Goal: Task Accomplishment & Management: Complete application form

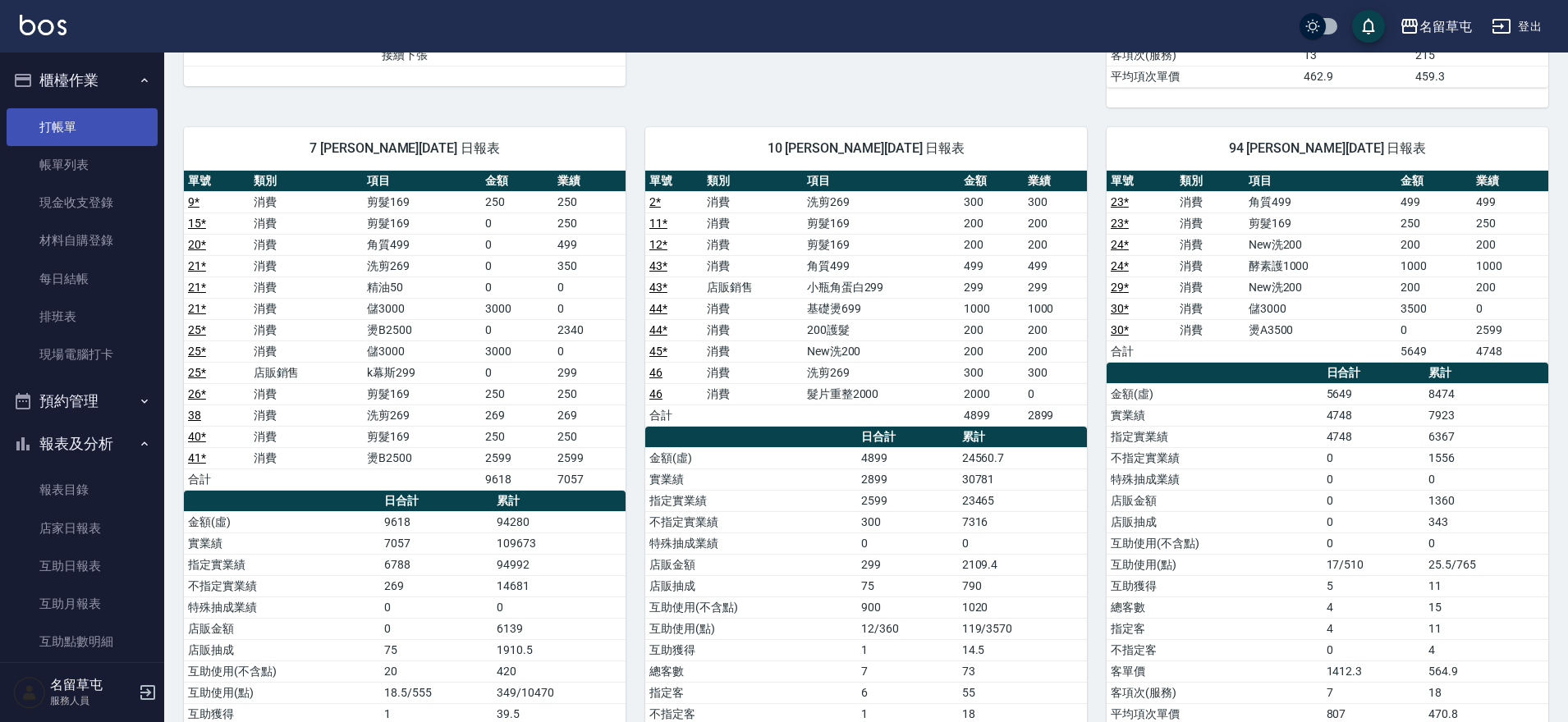
scroll to position [5, 0]
click at [50, 131] on link "打帳單" at bounding box center [82, 122] width 151 height 38
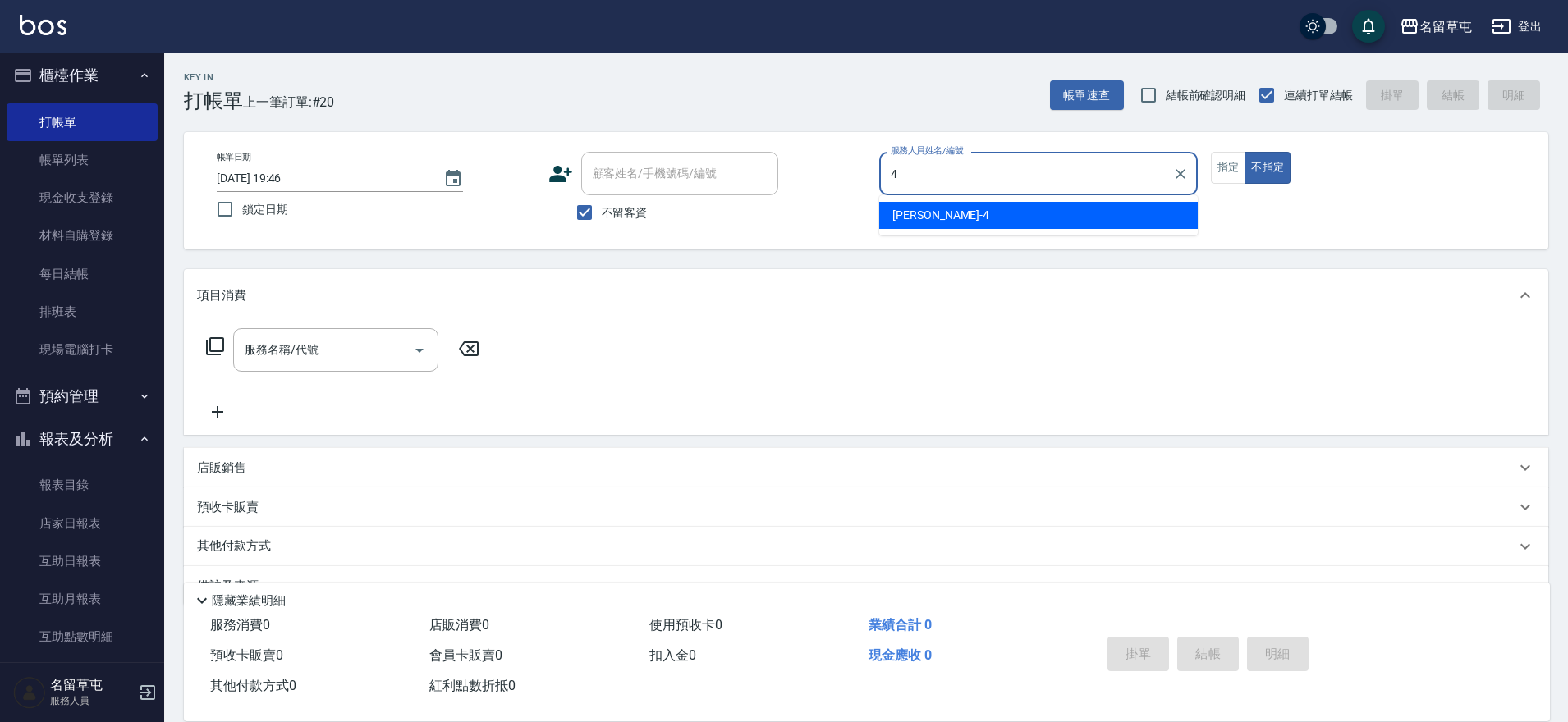
type input "[PERSON_NAME]-4"
type button "false"
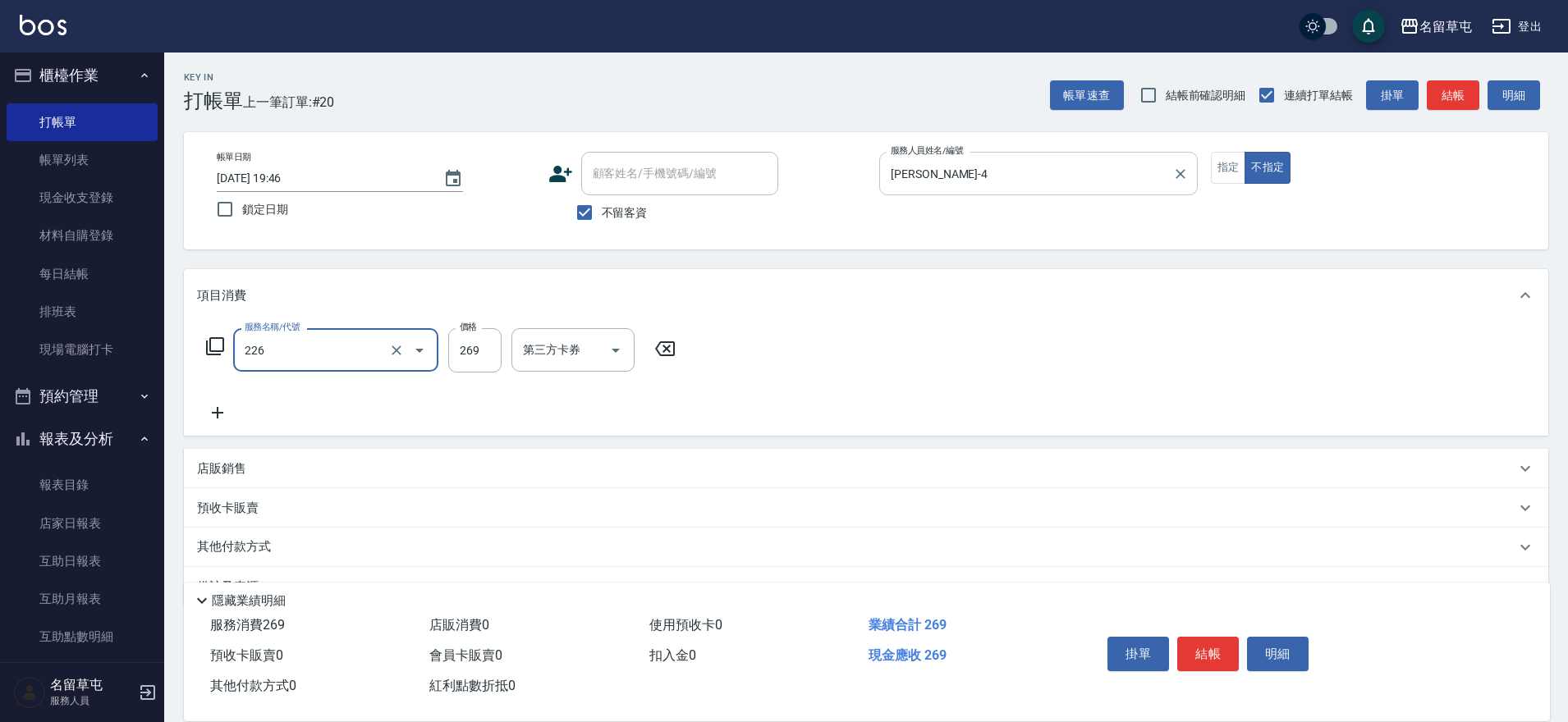
type input "洗剪269(226)"
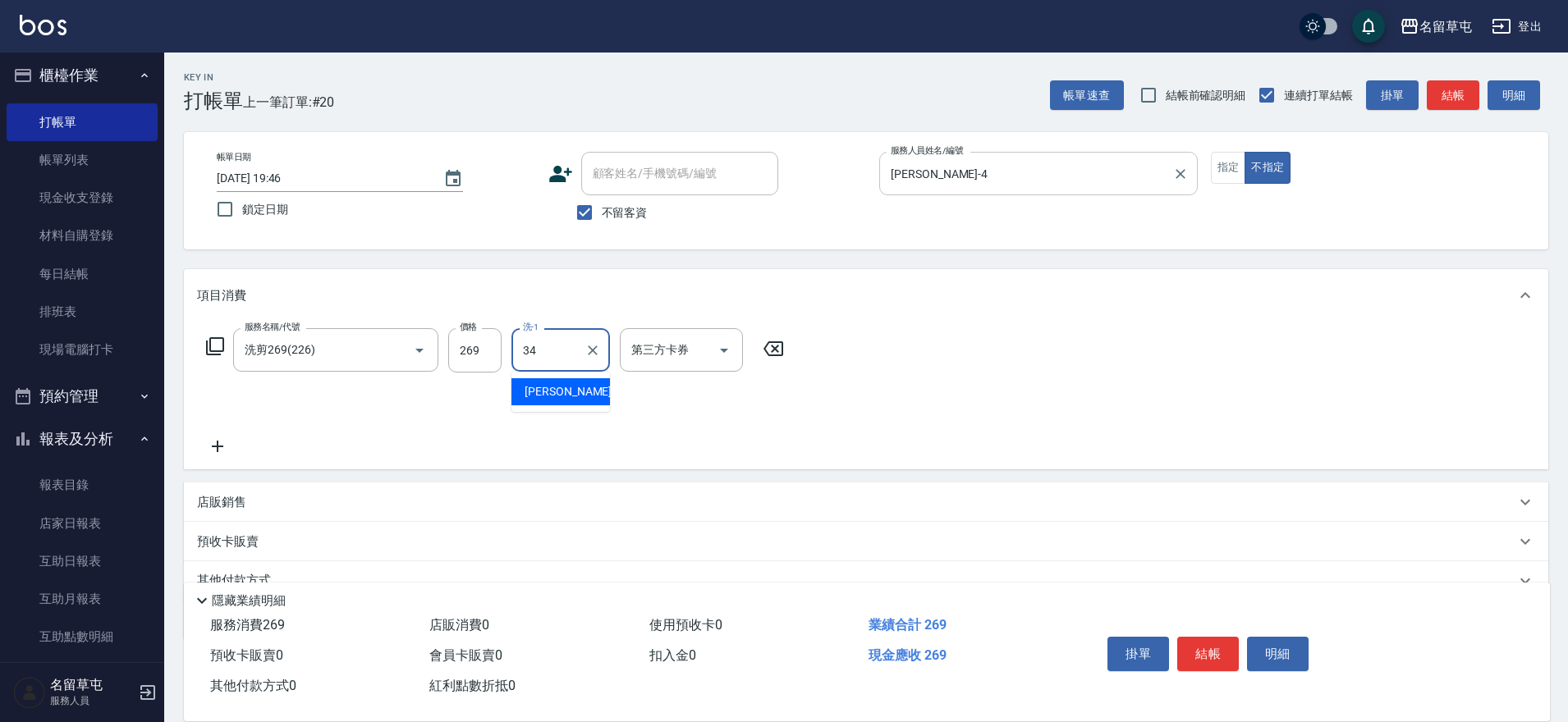
type input "[PERSON_NAME]-34"
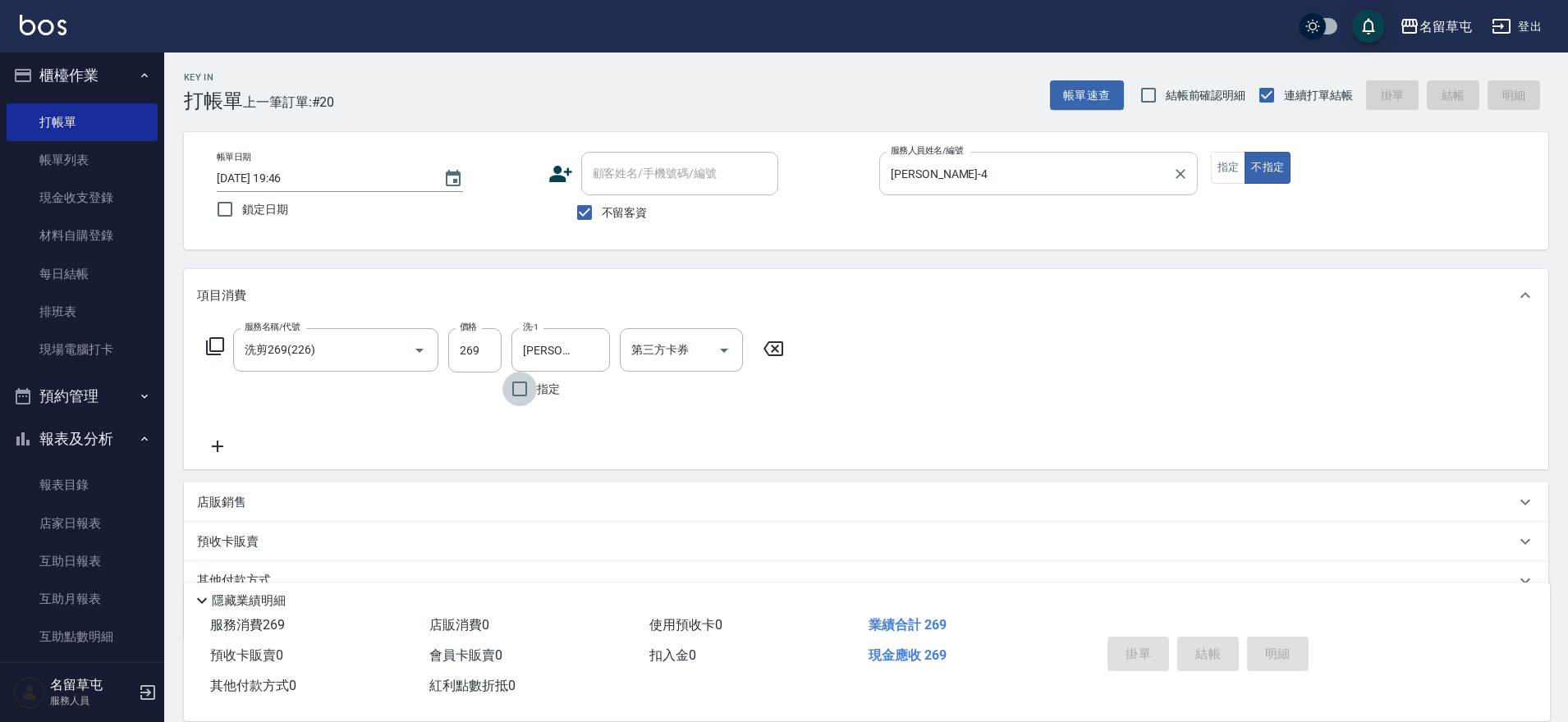
type input "[DATE] 19:47"
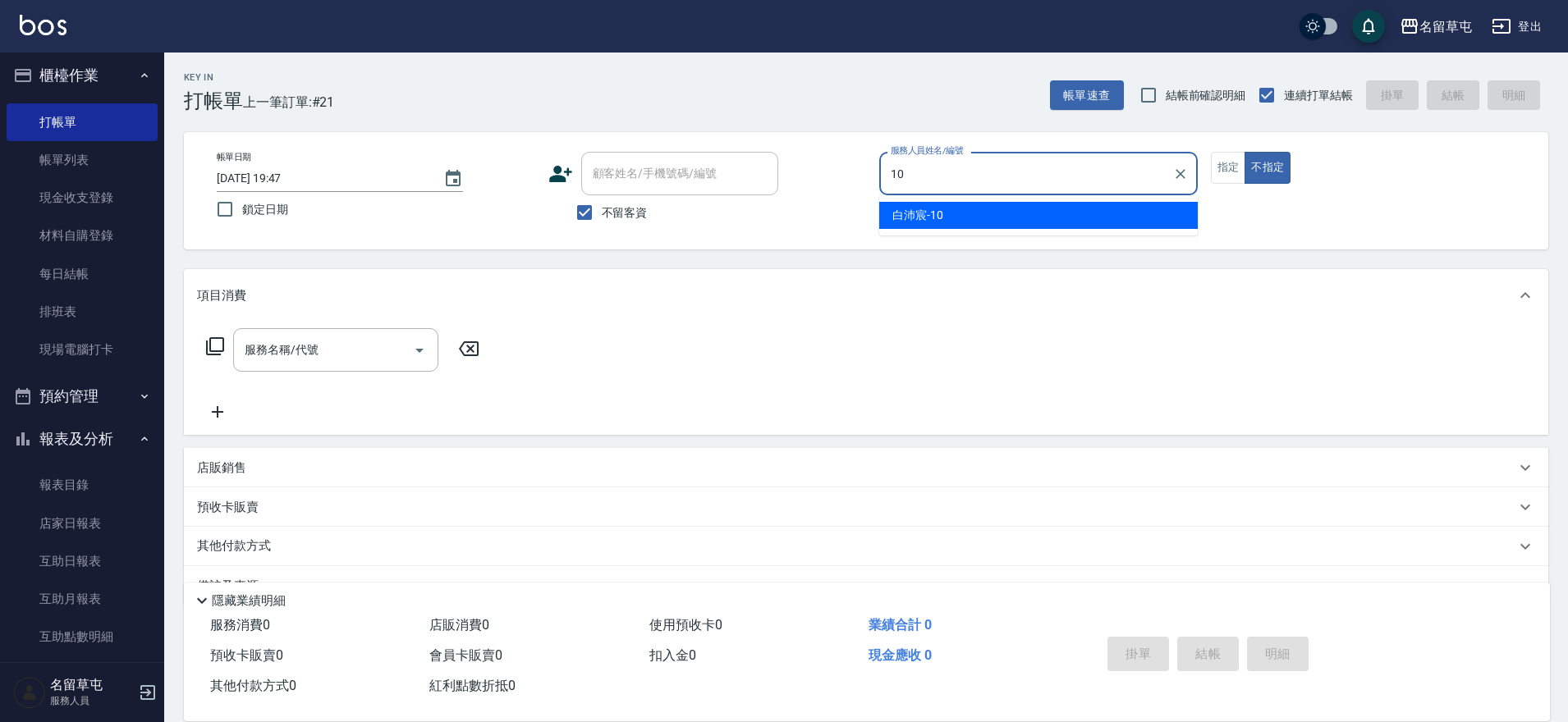
type input "[PERSON_NAME]-10"
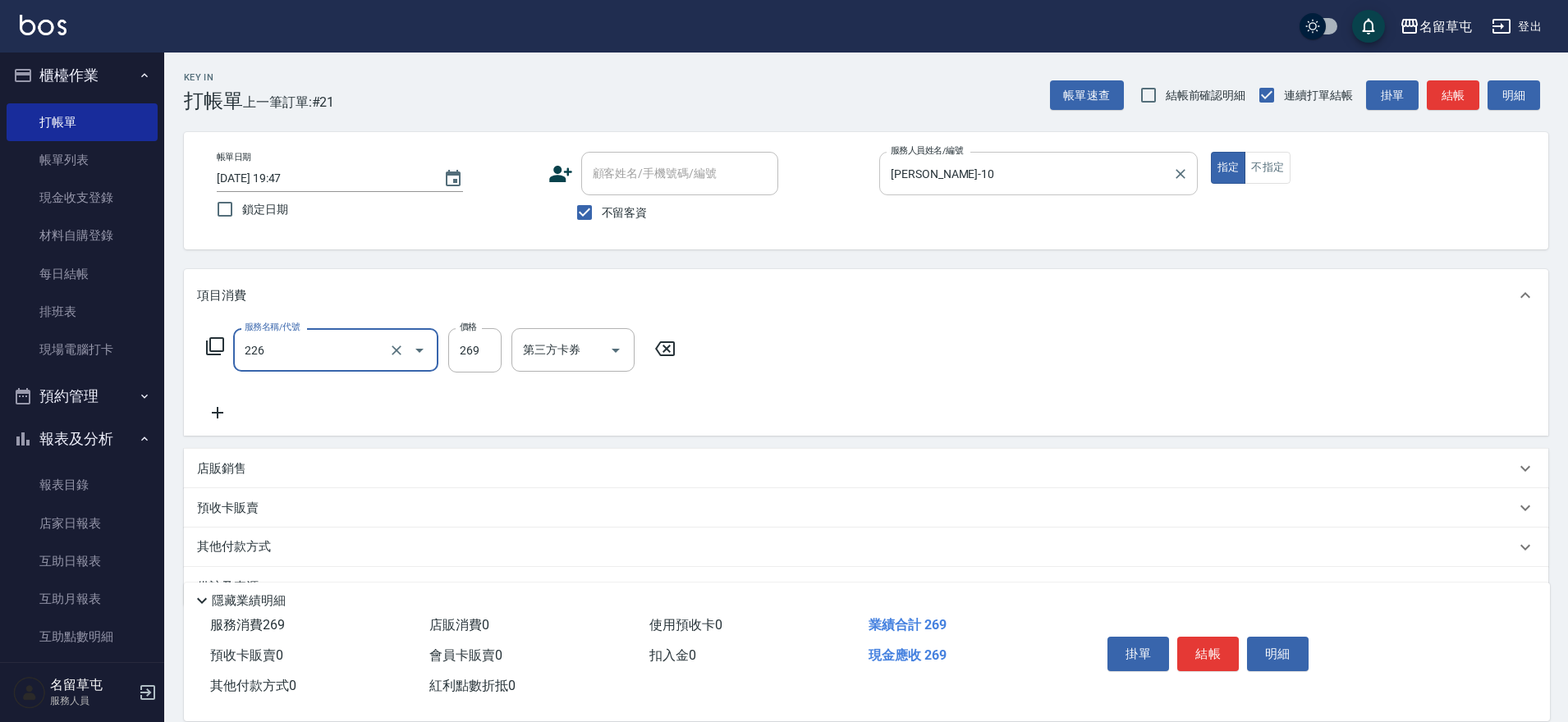
type input "洗剪269(226)"
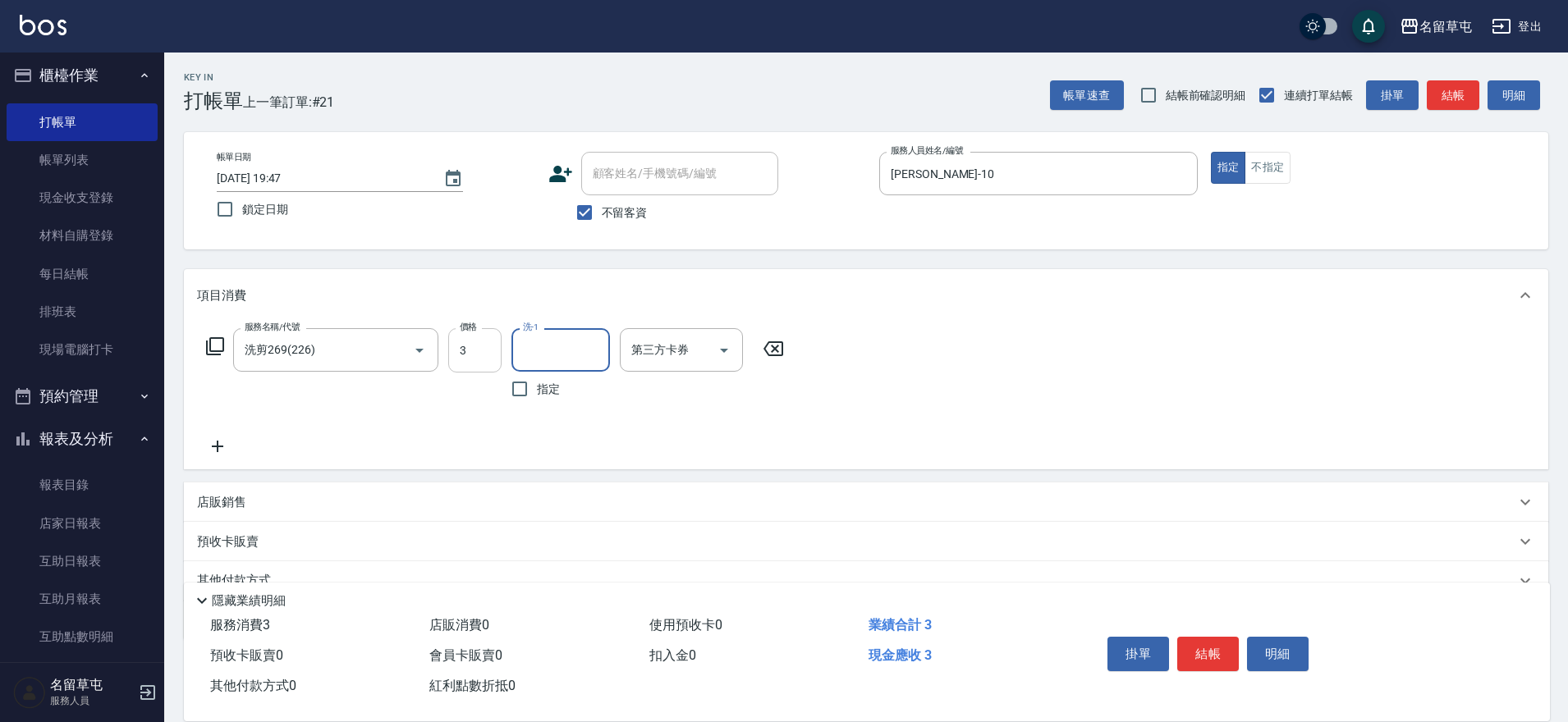
click at [462, 345] on input "3" at bounding box center [475, 351] width 53 height 45
type input "300"
type input "[PERSON_NAME]-31"
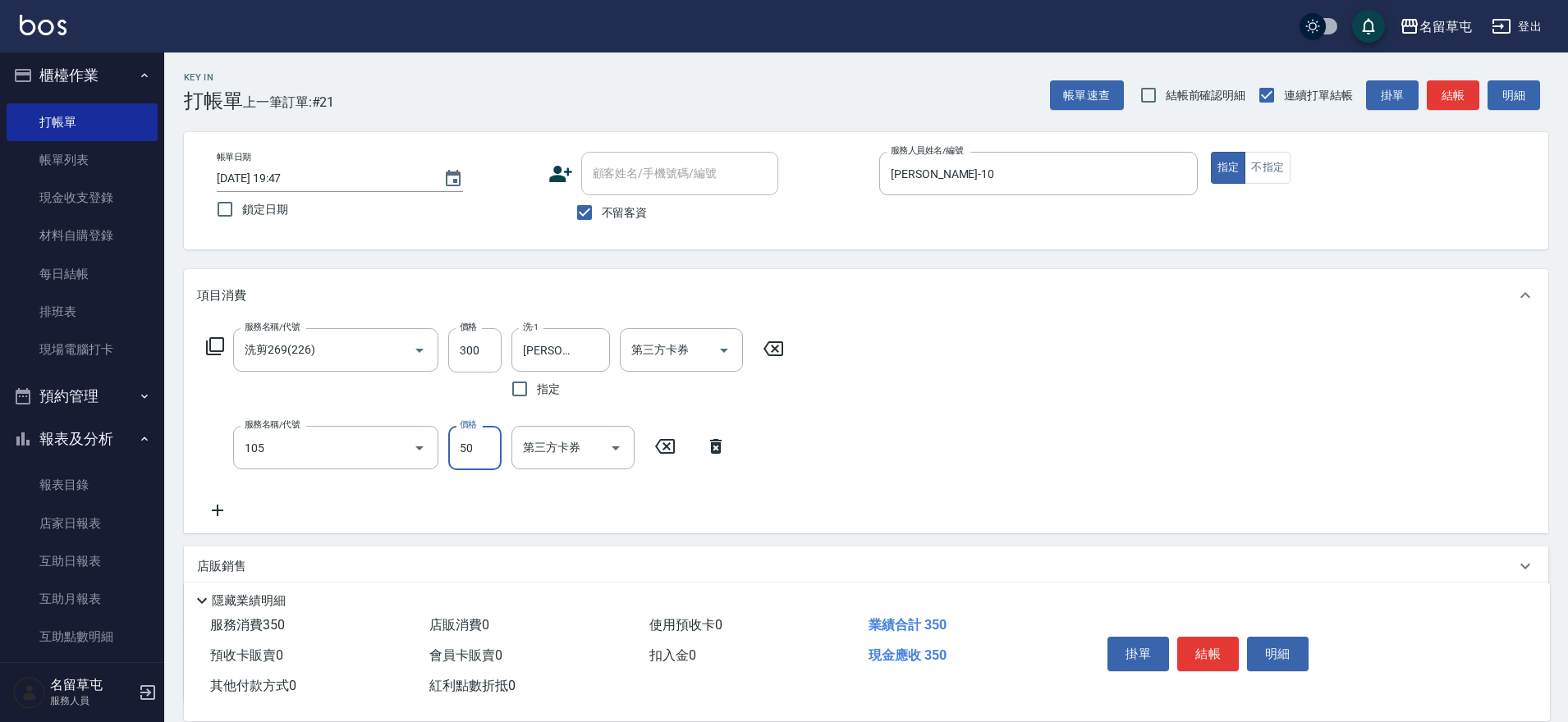
type input "精油50(105)"
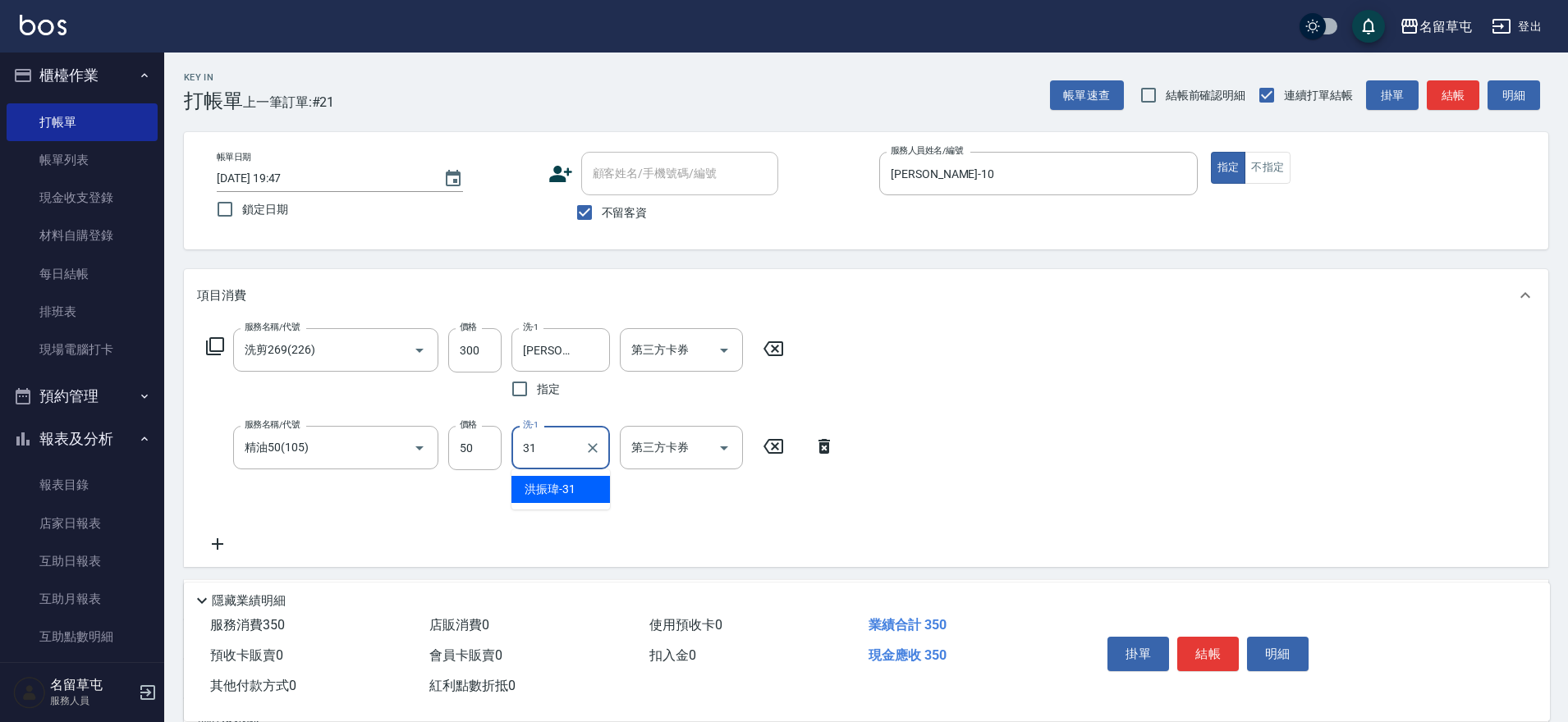
type input "[PERSON_NAME]-31"
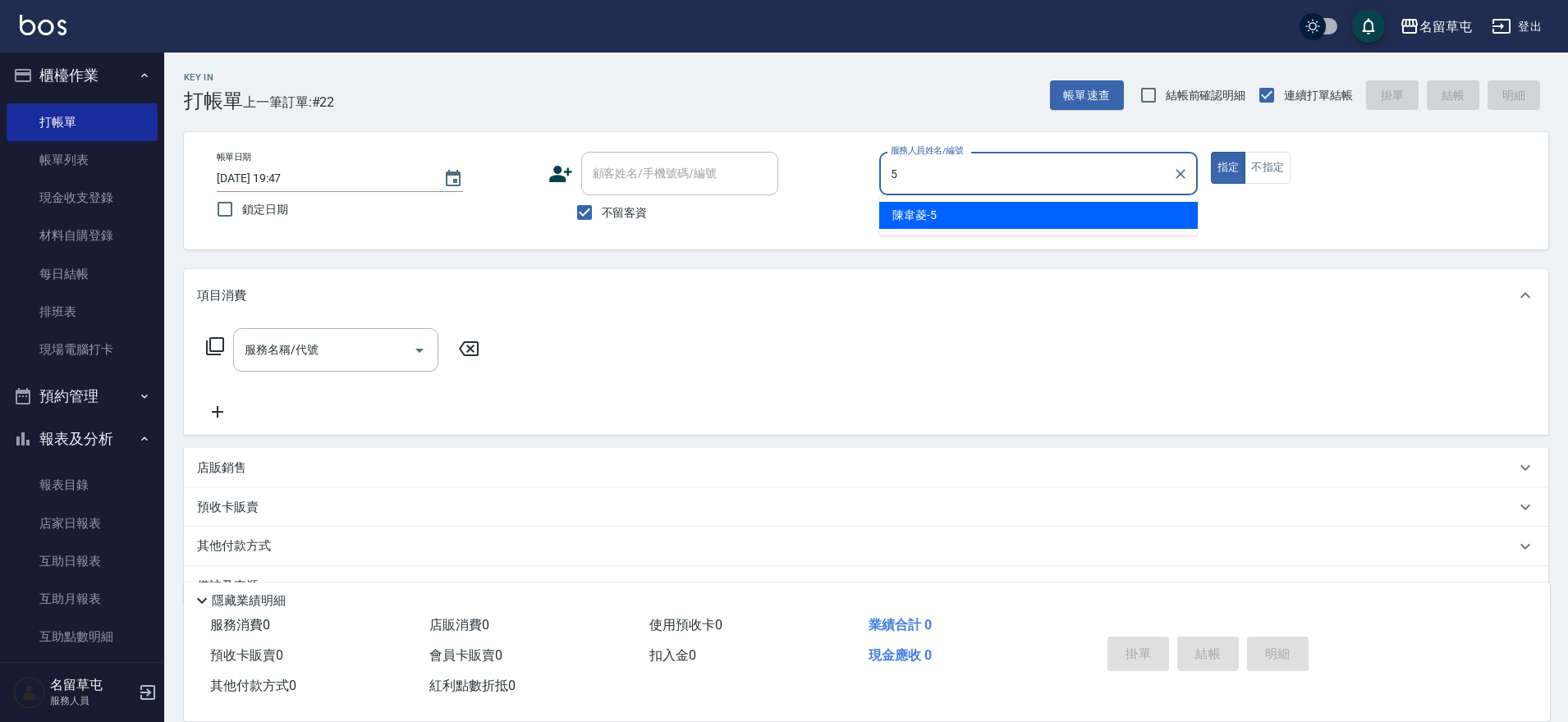
type input "[PERSON_NAME]-5"
type button "true"
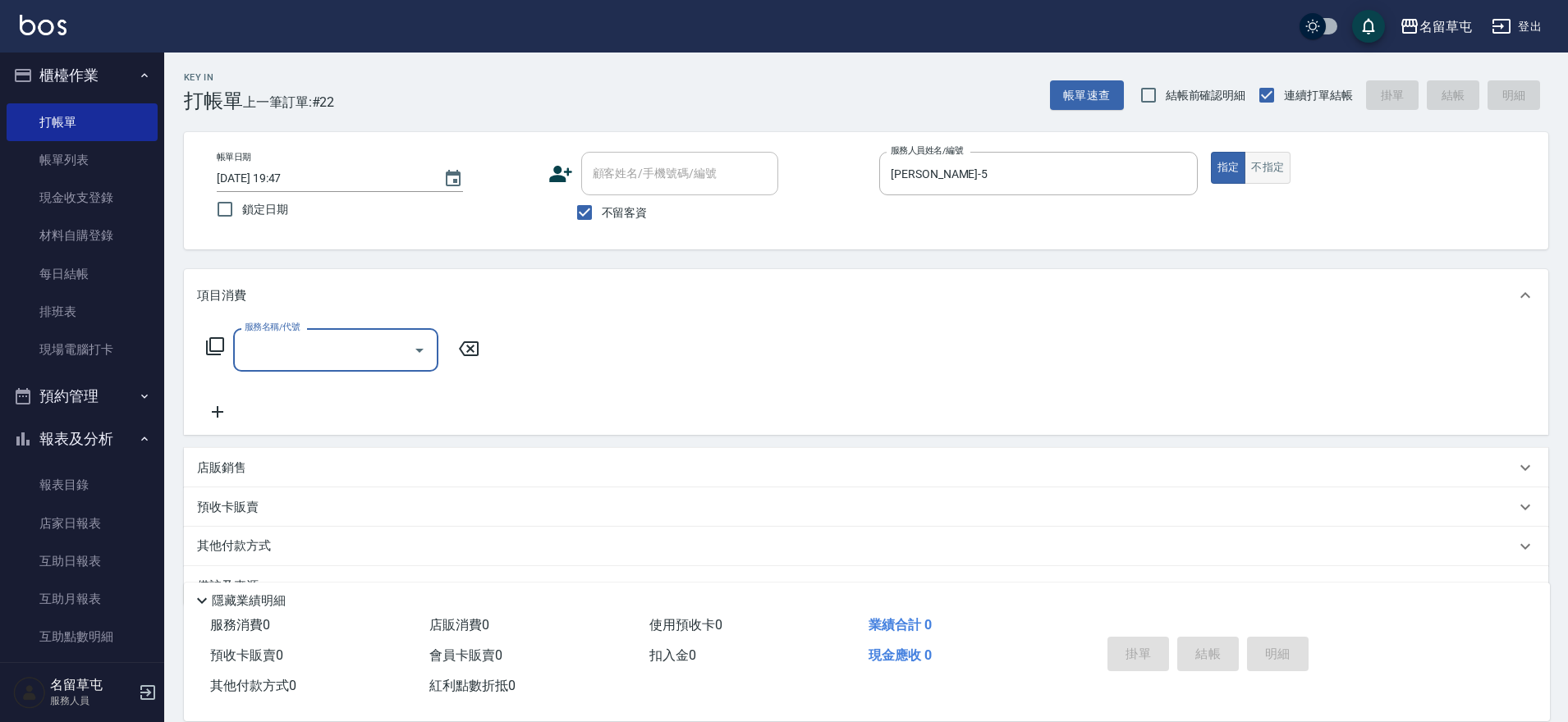
click at [1250, 173] on button "不指定" at bounding box center [1268, 168] width 46 height 32
click at [330, 340] on input "服務名稱/代號" at bounding box center [324, 350] width 165 height 29
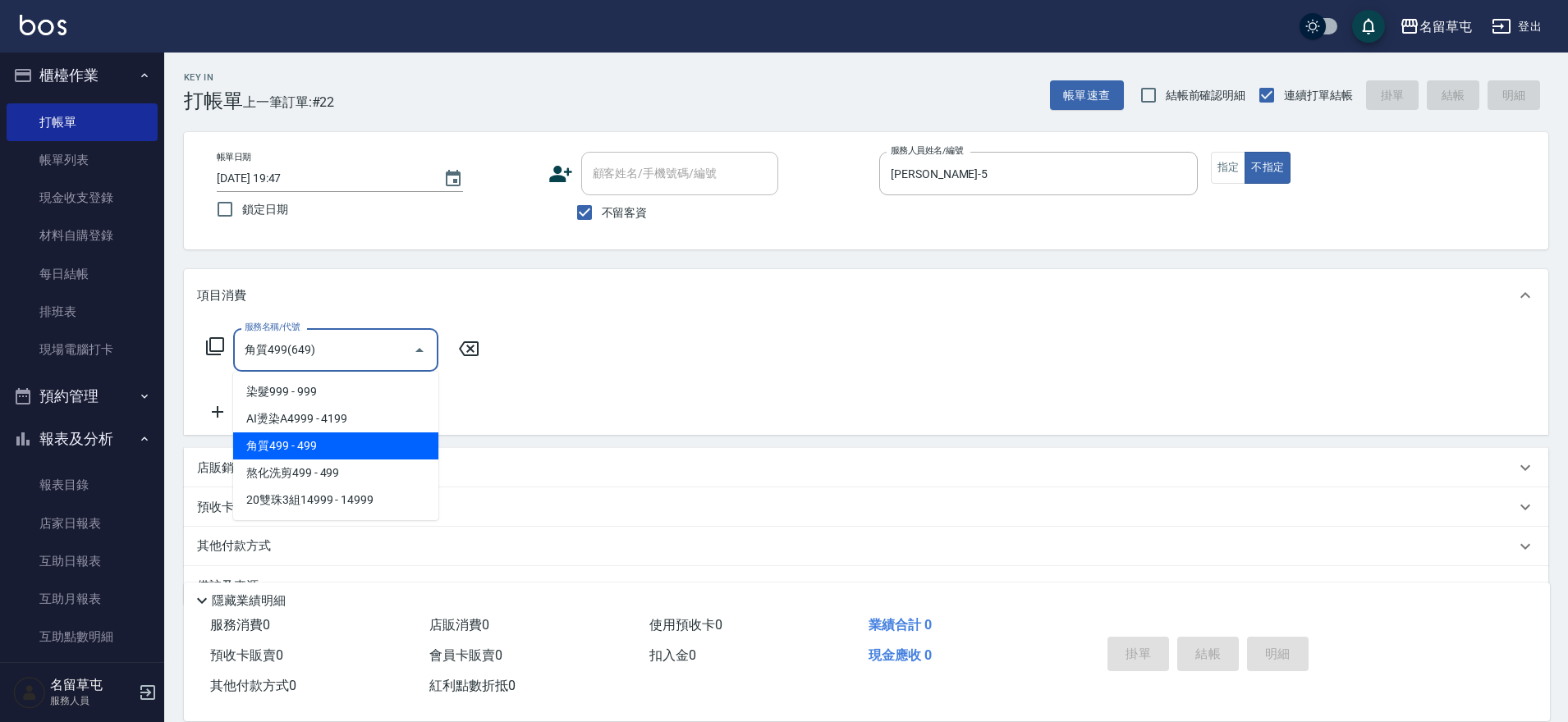
type input "角質499(649)"
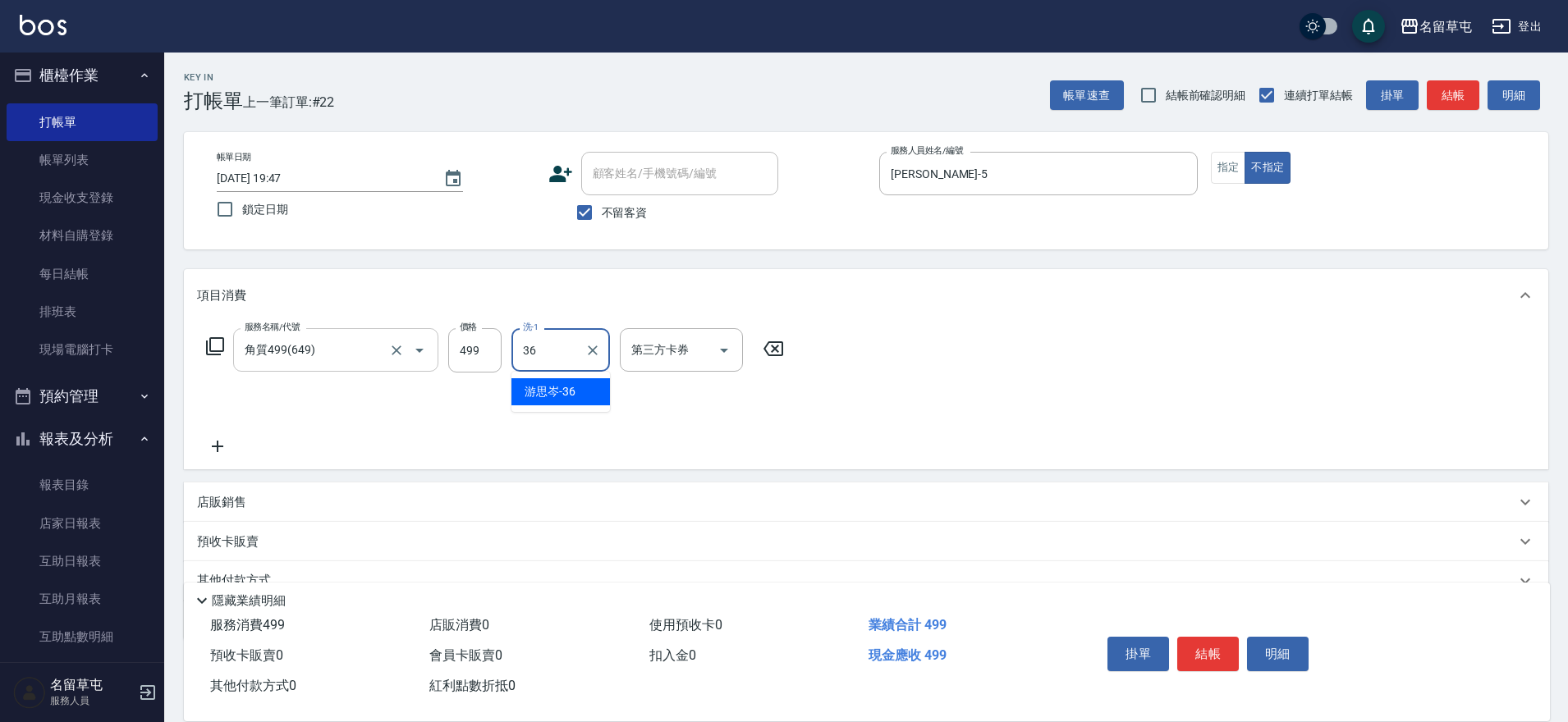
type input "[PERSON_NAME]-36"
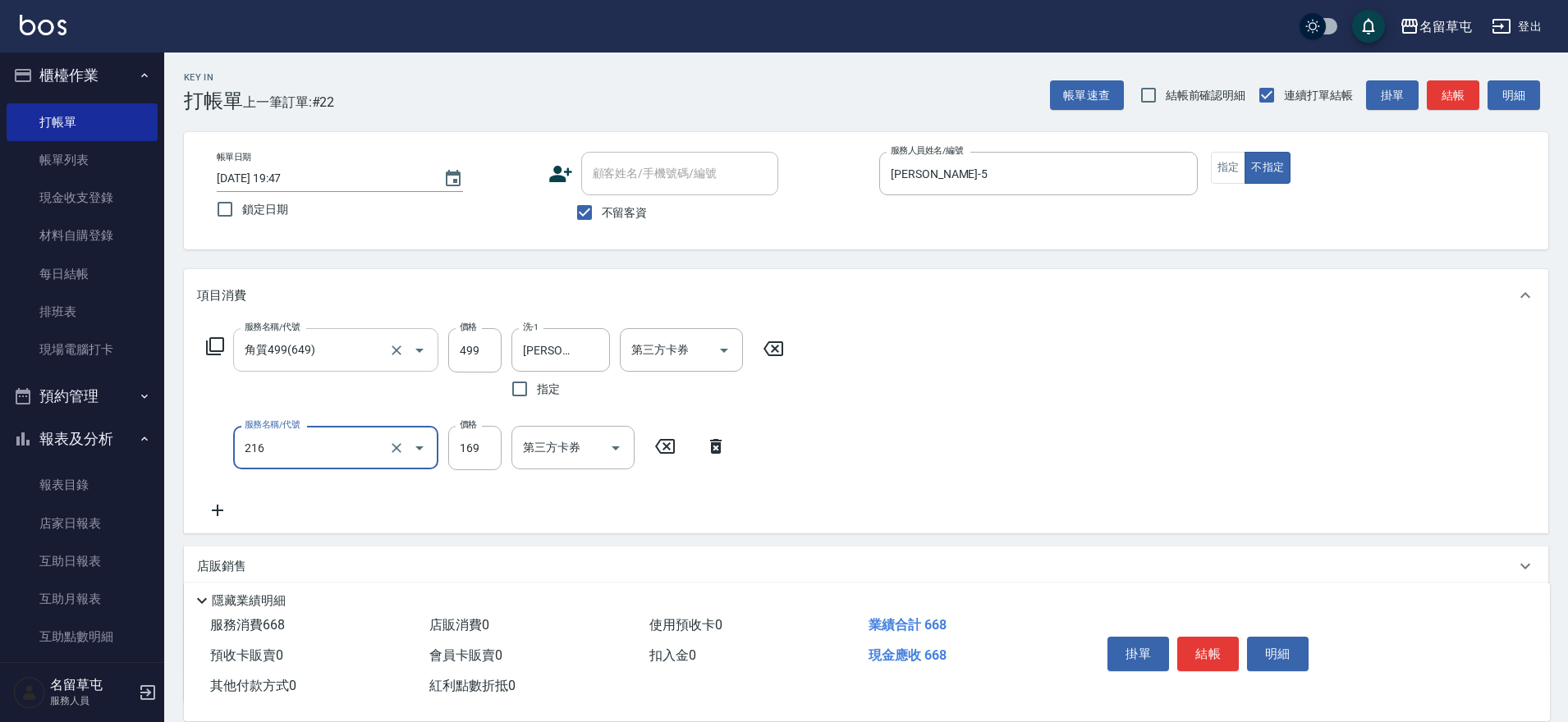
type input "剪髮169(216)"
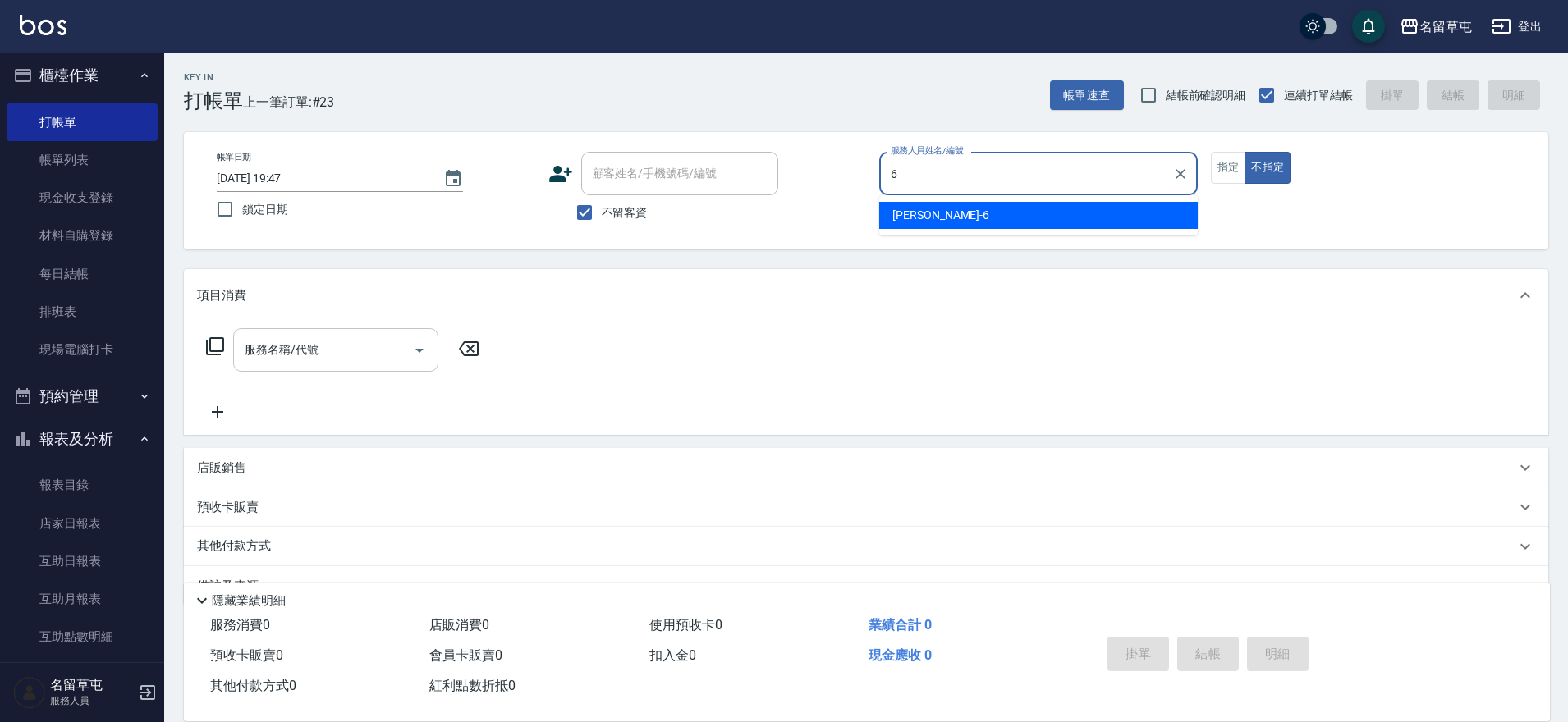
type input "[PERSON_NAME]-6"
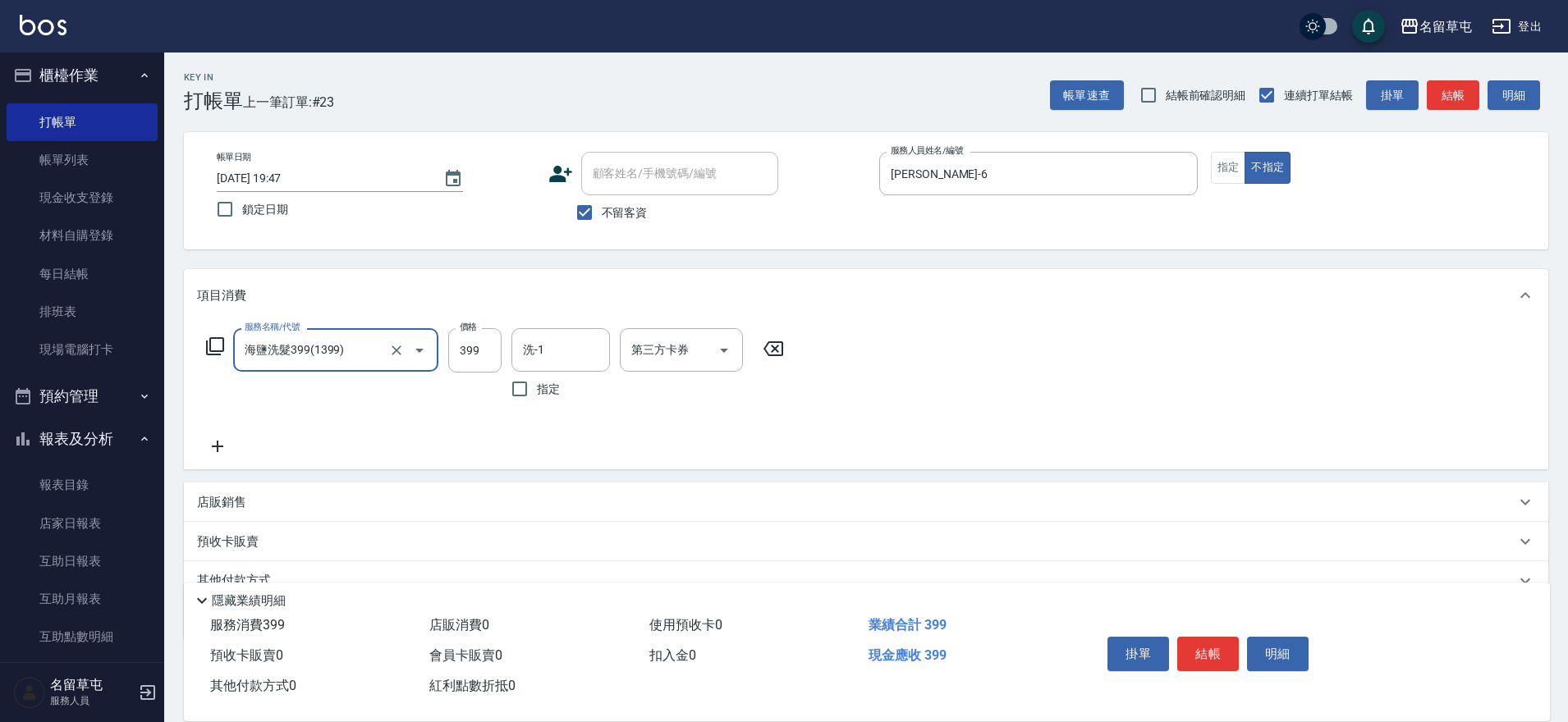
type input "海鹽洗髮399(1399)"
type input "[PERSON_NAME]-34"
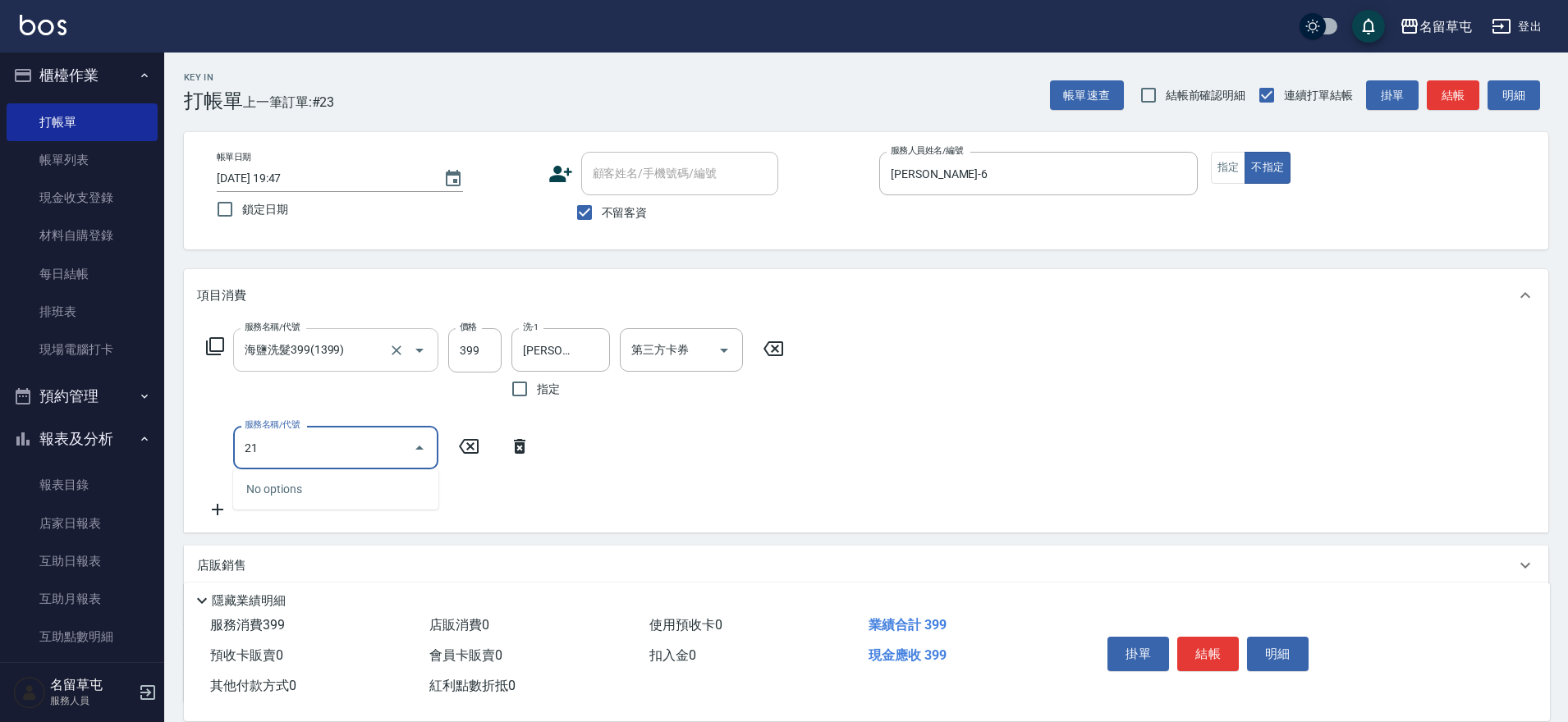
type input "216"
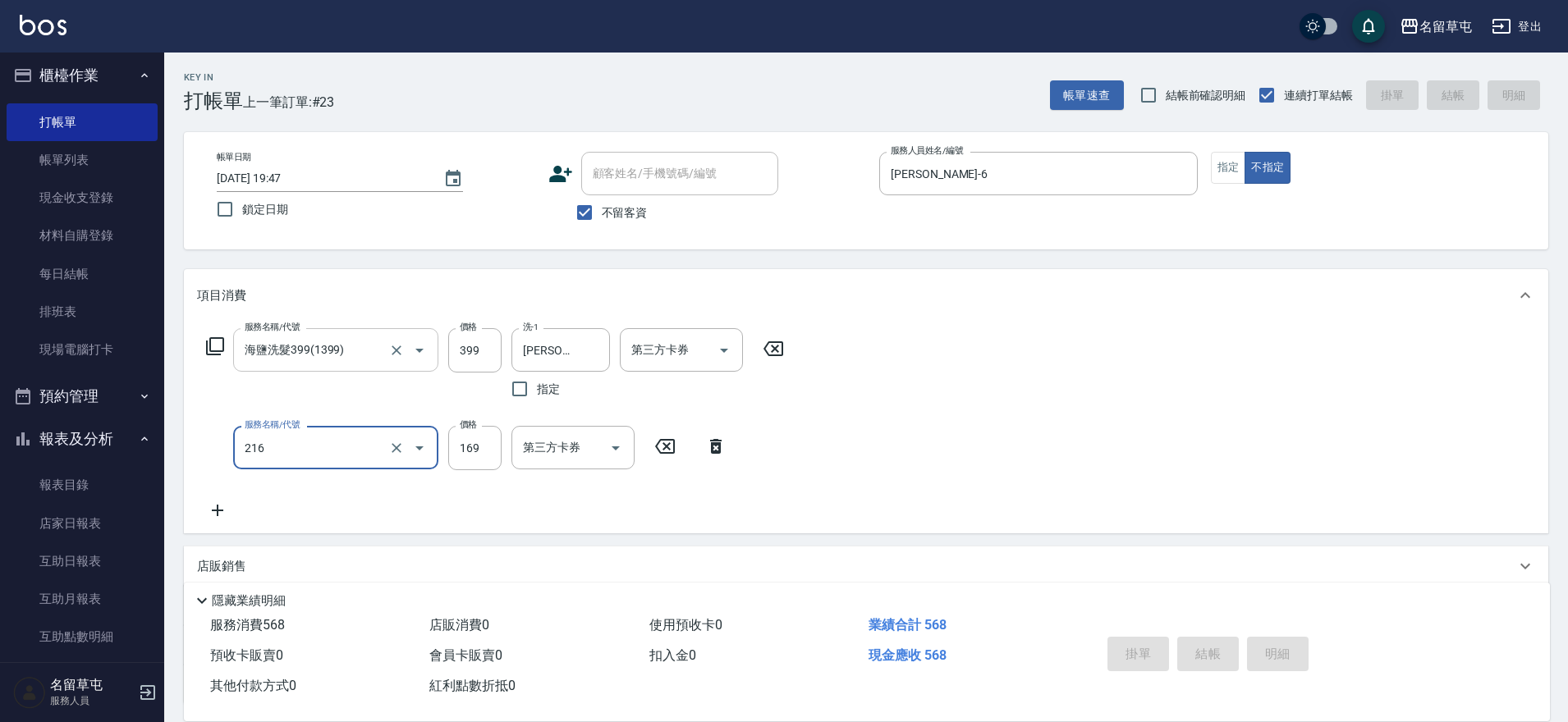
type input "[DATE] 19:48"
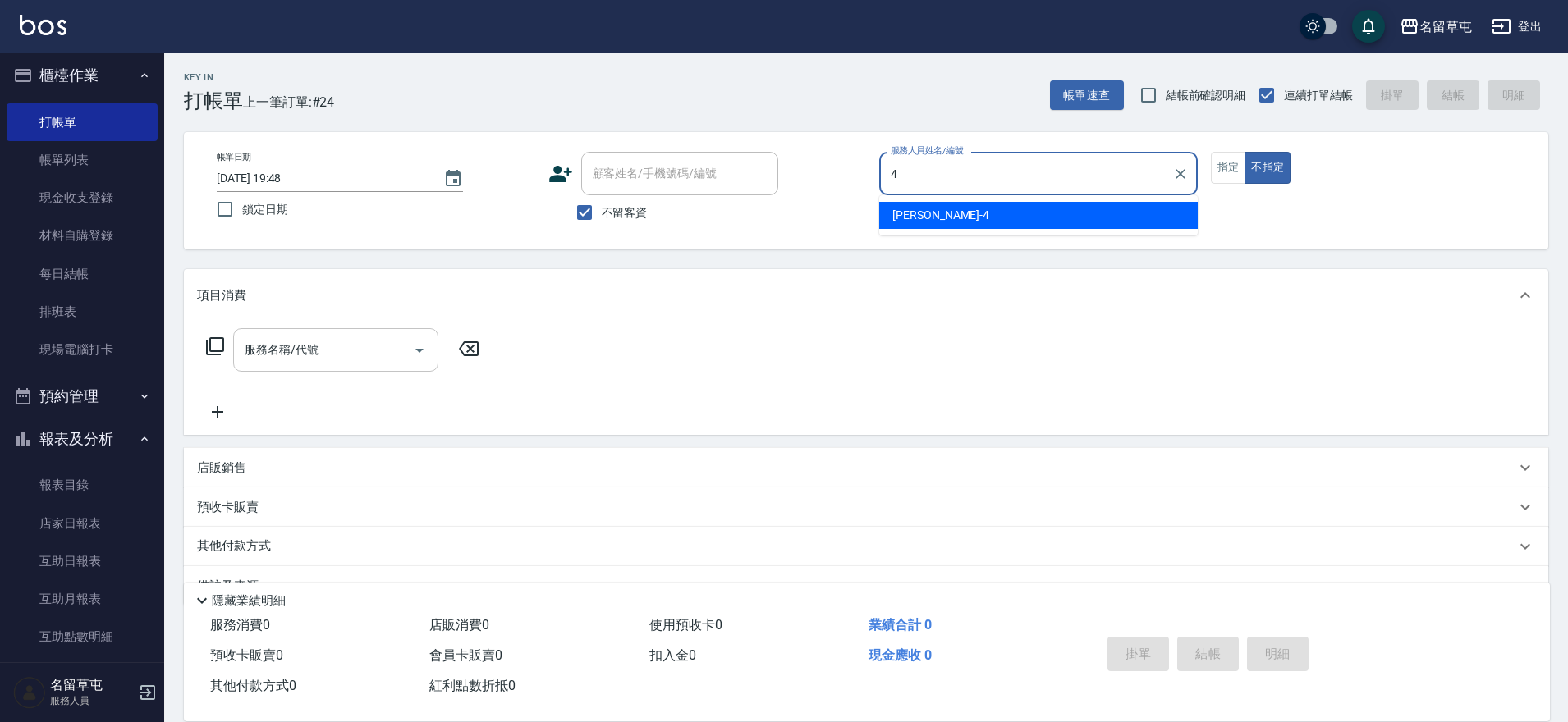
type input "[PERSON_NAME]-4"
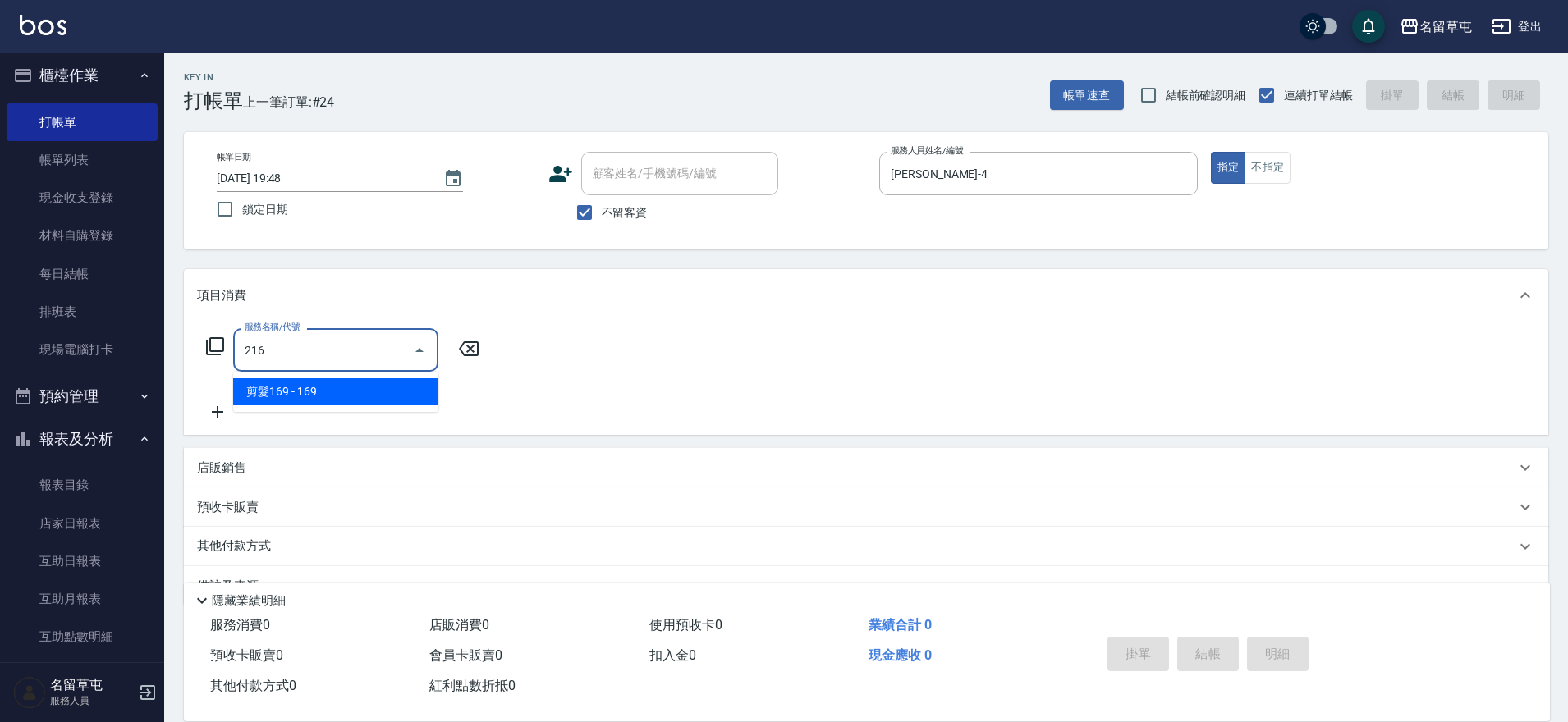
type input "剪髮169(216)"
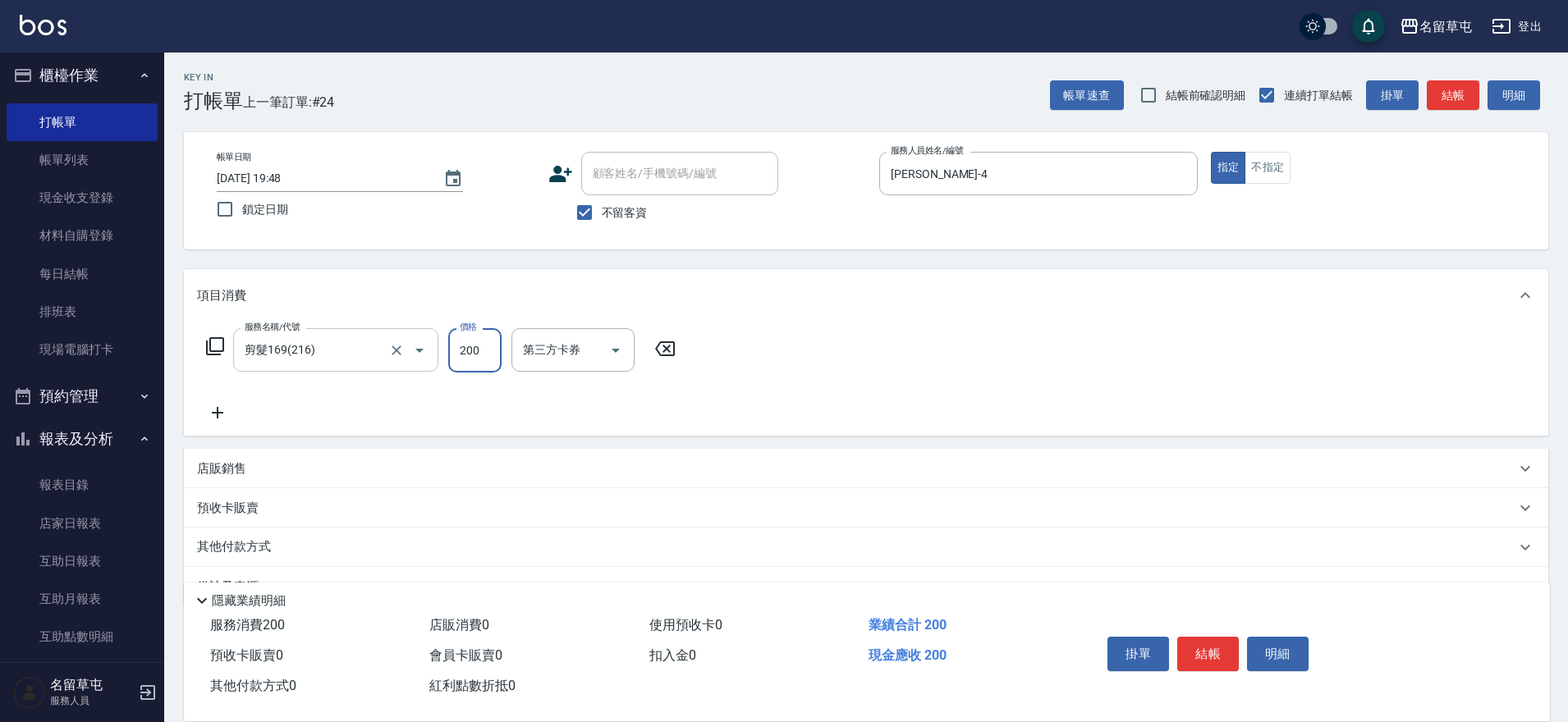
type input "200"
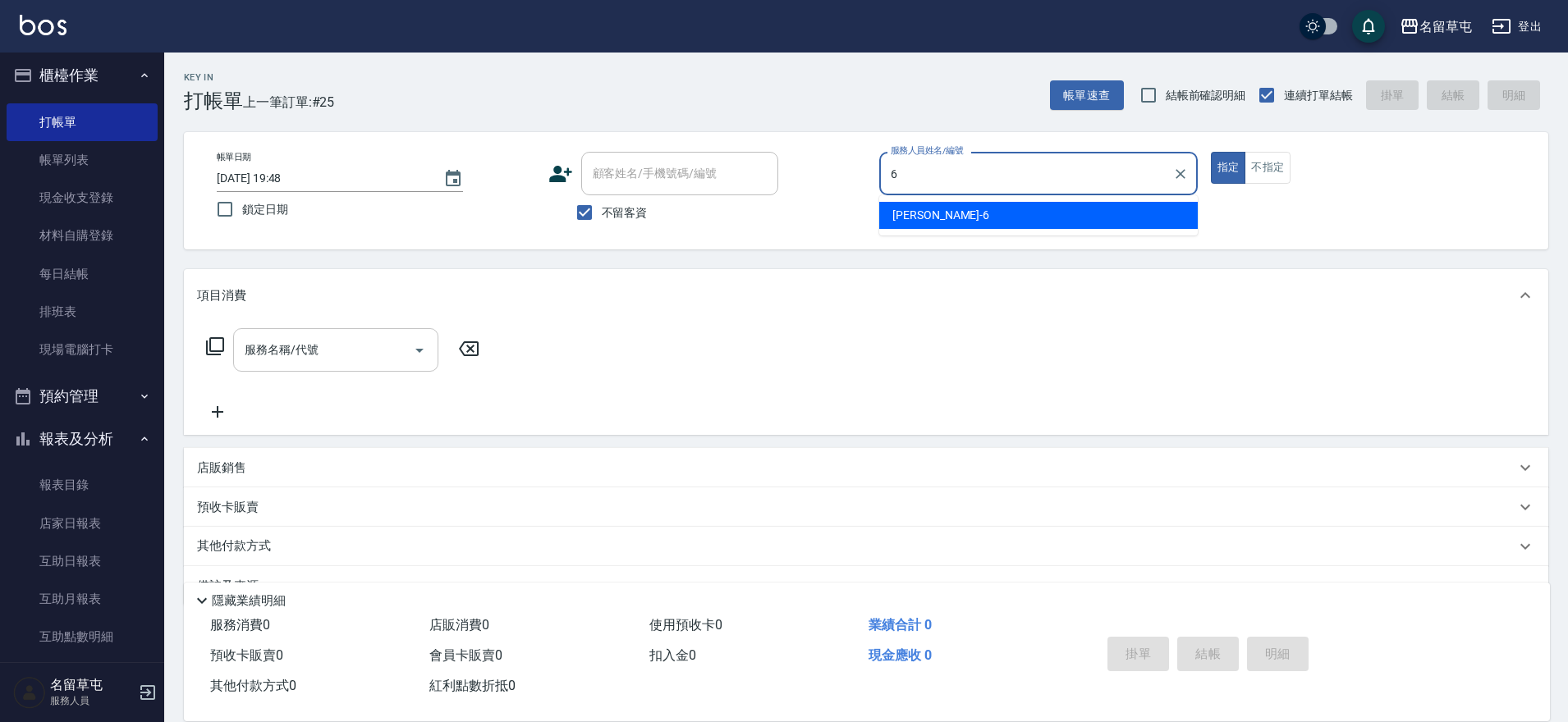
type input "[PERSON_NAME]-6"
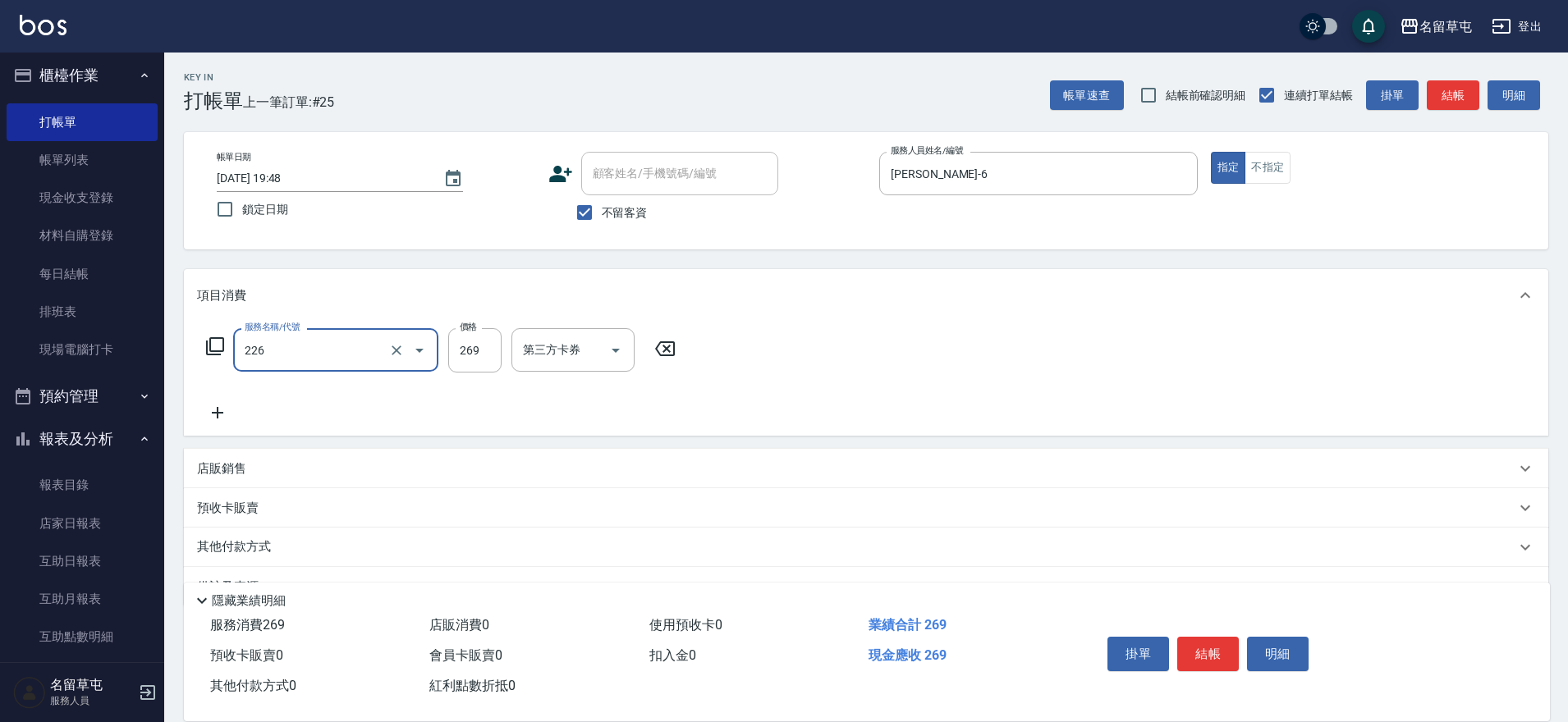
type input "洗剪269(226)"
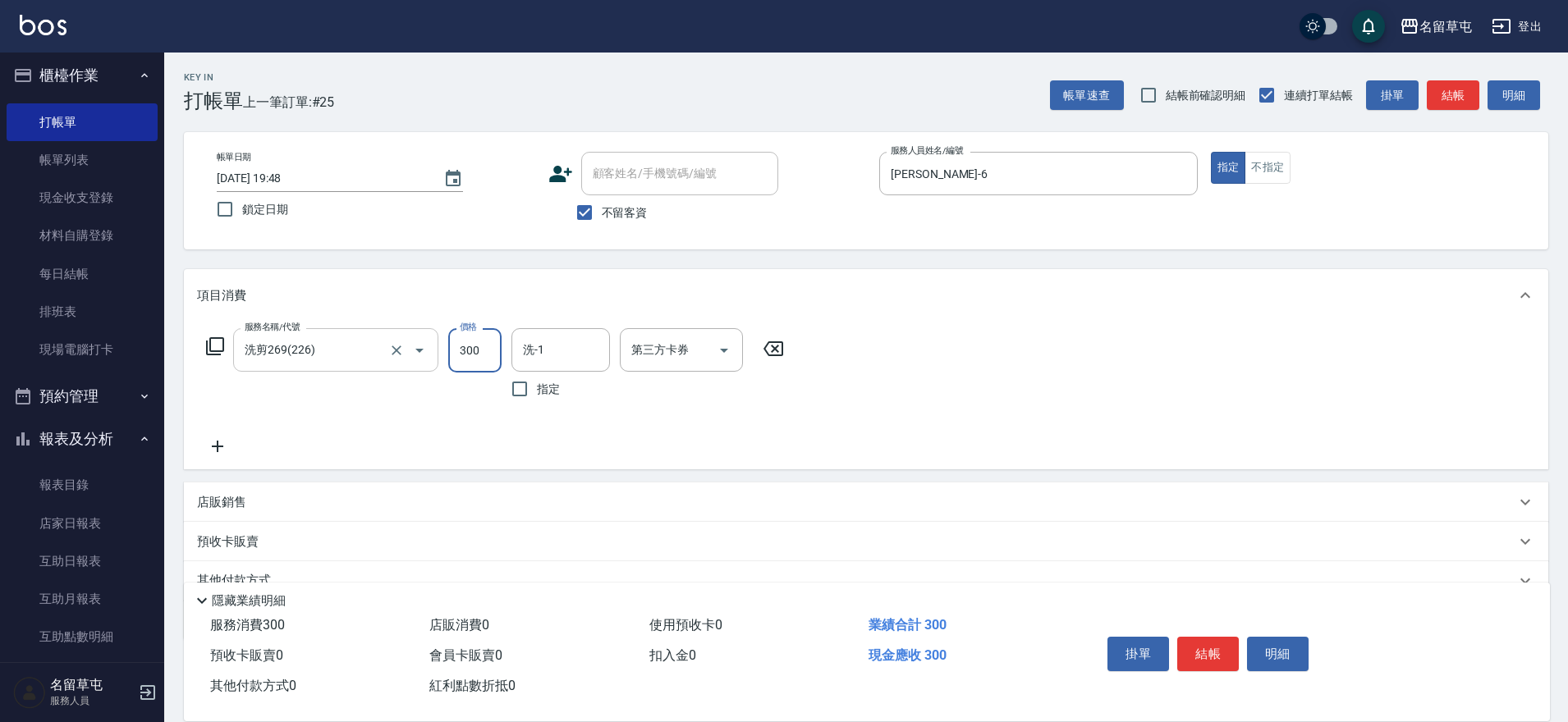
type input "300"
type input "[PERSON_NAME]-31"
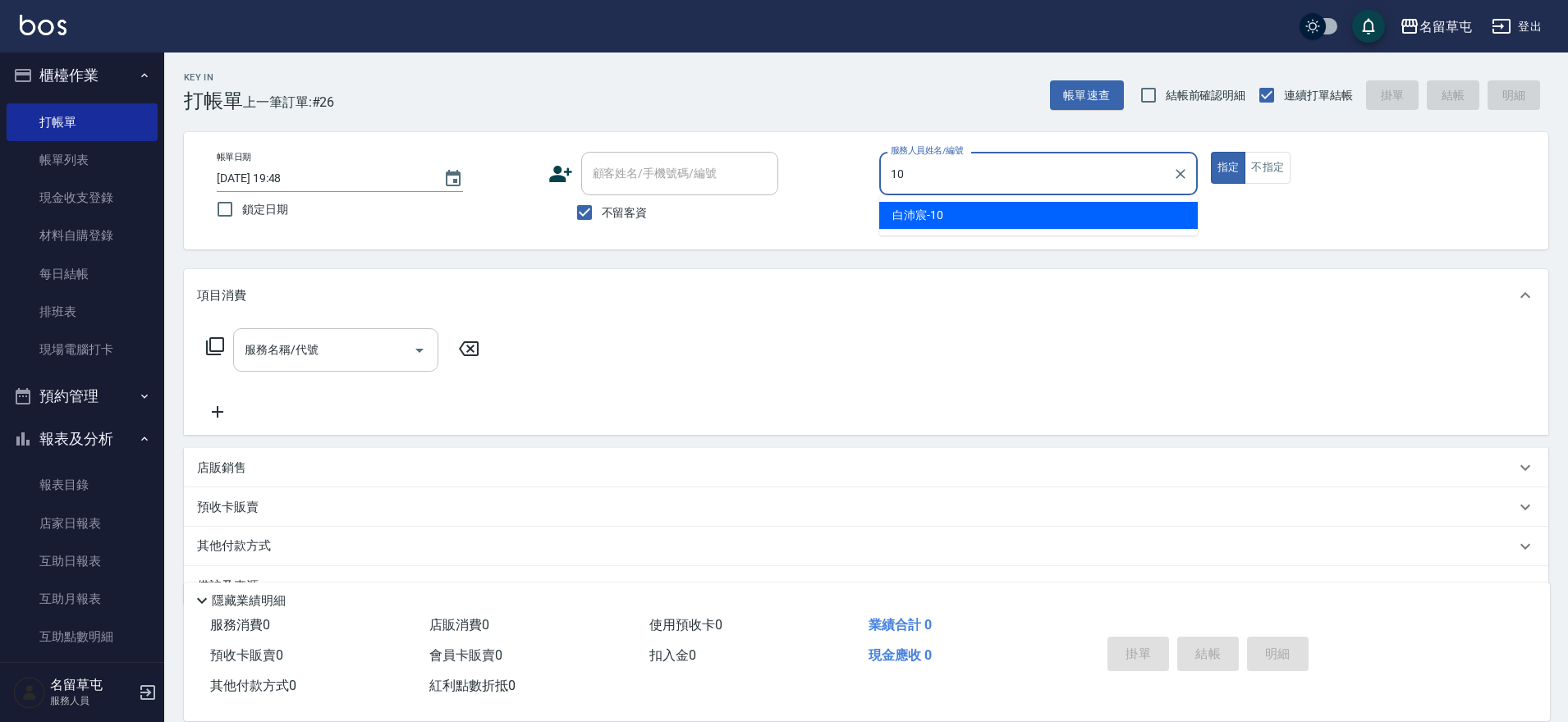
type input "[PERSON_NAME]-10"
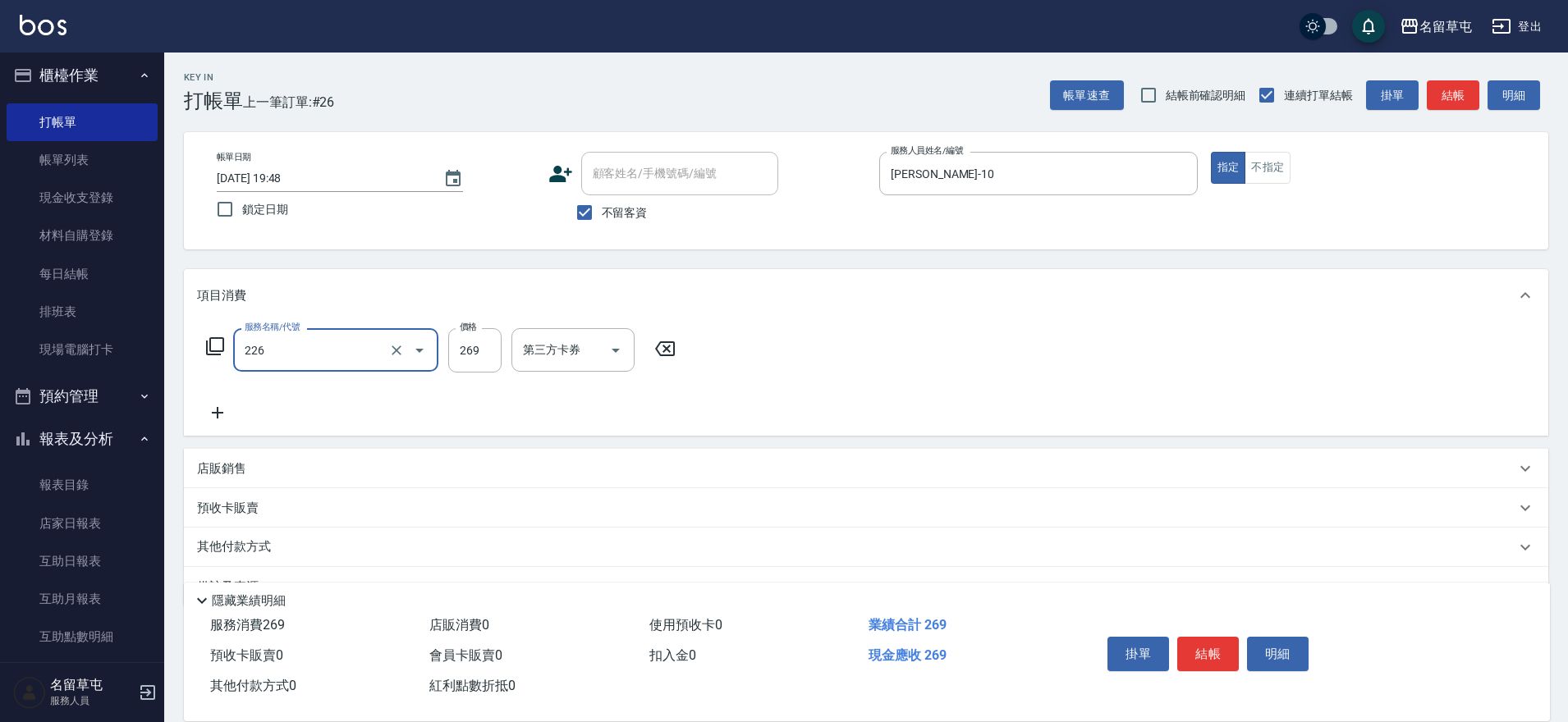
type input "洗剪269(226)"
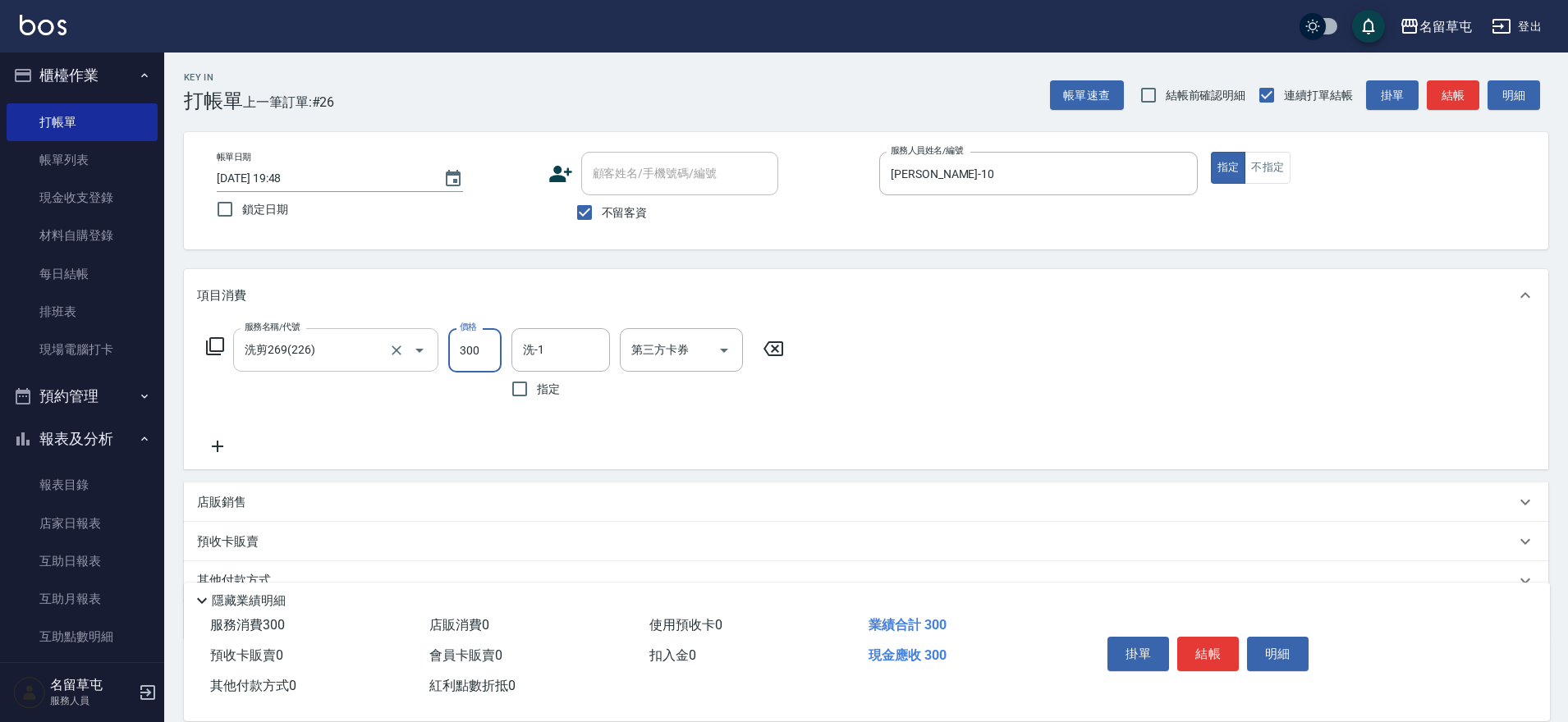
type input "300"
type input "[PERSON_NAME]-31"
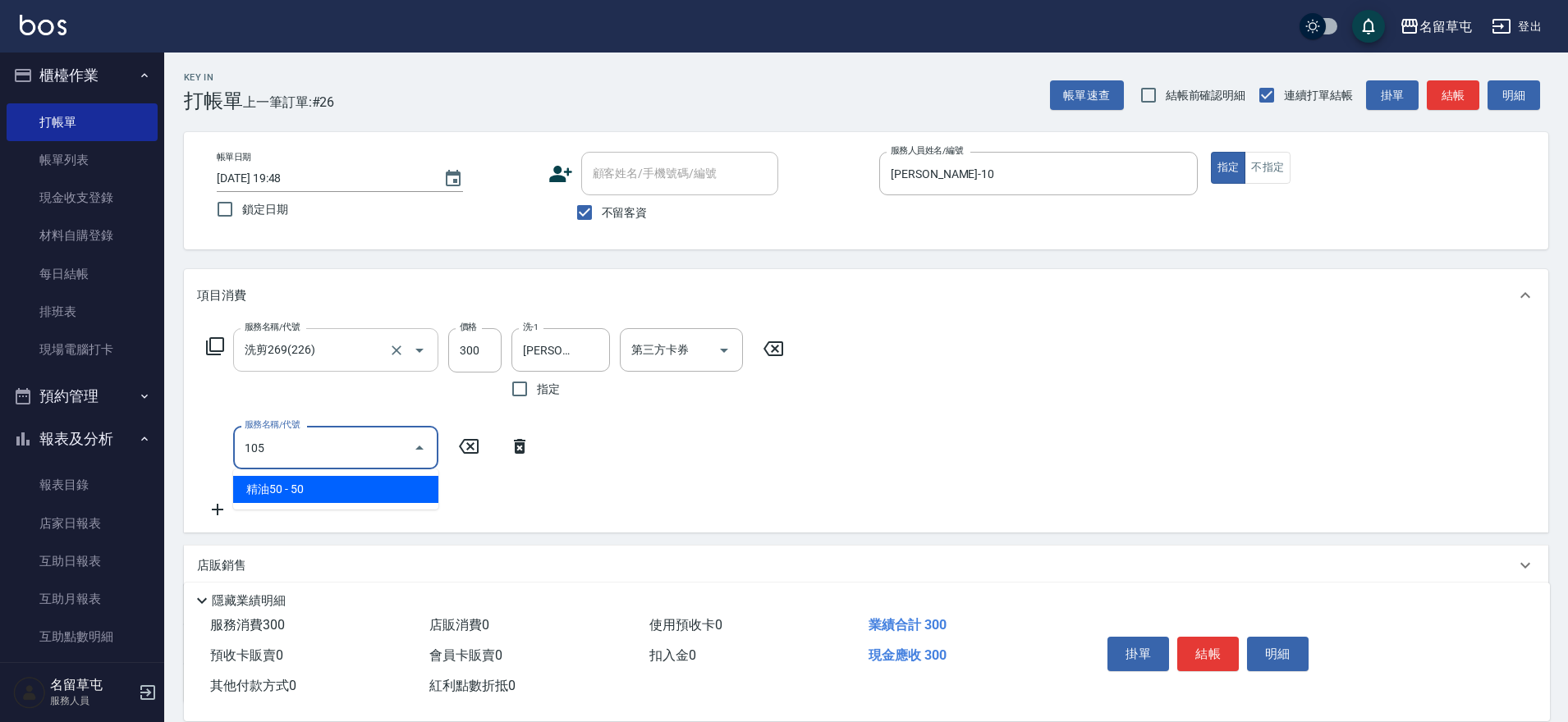
type input "精油50(105)"
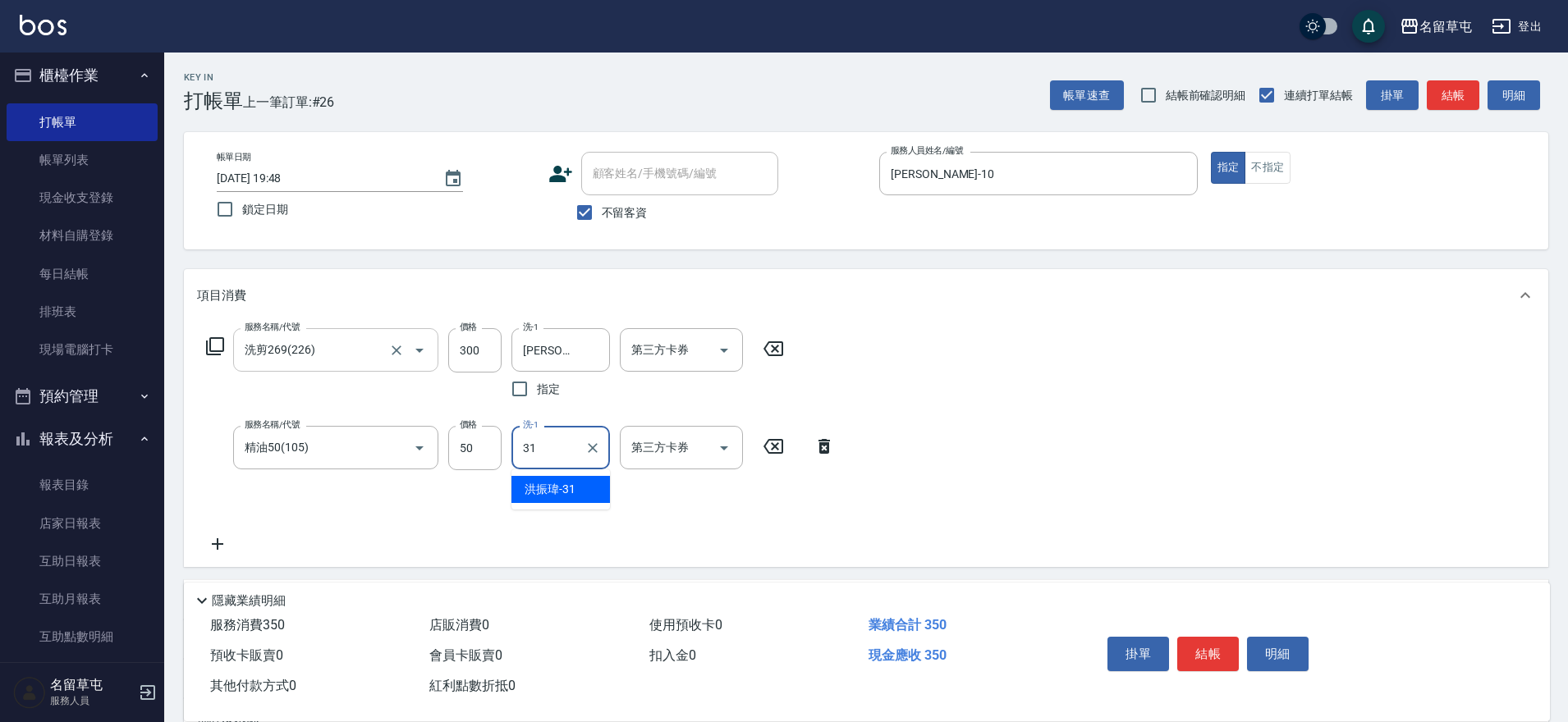
type input "[PERSON_NAME]-31"
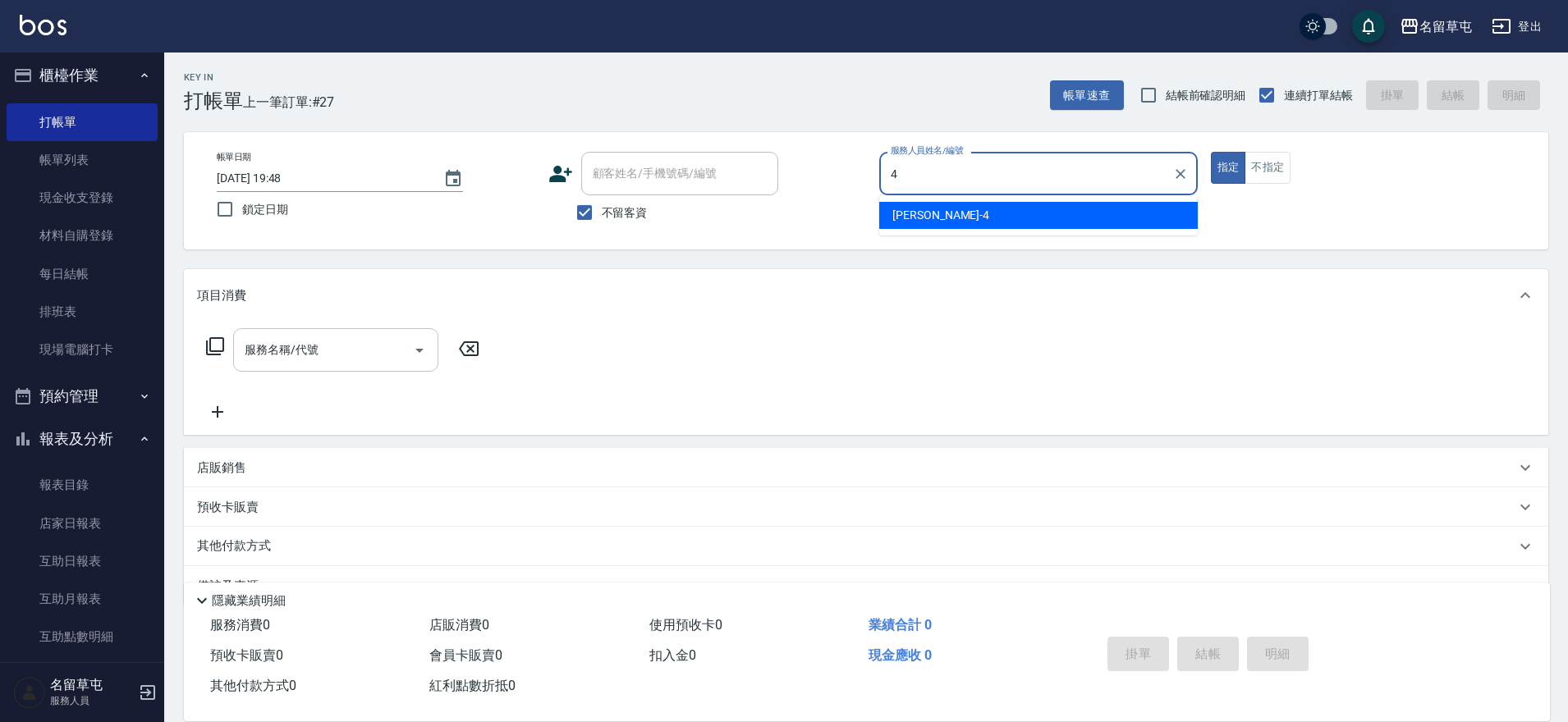
type input "[PERSON_NAME]-4"
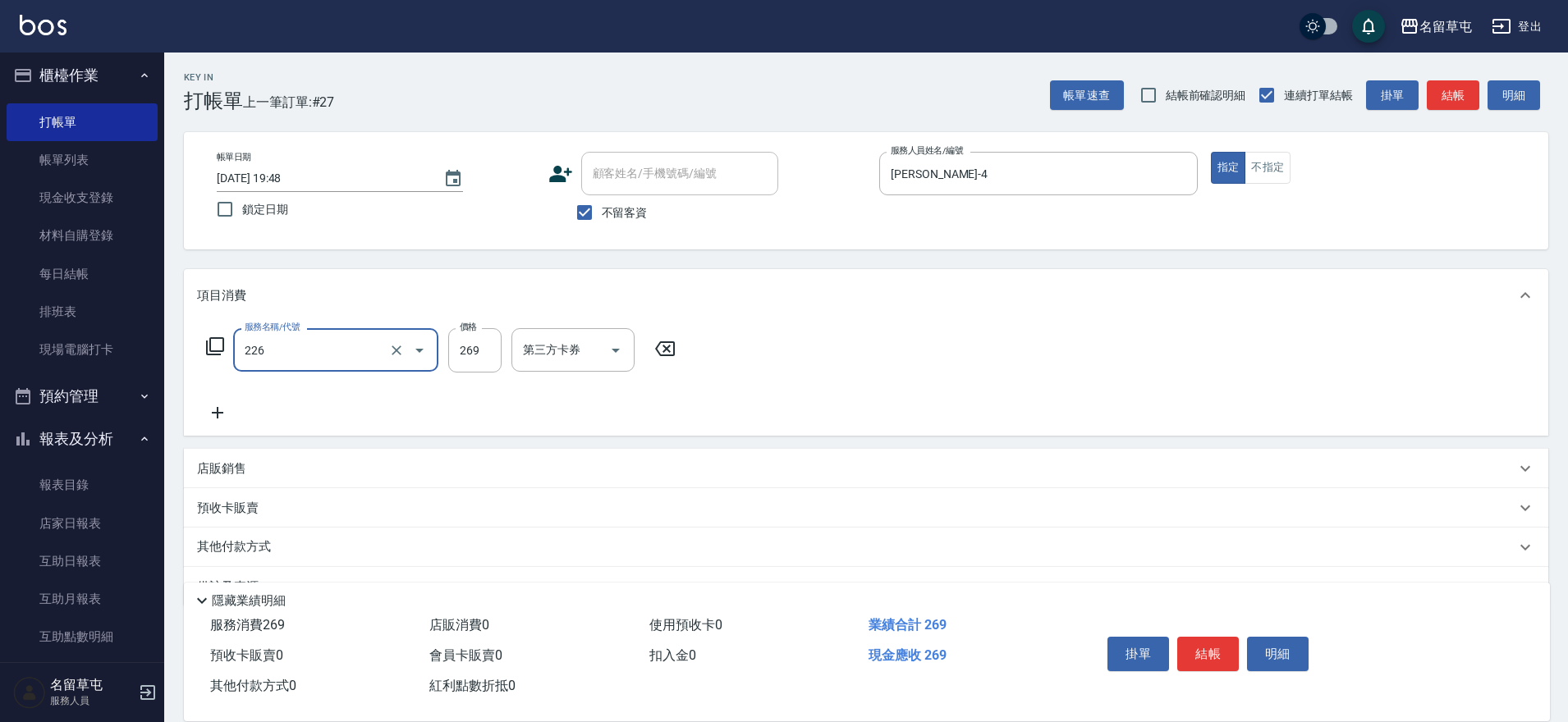
type input "洗剪269(226)"
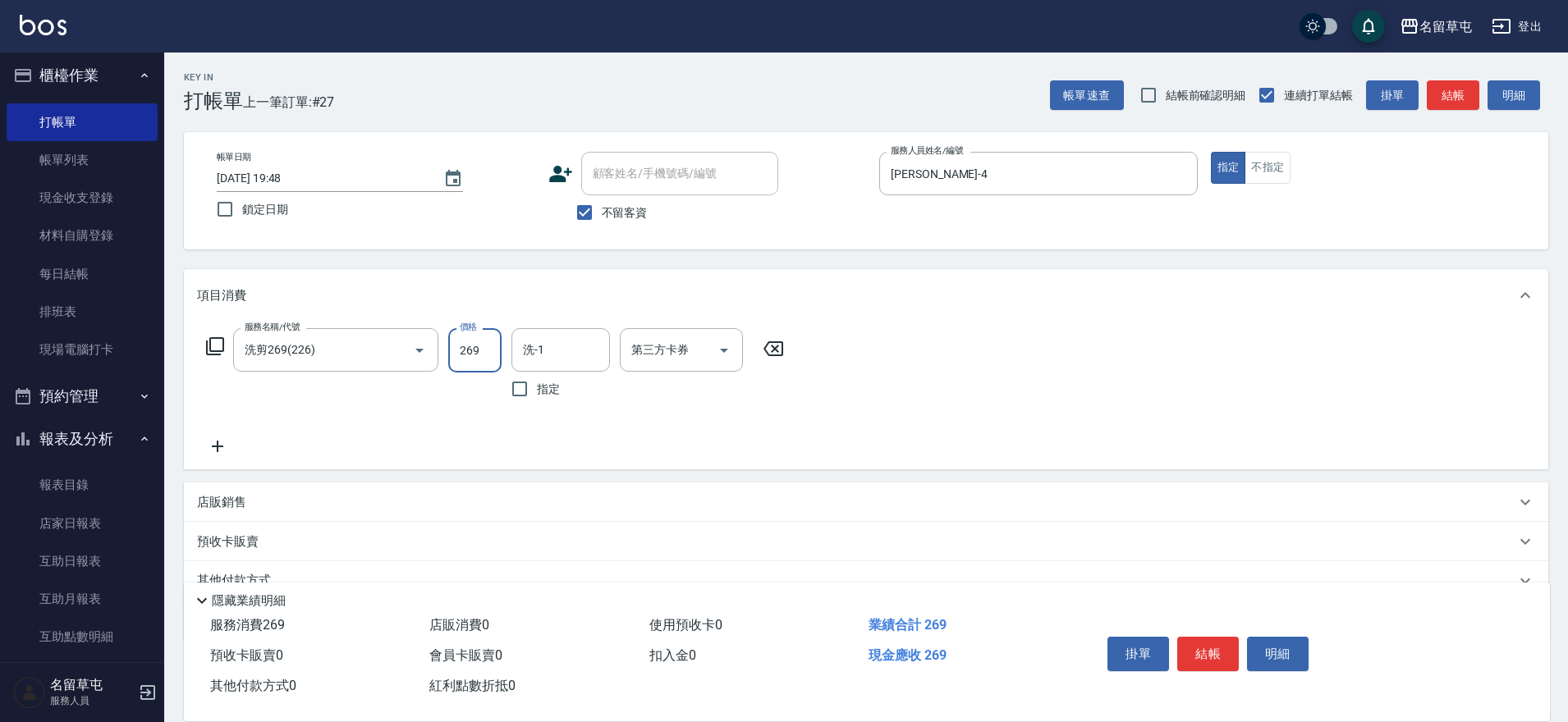
click at [471, 342] on input "269" at bounding box center [475, 351] width 53 height 45
type input "300"
type input "[PERSON_NAME]-31"
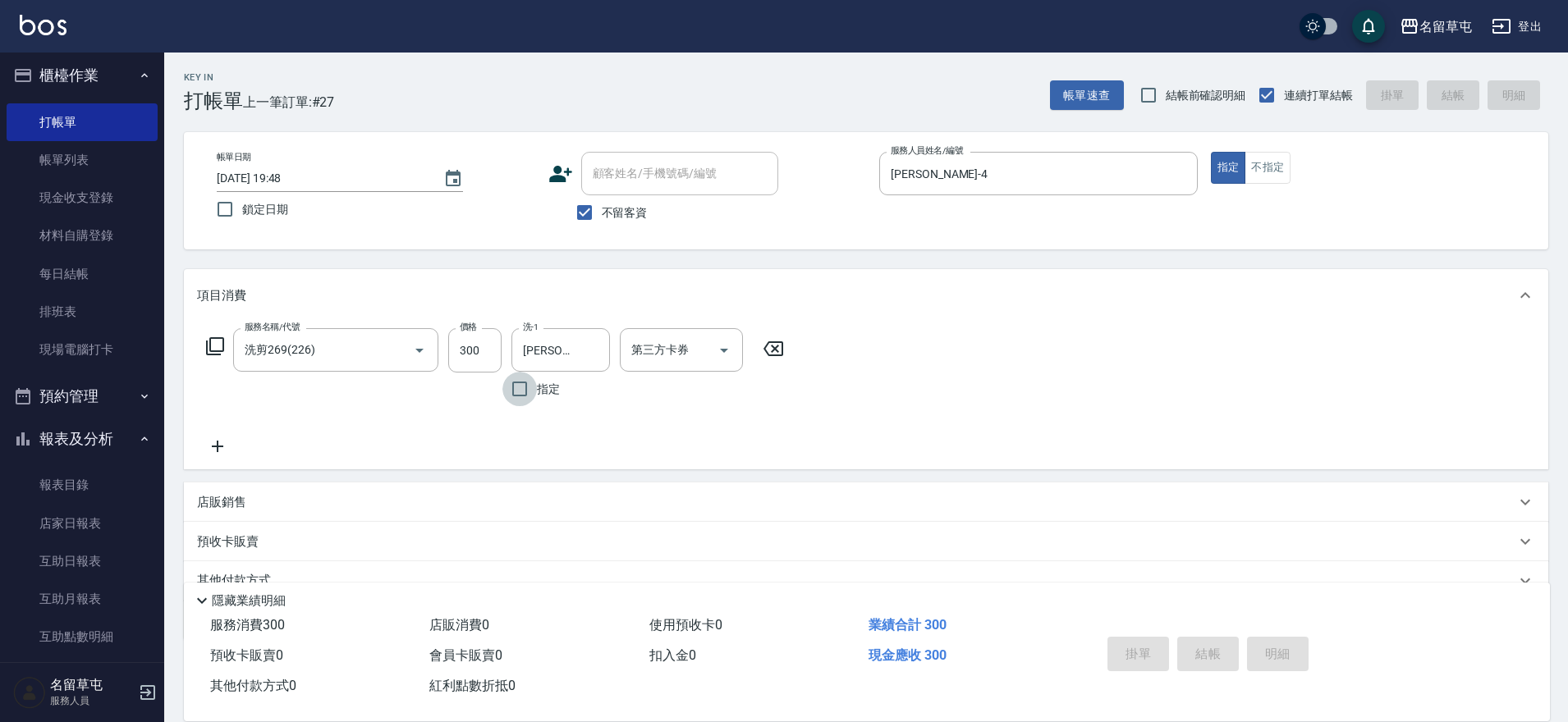
type input "[DATE] 19:49"
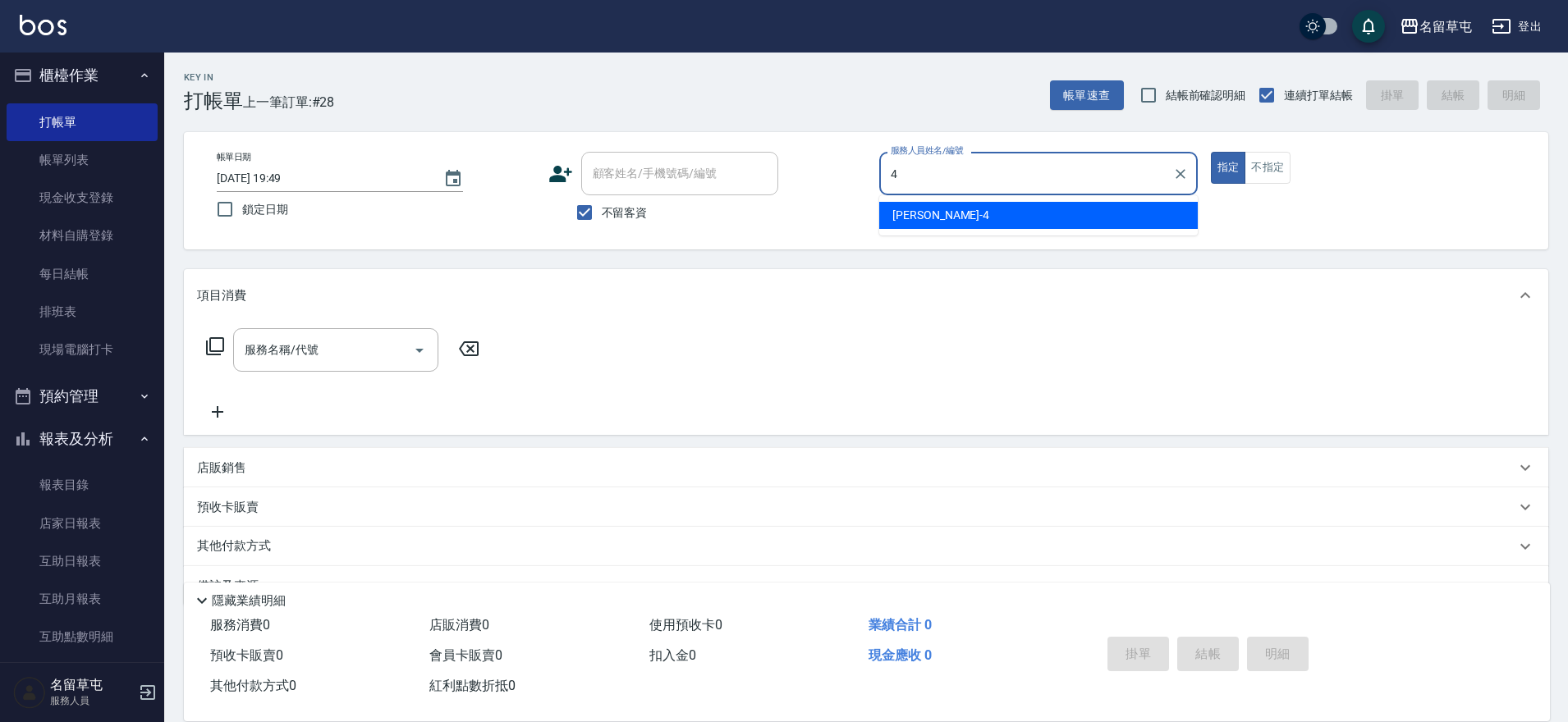
type input "[PERSON_NAME]-4"
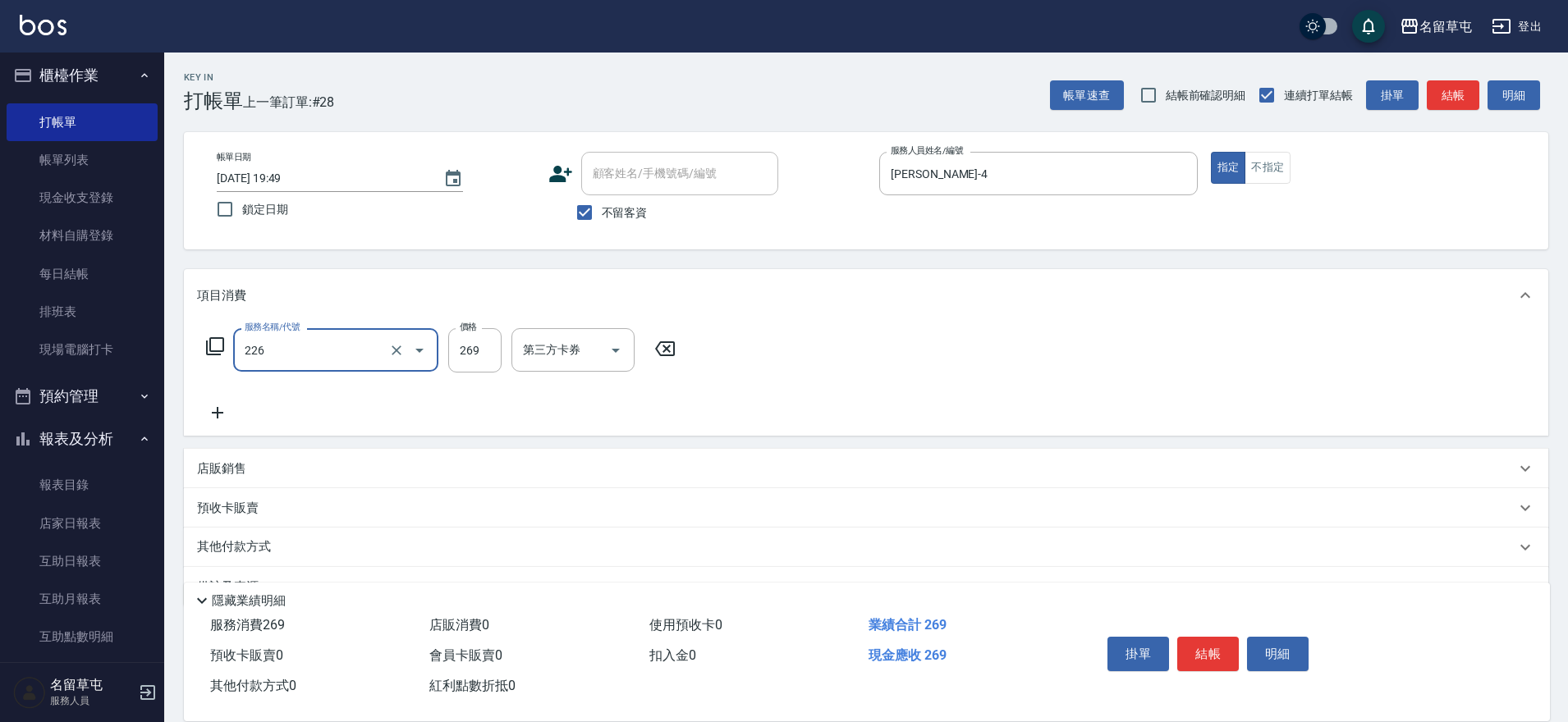
type input "洗剪269(226)"
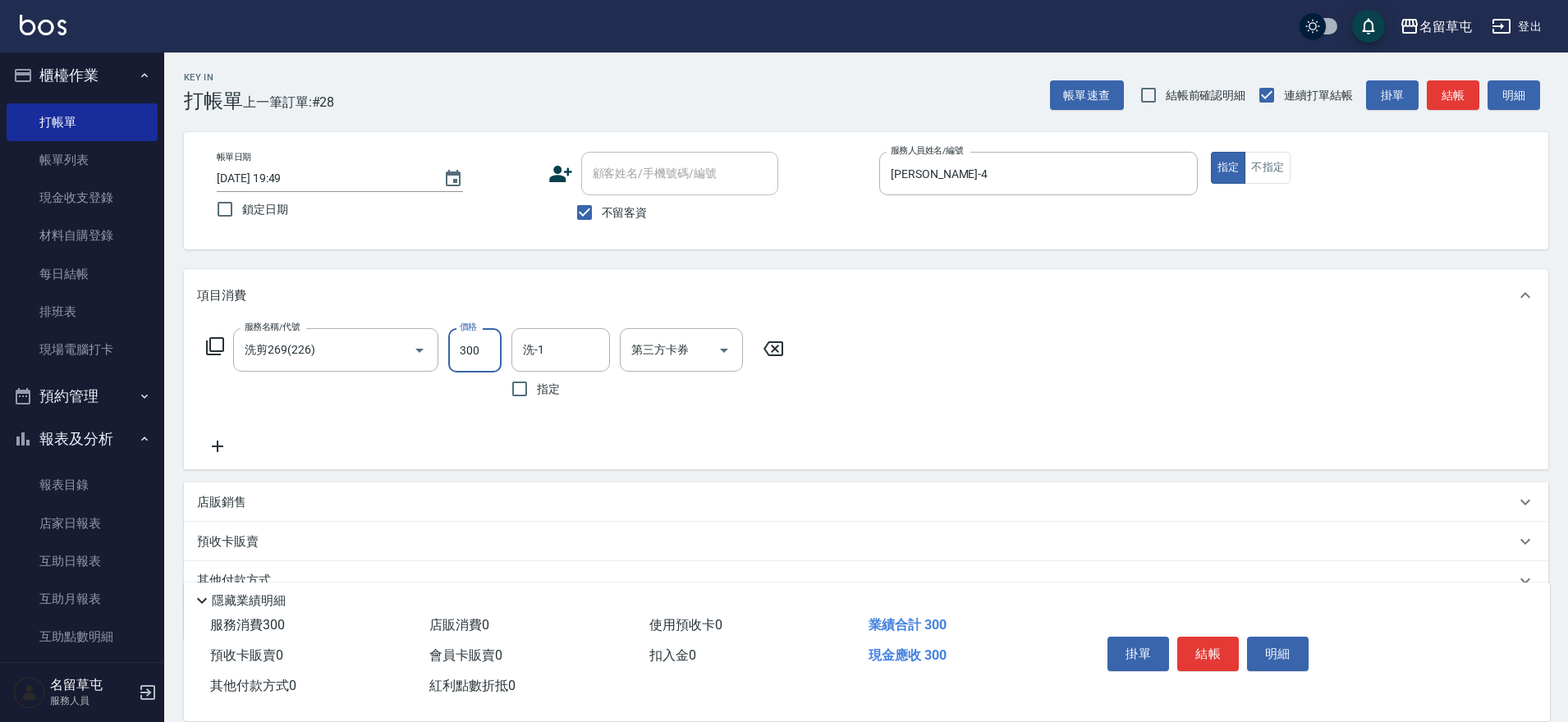
type input "300"
type input "[PERSON_NAME]-36"
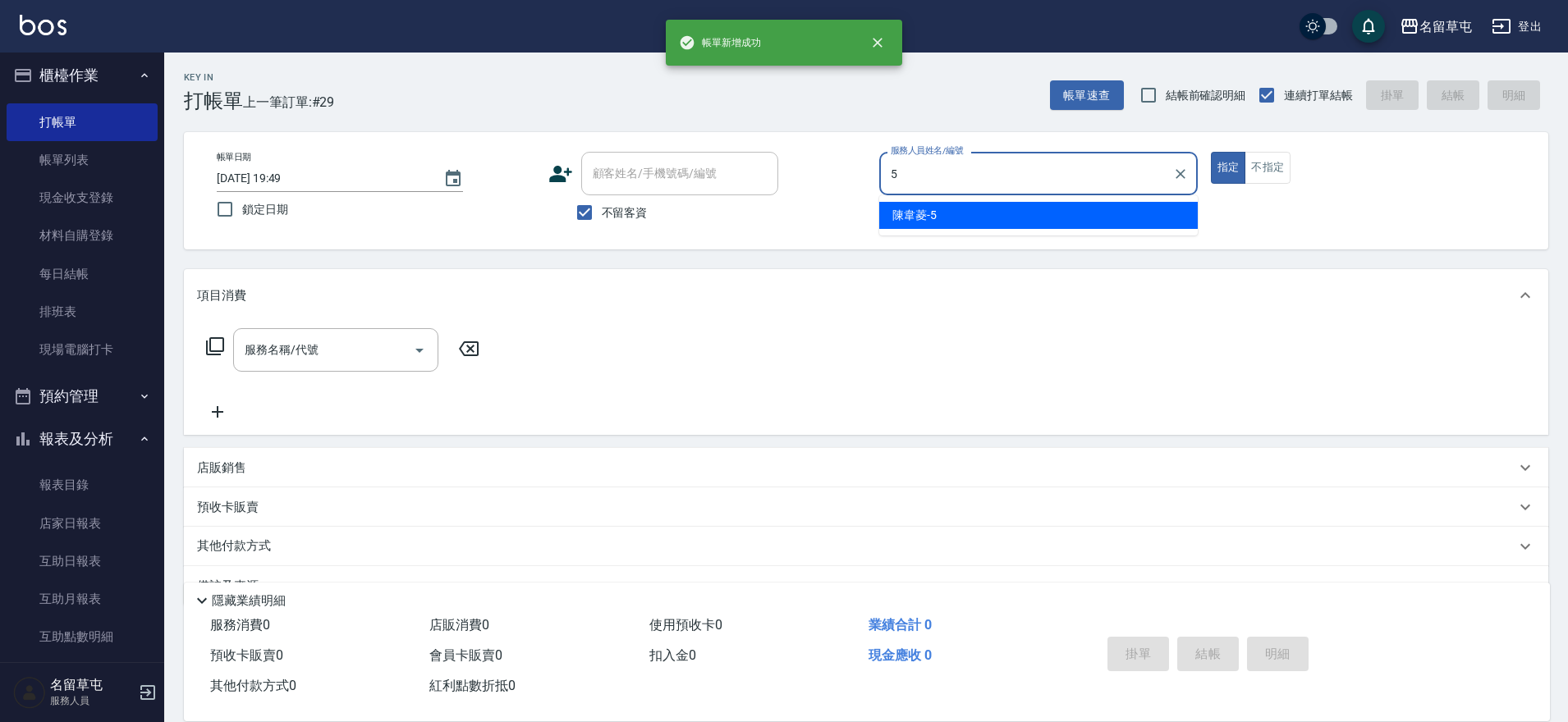
type input "[PERSON_NAME]-5"
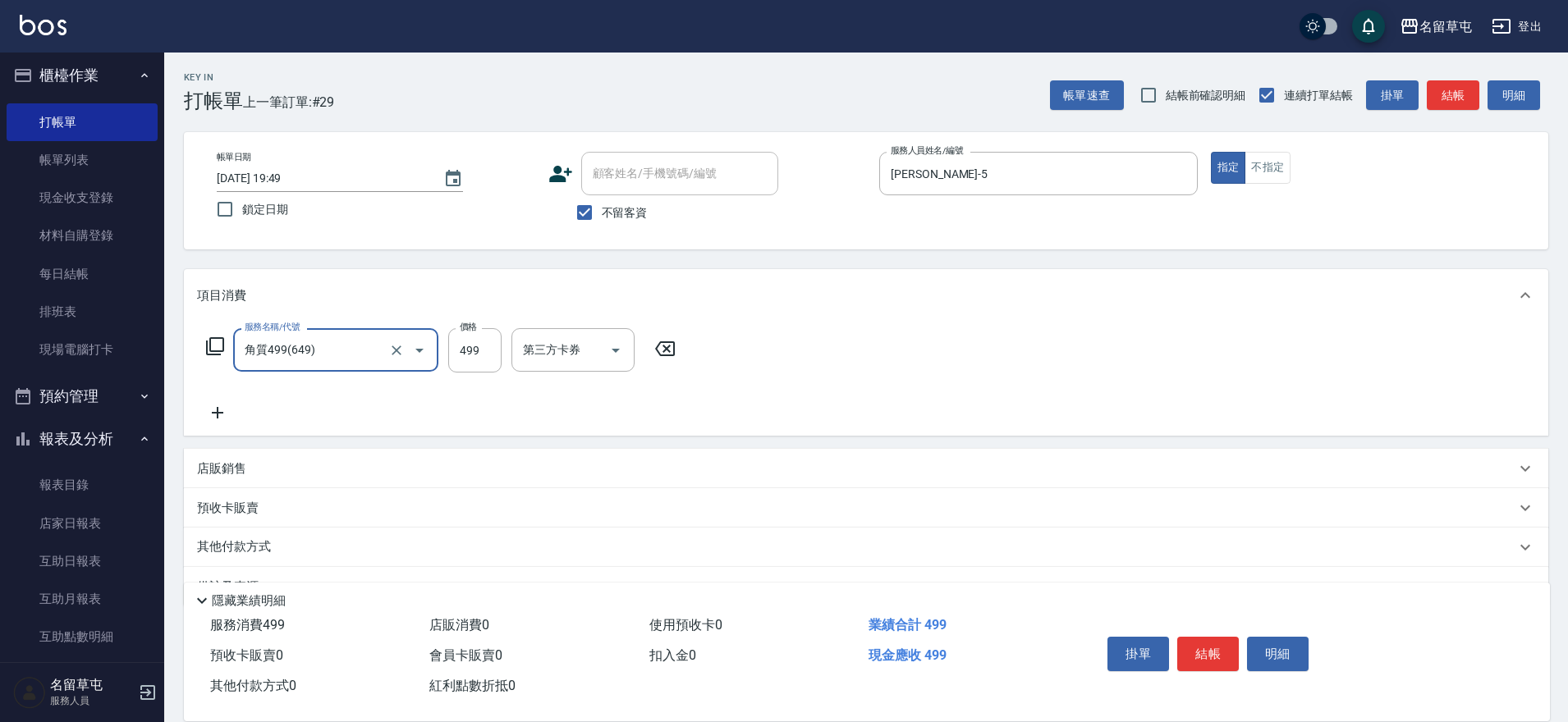
type input "角質499(649)"
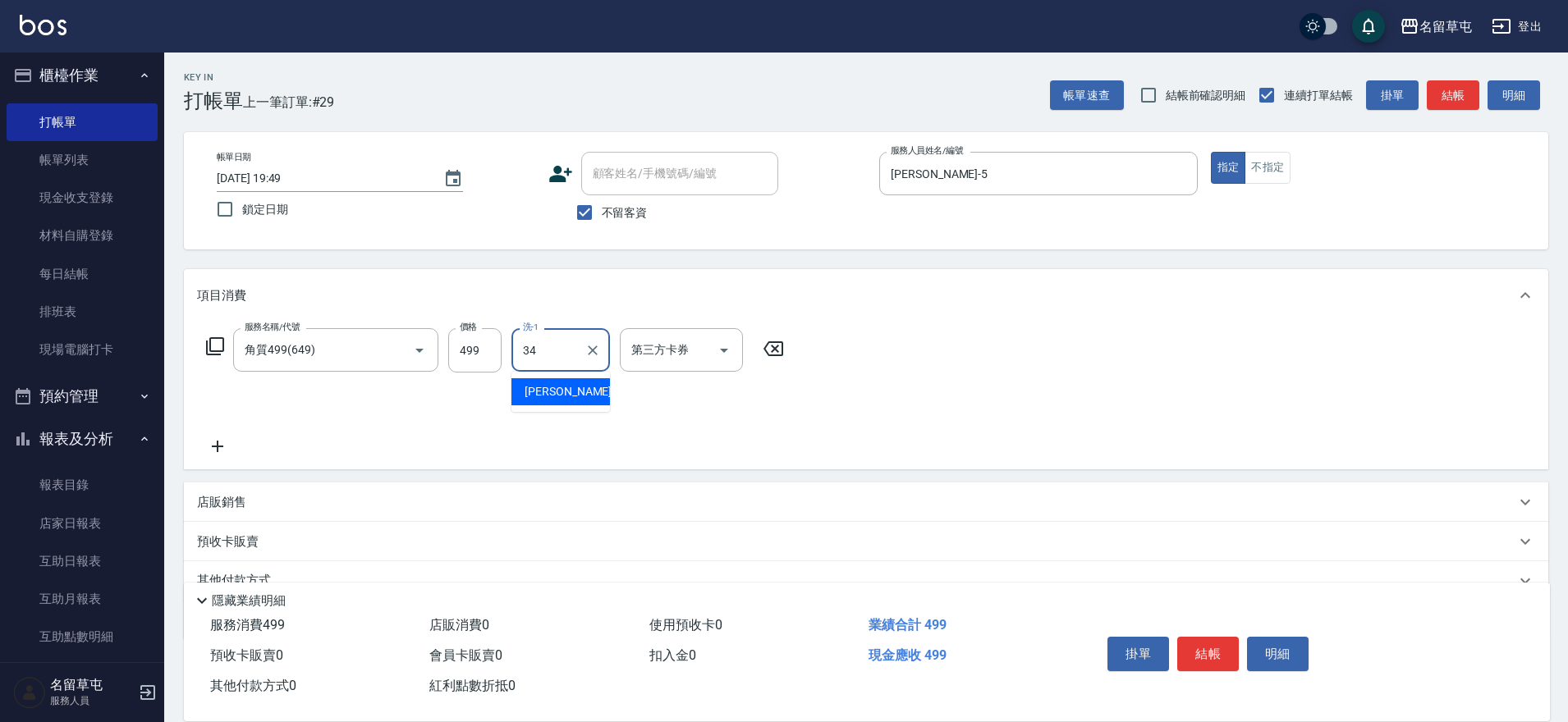
type input "[PERSON_NAME]-34"
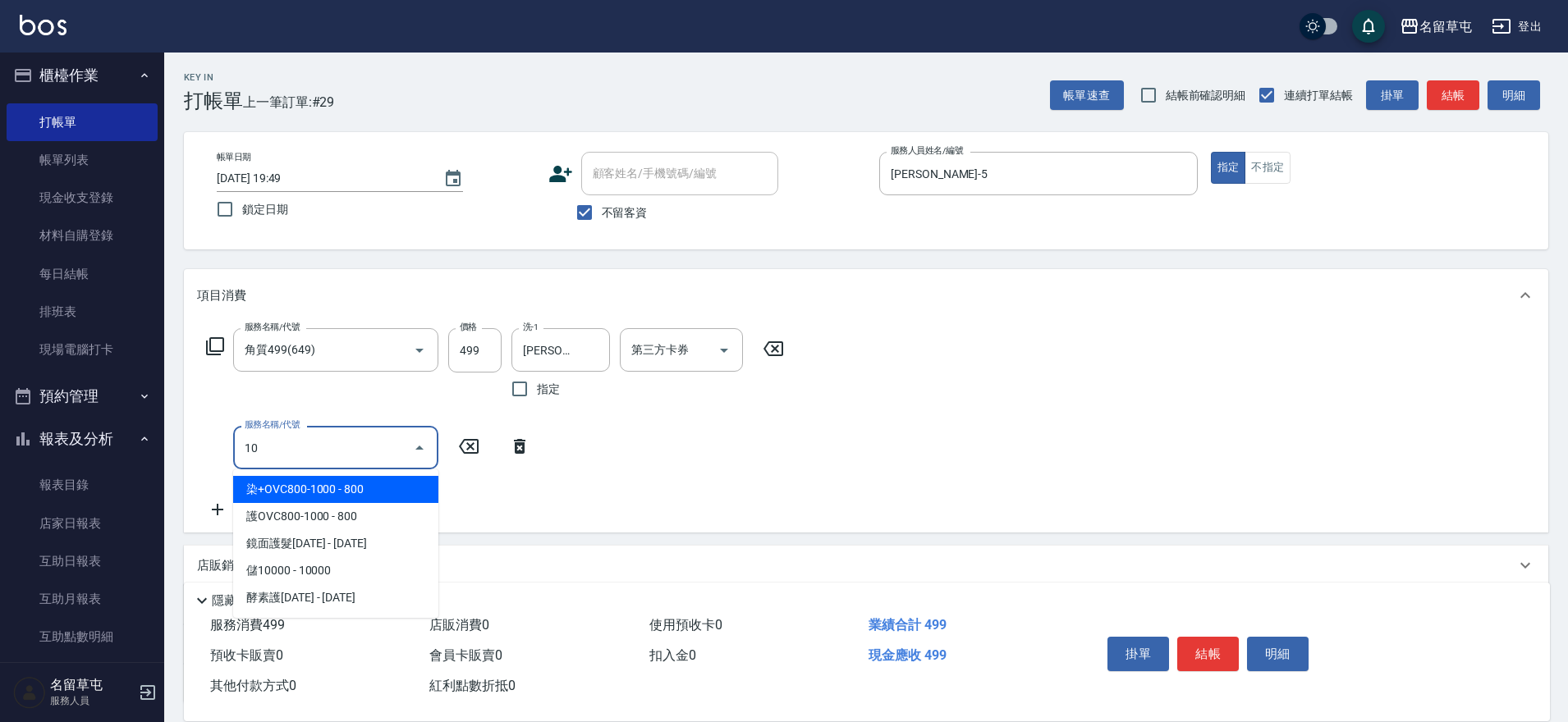
type input "1"
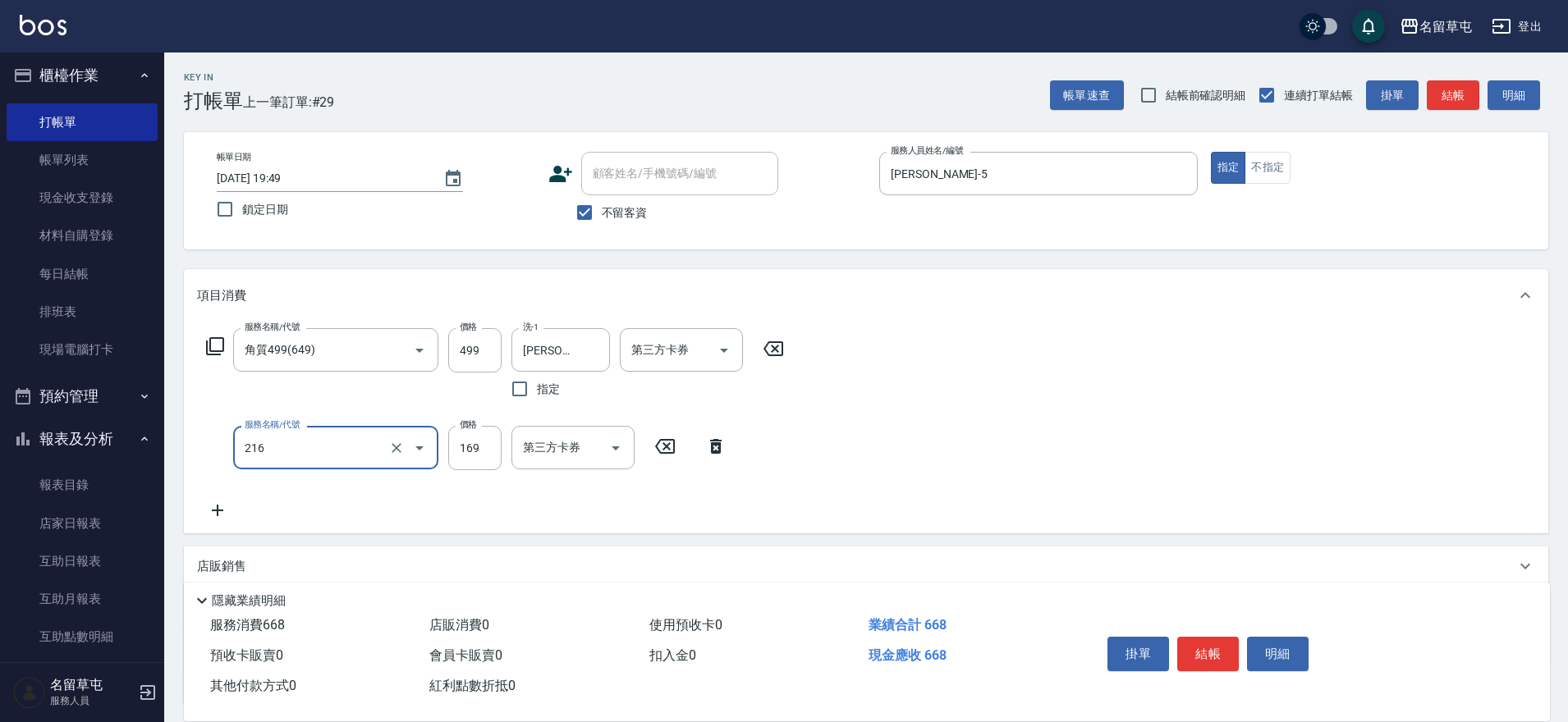
type input "剪髮169(216)"
type input "200"
click at [481, 347] on input "499" at bounding box center [475, 351] width 53 height 45
type input "500"
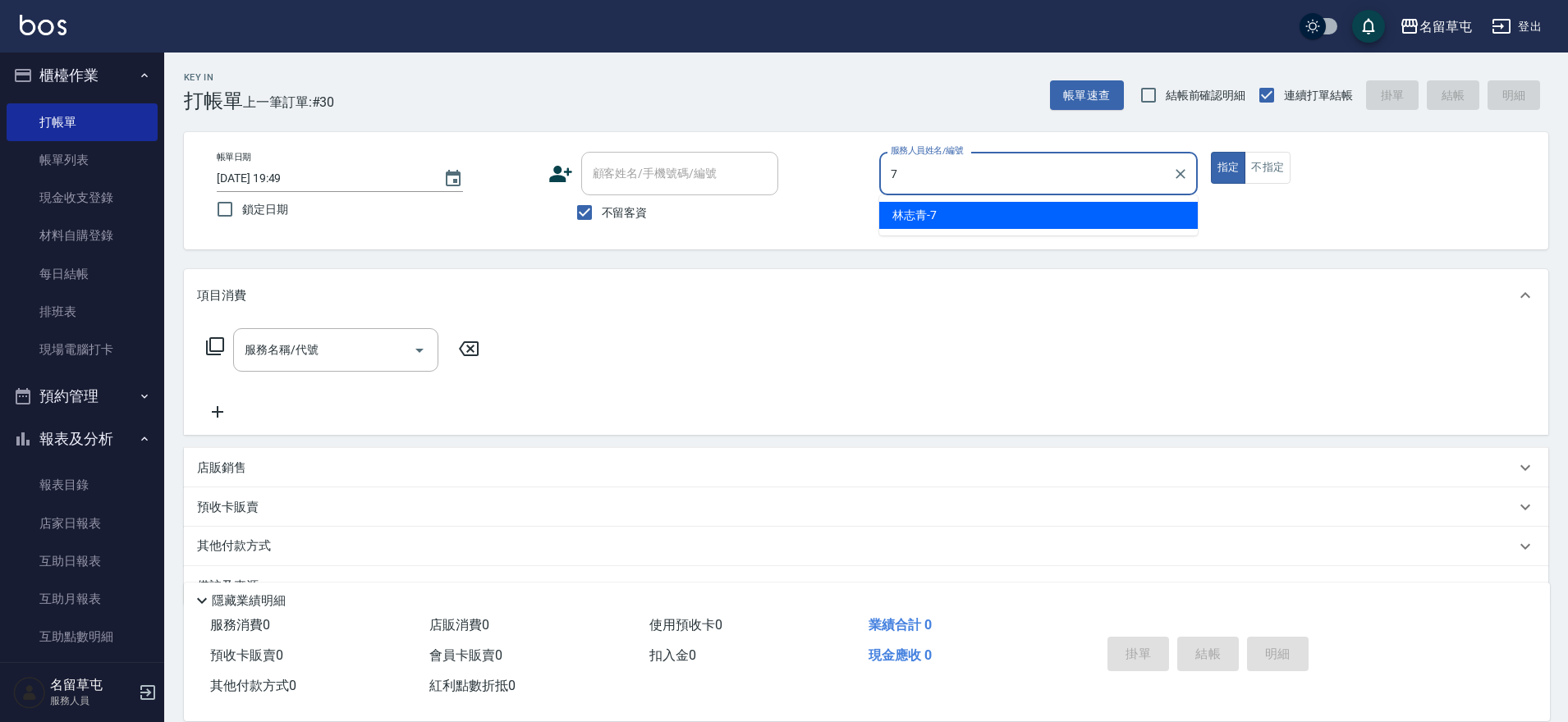
type input "[PERSON_NAME]-7"
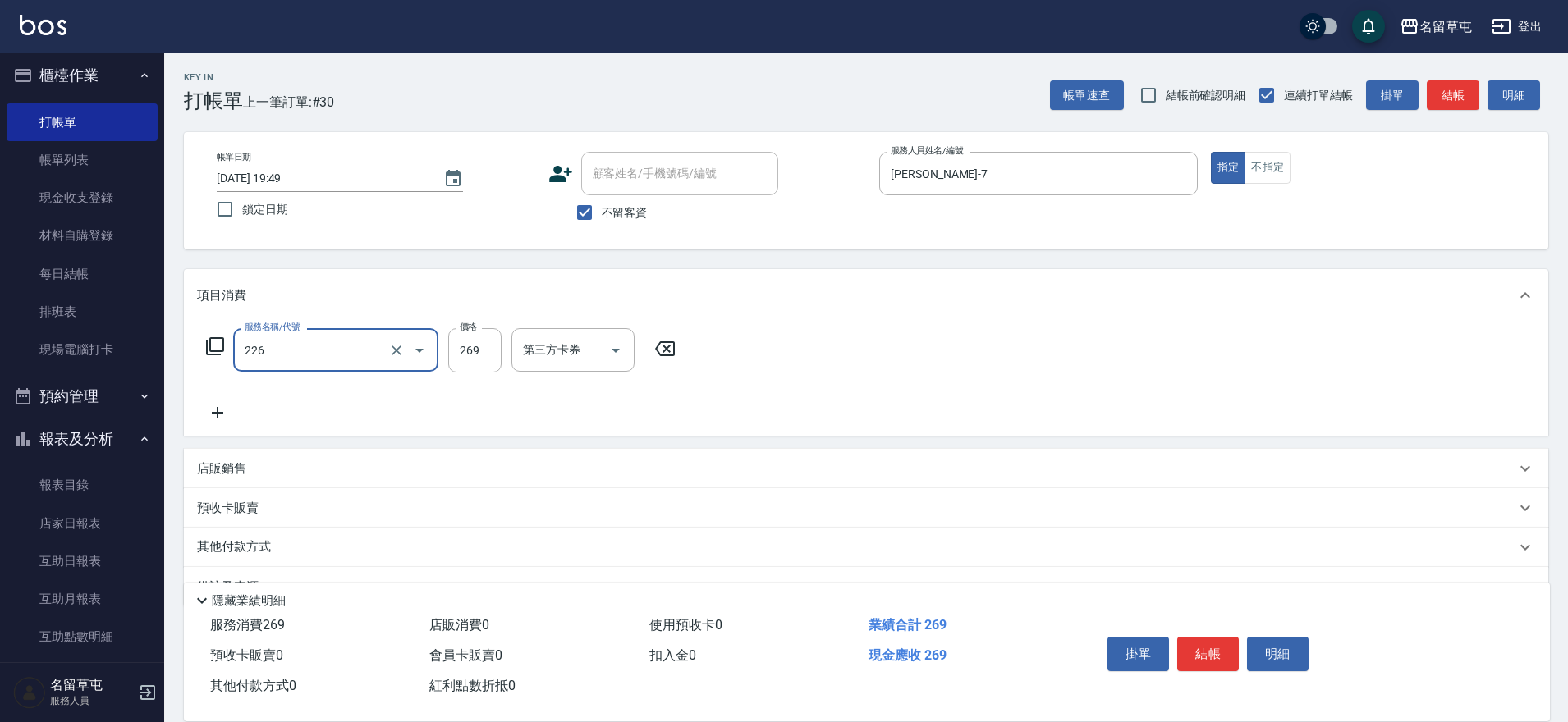
type input "洗剪269(226)"
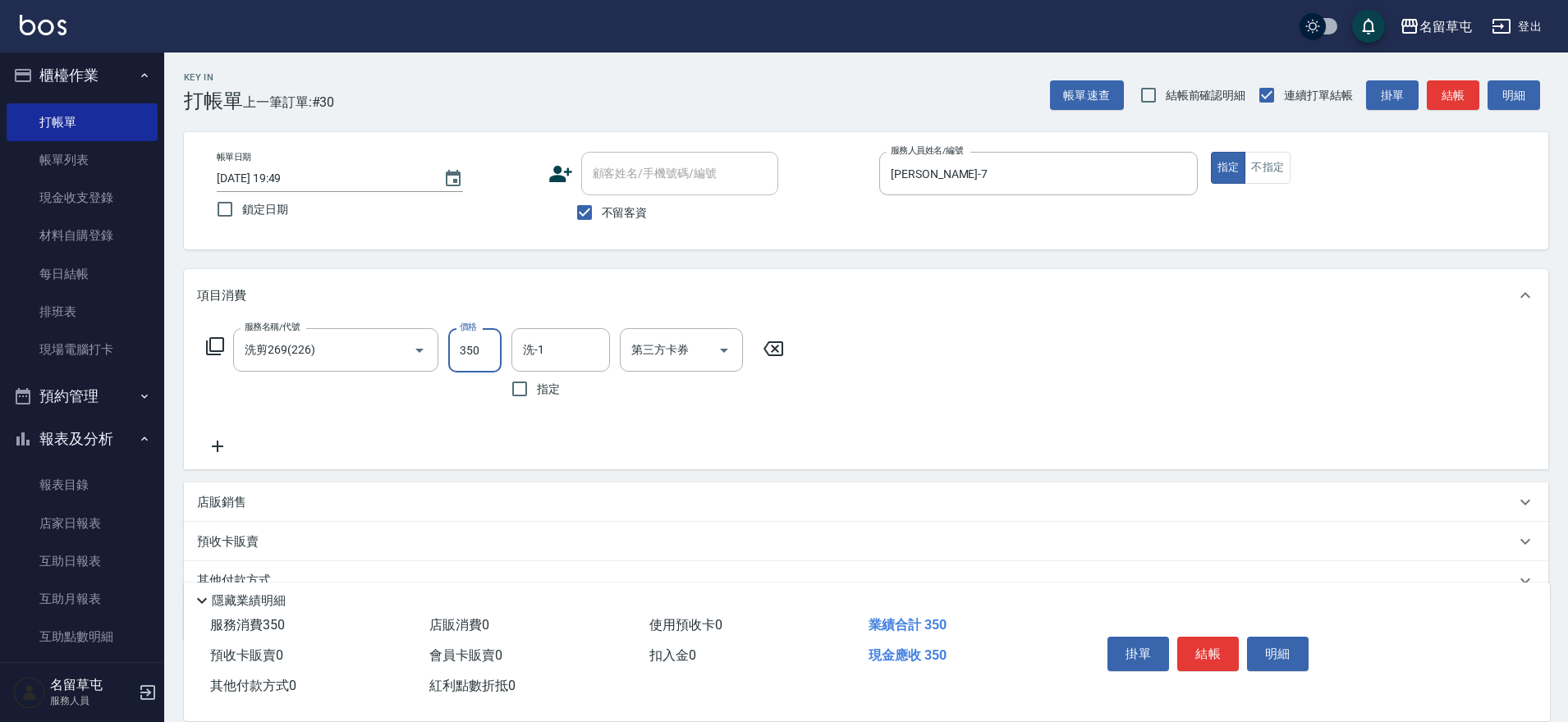
type input "350"
type input "[PERSON_NAME]-31"
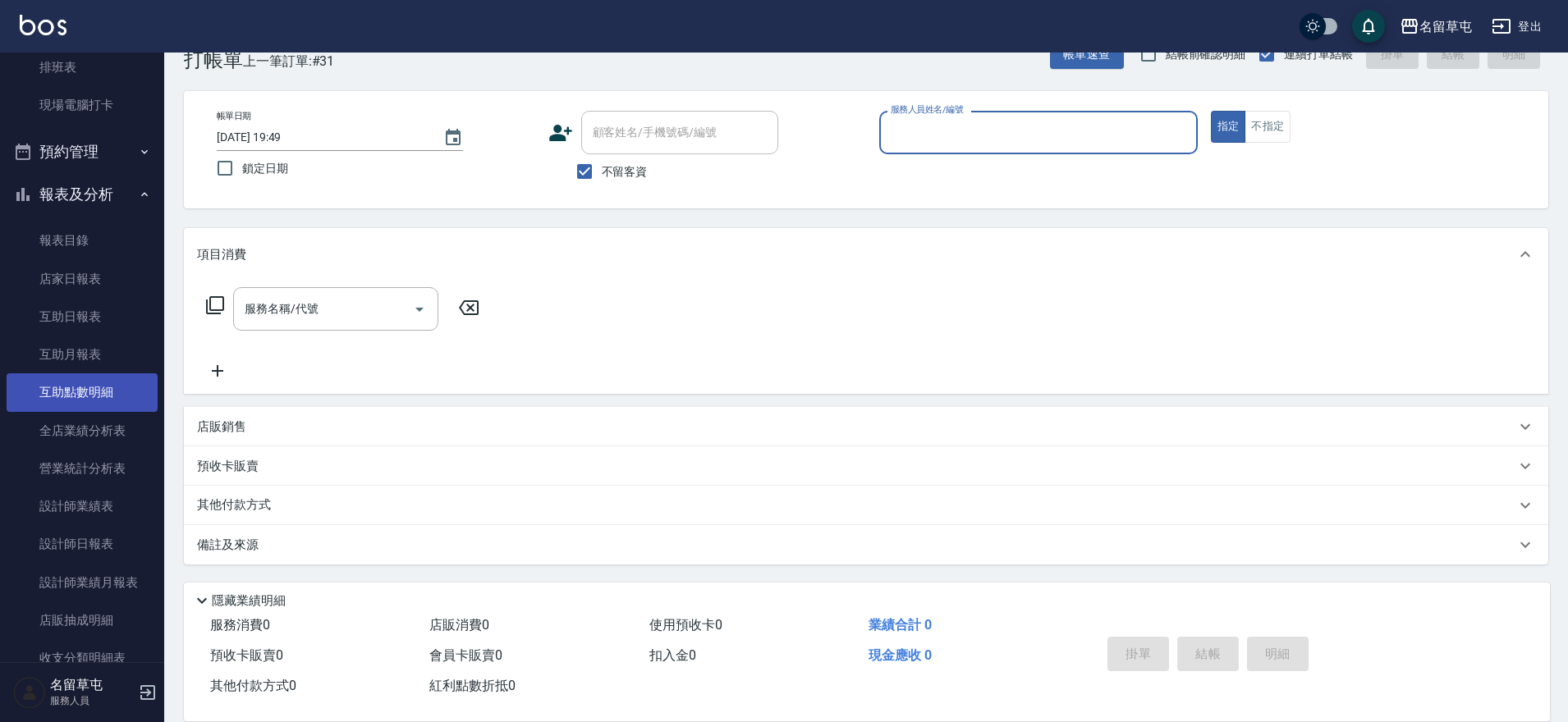
scroll to position [251, 0]
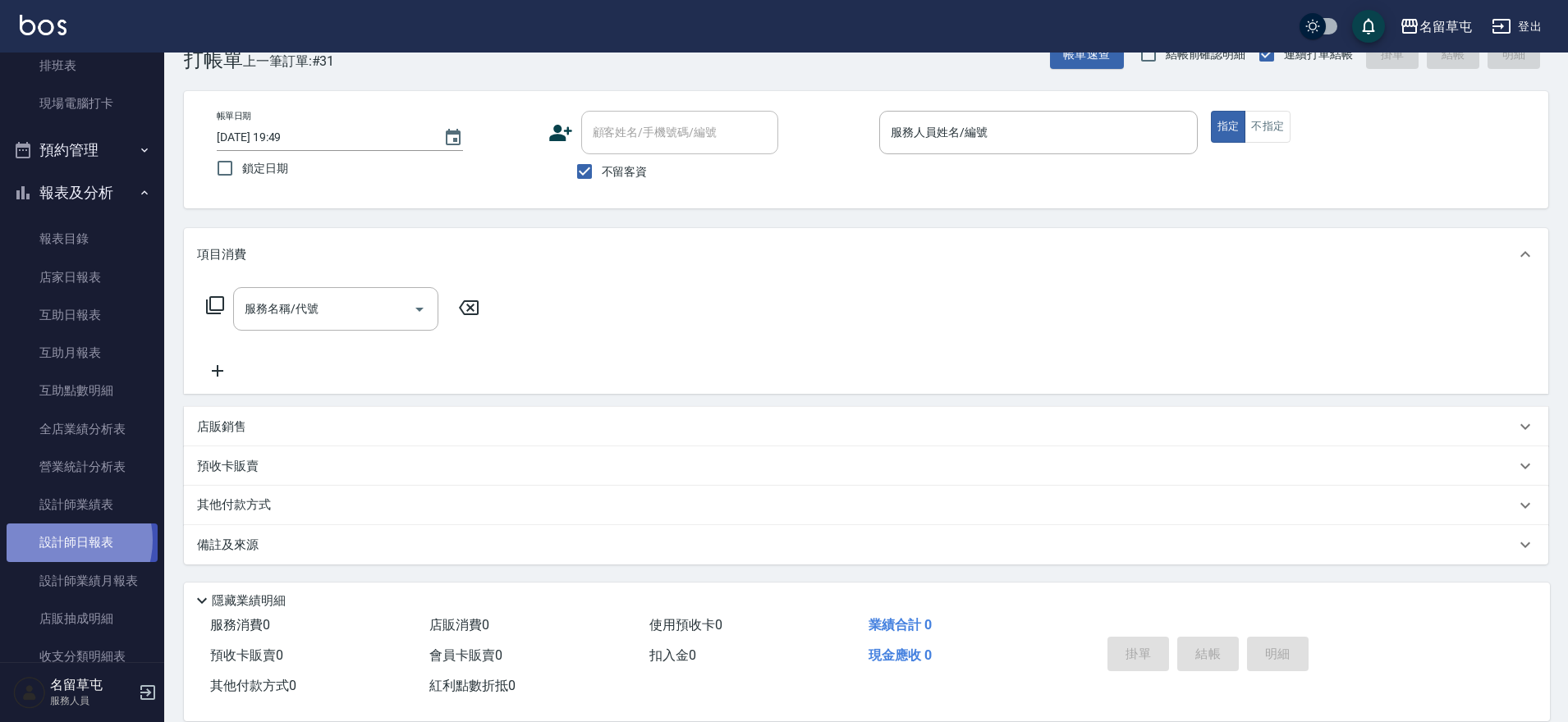
click at [65, 540] on link "設計師日報表" at bounding box center [82, 543] width 151 height 38
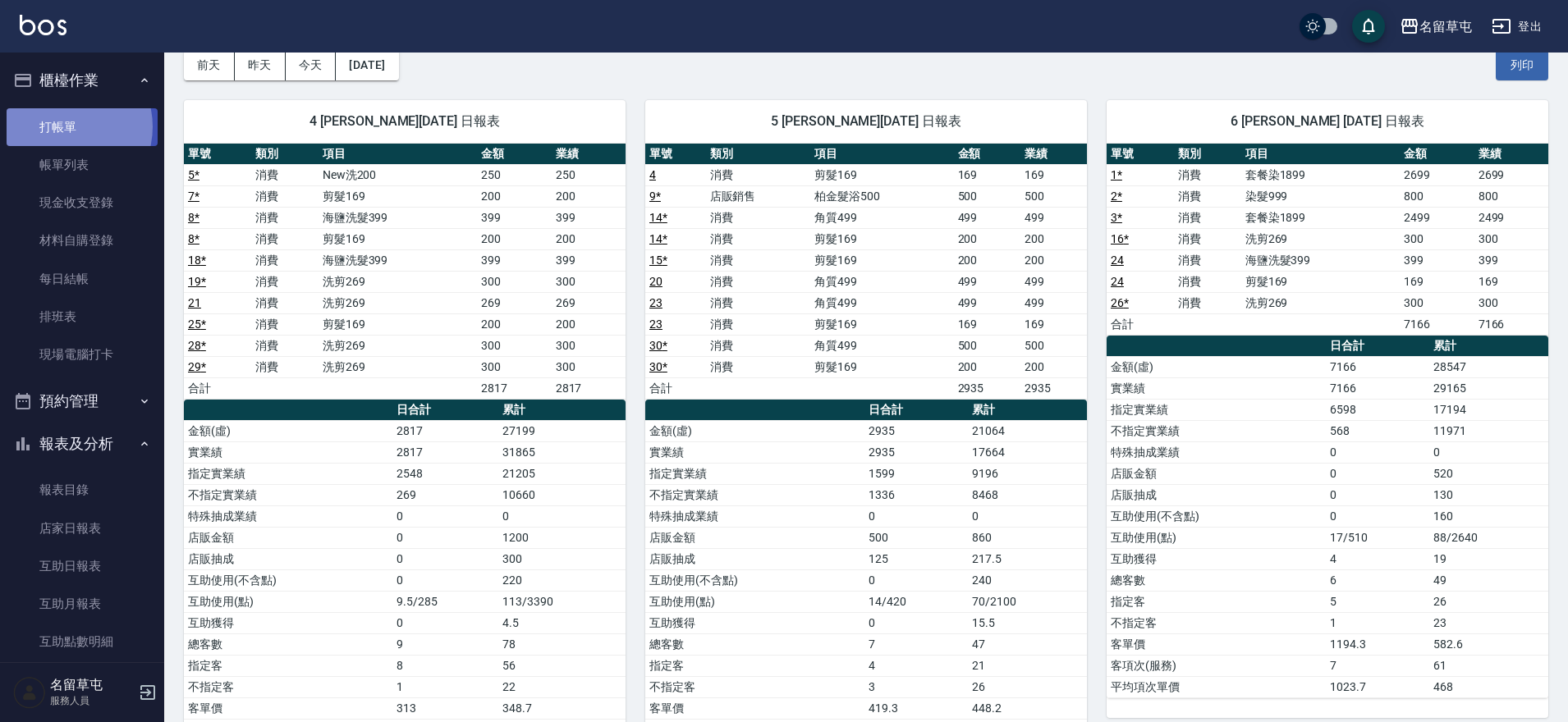
click at [61, 127] on link "打帳單" at bounding box center [82, 127] width 151 height 38
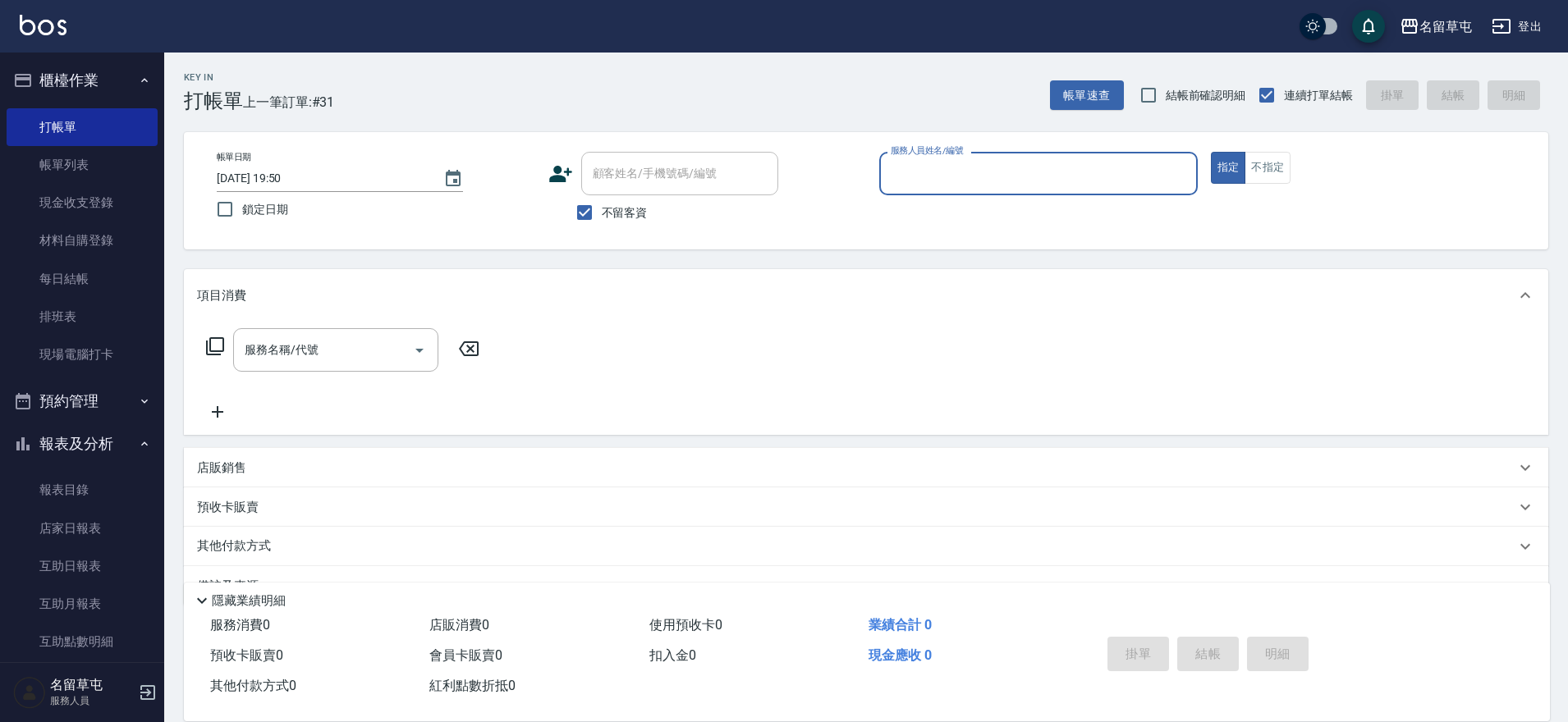
click at [970, 181] on input "服務人員姓名/編號" at bounding box center [1038, 174] width 304 height 29
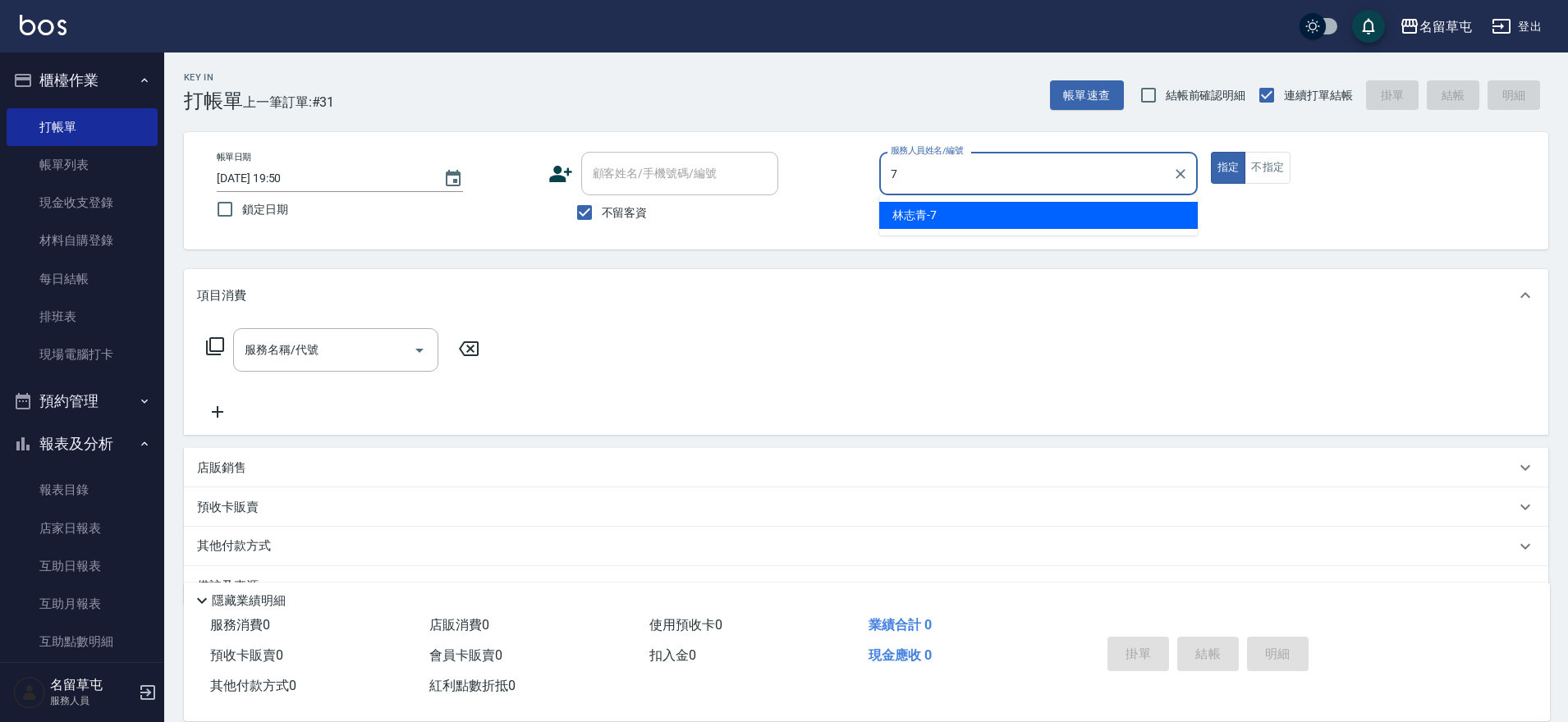
type input "[PERSON_NAME]-7"
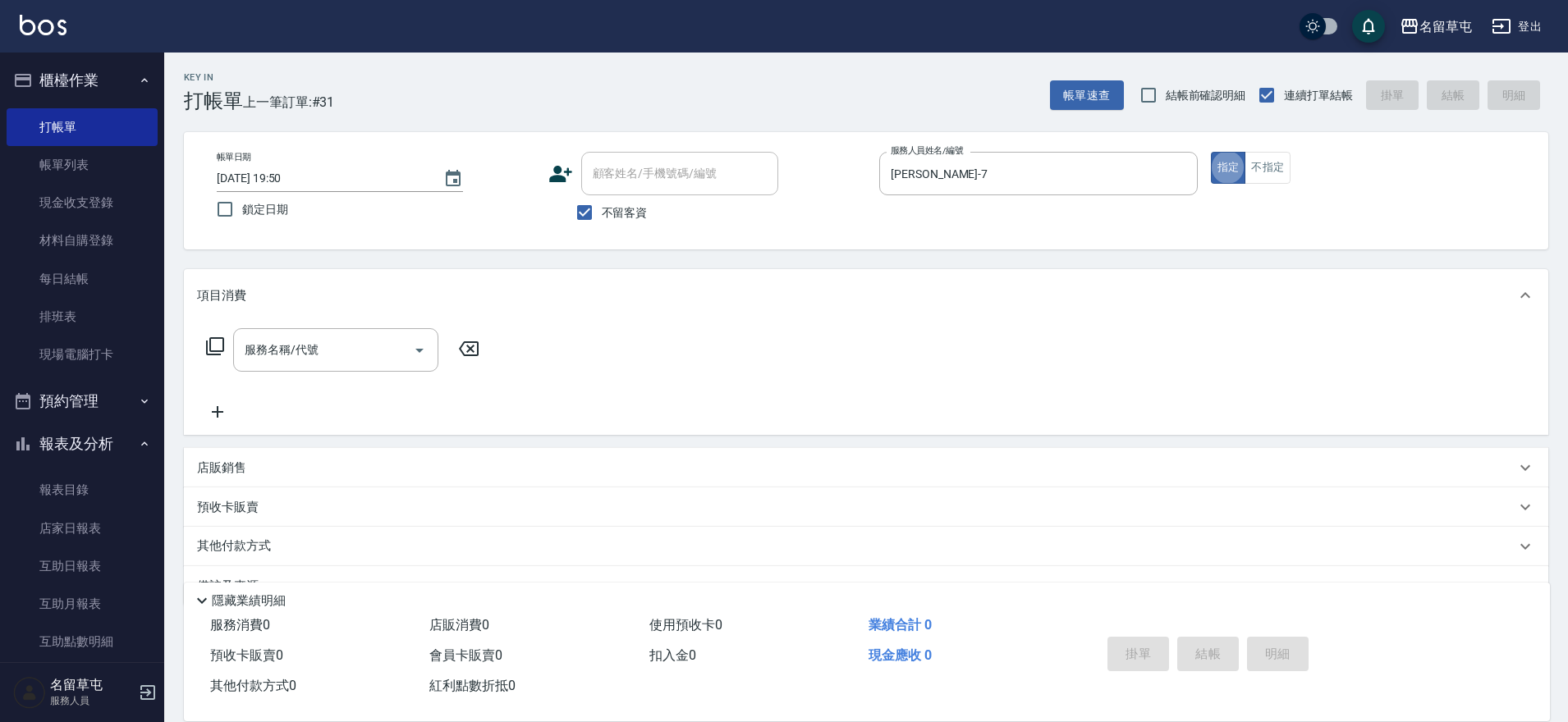
type button "true"
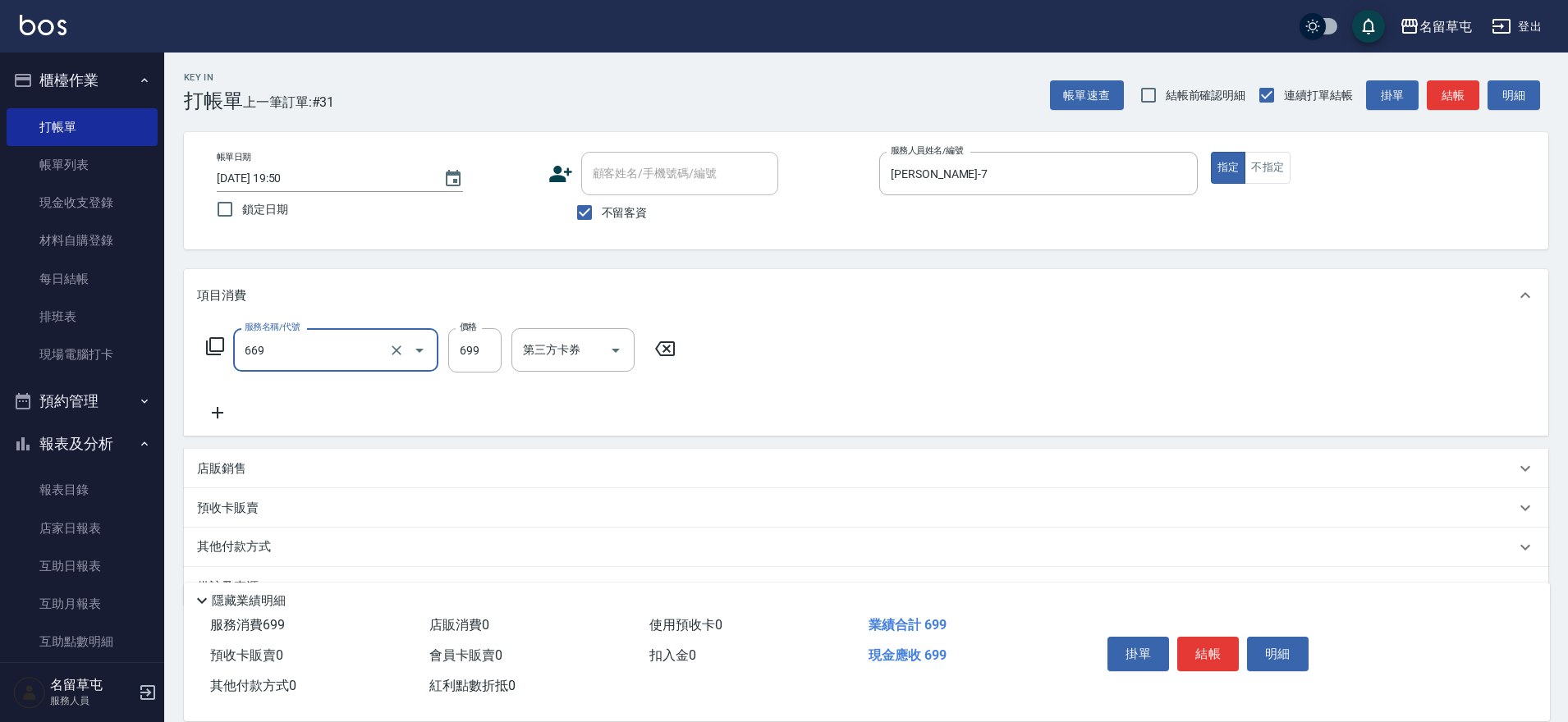
type input "精油699(669)"
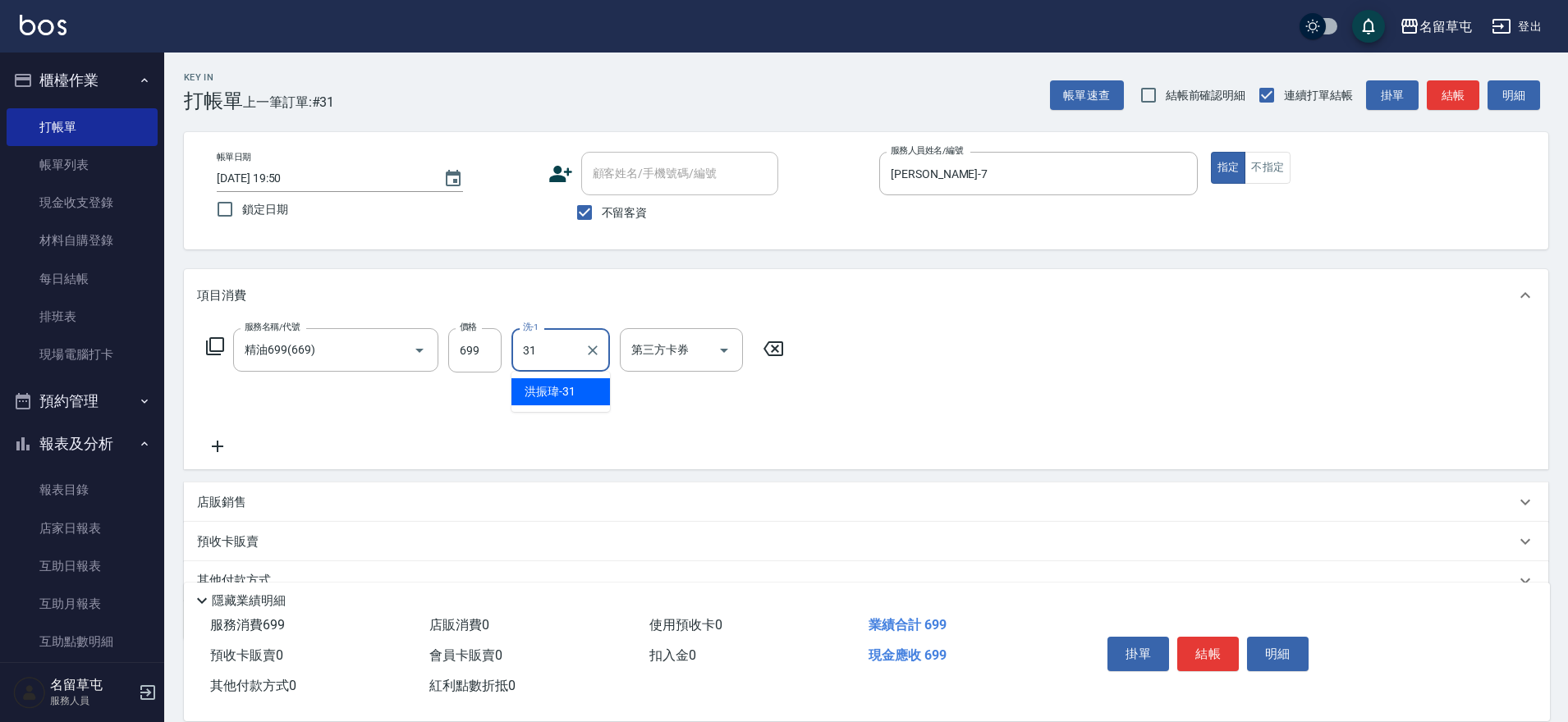
type input "[PERSON_NAME]-31"
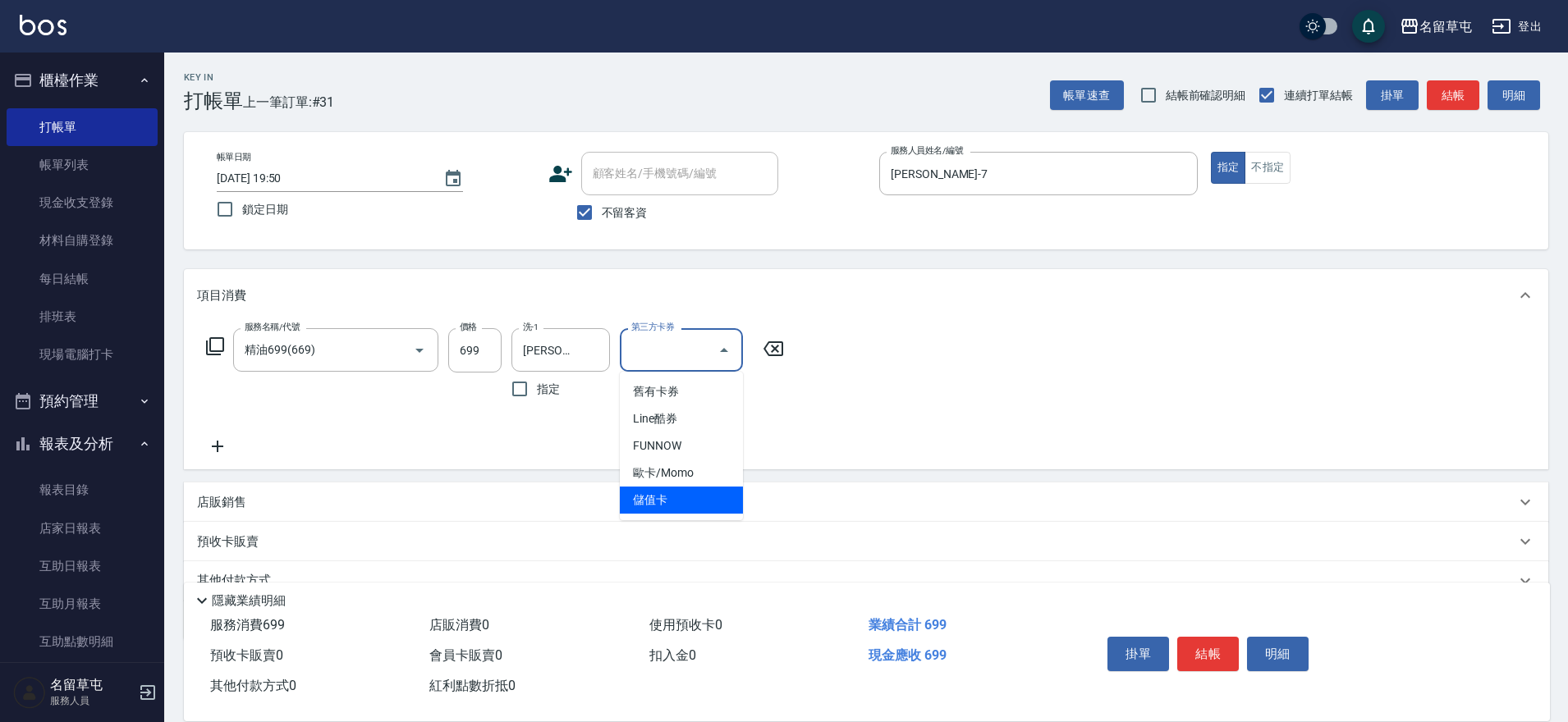
type input "儲值卡"
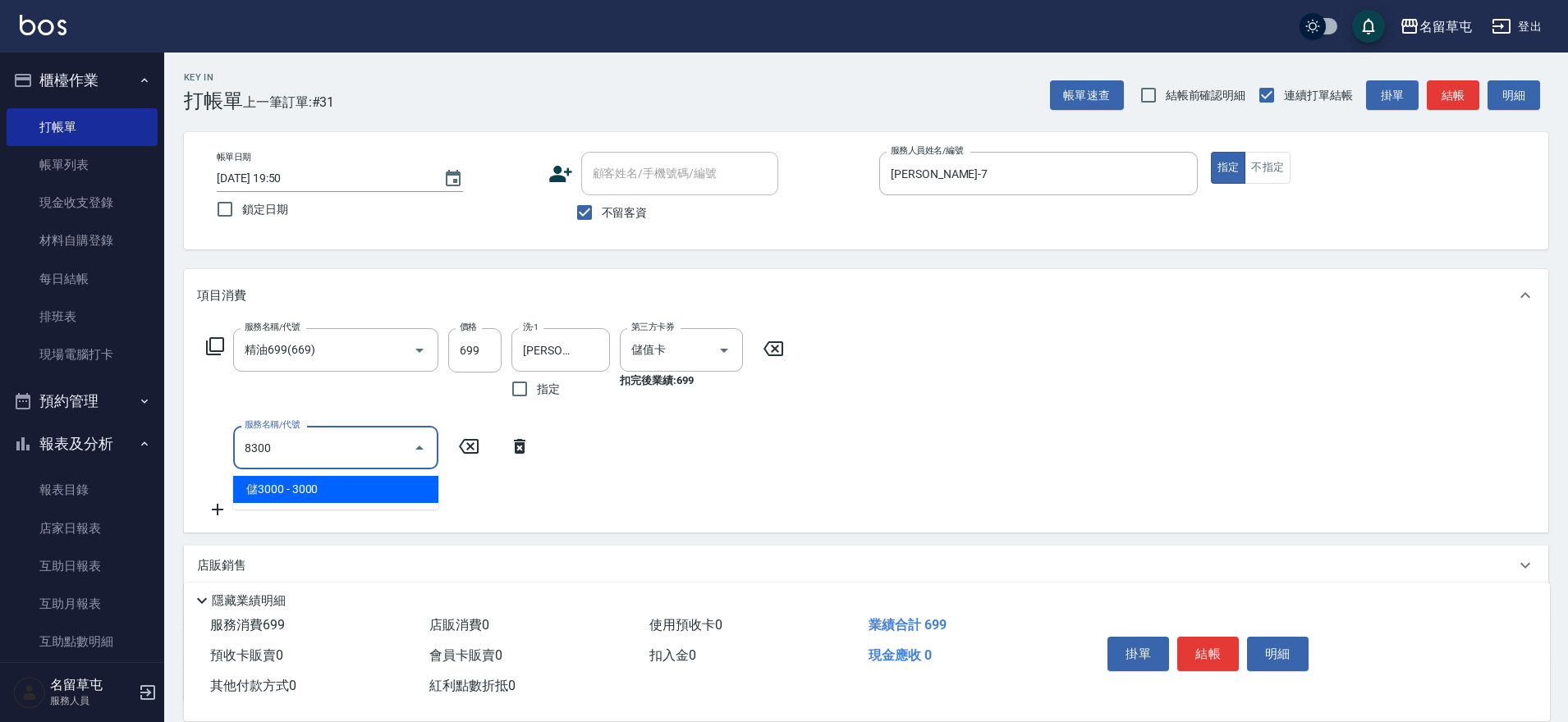
type input "儲3000(8300)"
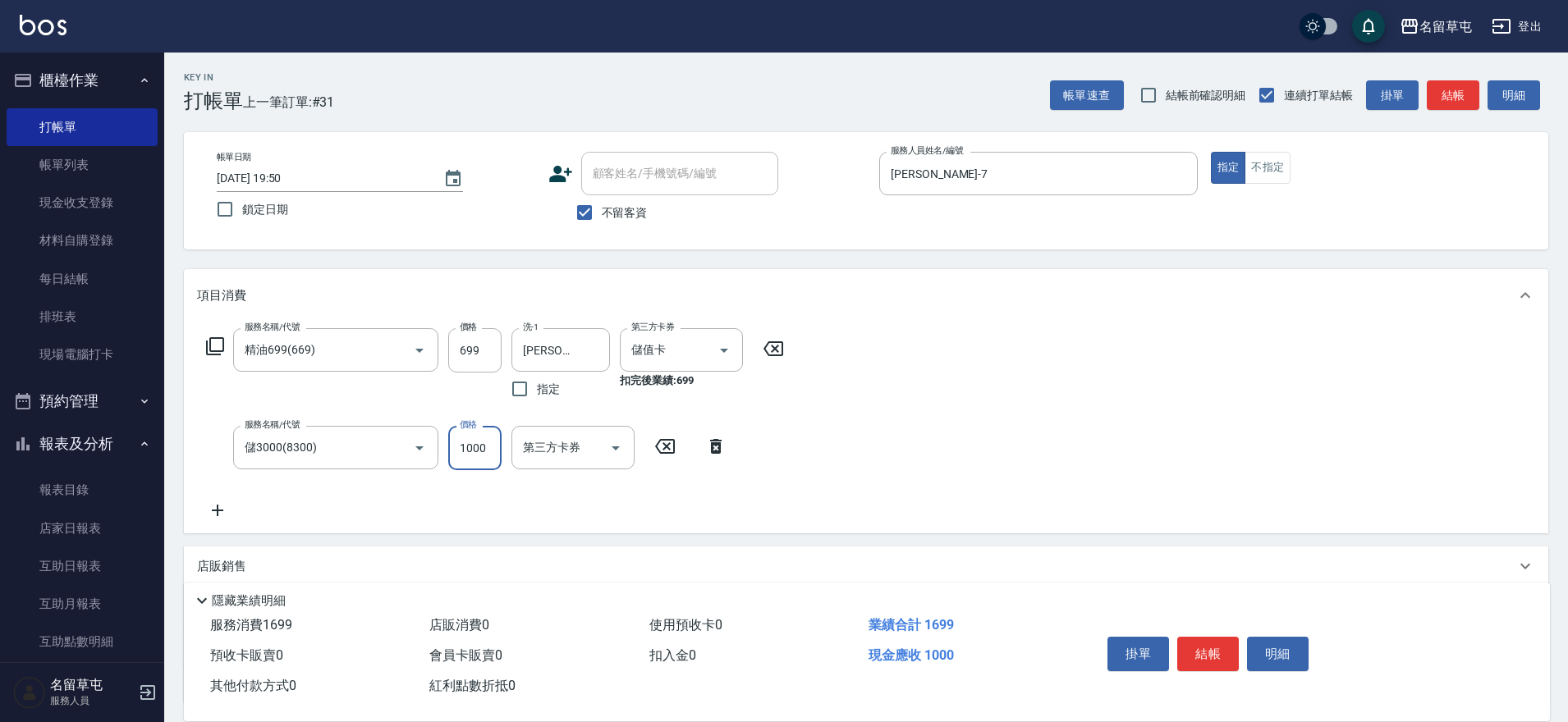
type input "1000"
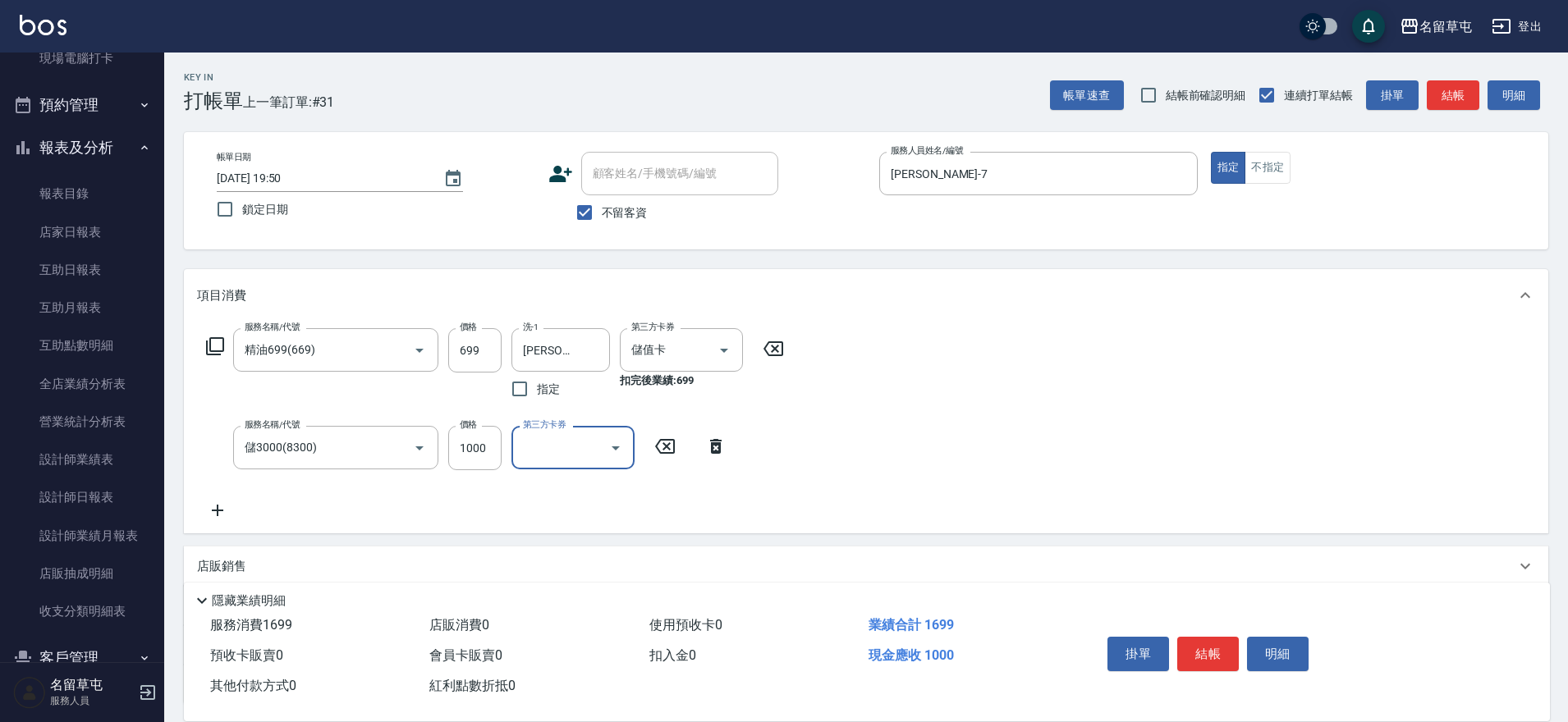
scroll to position [328, 0]
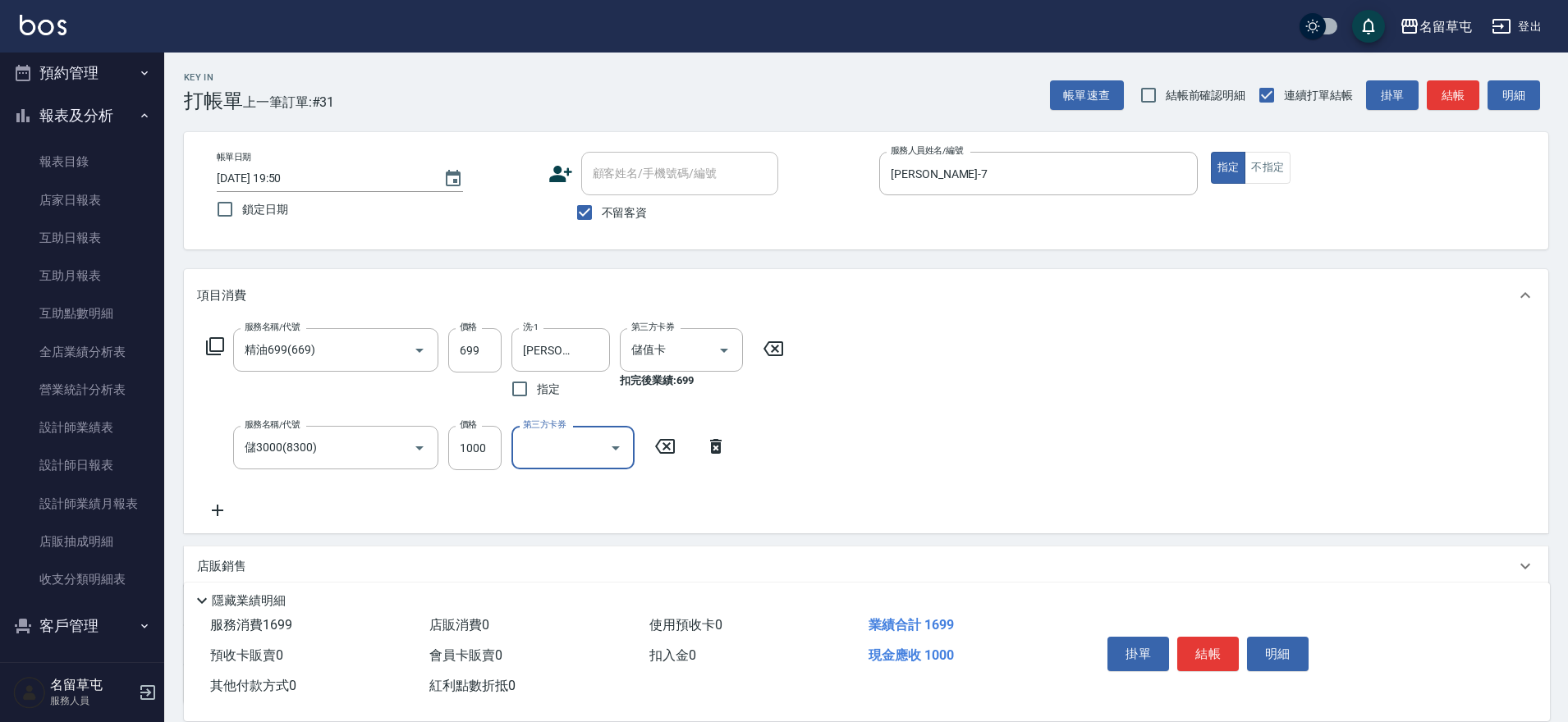
click at [684, 168] on input "顧客姓名/手機號碼/編號" at bounding box center [679, 174] width 182 height 29
click at [611, 210] on span "不留客資" at bounding box center [625, 213] width 46 height 17
click at [602, 210] on input "不留客資" at bounding box center [585, 213] width 35 height 35
checkbox input "false"
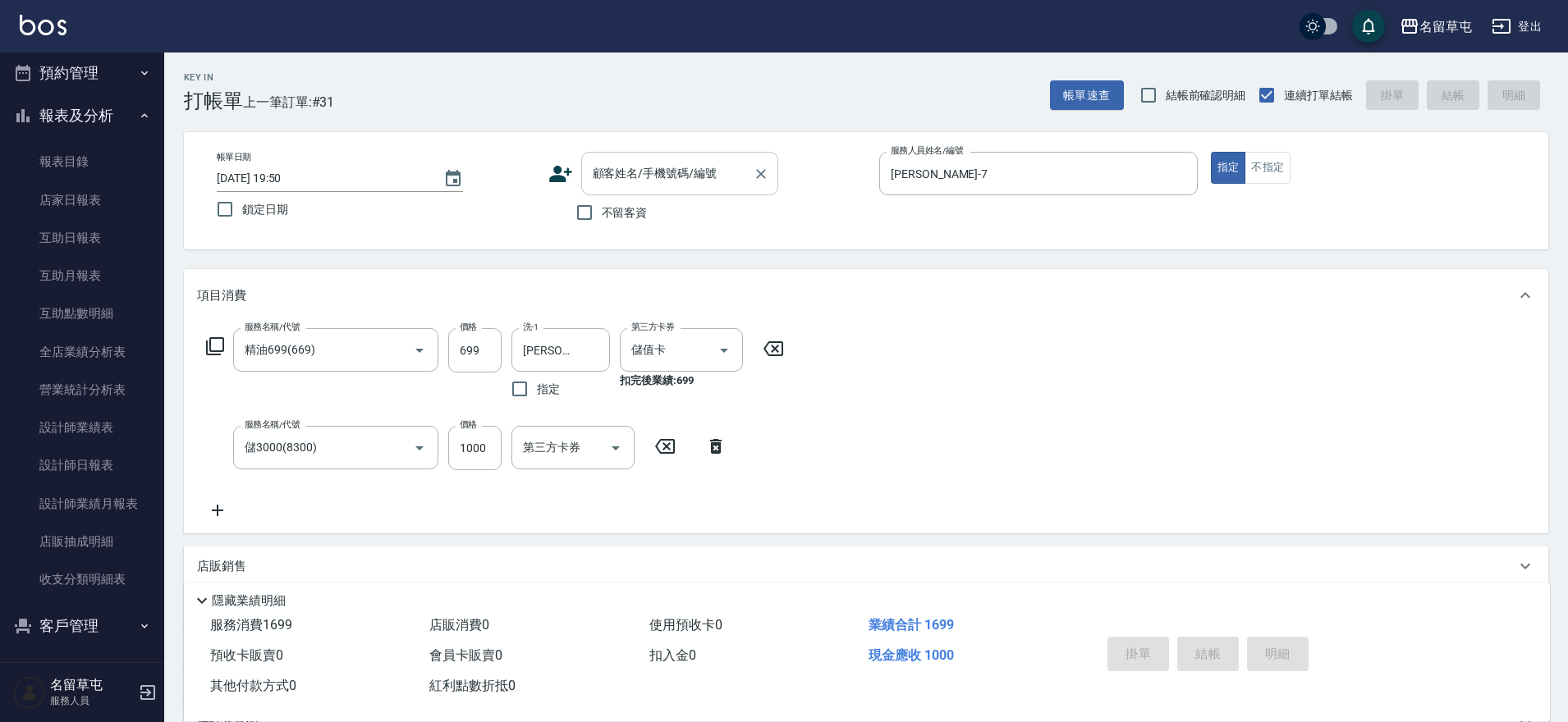
click at [638, 179] on input "顧客姓名/手機號碼/編號" at bounding box center [667, 174] width 158 height 29
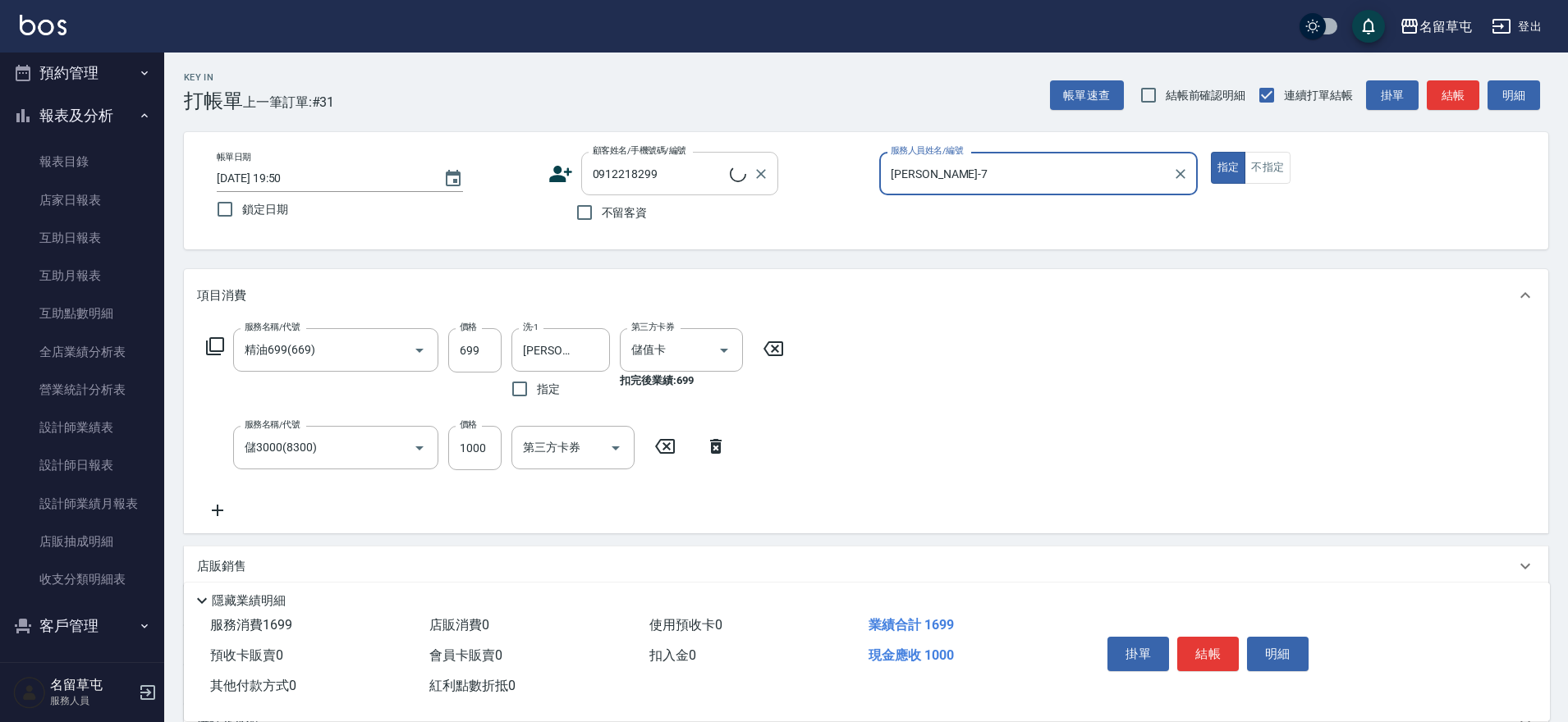
type input "[PERSON_NAME]/0912218299/null"
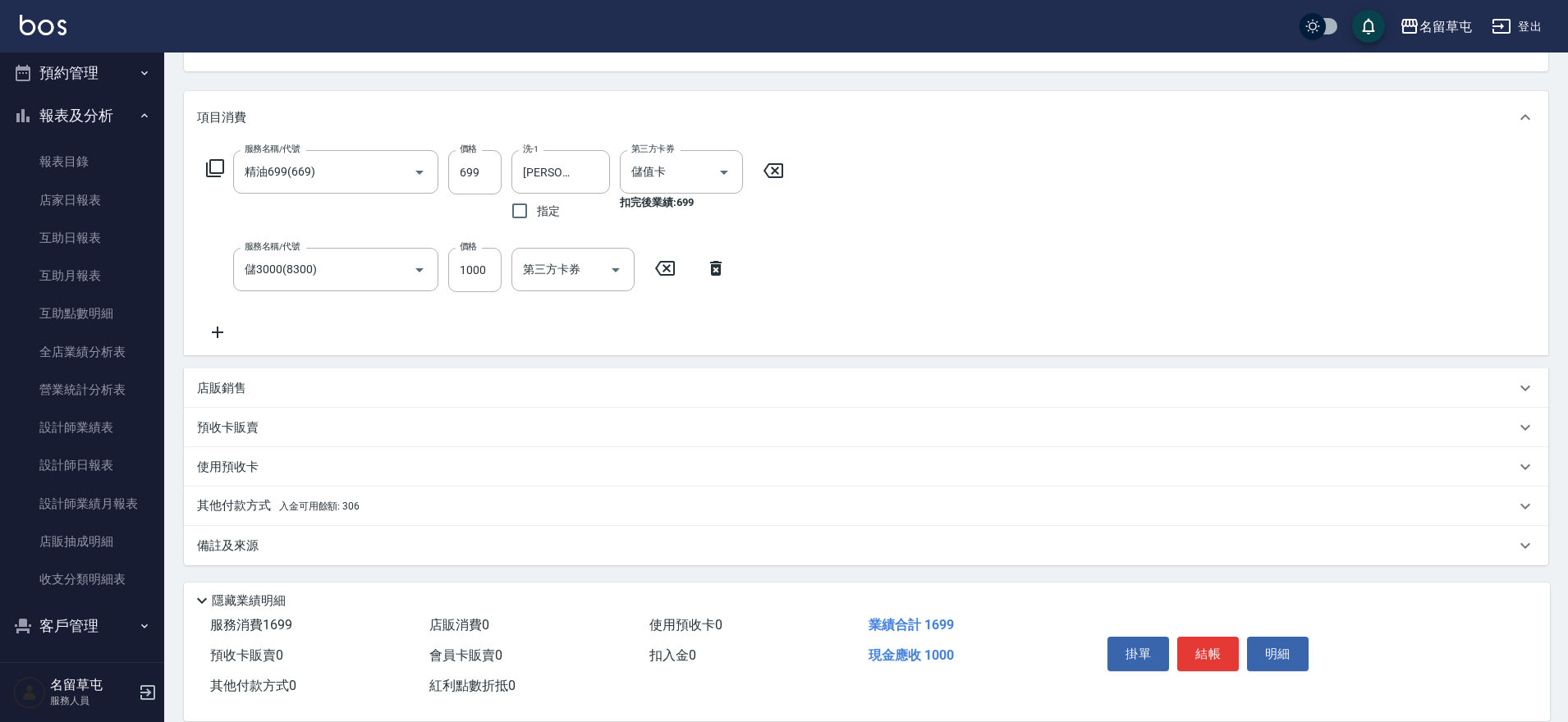
scroll to position [179, 0]
click at [246, 496] on p "其他付款方式 入金可用餘額: 306" at bounding box center [278, 505] width 162 height 18
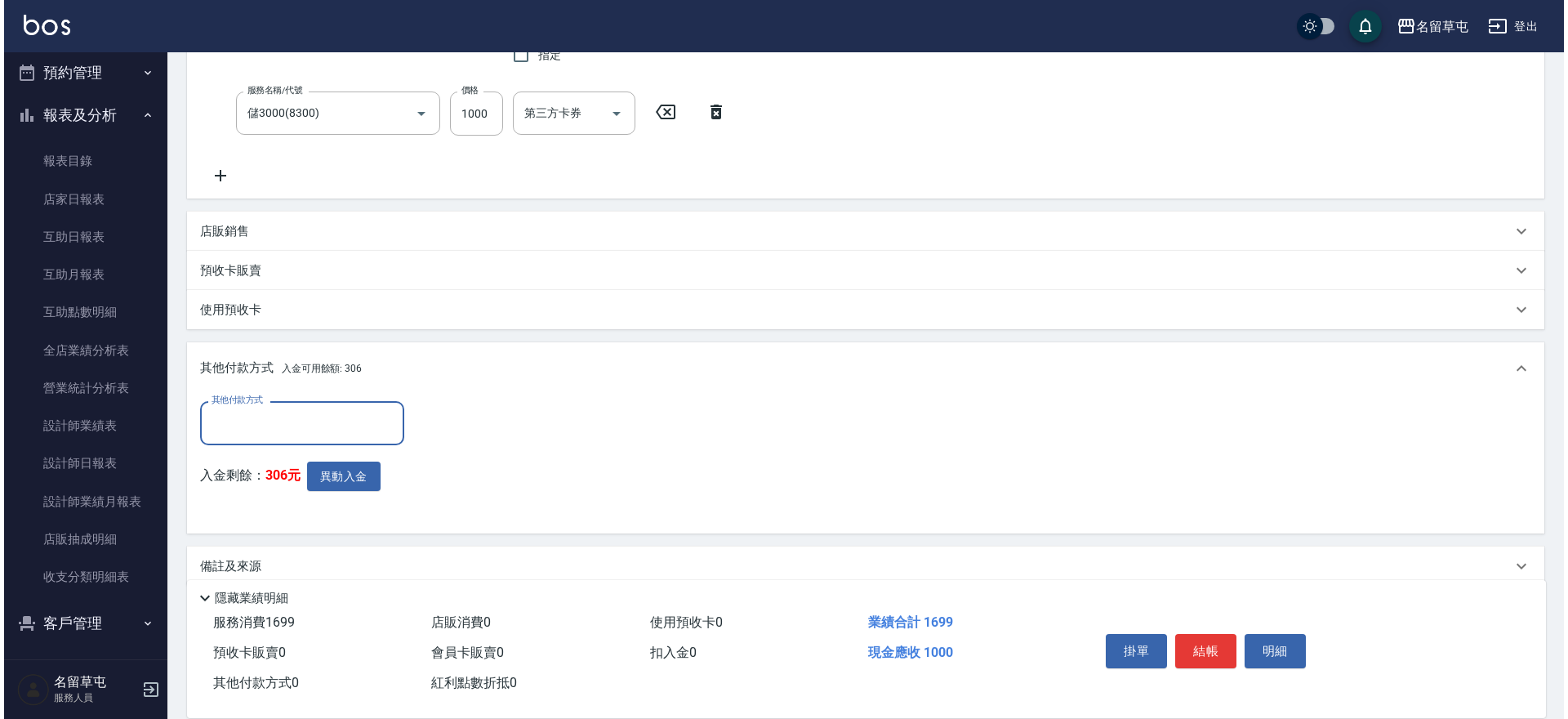
scroll to position [334, 0]
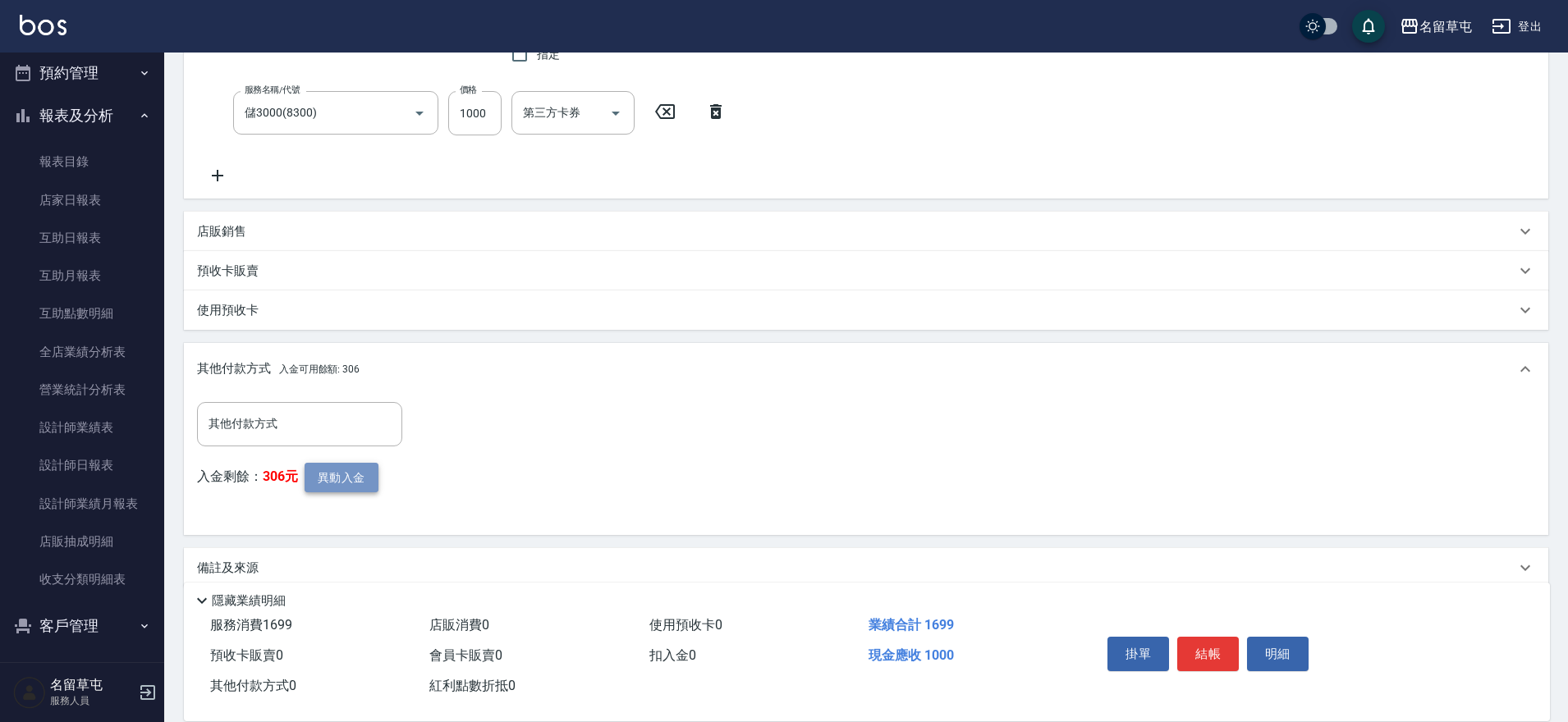
click at [367, 481] on button "異動入金" at bounding box center [341, 478] width 74 height 31
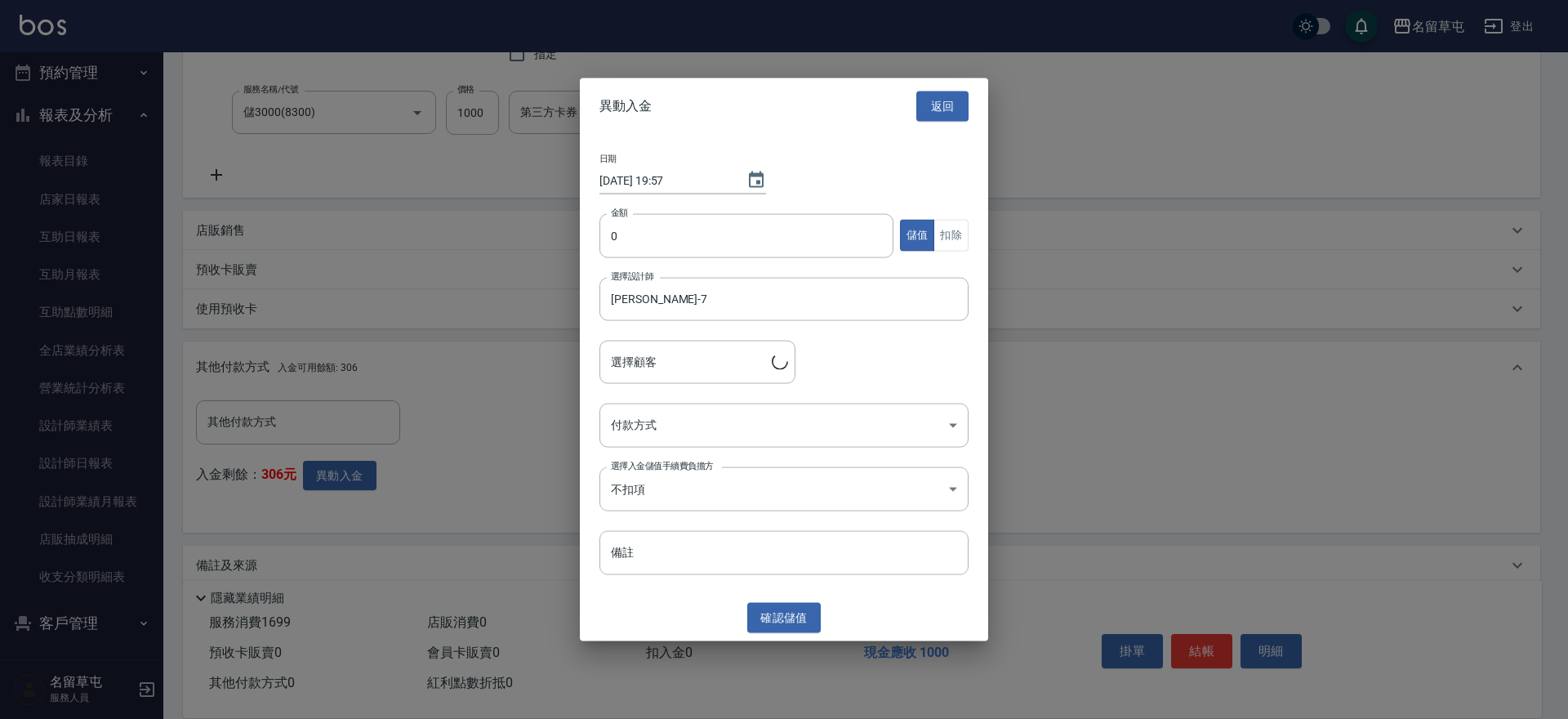
type input "[PERSON_NAME]/0912218299"
click at [642, 232] on input "0" at bounding box center [746, 236] width 294 height 44
type input "1000"
click at [792, 420] on body "名留草屯 登出 櫃檯作業 打帳單 帳單列表 現金收支登錄 材料自購登錄 每日結帳 排班表 現場電腦打卡 預約管理 預約管理 單日預約紀錄 單週預約紀錄 報表及…" at bounding box center [784, 204] width 1568 height 1076
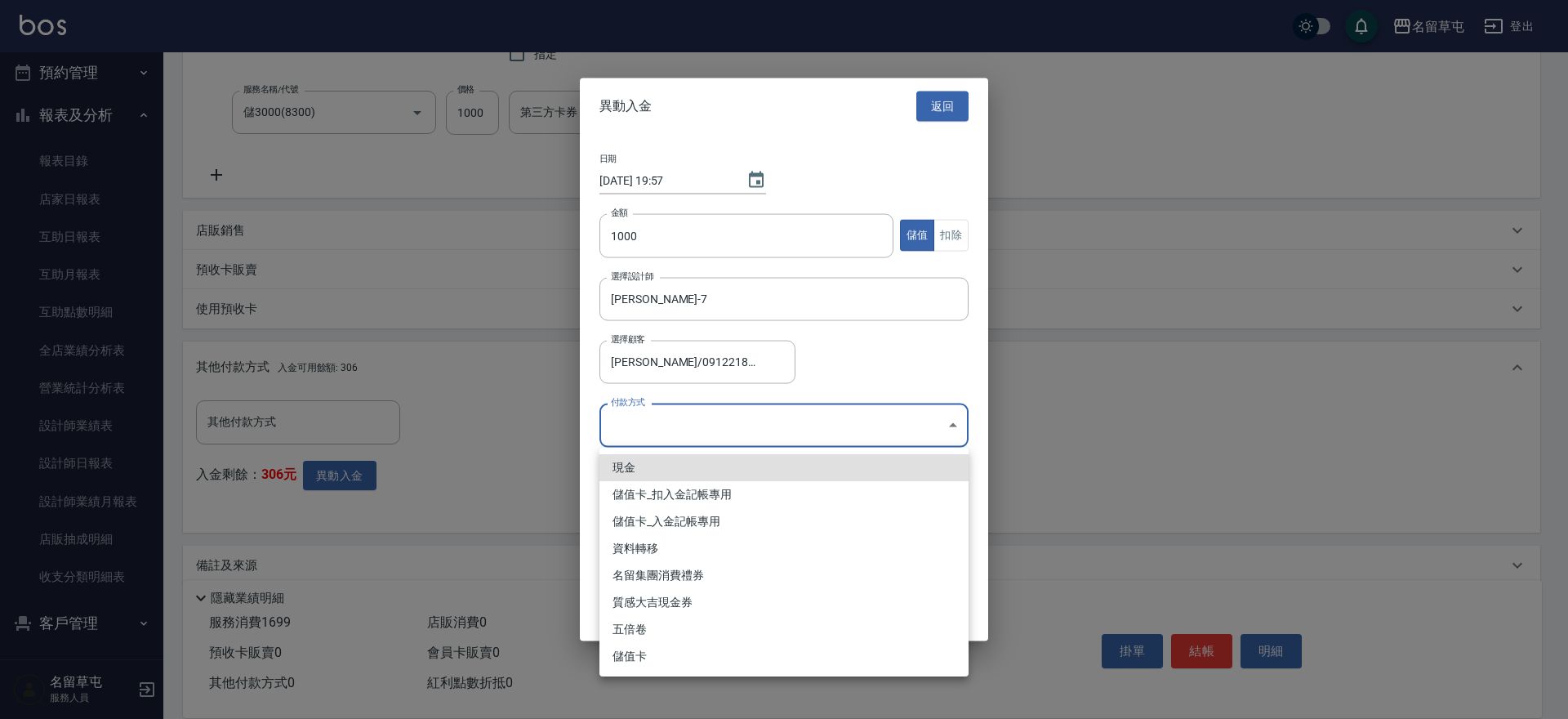
click at [717, 518] on li "儲值卡_入金記帳專用" at bounding box center [784, 521] width 370 height 27
type input "儲值卡_入金記帳專用"
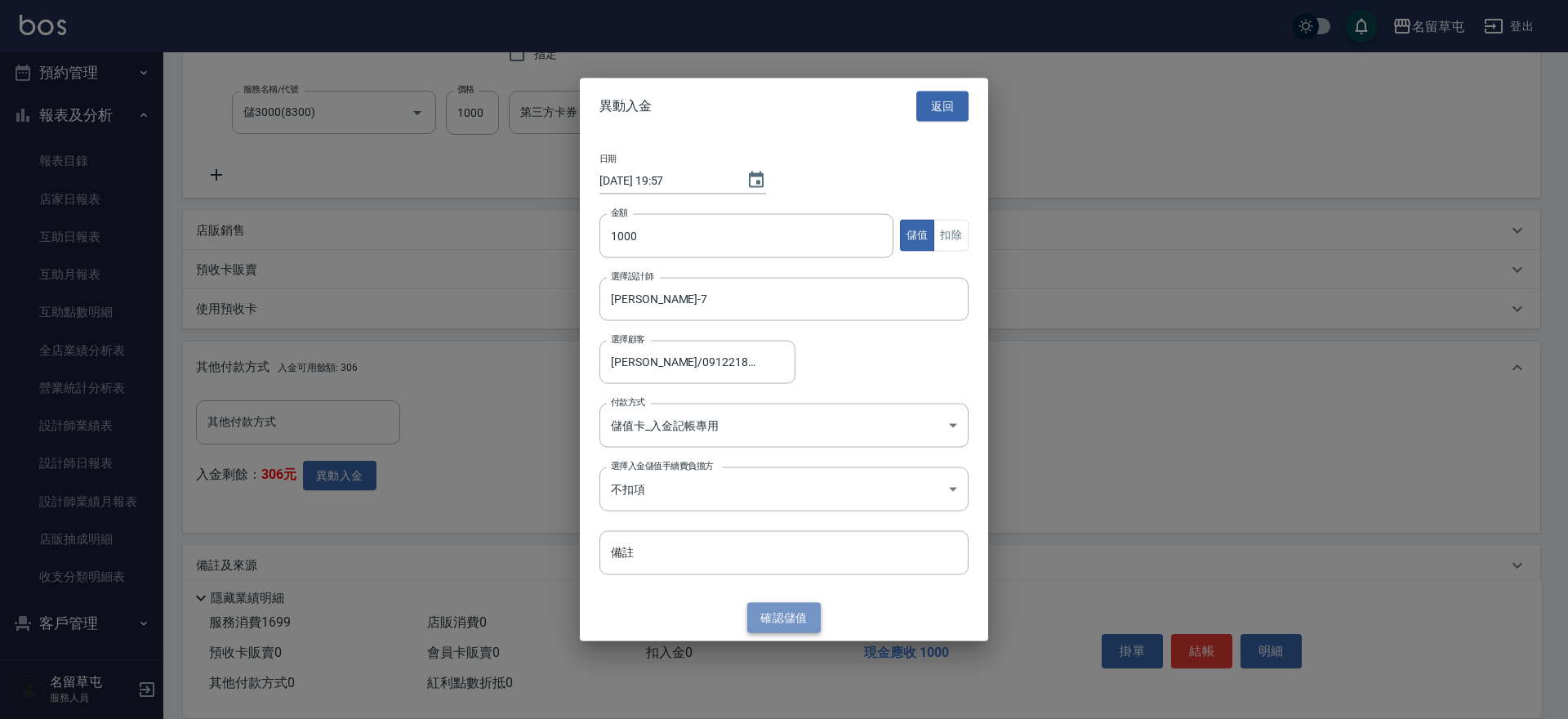
click at [798, 625] on button "確認 儲值" at bounding box center [784, 618] width 73 height 30
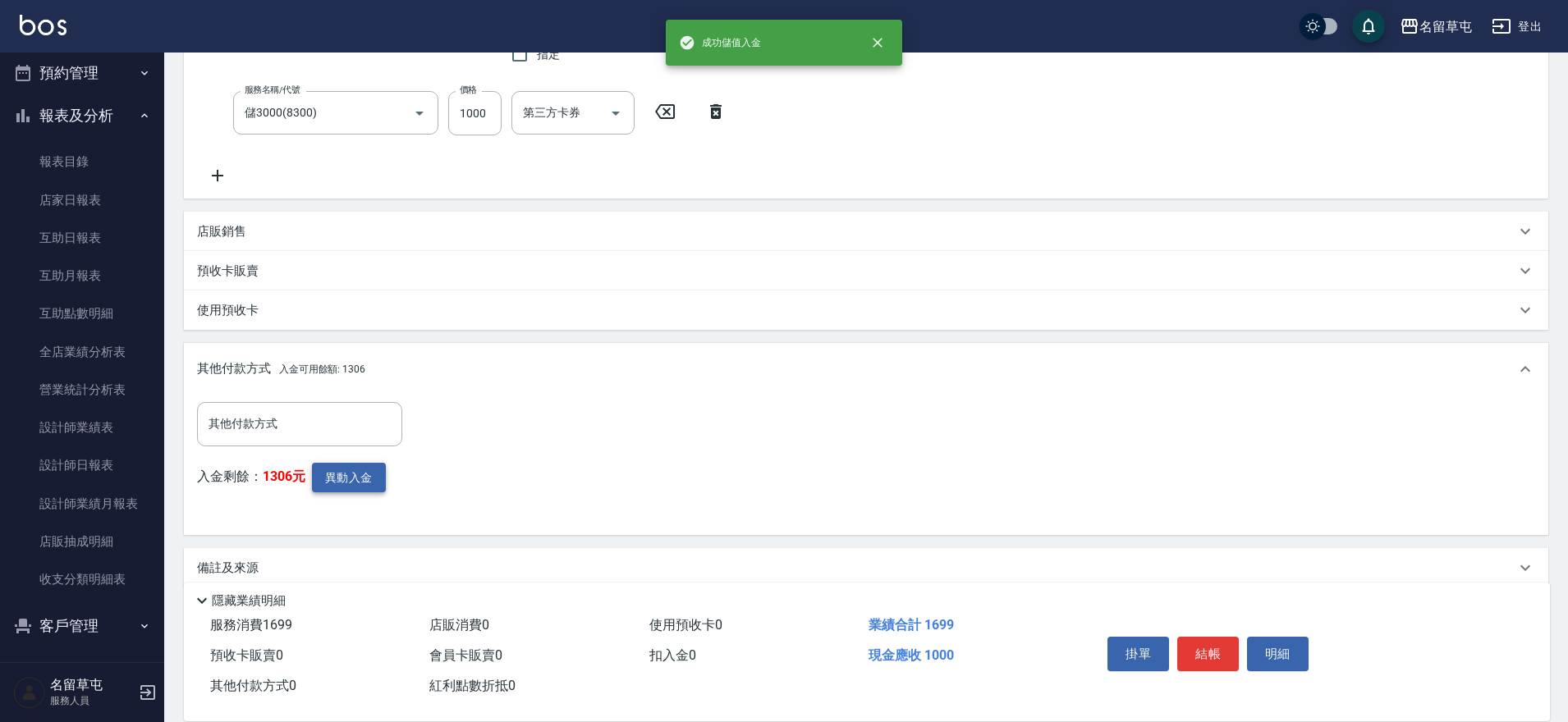
click at [358, 481] on button "異動入金" at bounding box center [348, 478] width 74 height 31
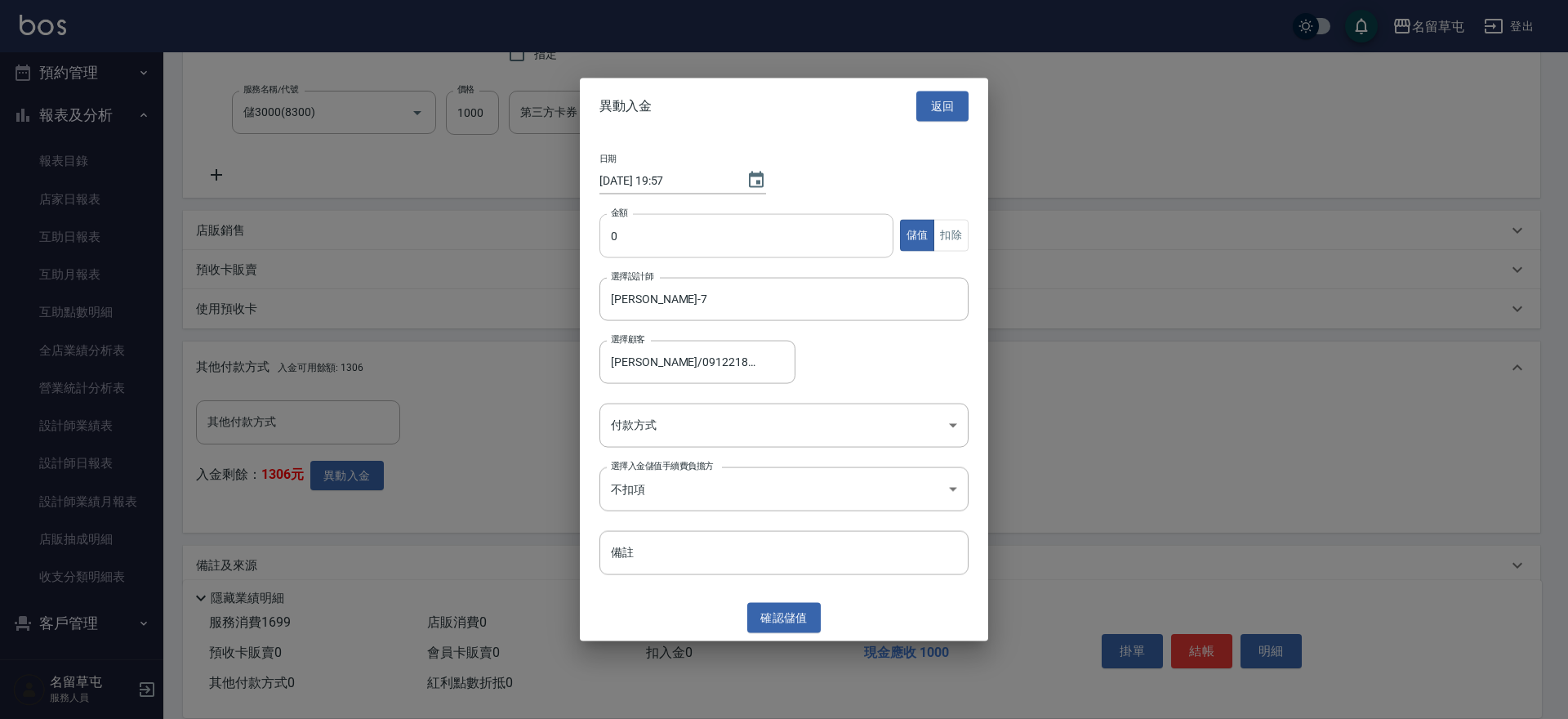
click at [648, 240] on input "0" at bounding box center [746, 236] width 294 height 44
type input "699"
click at [955, 236] on button "扣除" at bounding box center [951, 236] width 35 height 32
click at [799, 437] on body "名留草屯 登出 櫃檯作業 打帳單 帳單列表 現金收支登錄 材料自購登錄 每日結帳 排班表 現場電腦打卡 預約管理 預約管理 單日預約紀錄 單週預約紀錄 報表及…" at bounding box center [784, 204] width 1568 height 1076
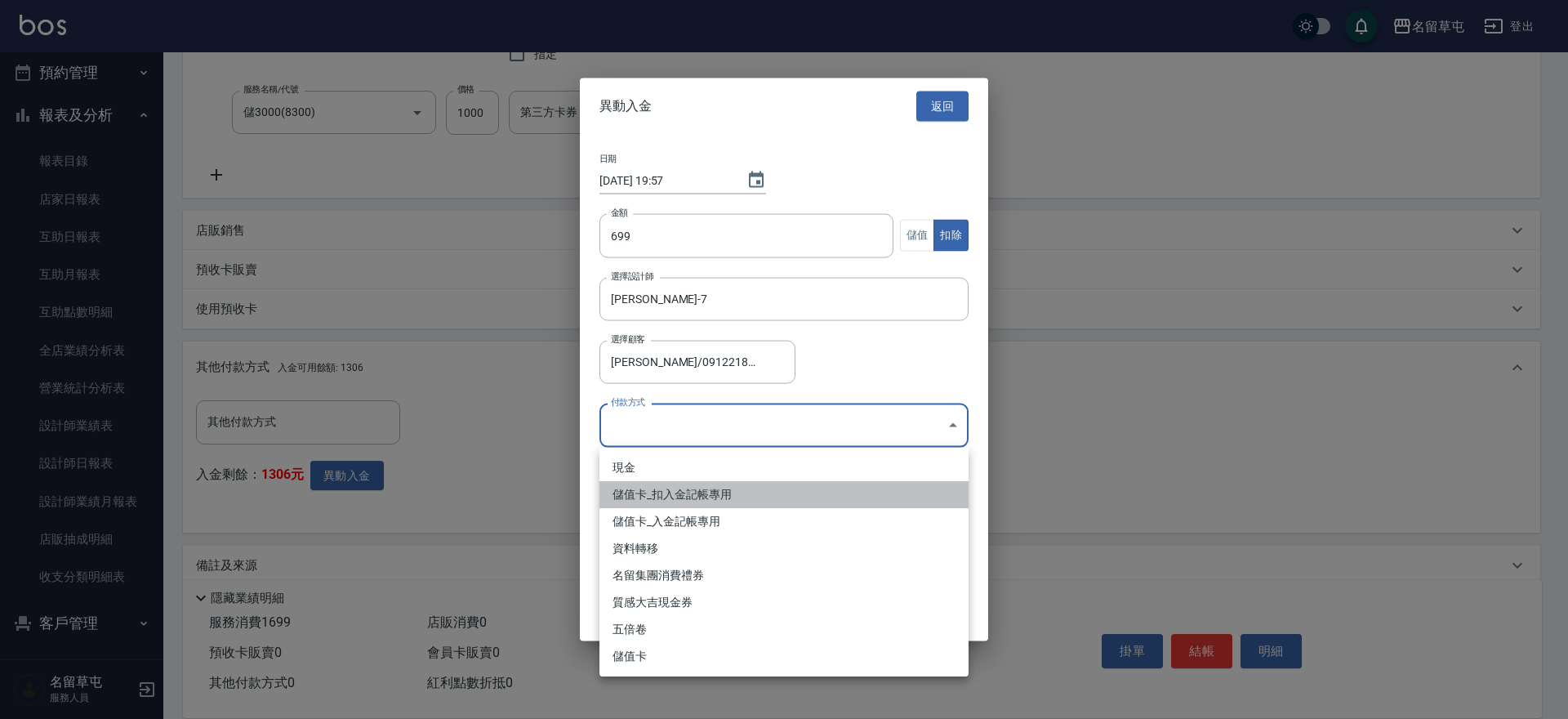
click at [697, 484] on li "儲值卡_扣入金記帳專用" at bounding box center [784, 494] width 370 height 27
type input "儲值卡_扣入金記帳專用"
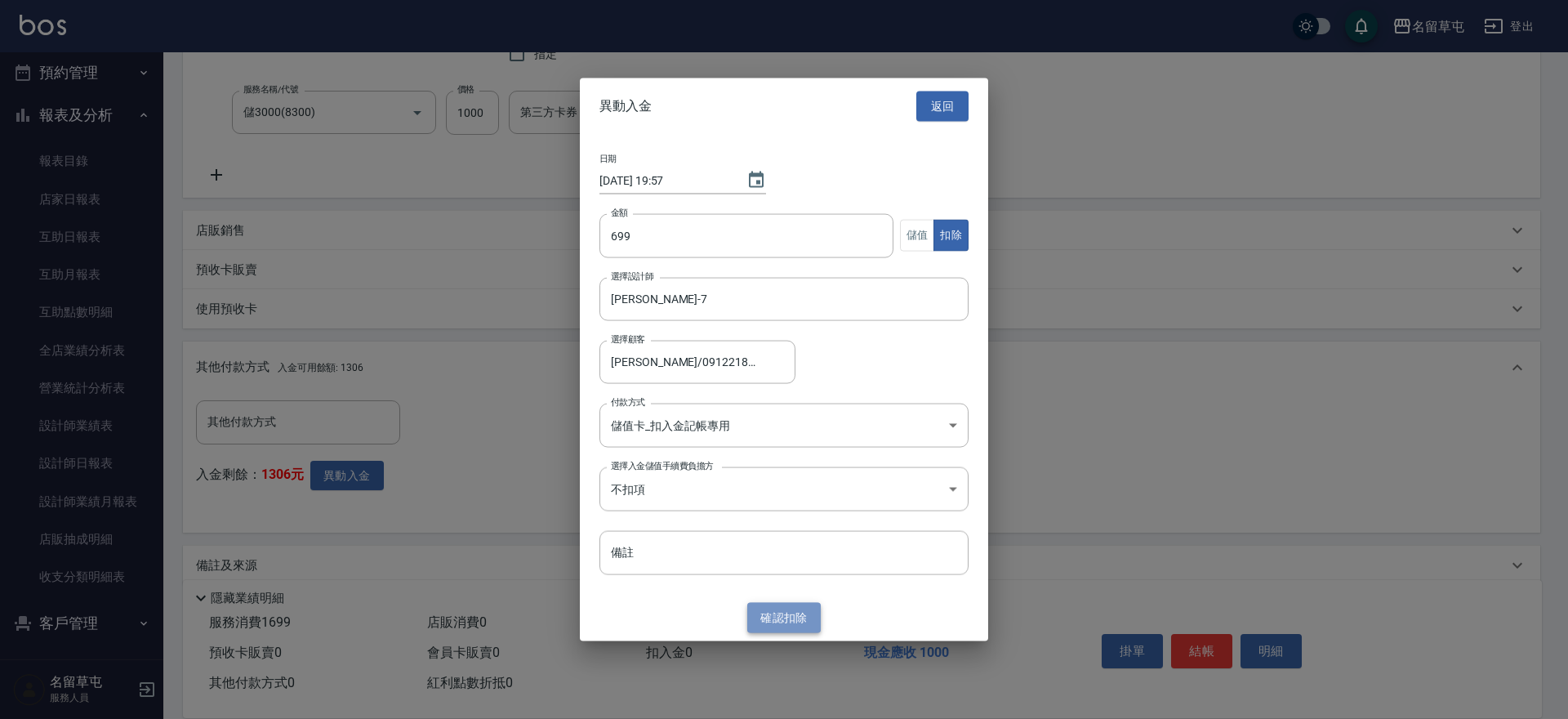
click at [768, 607] on button "確認 扣除" at bounding box center [784, 618] width 73 height 30
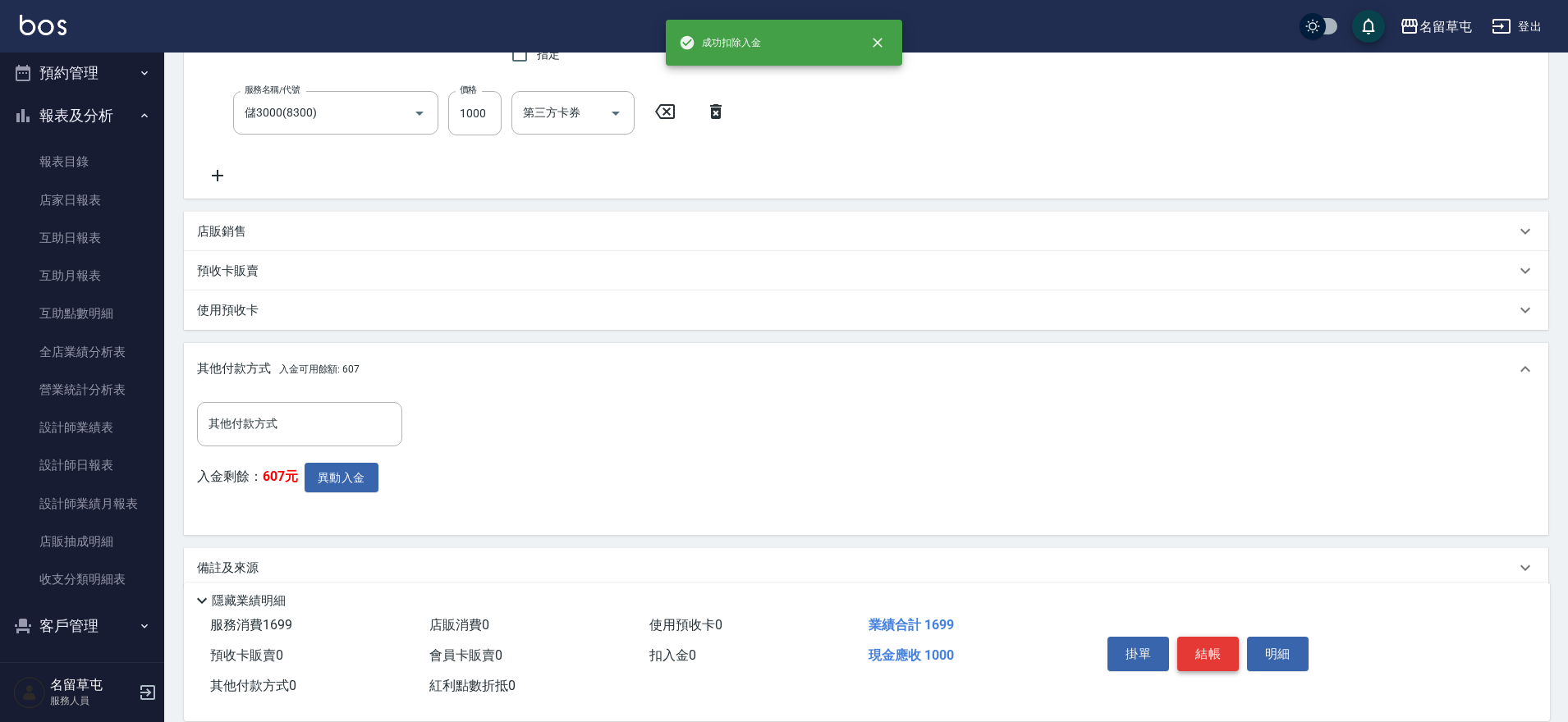
click at [1222, 653] on button "結帳" at bounding box center [1208, 654] width 61 height 35
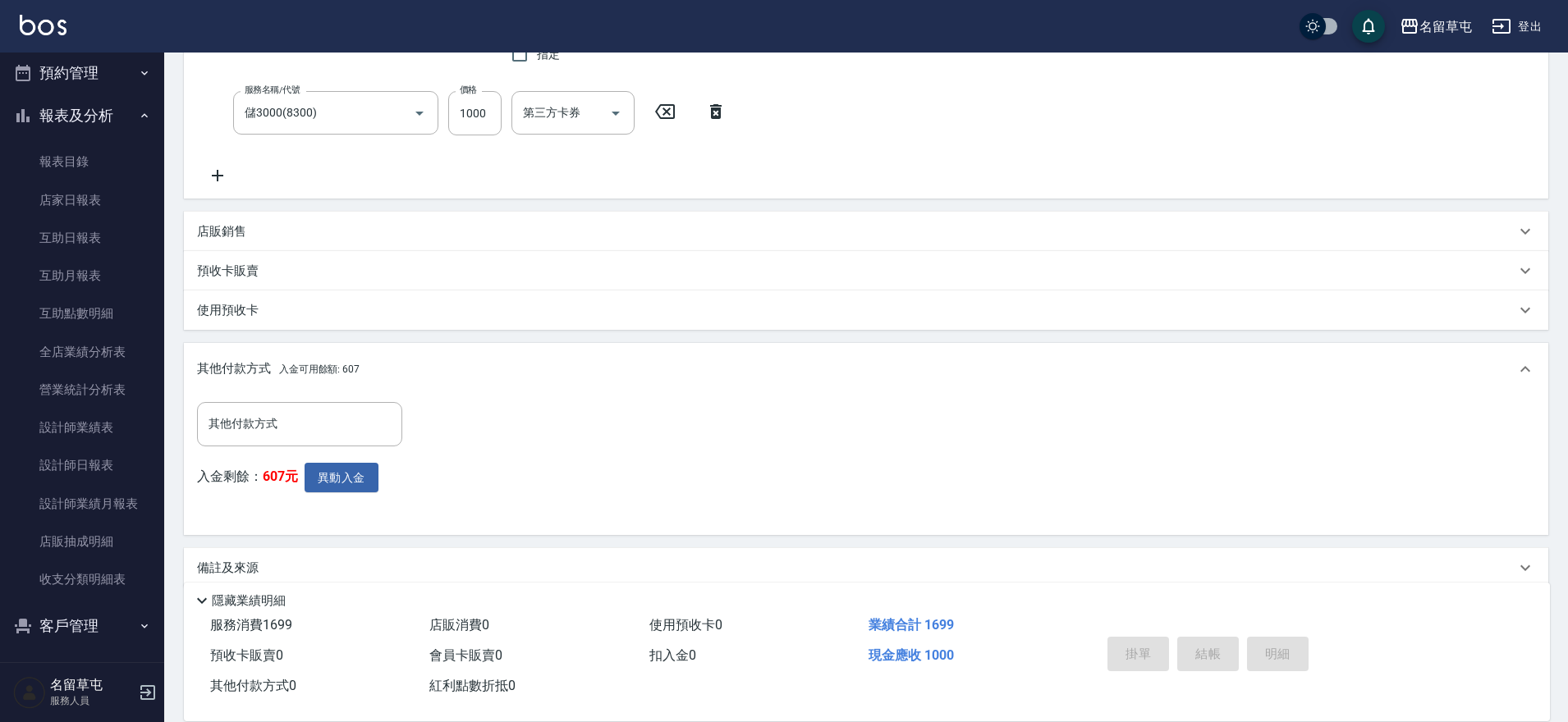
type input "[DATE] 19:57"
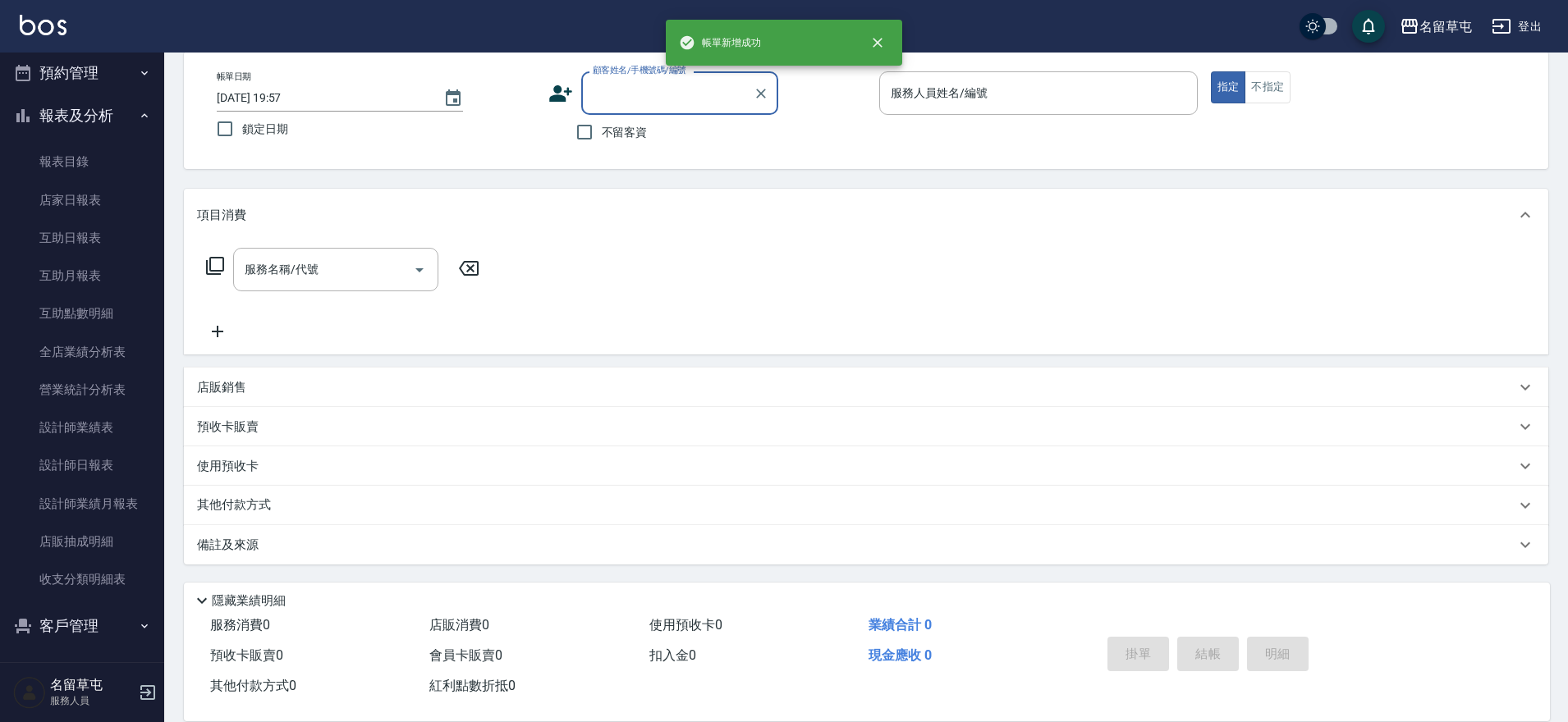
scroll to position [0, 0]
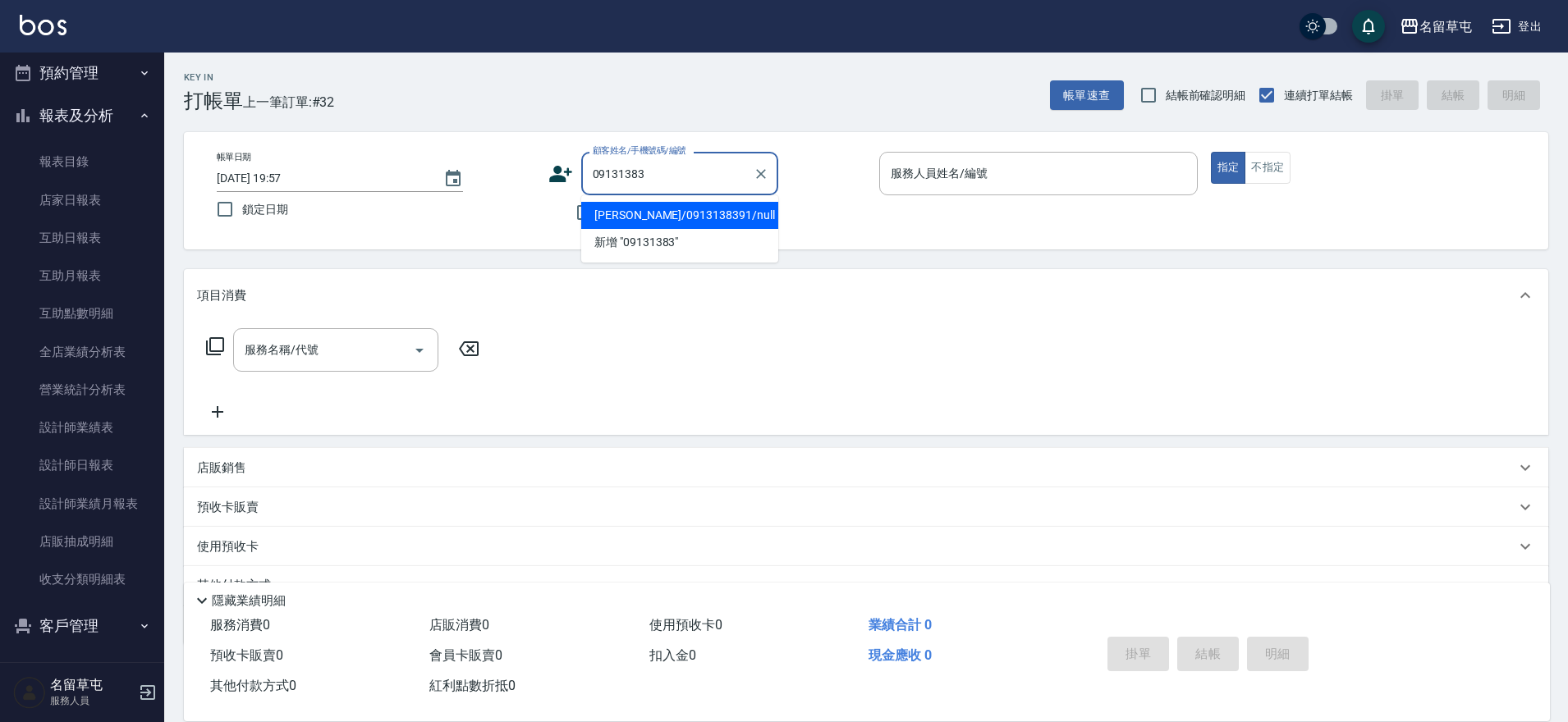
type input "[PERSON_NAME]/0913138391/null"
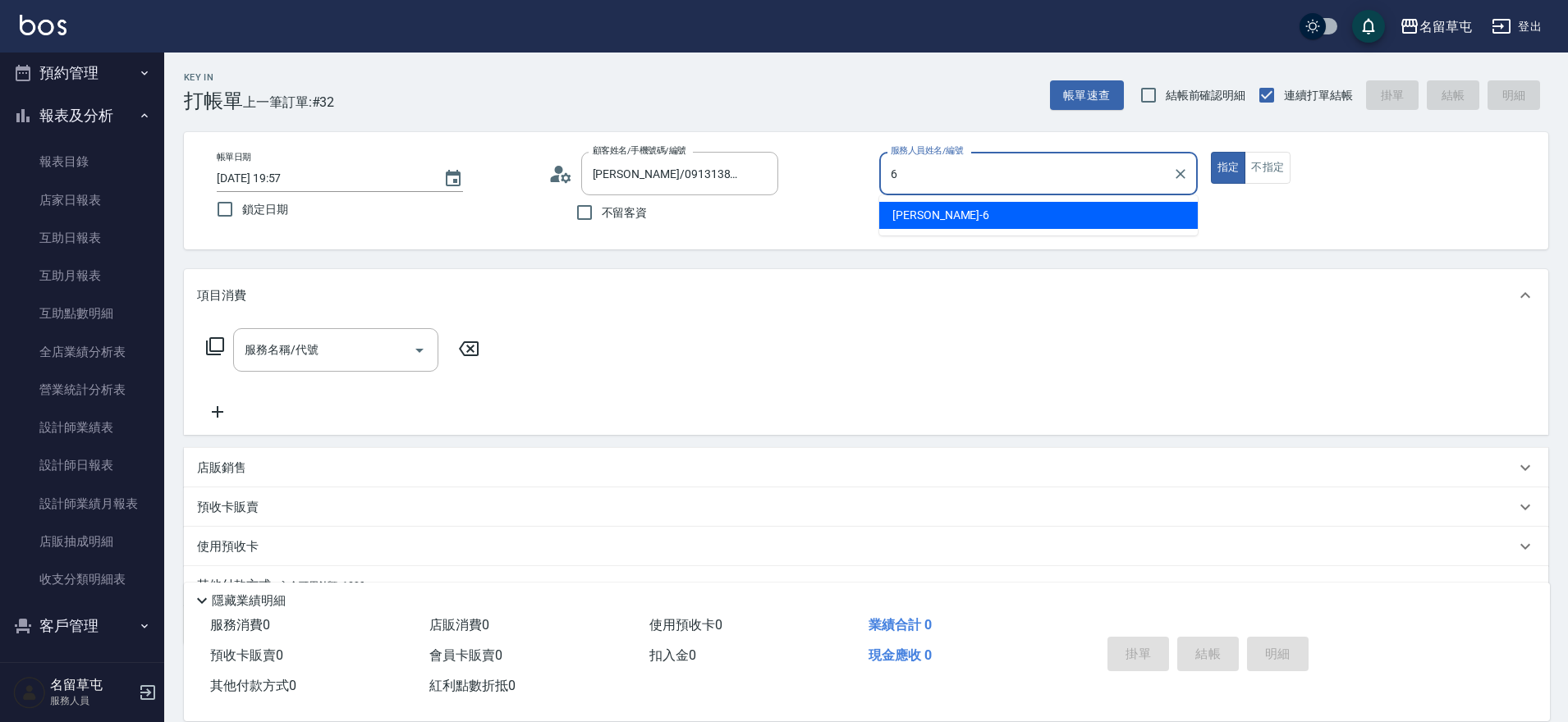
type input "[PERSON_NAME]-6"
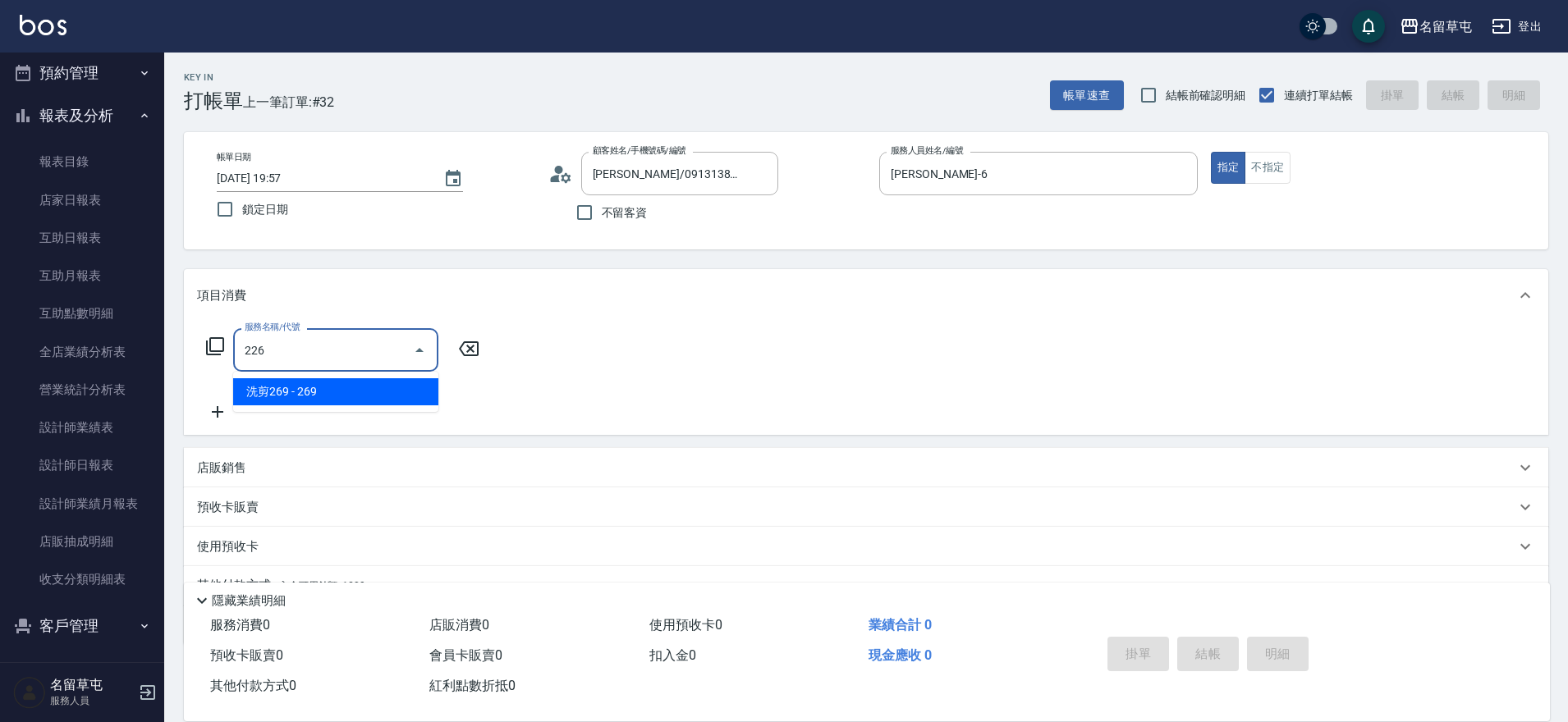
type input "洗剪269(226)"
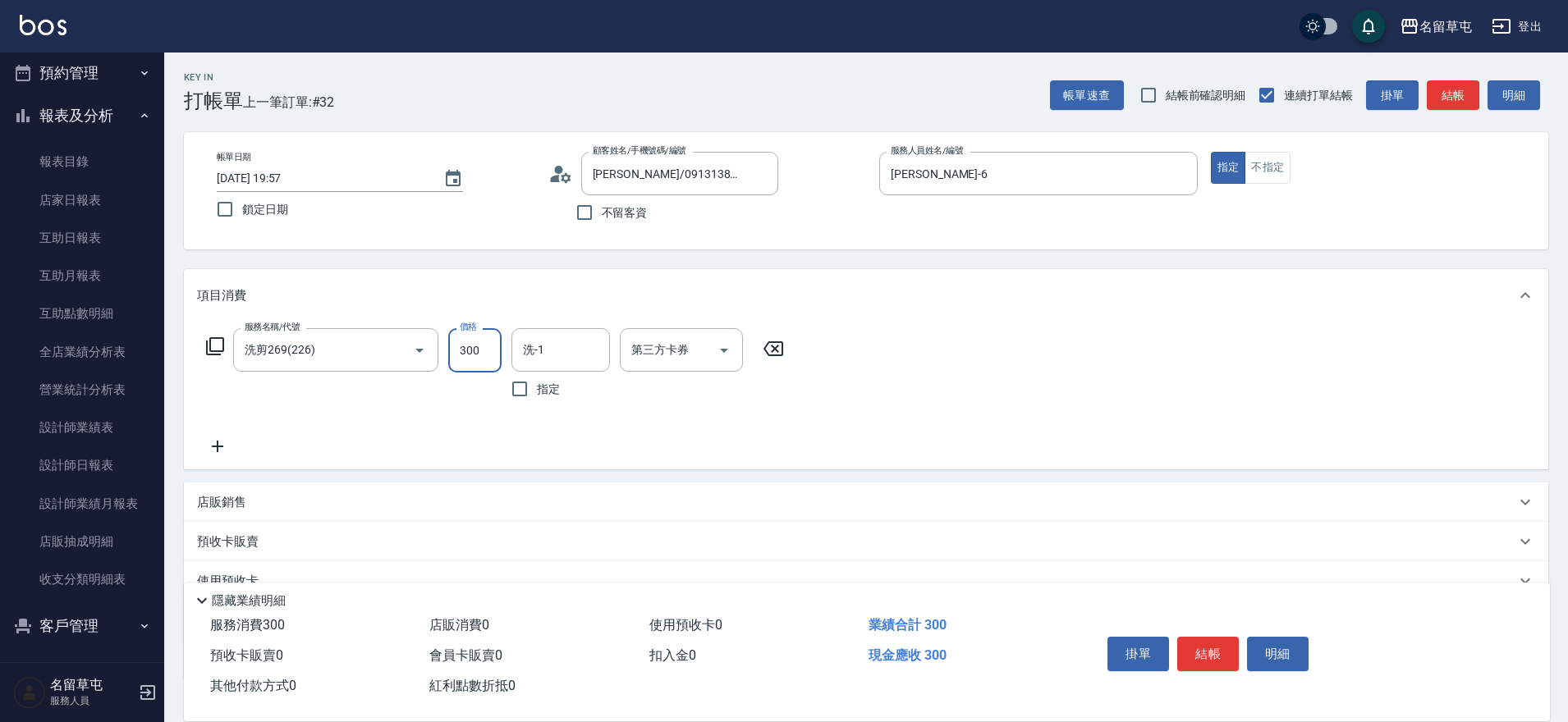
type input "300"
type input "[PERSON_NAME]-36"
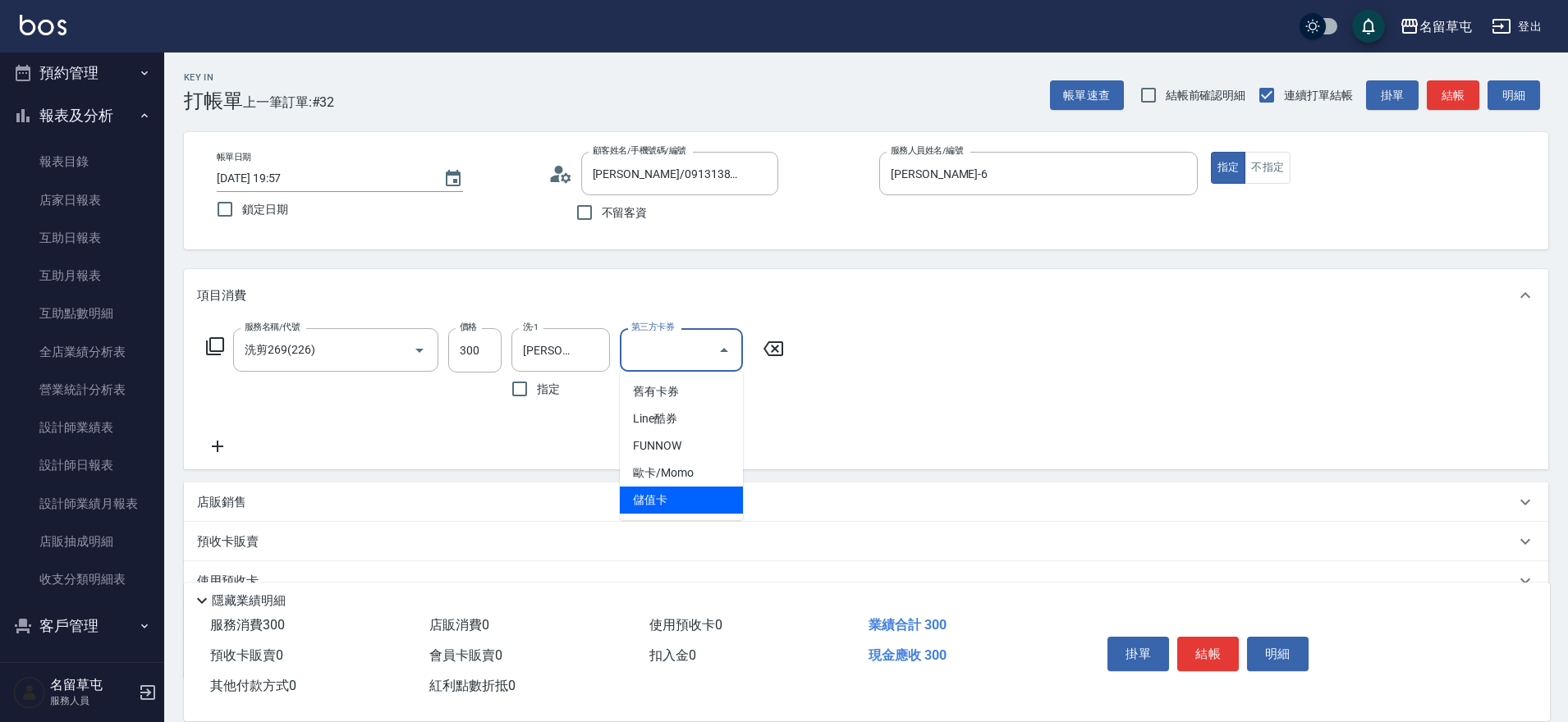
type input "儲值卡"
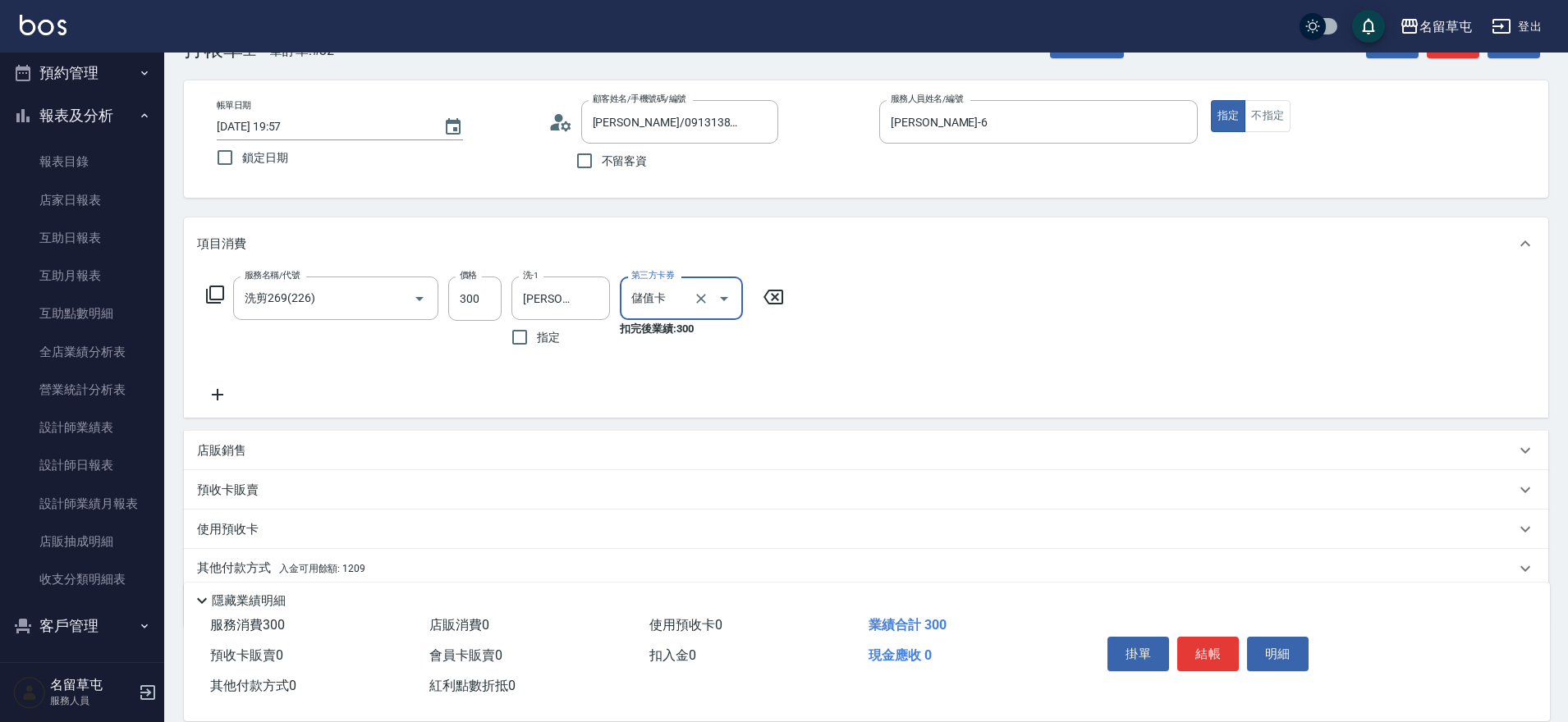
scroll to position [115, 0]
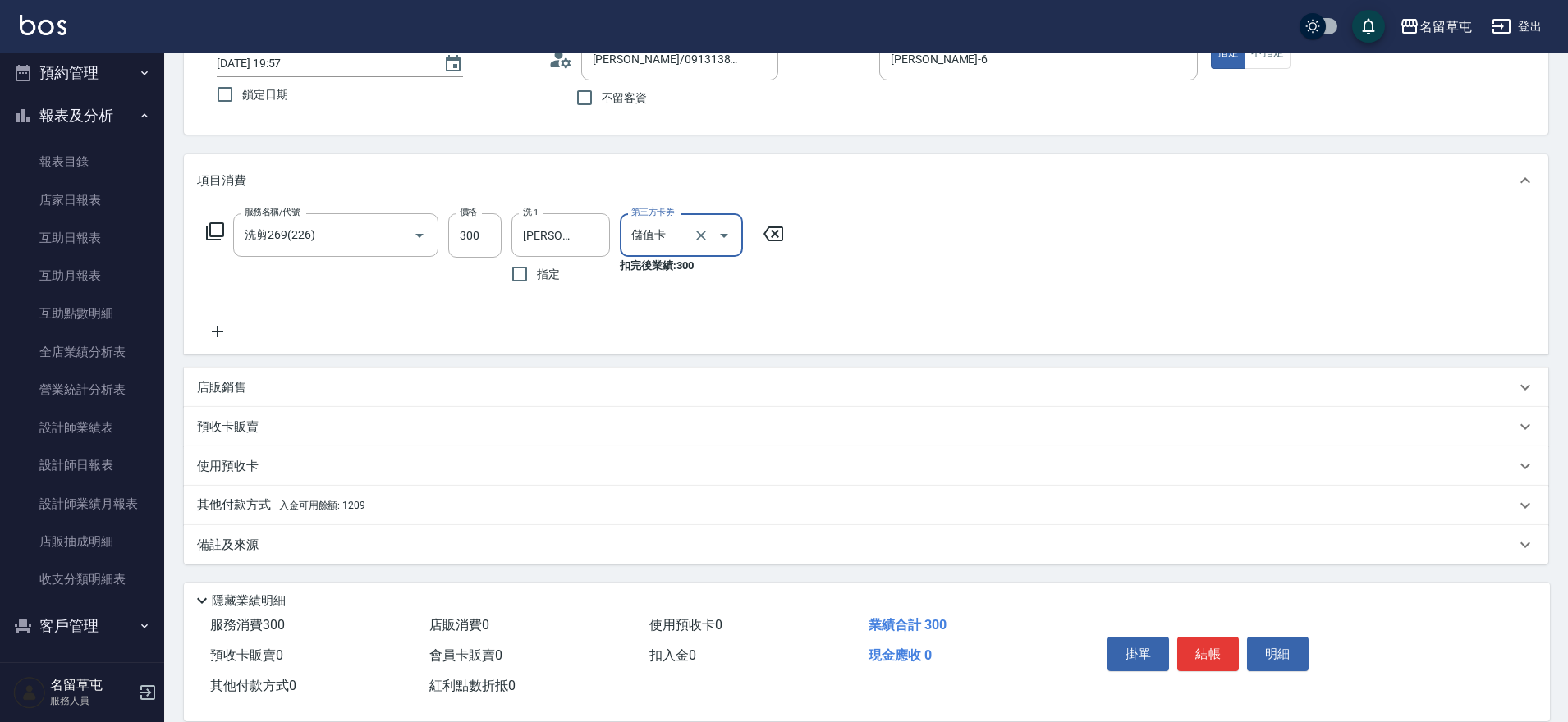
click at [263, 506] on p "其他付款方式 入金可用餘額: 1209" at bounding box center [281, 505] width 168 height 18
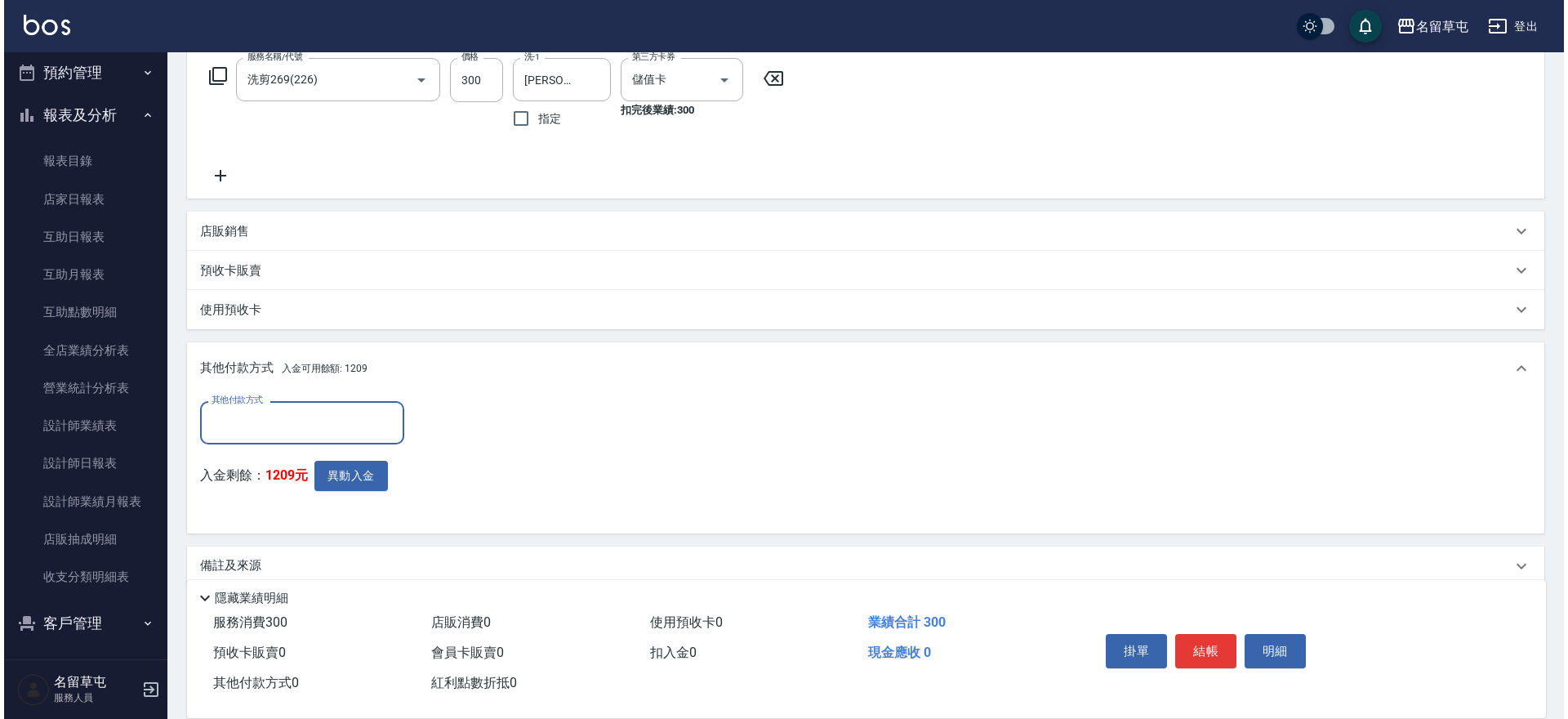
scroll to position [269, 0]
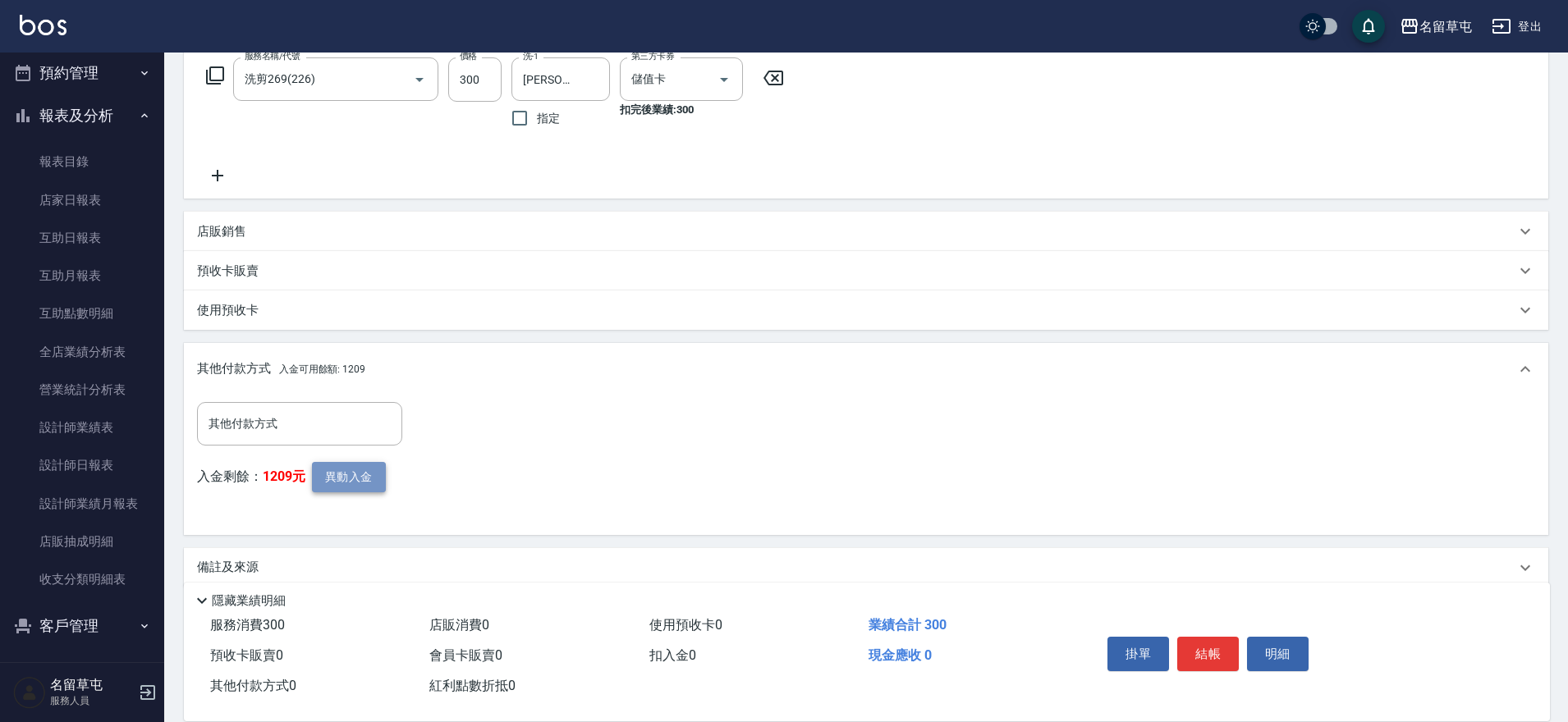
click at [338, 485] on button "異動入金" at bounding box center [348, 477] width 74 height 31
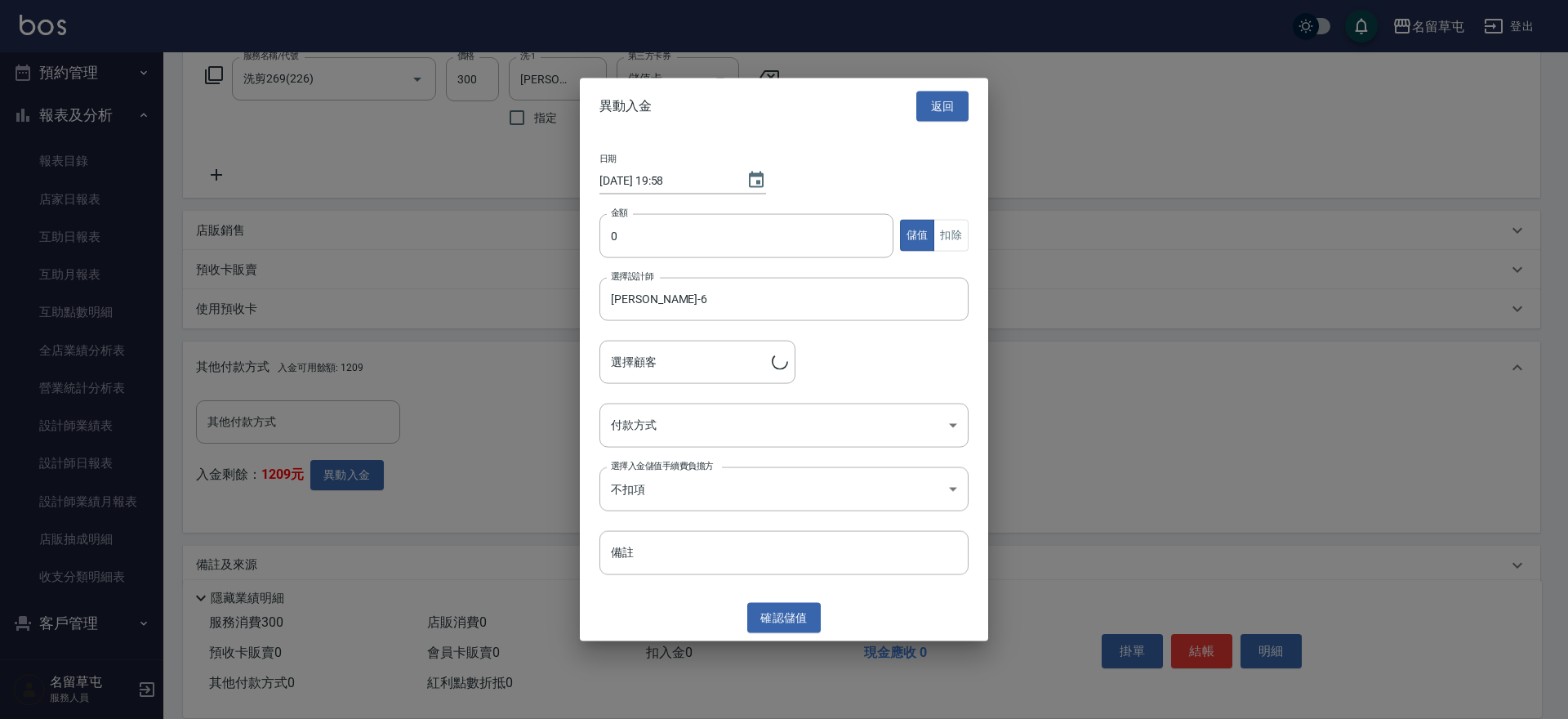
type input "[PERSON_NAME]/0913138391"
click at [652, 240] on input "0" at bounding box center [746, 236] width 294 height 44
type input "300"
click at [954, 229] on button "扣除" at bounding box center [951, 236] width 35 height 32
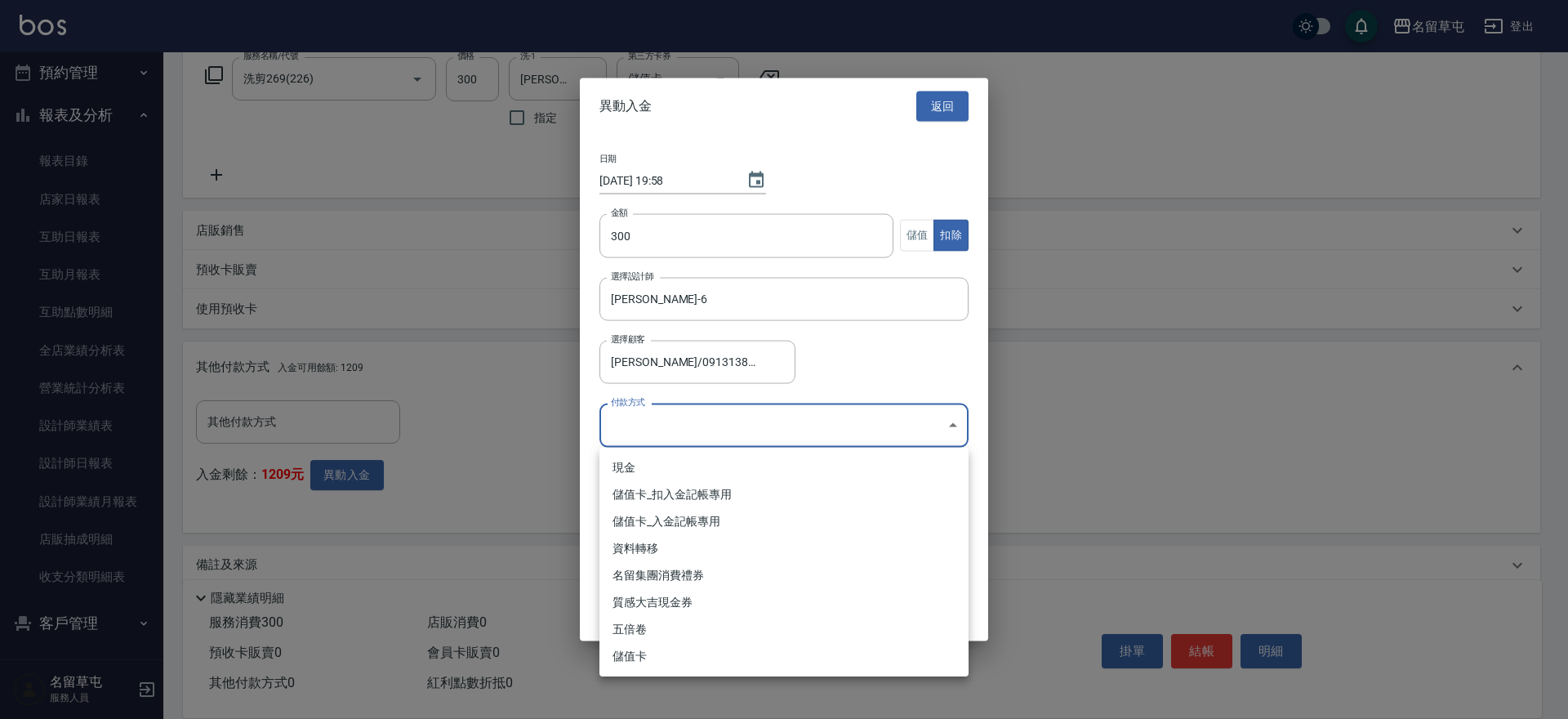
click at [734, 418] on body "名留草屯 登出 櫃檯作業 打帳單 帳單列表 現金收支登錄 材料自購登錄 每日結帳 排班表 現場電腦打卡 預約管理 預約管理 單日預約紀錄 單週預約紀錄 報表及…" at bounding box center [784, 236] width 1568 height 1011
click at [703, 503] on li "儲值卡_扣入金記帳專用" at bounding box center [784, 494] width 370 height 27
type input "儲值卡_扣入金記帳專用"
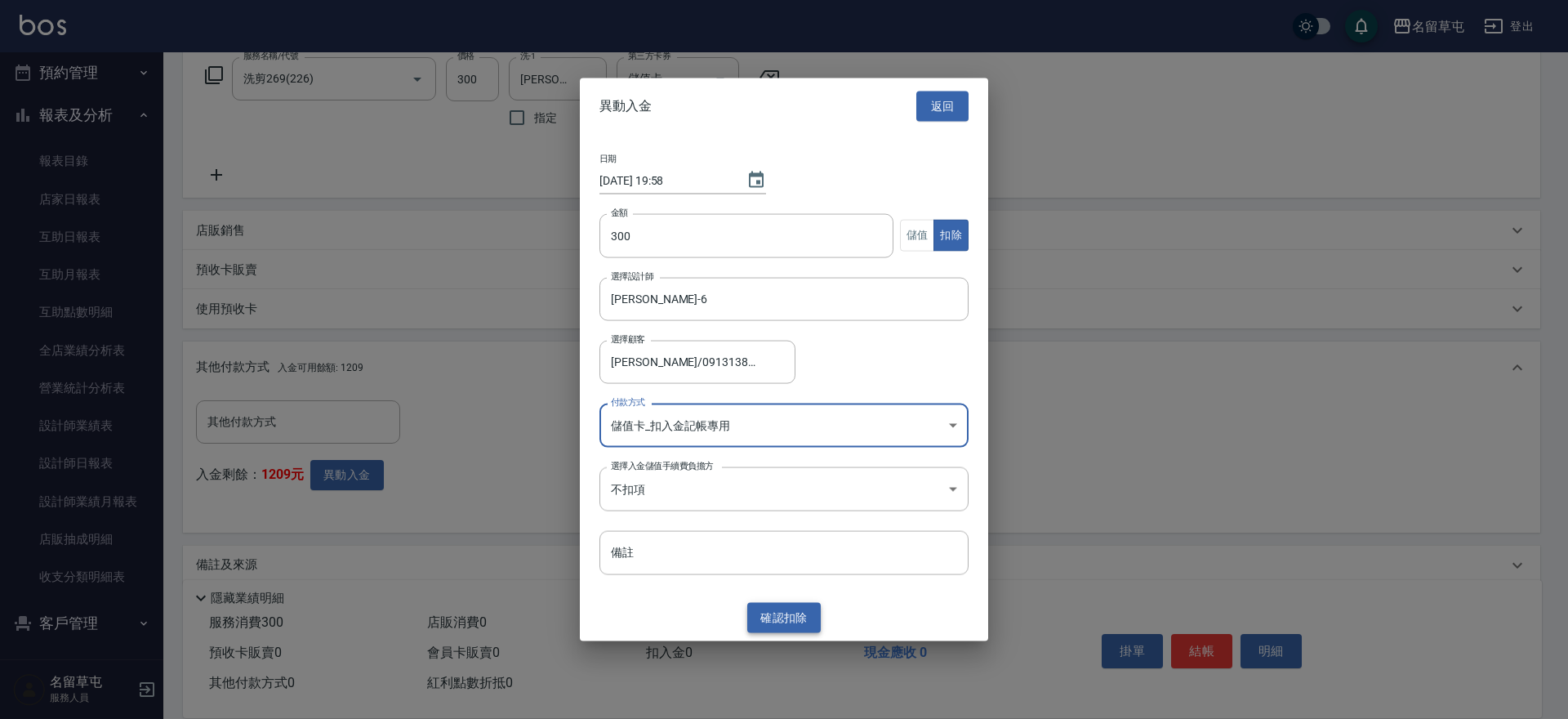
click at [779, 606] on button "確認 扣除" at bounding box center [784, 618] width 73 height 30
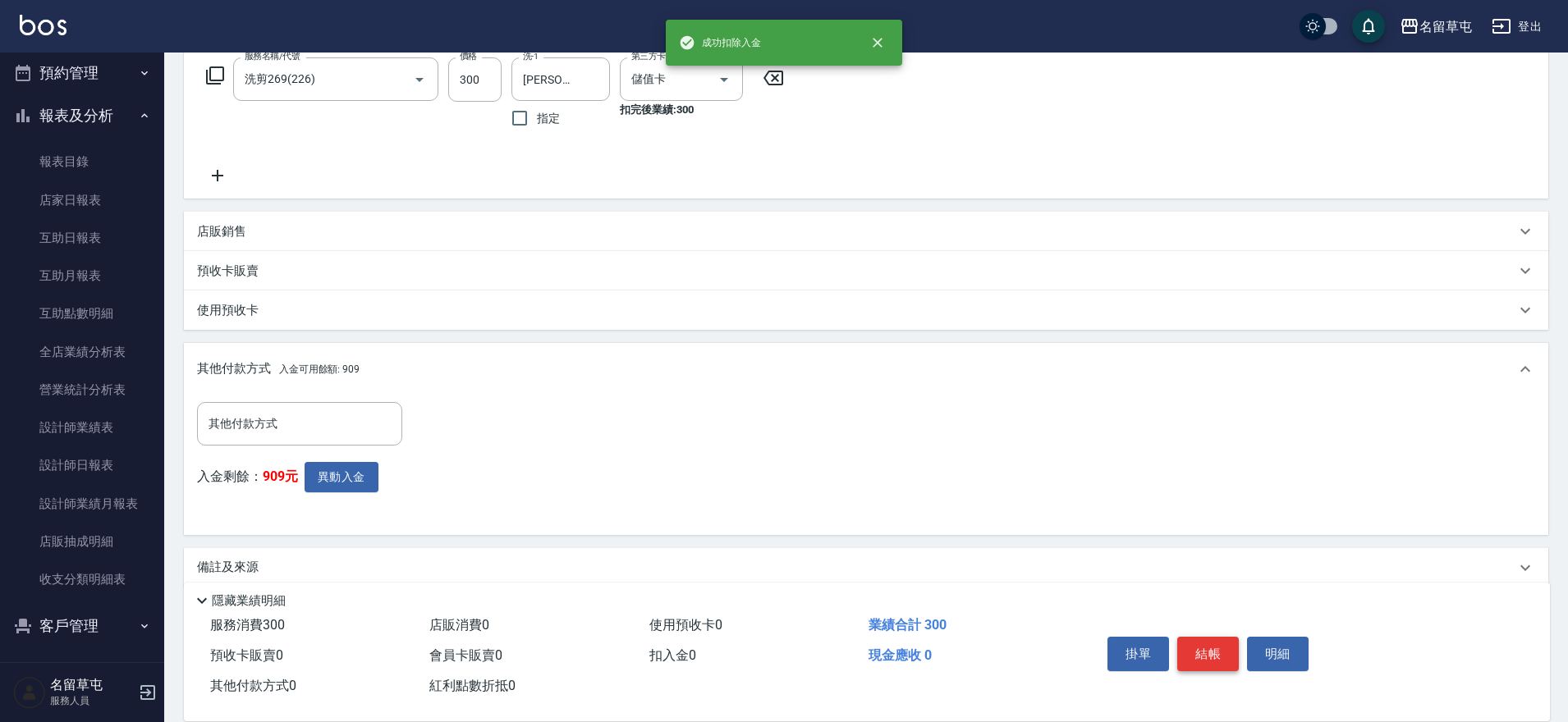
click at [1226, 652] on button "結帳" at bounding box center [1208, 654] width 61 height 35
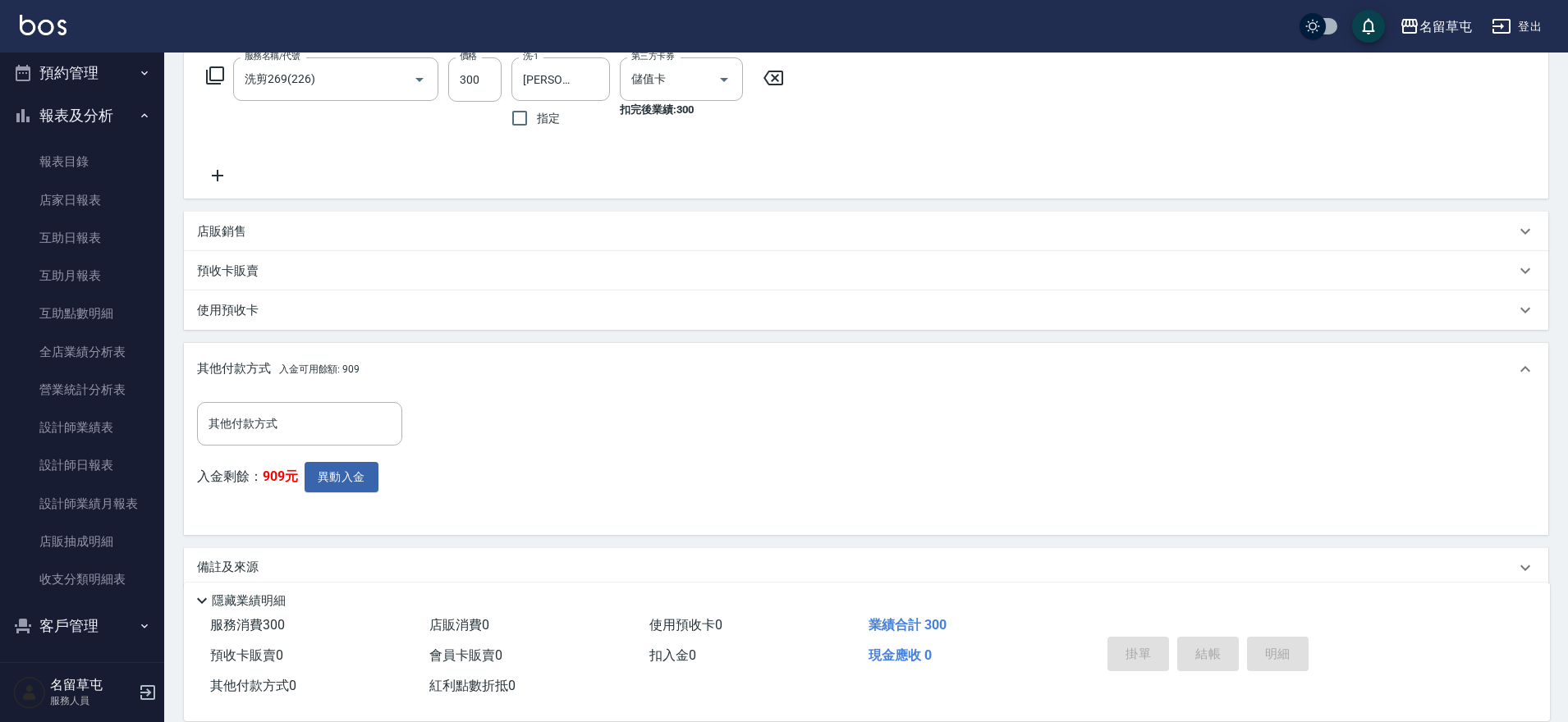
type input "[DATE] 19:58"
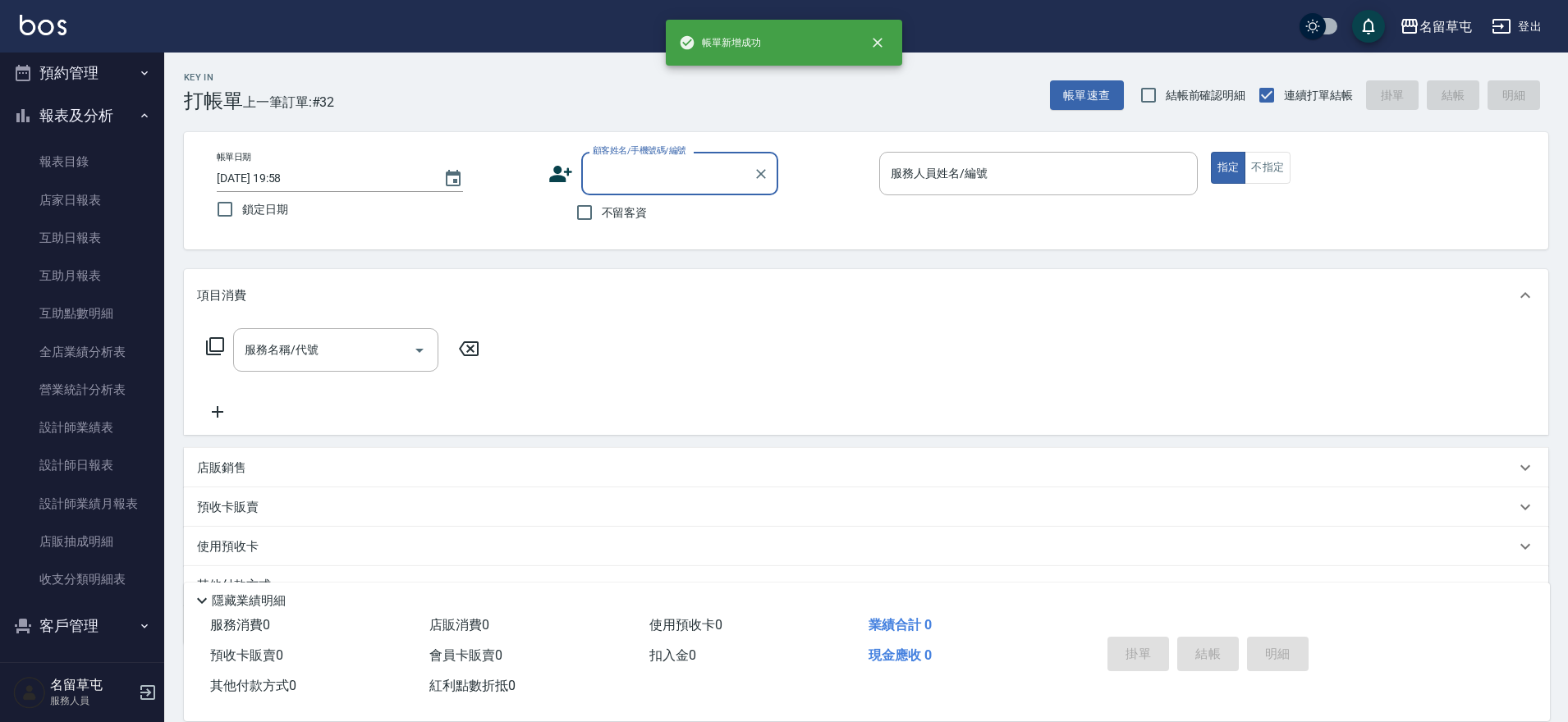
scroll to position [0, 0]
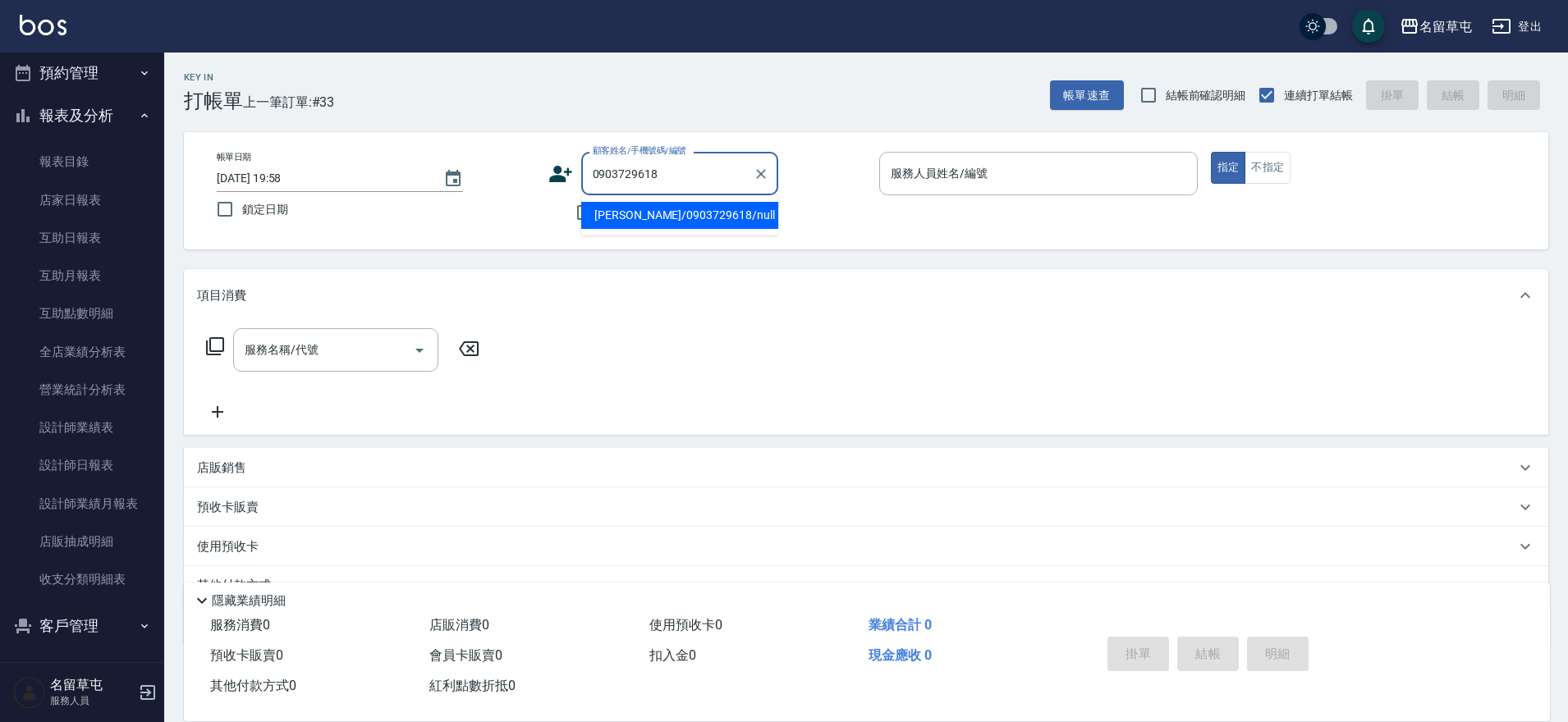
type input "[PERSON_NAME]/0903729618/null"
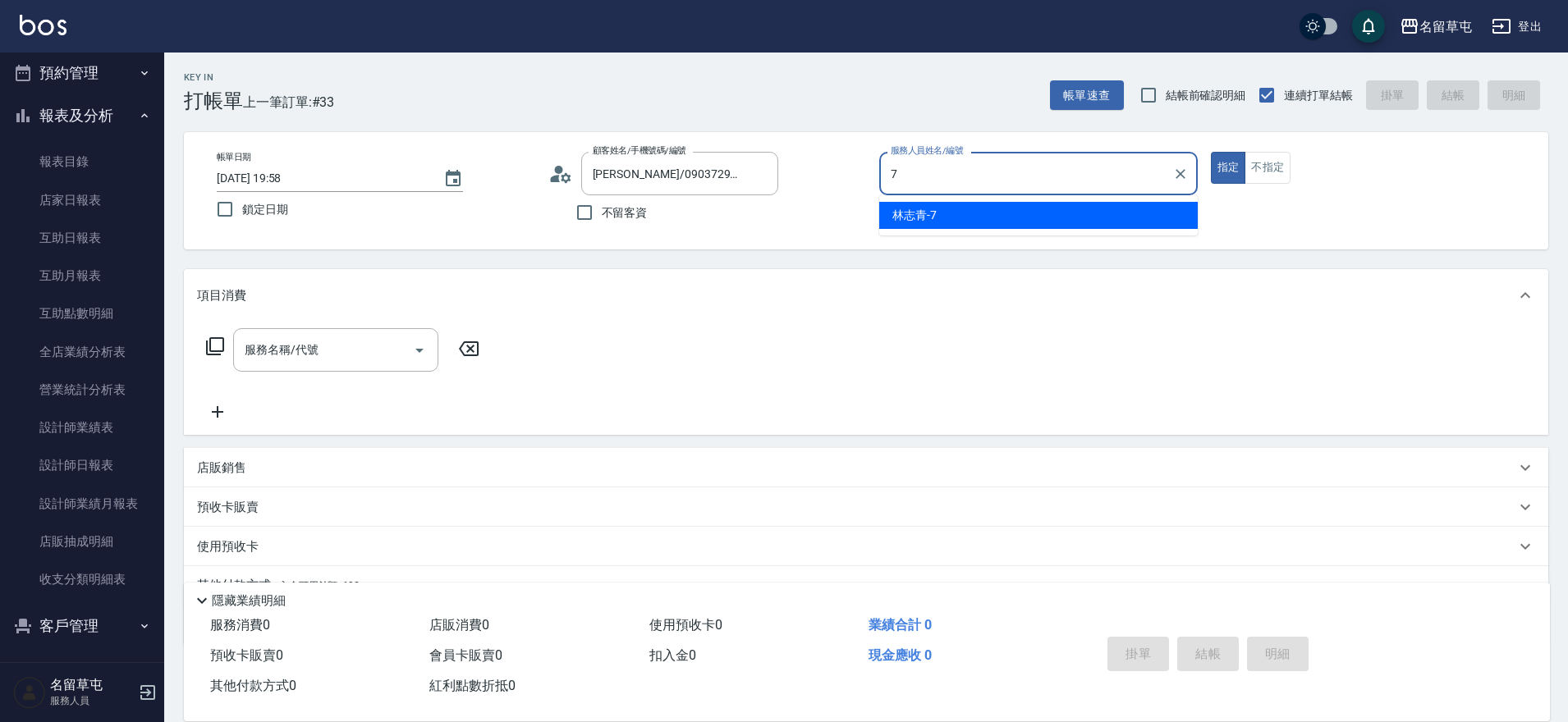
type input "[PERSON_NAME]-7"
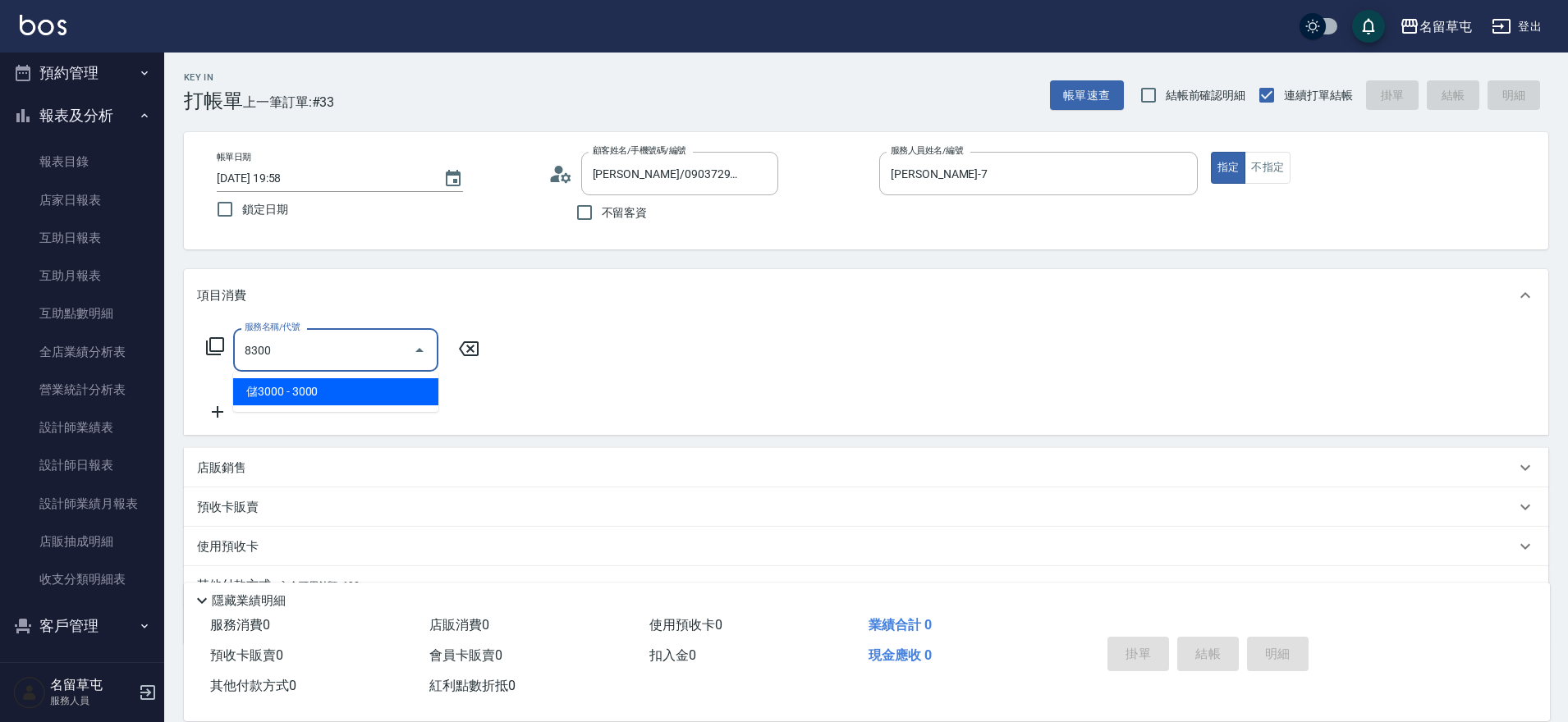
type input "儲3000(8300)"
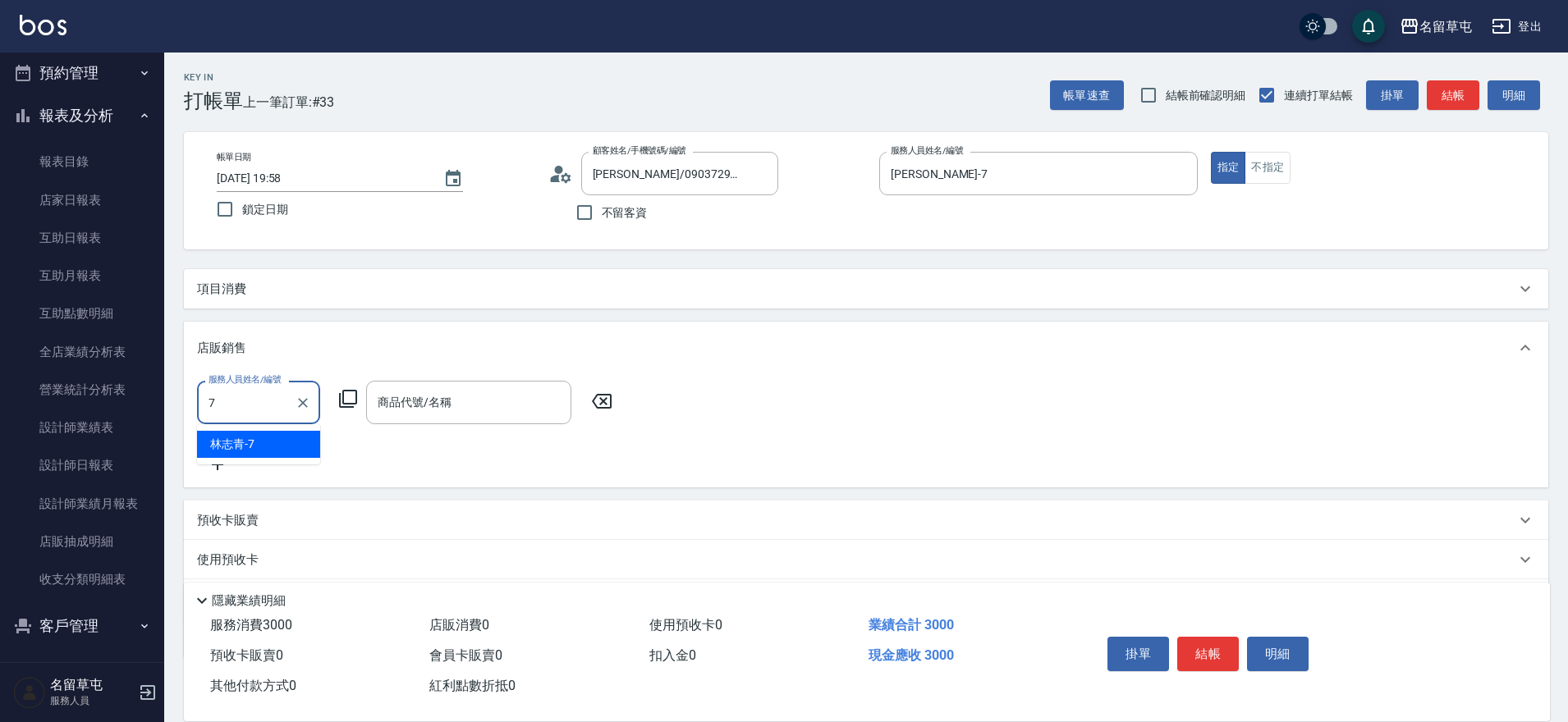
type input "[PERSON_NAME]-7"
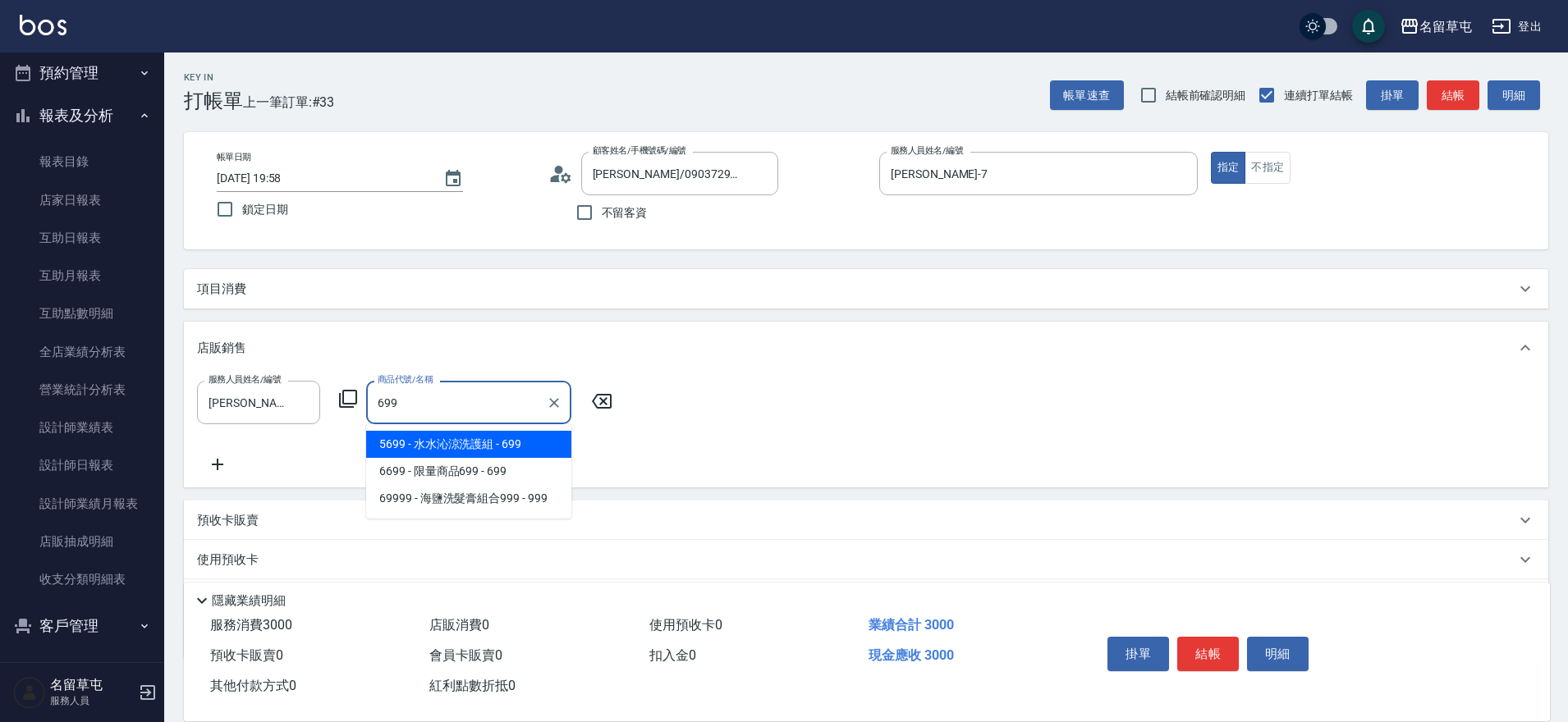
type input "[PERSON_NAME]涼洗護組"
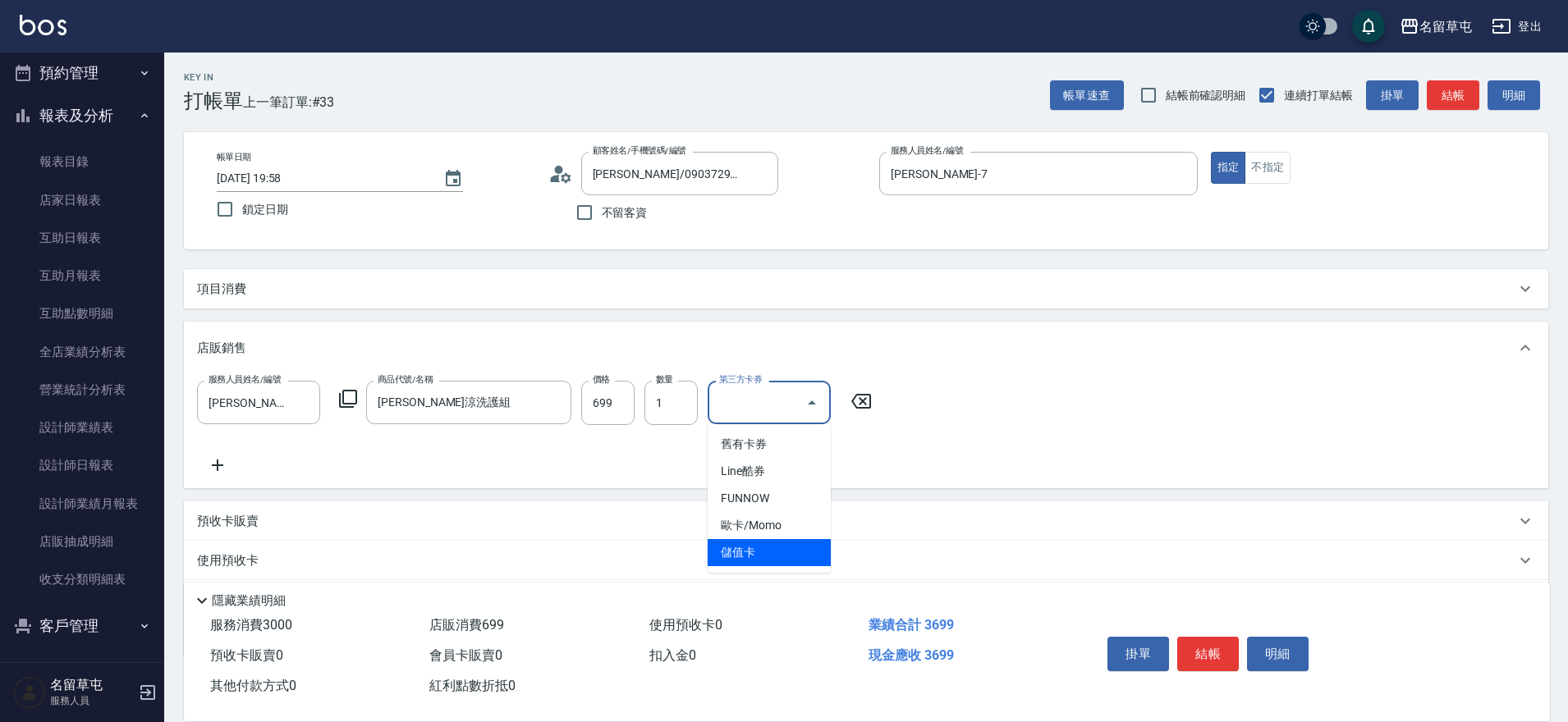
type input "儲值卡"
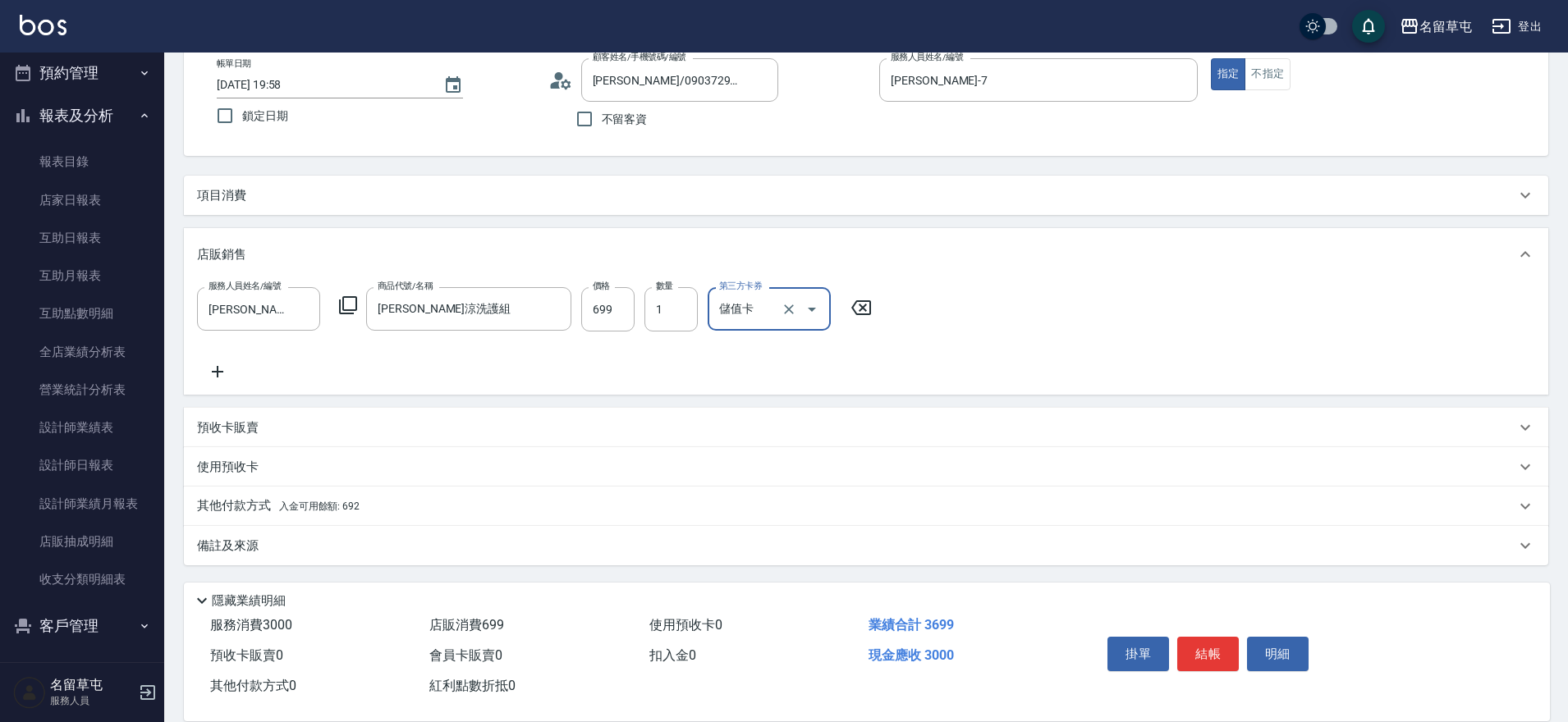
scroll to position [94, 0]
click at [254, 506] on p "其他付款方式 入金可用餘額: 692" at bounding box center [278, 505] width 162 height 18
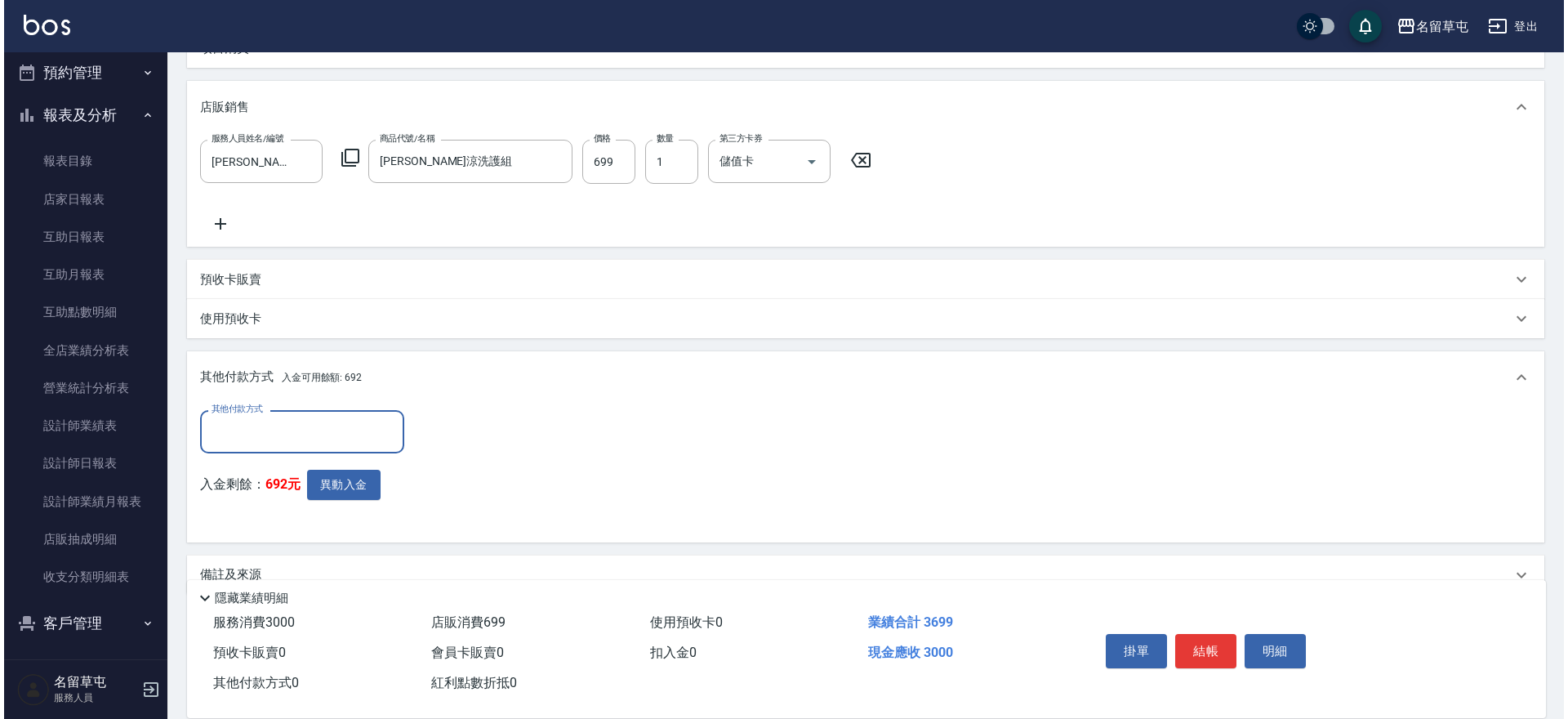
scroll to position [0, 0]
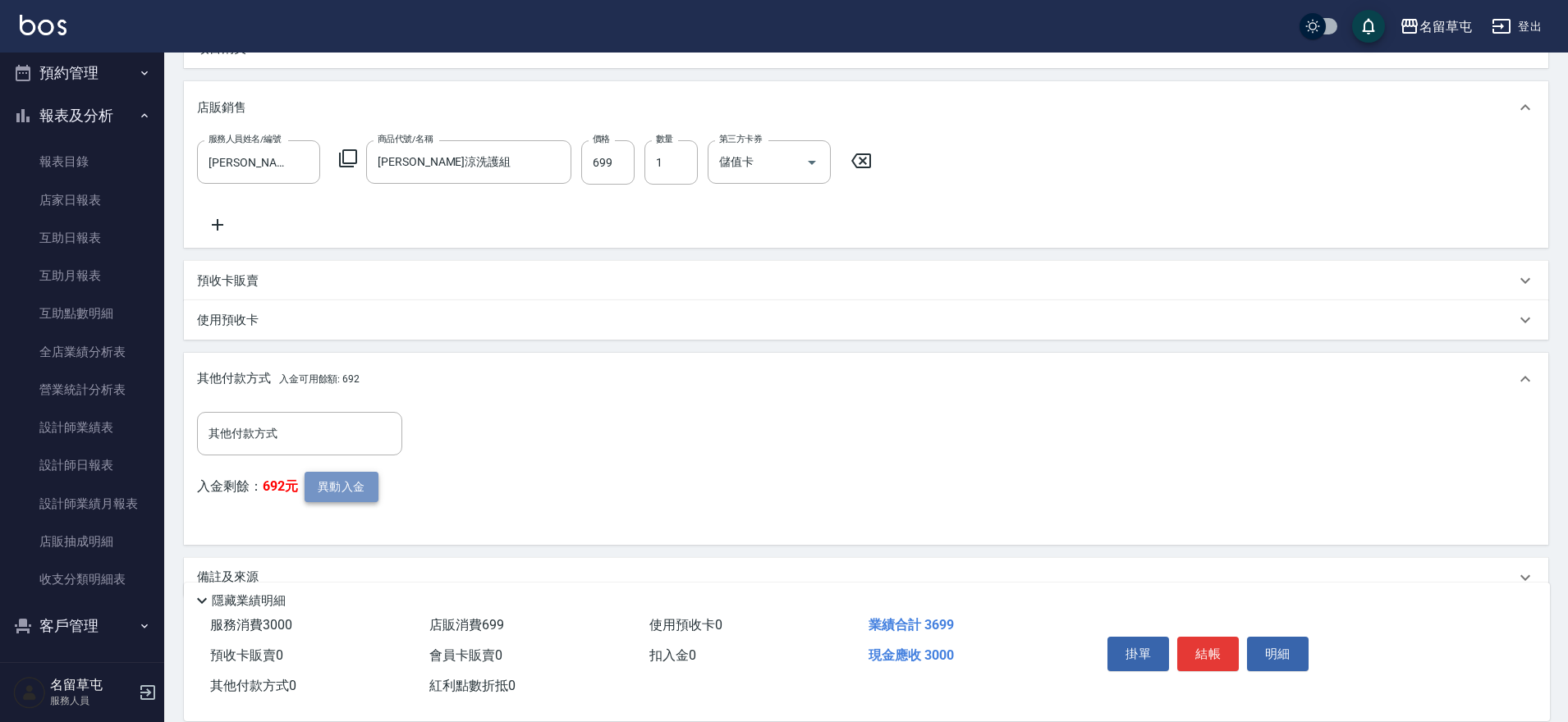
click at [319, 480] on button "異動入金" at bounding box center [341, 487] width 74 height 31
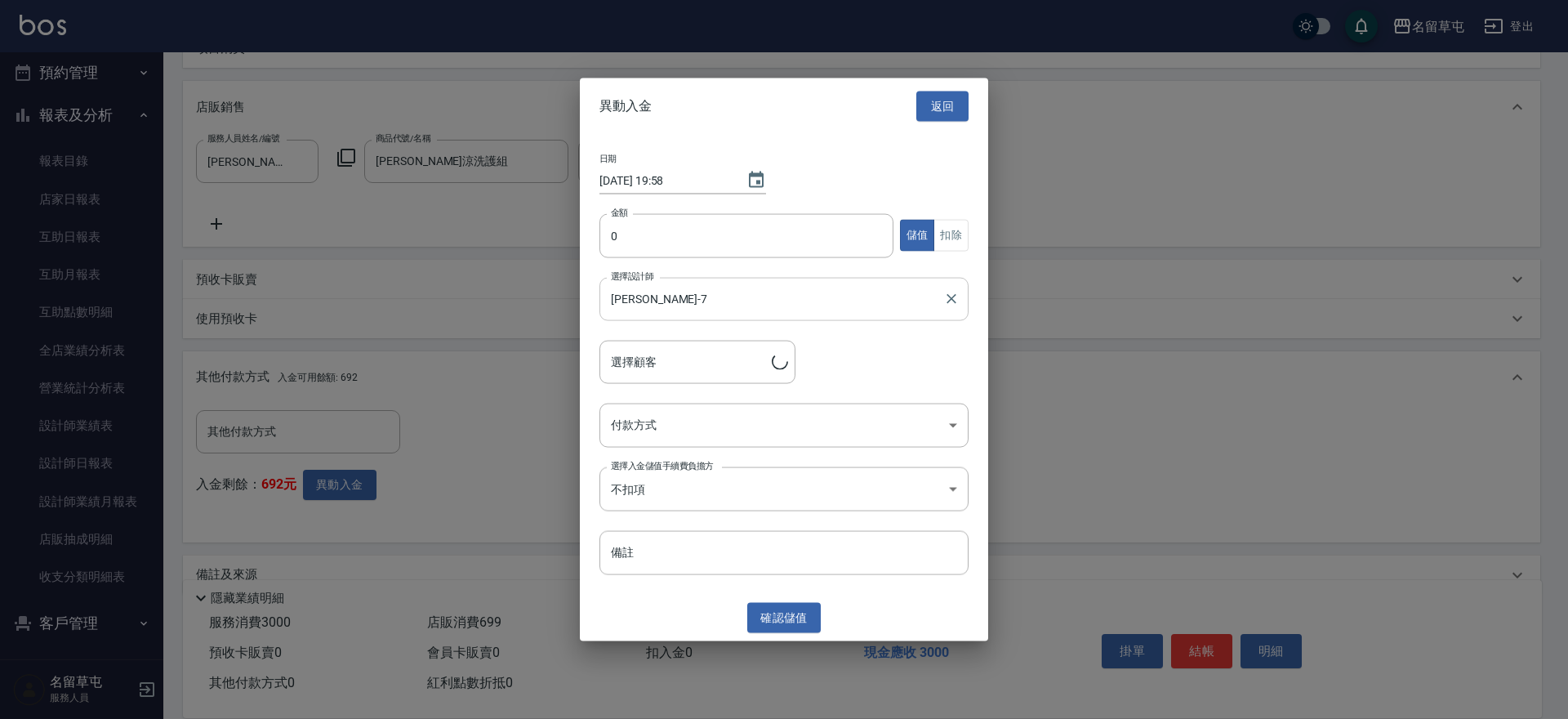
type input "[PERSON_NAME]/0903729618"
click at [688, 235] on input "0" at bounding box center [746, 236] width 294 height 44
type input "3000"
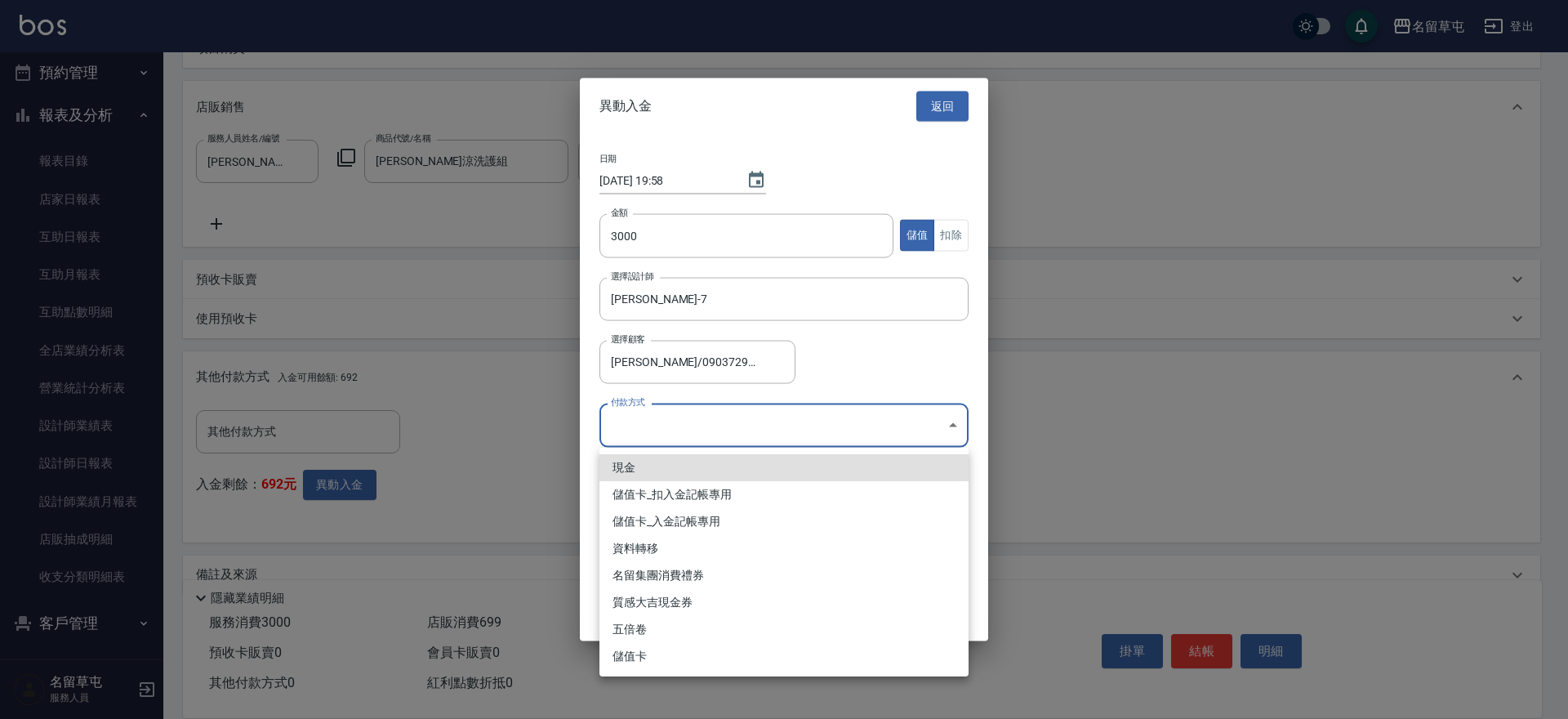
click at [756, 437] on body "名留草屯 登出 櫃檯作業 打帳單 帳單列表 現金收支登錄 材料自購登錄 每日結帳 排班表 現場電腦打卡 預約管理 預約管理 單日預約紀錄 單週預約紀錄 報表及…" at bounding box center [784, 256] width 1568 height 992
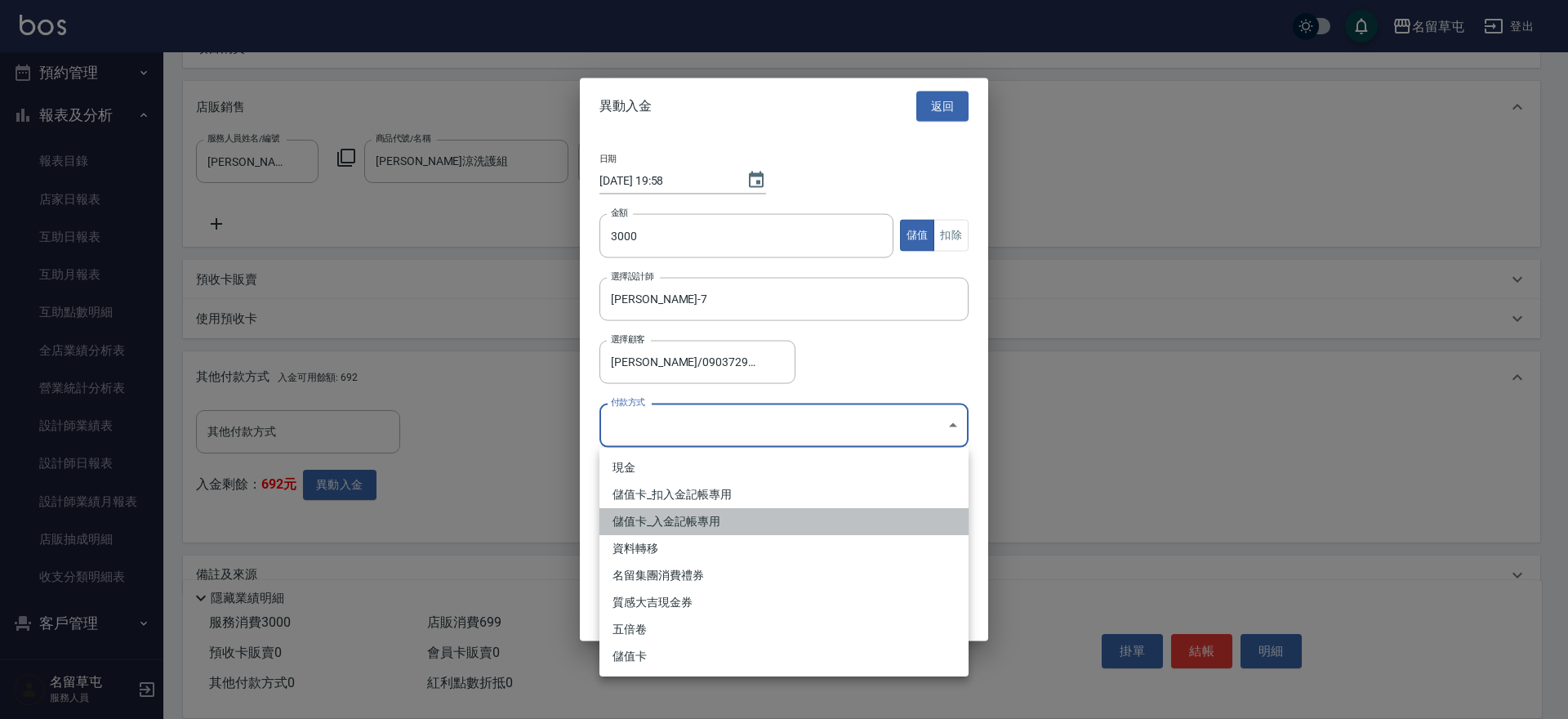
click at [696, 519] on li "儲值卡_入金記帳專用" at bounding box center [784, 521] width 370 height 27
type input "儲值卡_入金記帳專用"
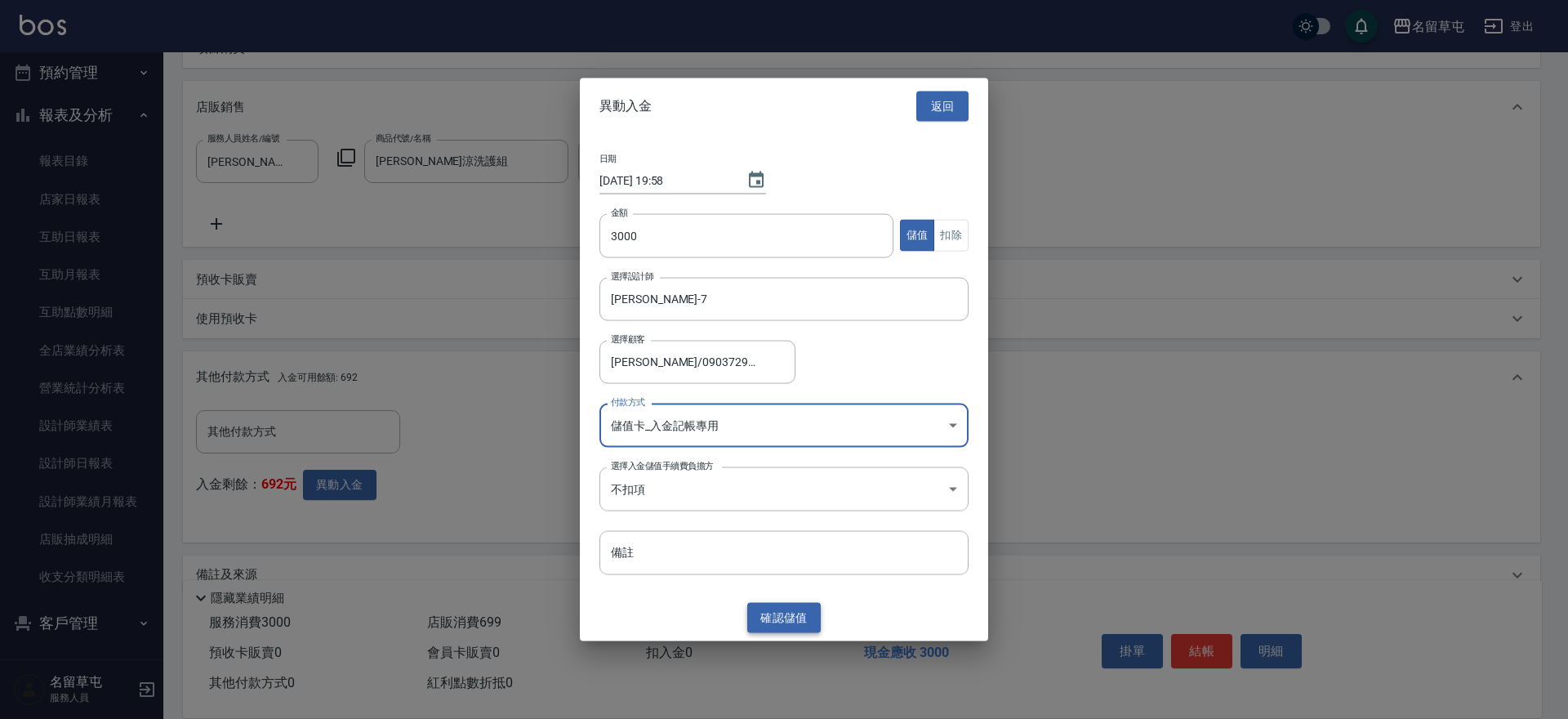
click at [799, 610] on button "確認 儲值" at bounding box center [784, 618] width 73 height 30
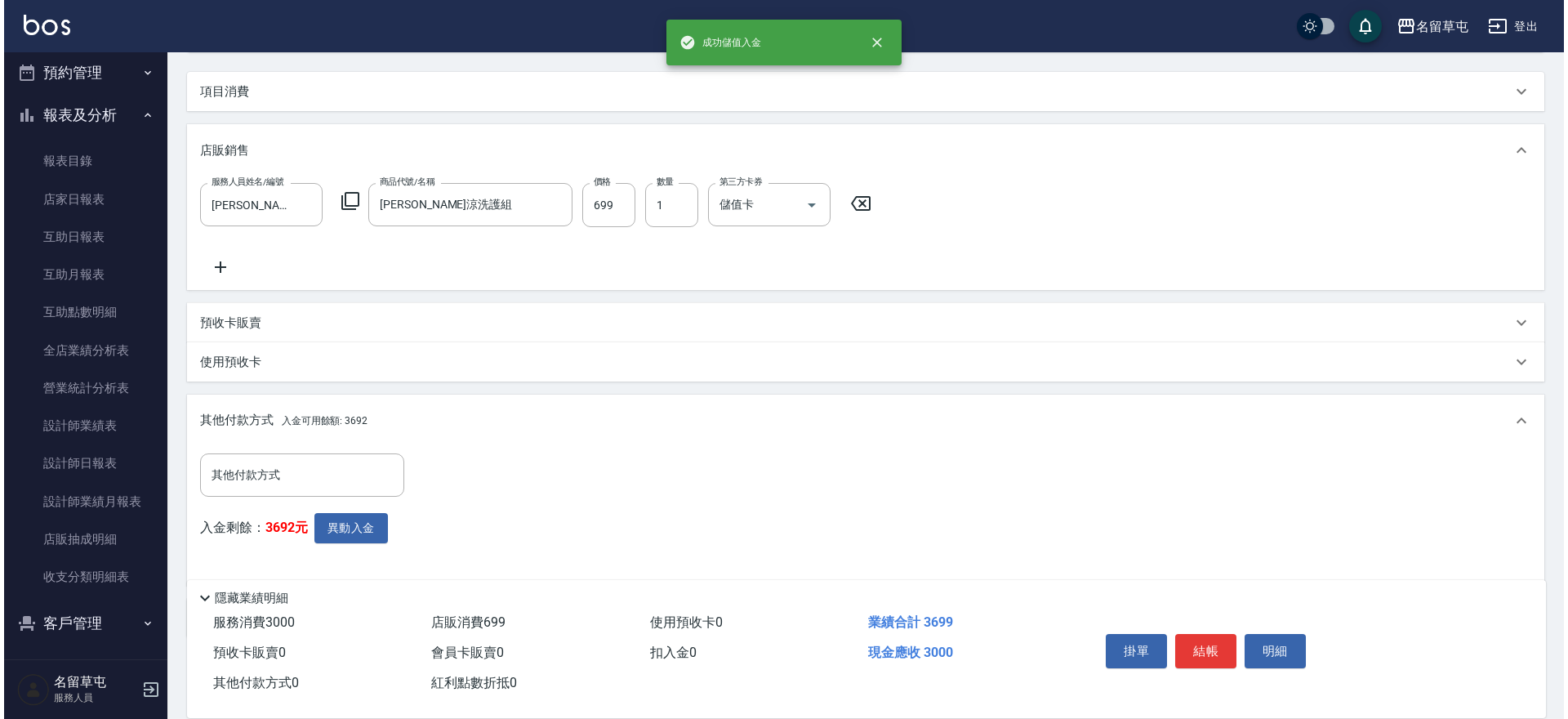
scroll to position [240, 0]
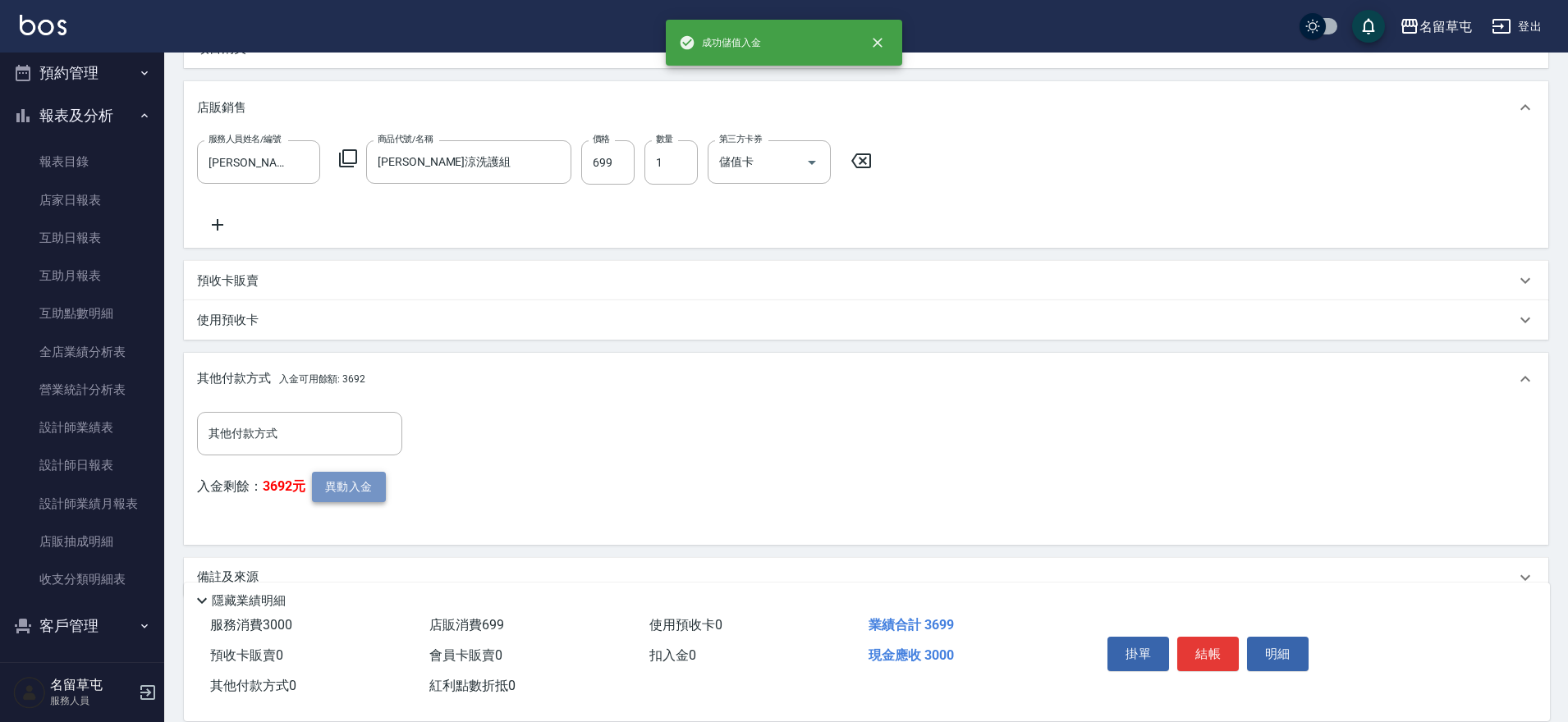
click at [367, 491] on button "異動入金" at bounding box center [348, 487] width 74 height 31
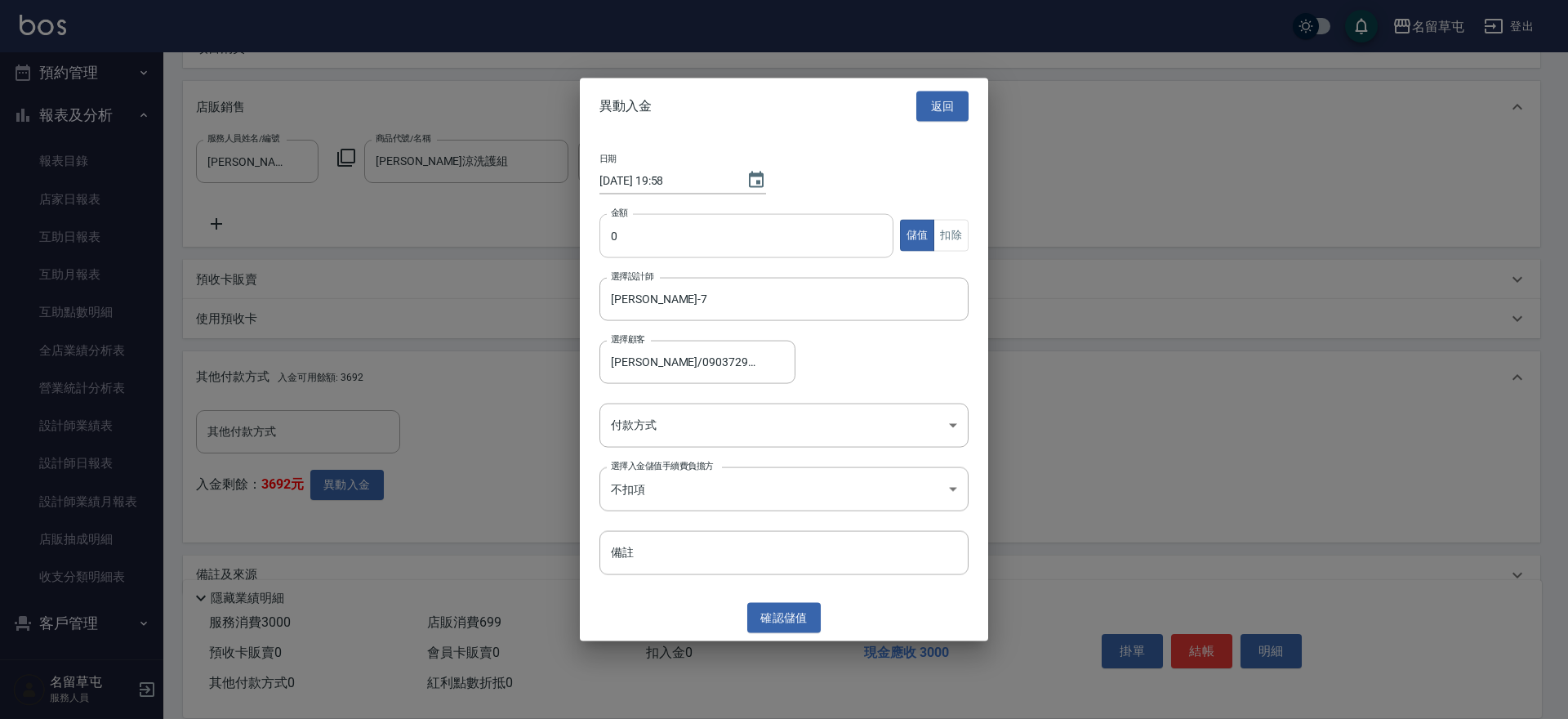
click at [637, 248] on input "0" at bounding box center [746, 236] width 294 height 44
type input "699"
click at [938, 230] on button "扣除" at bounding box center [951, 236] width 35 height 32
click at [730, 410] on body "名留草屯 登出 櫃檯作業 打帳單 帳單列表 現金收支登錄 材料自購登錄 每日結帳 排班表 現場電腦打卡 預約管理 預約管理 單日預約紀錄 單週預約紀錄 報表及…" at bounding box center [784, 256] width 1568 height 992
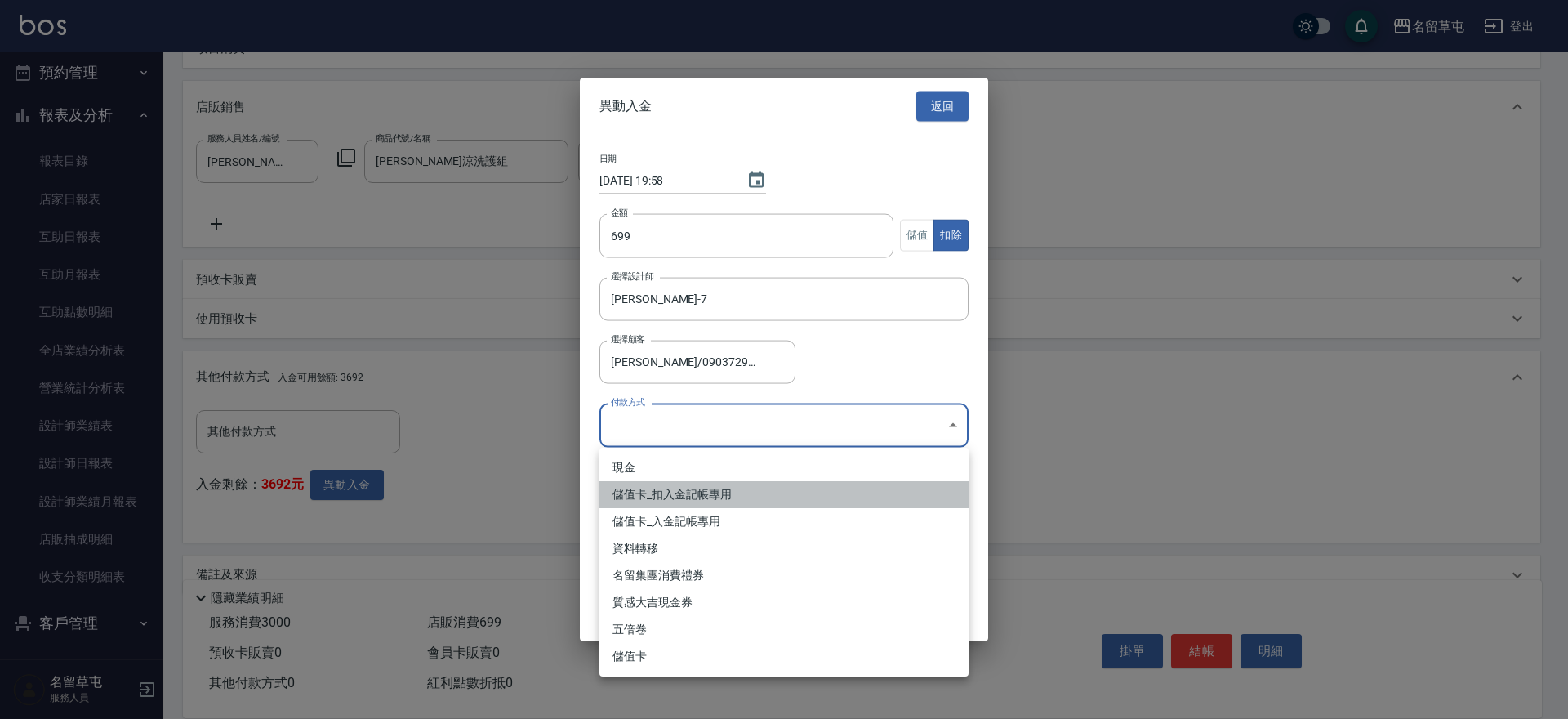
click at [686, 488] on li "儲值卡_扣入金記帳專用" at bounding box center [784, 494] width 370 height 27
type input "儲值卡_扣入金記帳專用"
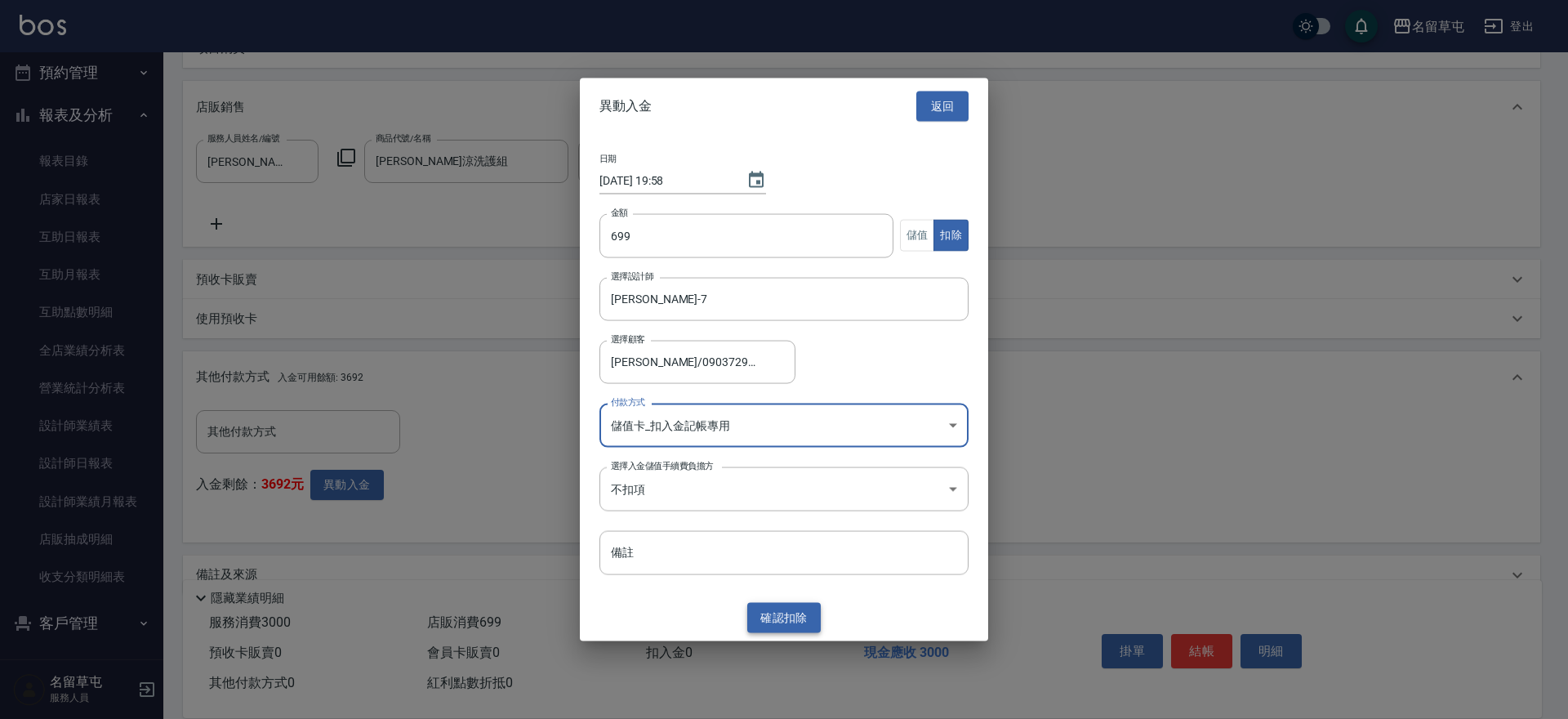
click at [776, 619] on button "確認 扣除" at bounding box center [784, 618] width 73 height 30
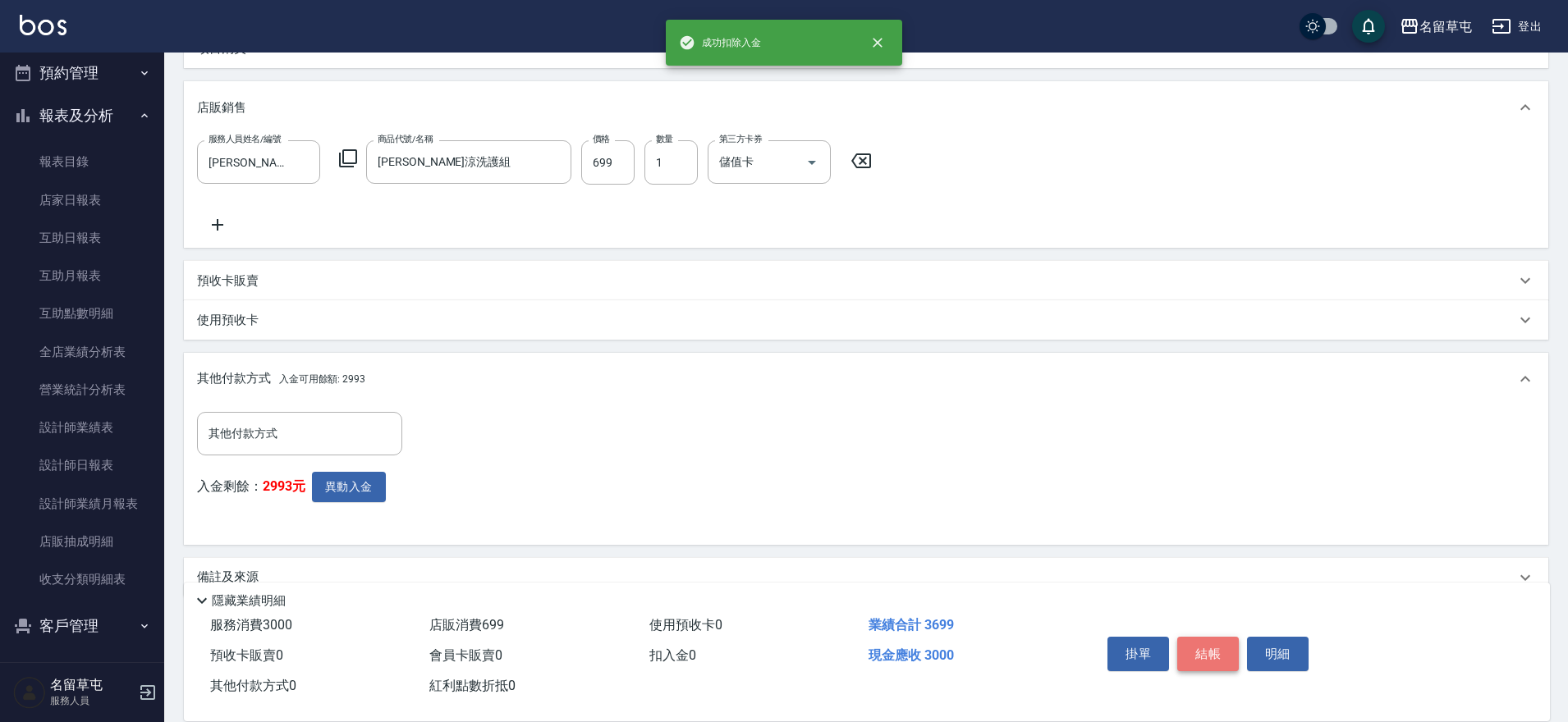
click at [1209, 662] on button "結帳" at bounding box center [1208, 654] width 61 height 35
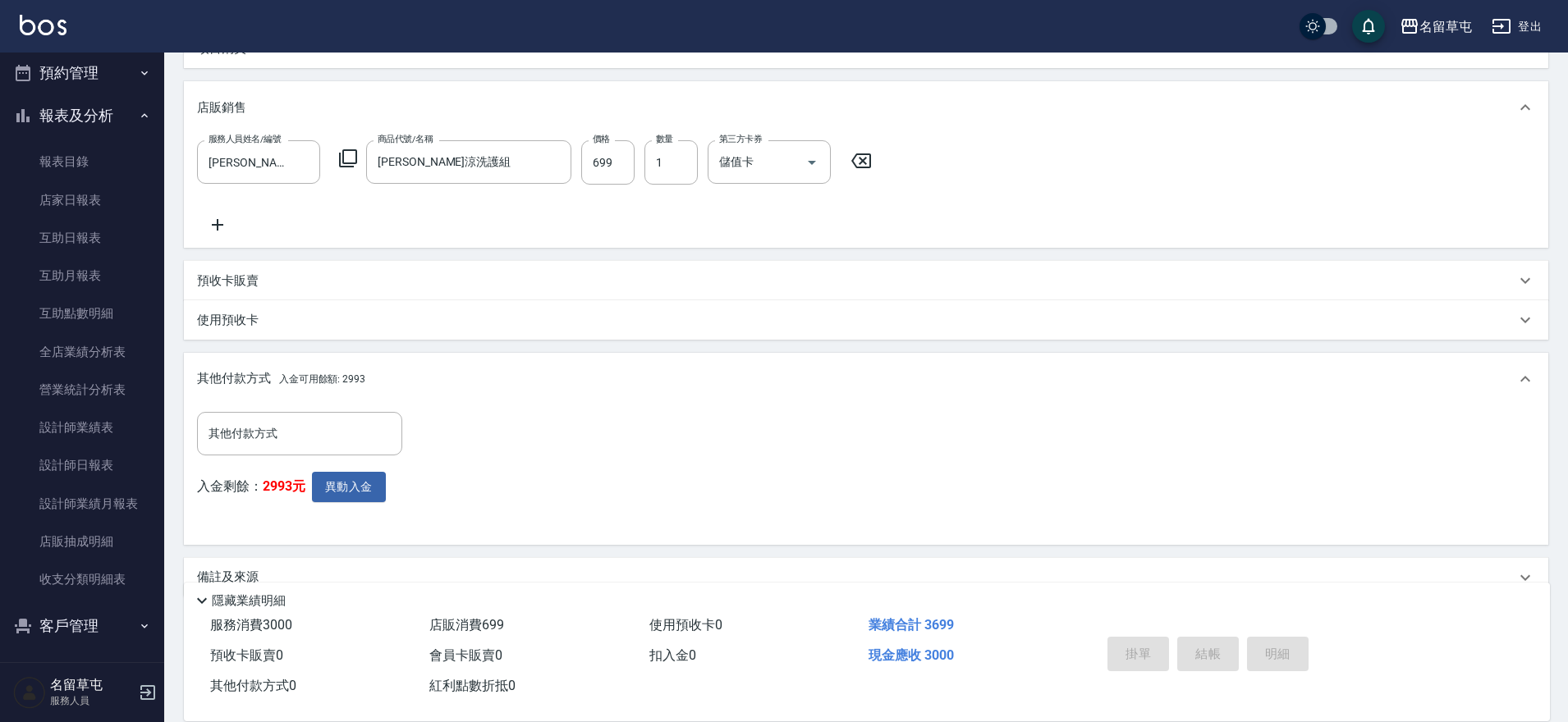
type input "[DATE] 19:59"
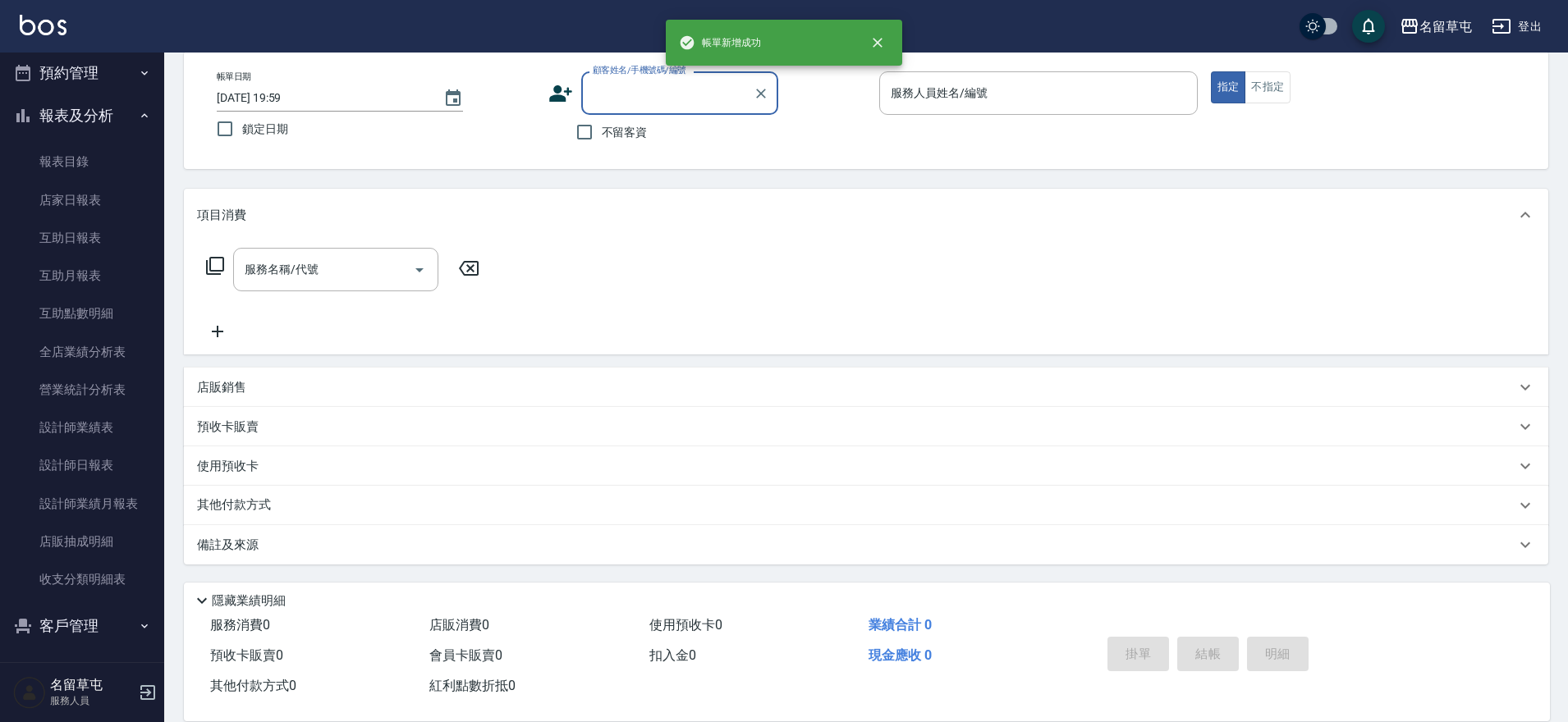
scroll to position [0, 0]
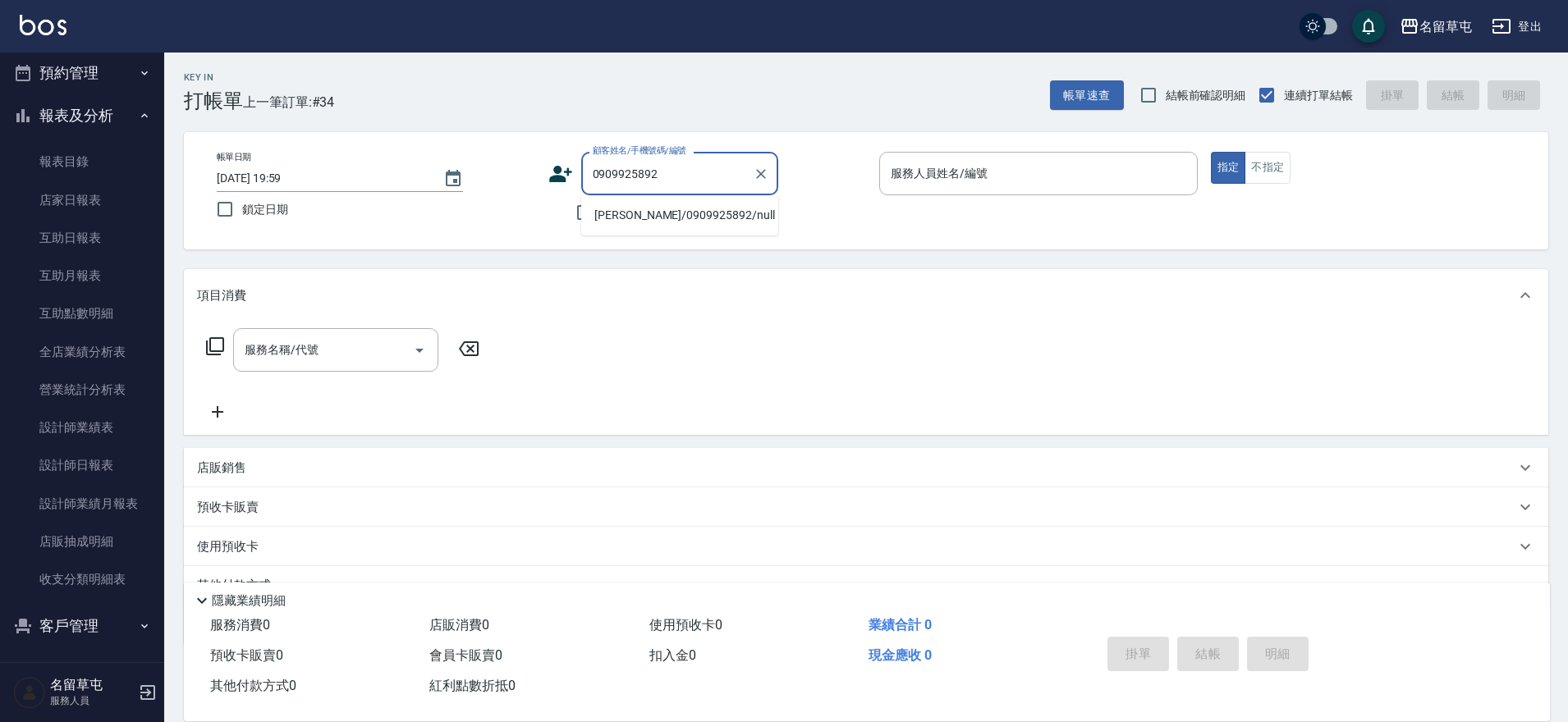
type input "[PERSON_NAME]/0909925892/null"
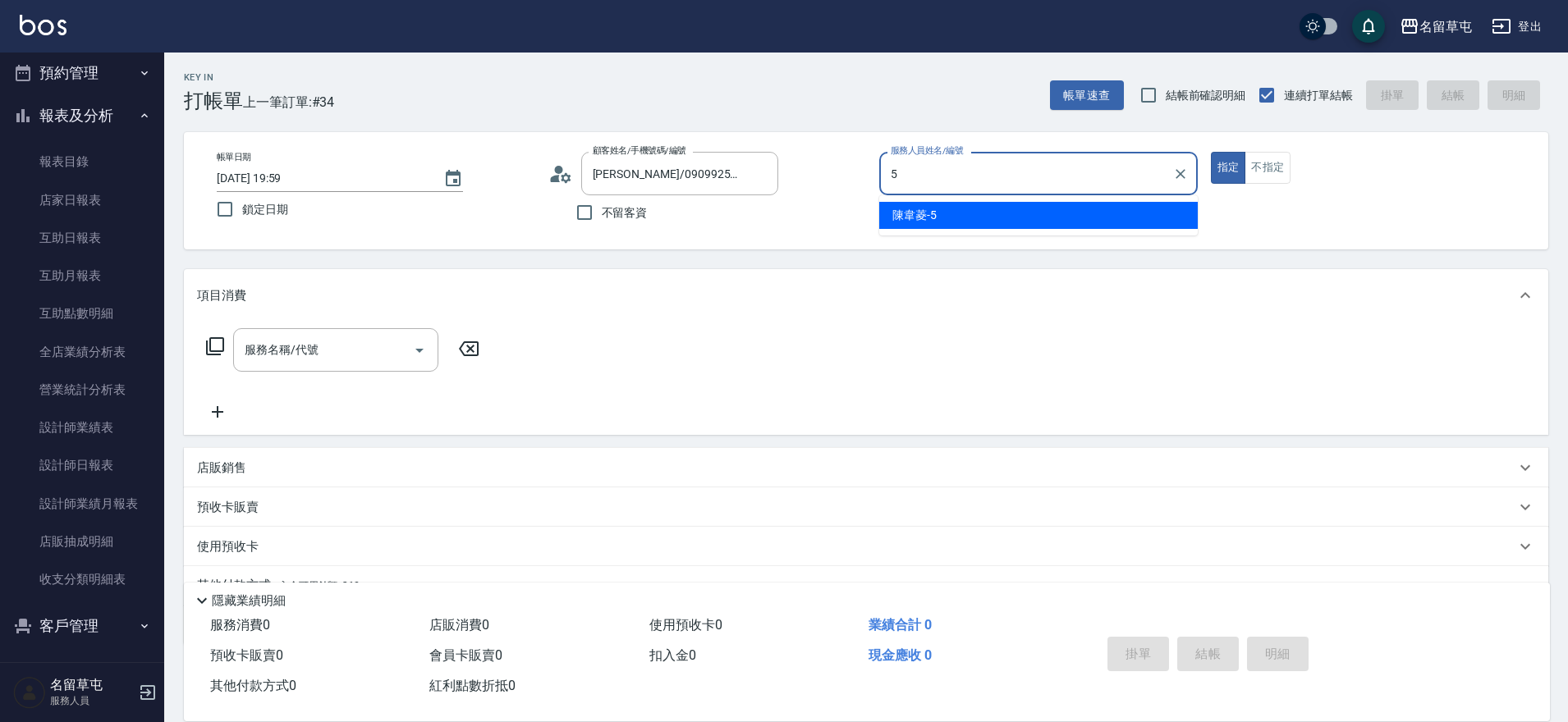
type input "[PERSON_NAME]-5"
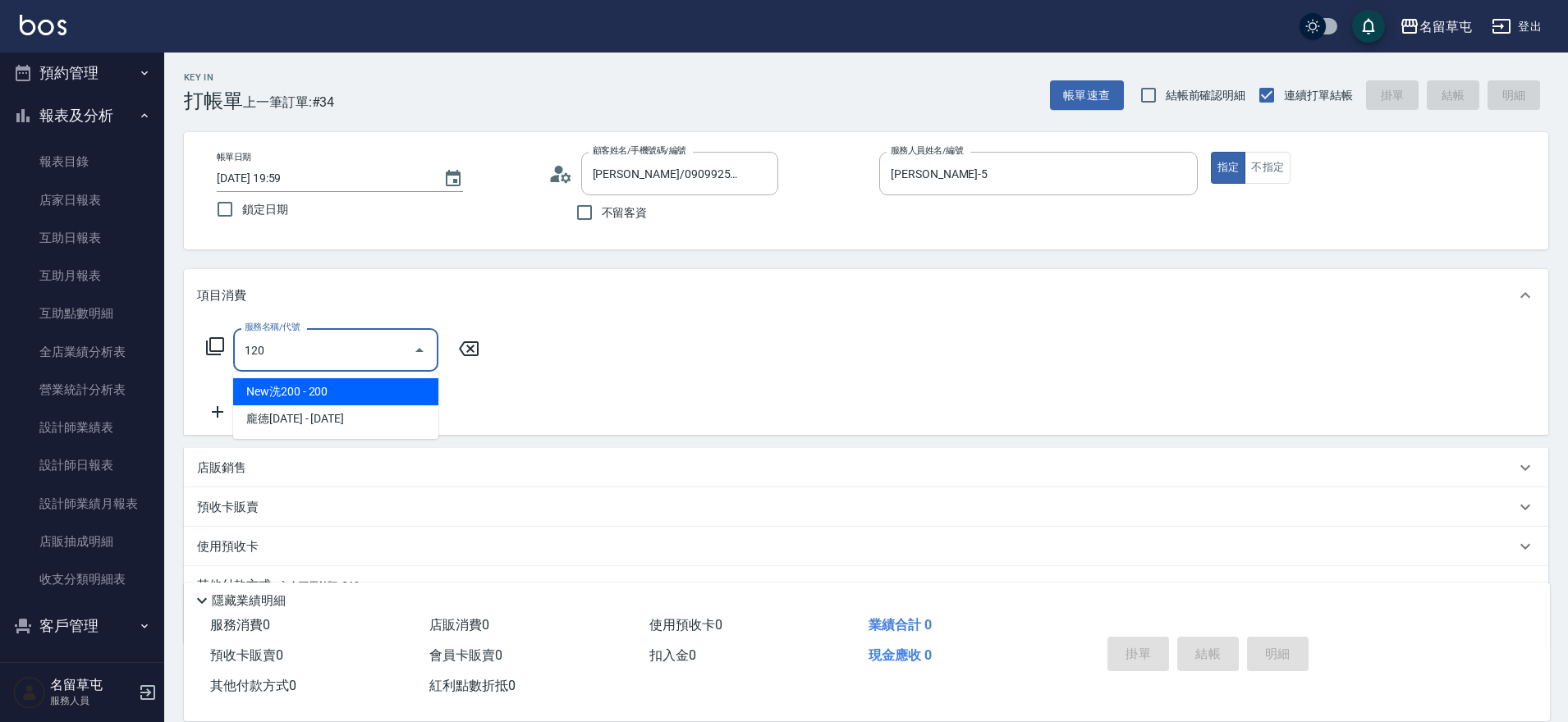
type input "New洗200(120)"
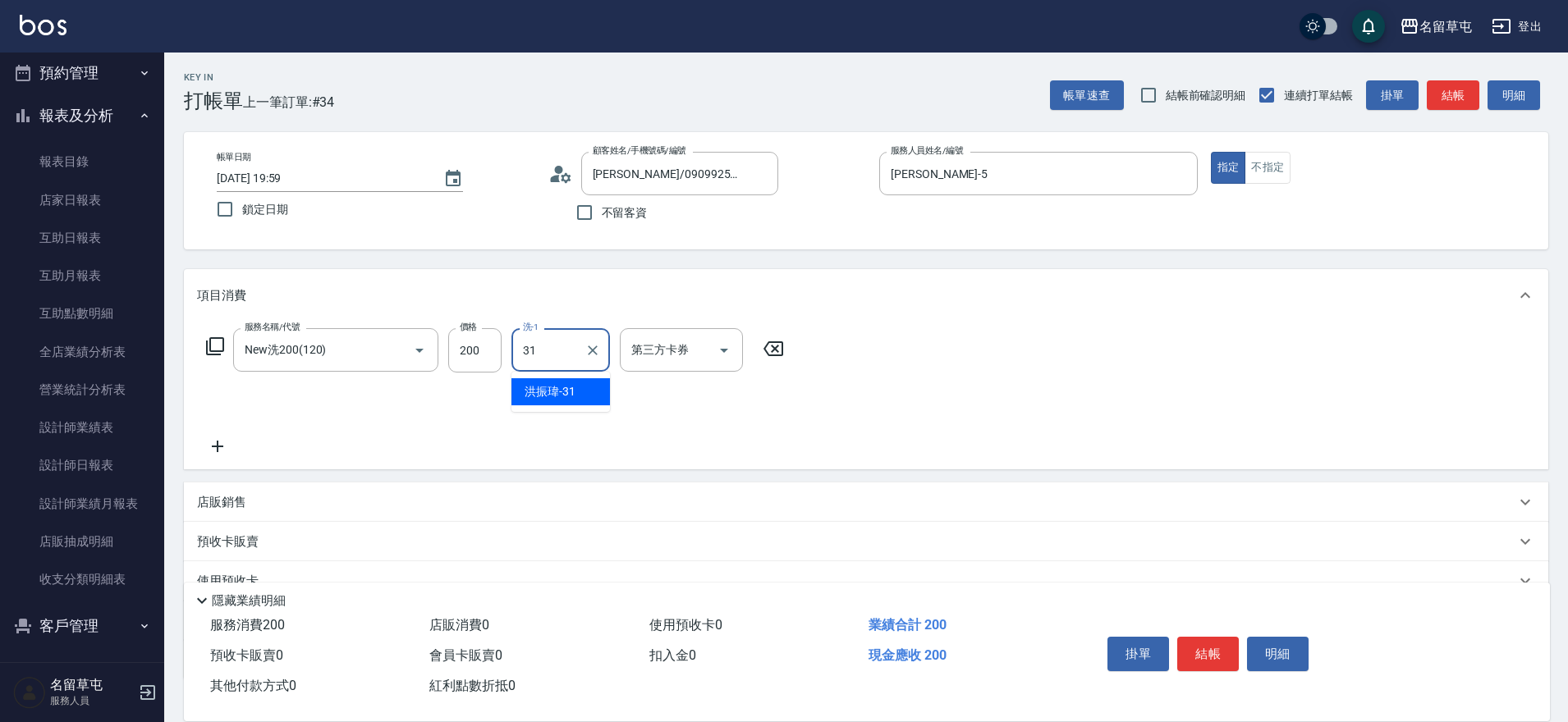
type input "[PERSON_NAME]-31"
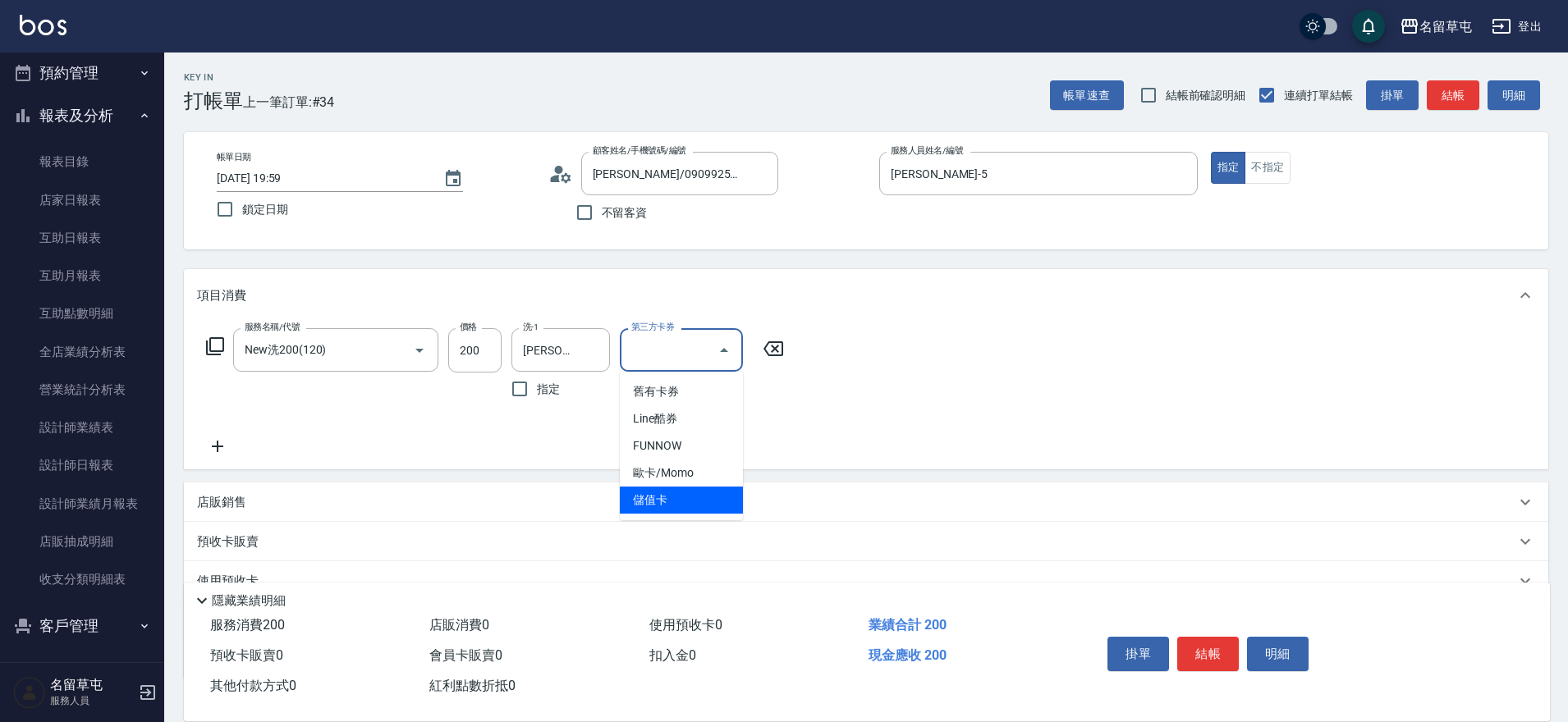
type input "儲值卡"
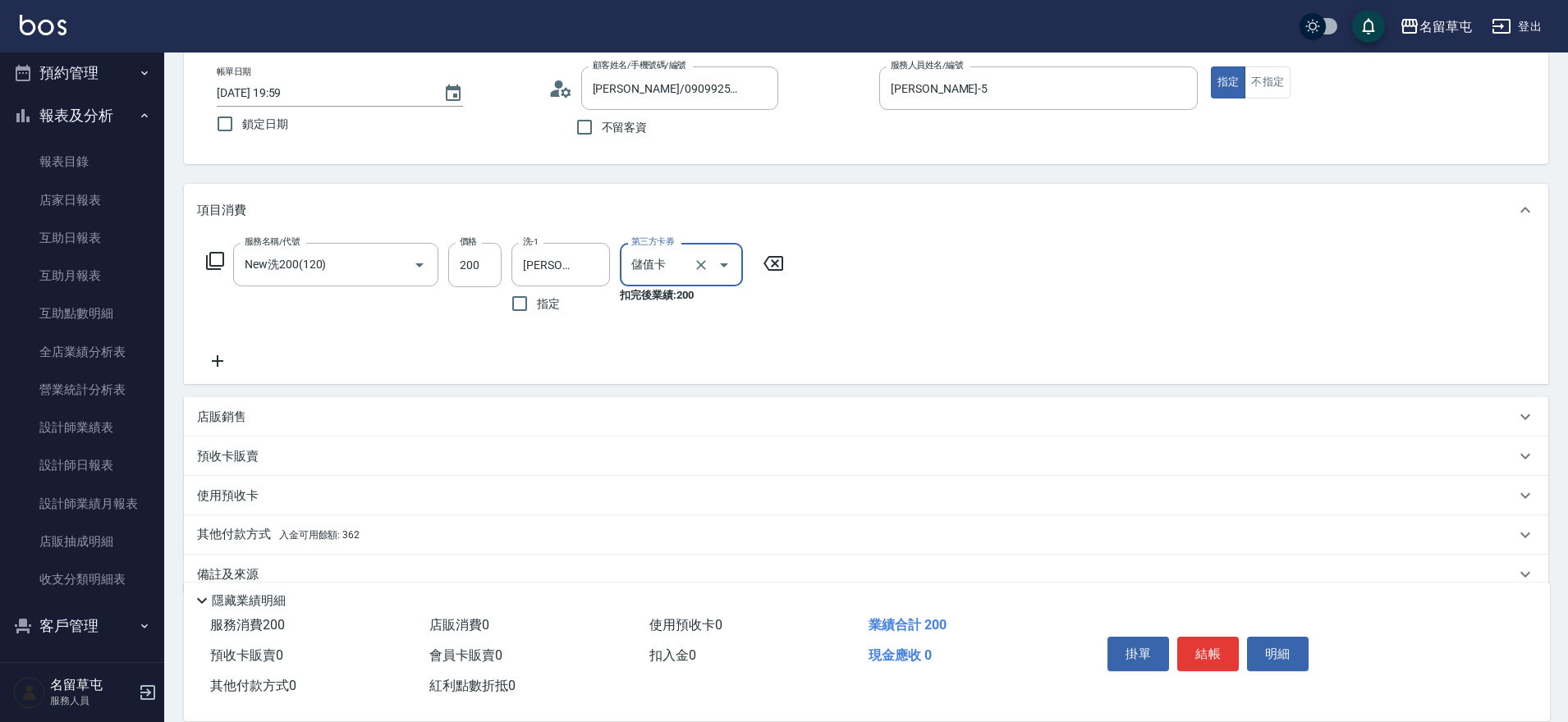
scroll to position [115, 0]
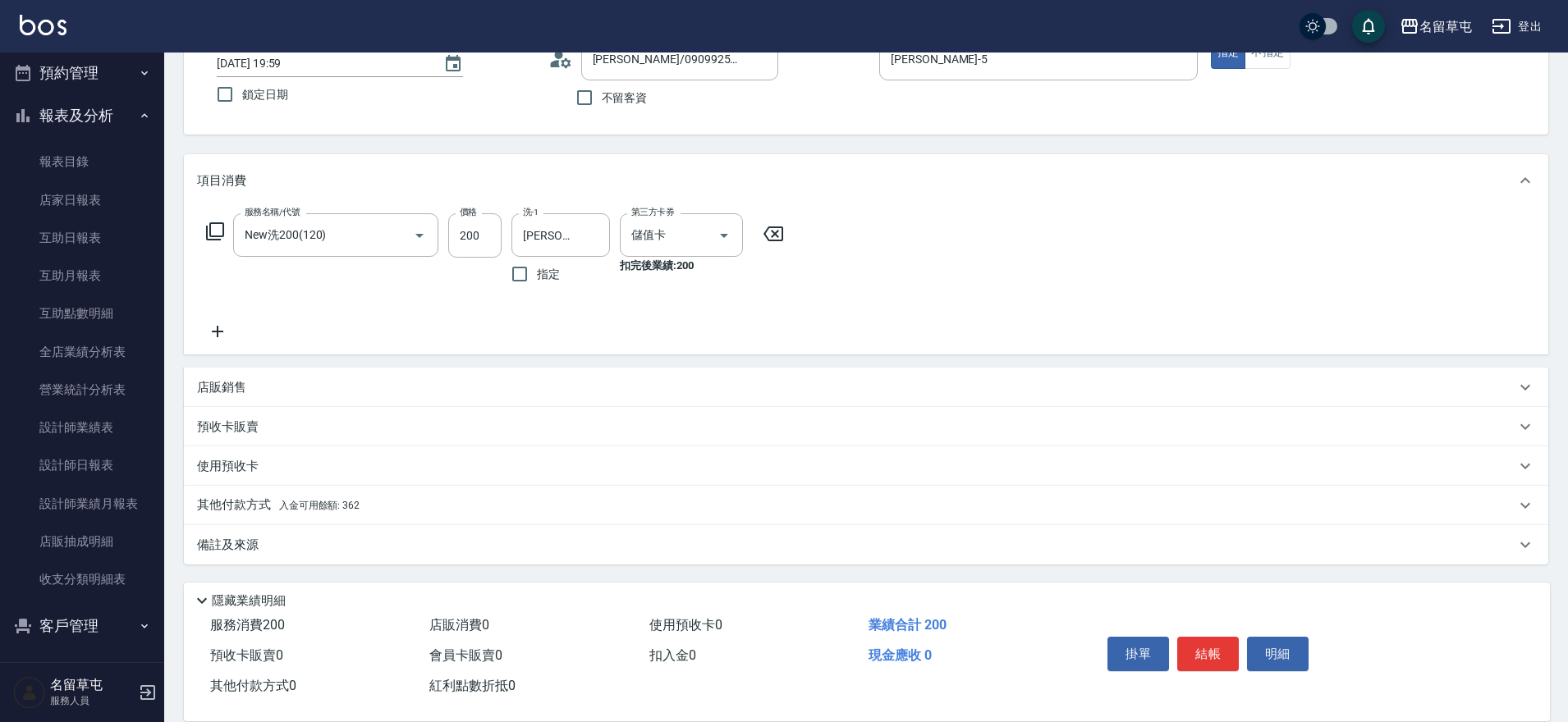
click at [249, 502] on p "其他付款方式 入金可用餘額: 362" at bounding box center [278, 505] width 162 height 18
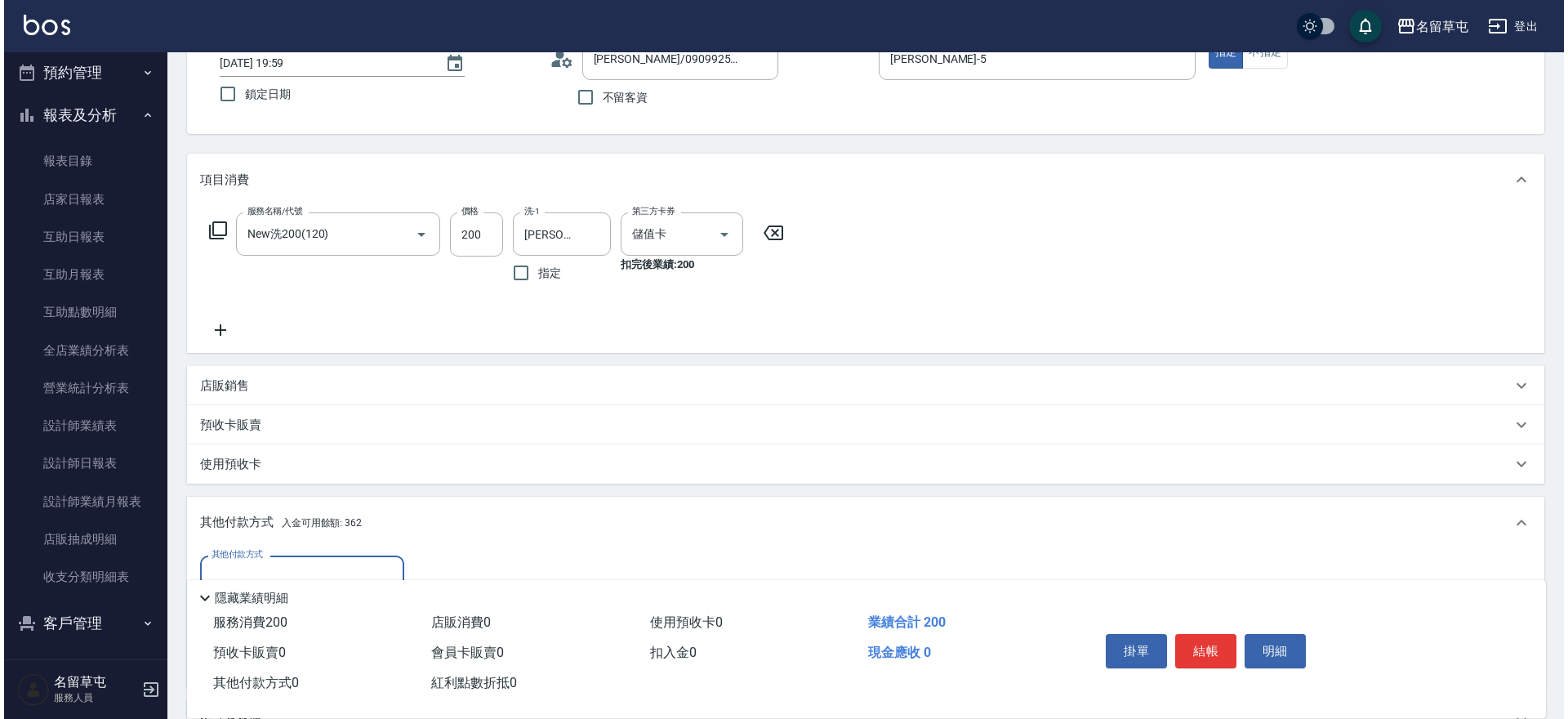
scroll to position [278, 0]
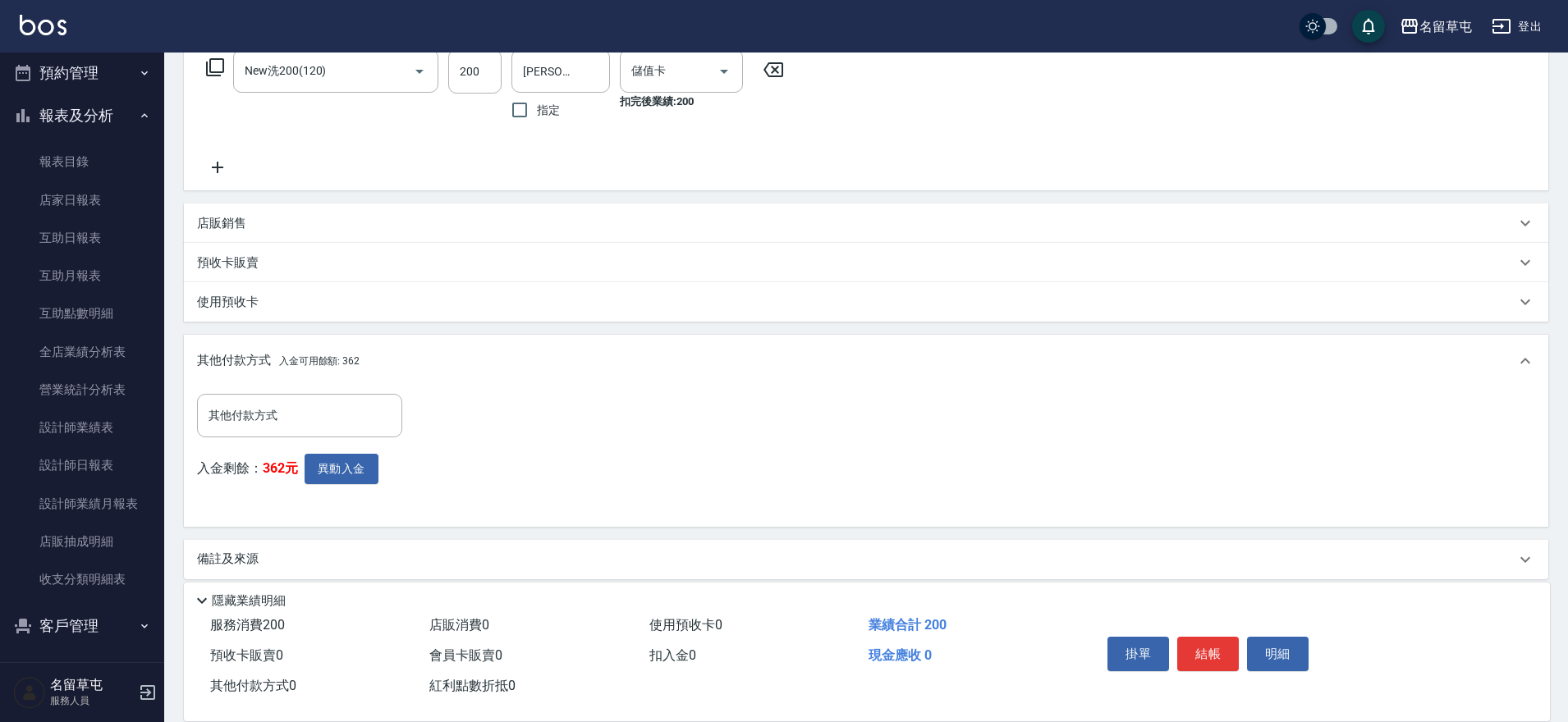
click at [365, 487] on div "入金剩餘： 362元 異動入金" at bounding box center [304, 484] width 215 height 60
click at [363, 471] on button "異動入金" at bounding box center [341, 469] width 74 height 31
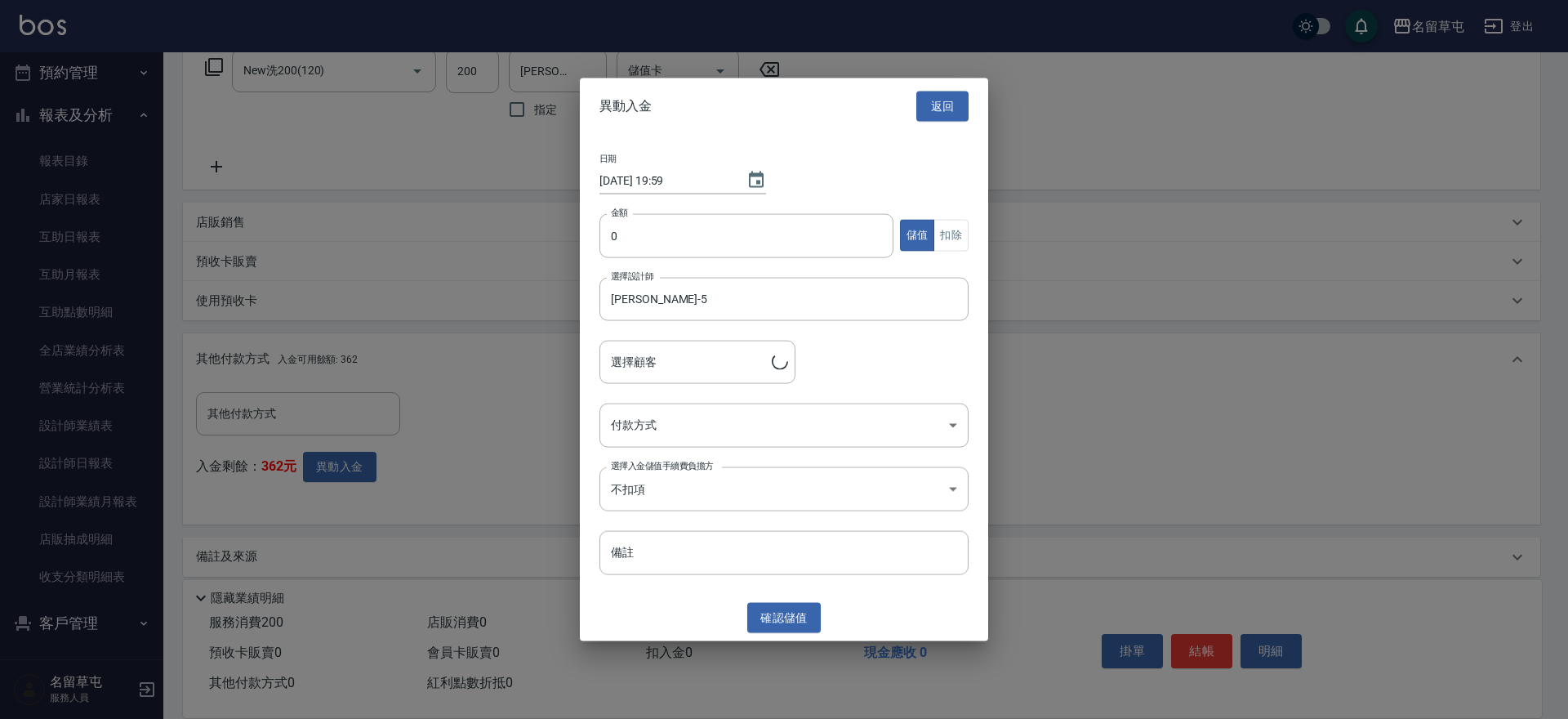
type input "[PERSON_NAME]/0909925892"
click at [675, 251] on input "0" at bounding box center [746, 236] width 294 height 44
type input "200"
click at [945, 236] on button "扣除" at bounding box center [951, 236] width 35 height 32
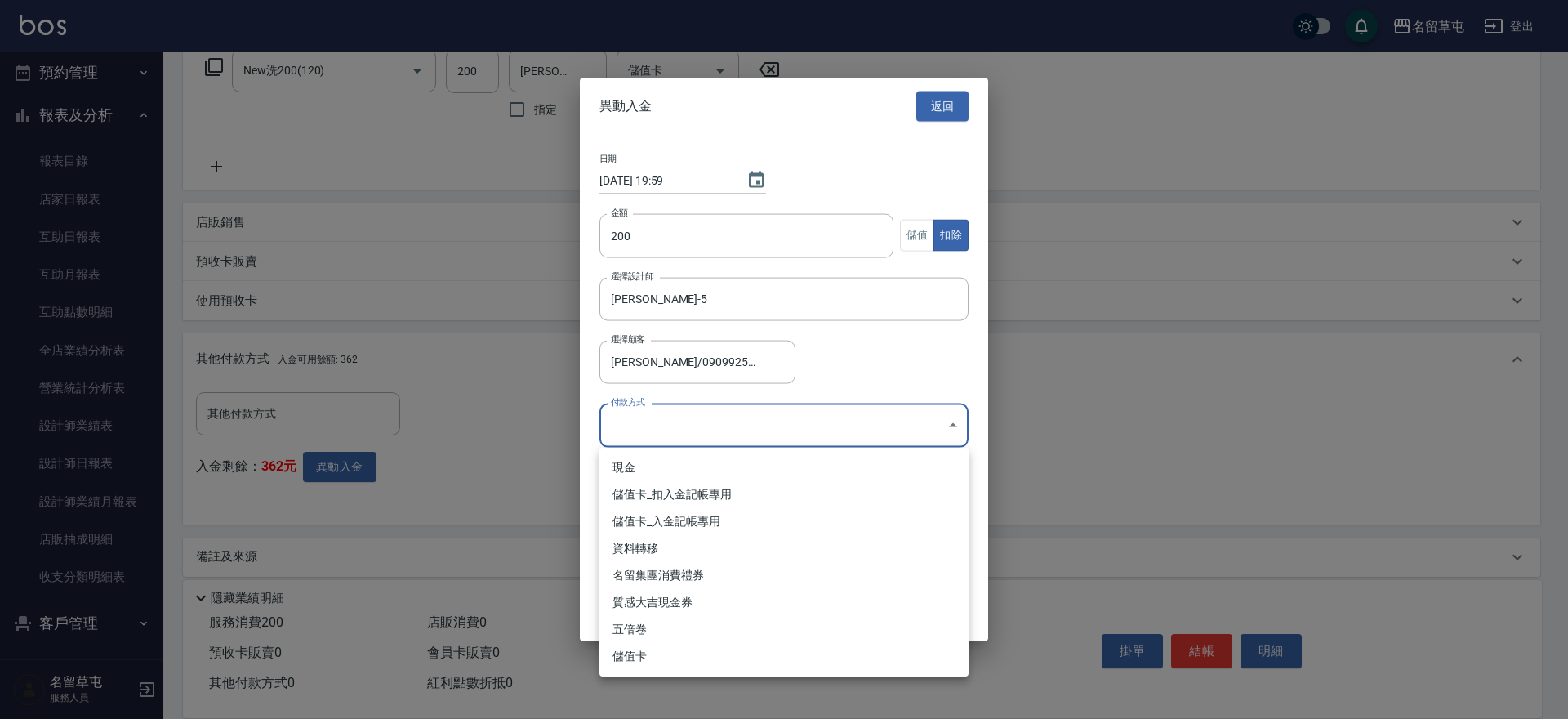
click at [658, 441] on body "名留草屯 登出 櫃檯作業 打帳單 帳單列表 現金收支登錄 材料自購登錄 每日結帳 排班表 現場電腦打卡 預約管理 預約管理 單日預約紀錄 單週預約紀錄 報表及…" at bounding box center [784, 228] width 1568 height 1011
click at [647, 493] on li "儲值卡_扣入金記帳專用" at bounding box center [784, 494] width 370 height 27
type input "儲值卡_扣入金記帳專用"
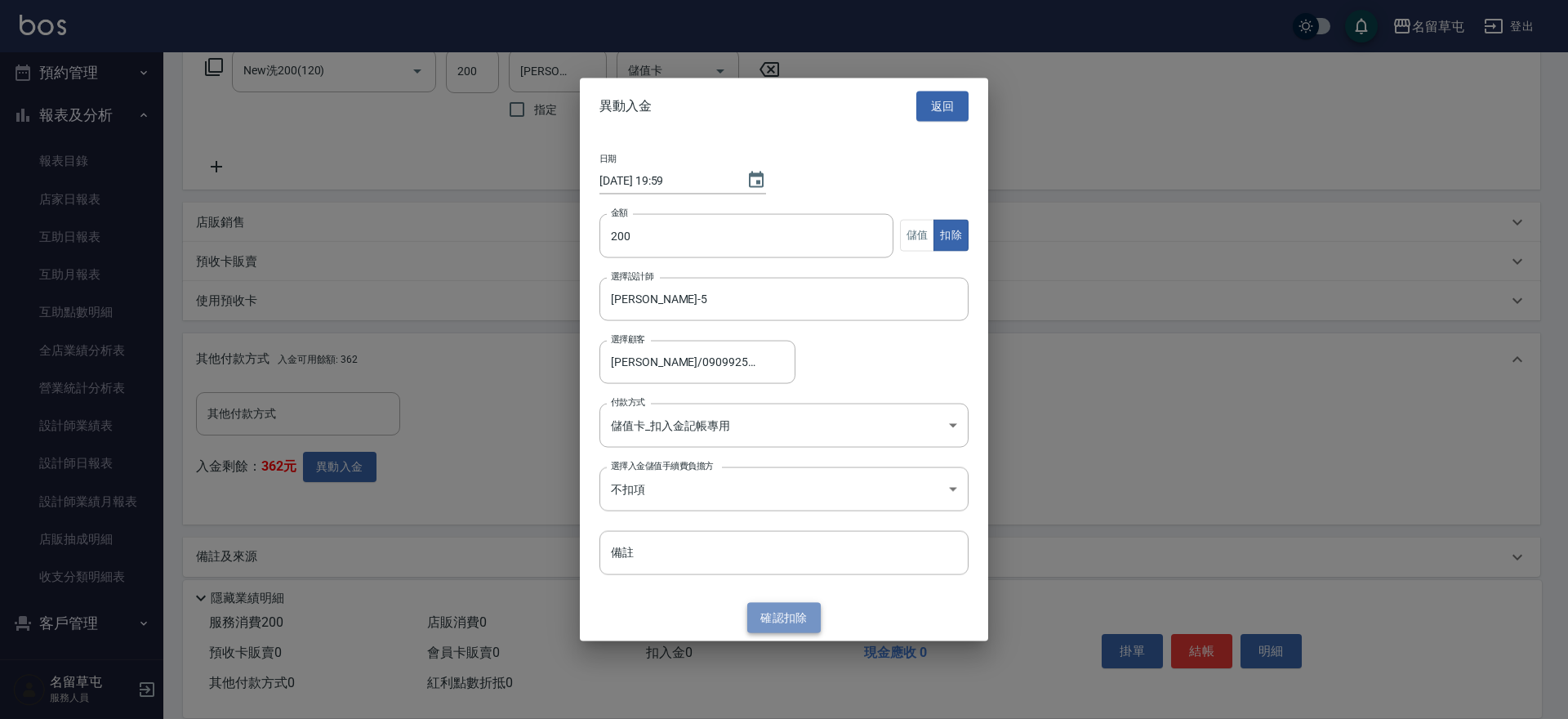
click at [782, 630] on button "確認 扣除" at bounding box center [784, 618] width 73 height 30
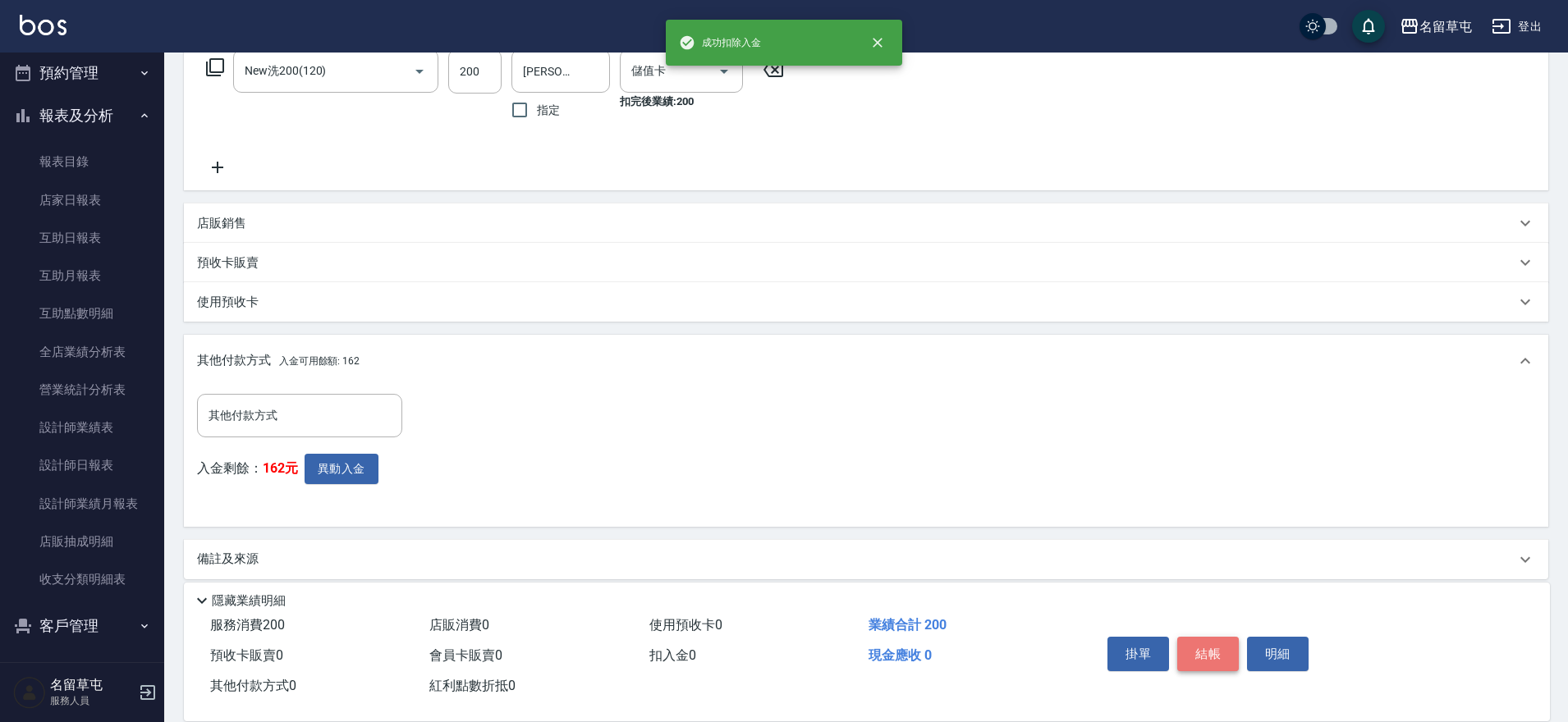
click at [1193, 650] on button "結帳" at bounding box center [1208, 654] width 61 height 35
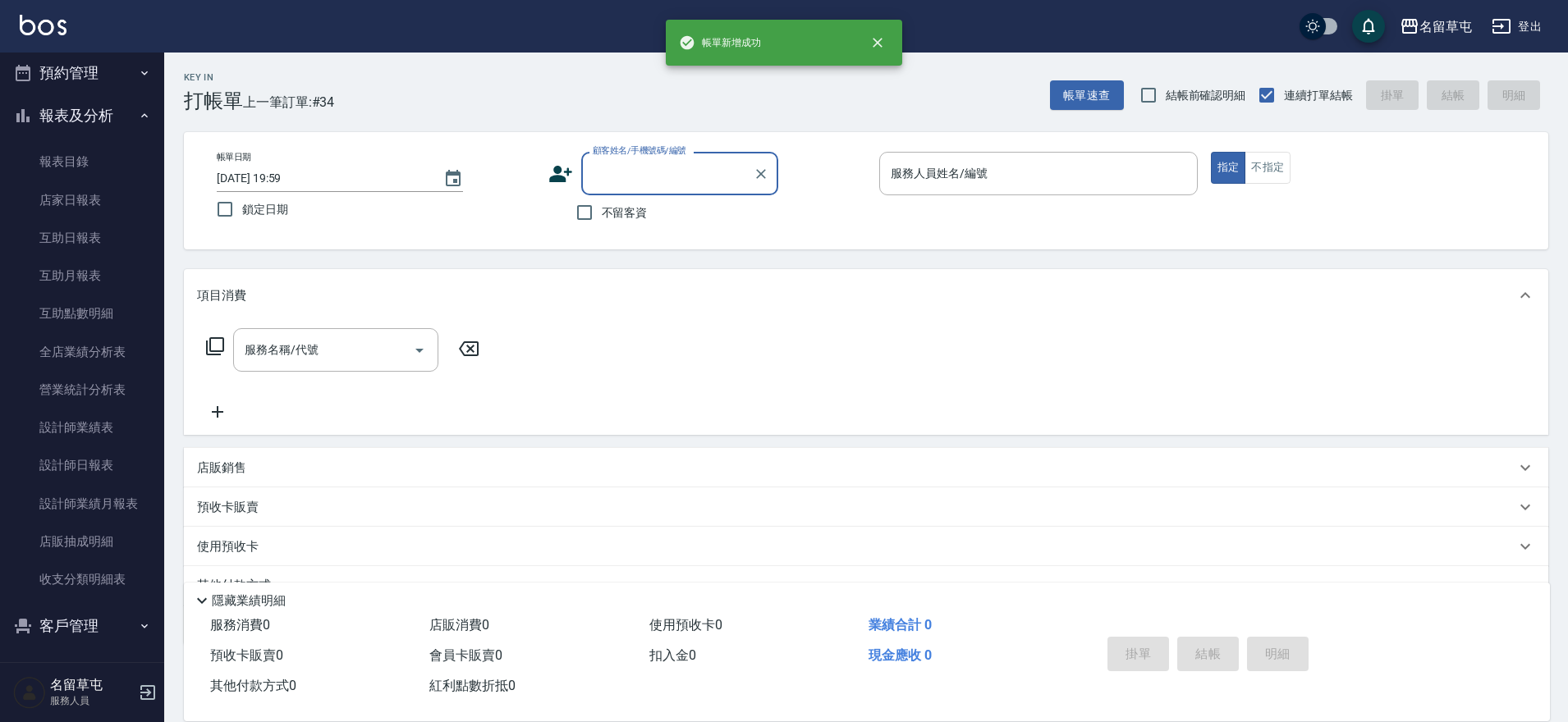
scroll to position [0, 0]
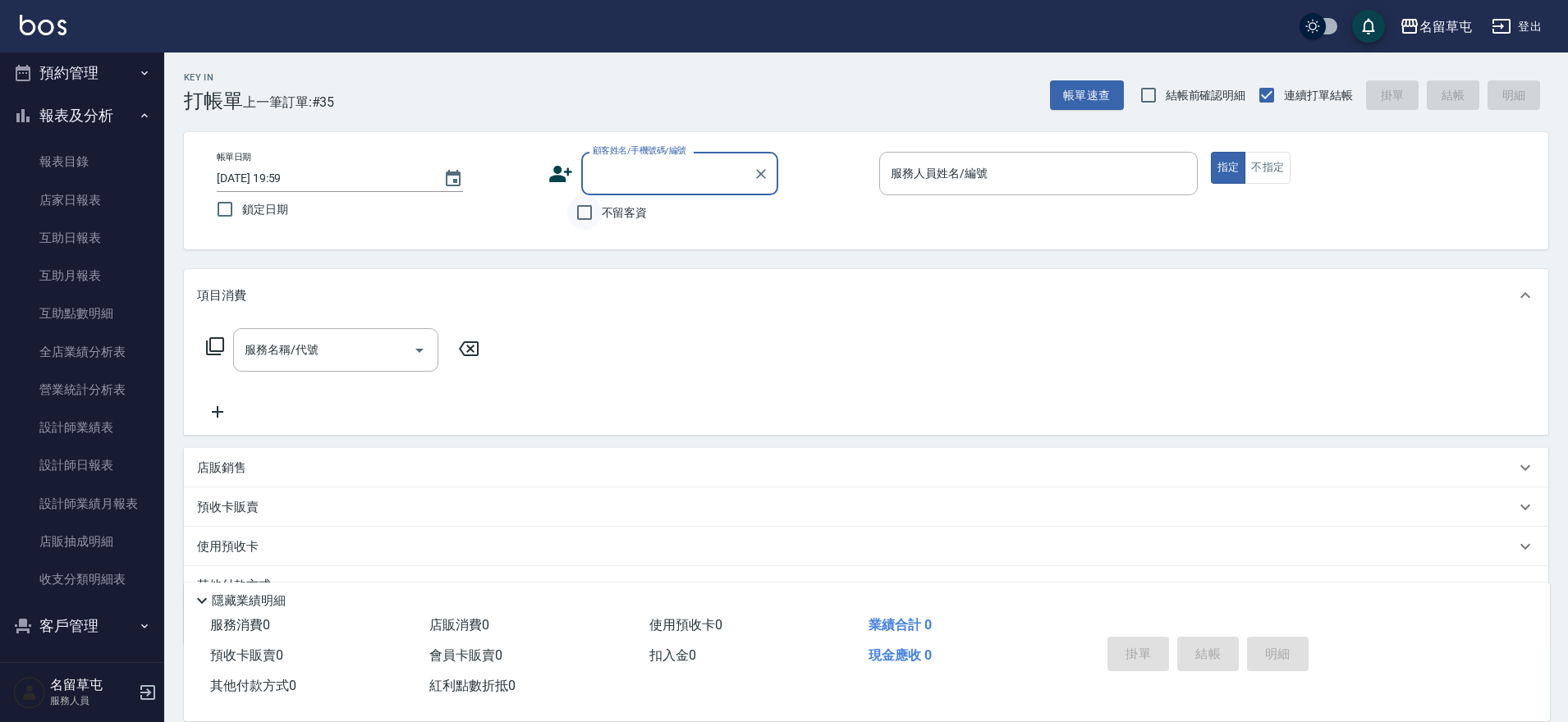
click at [601, 218] on input "不留客資" at bounding box center [585, 213] width 35 height 35
checkbox input "true"
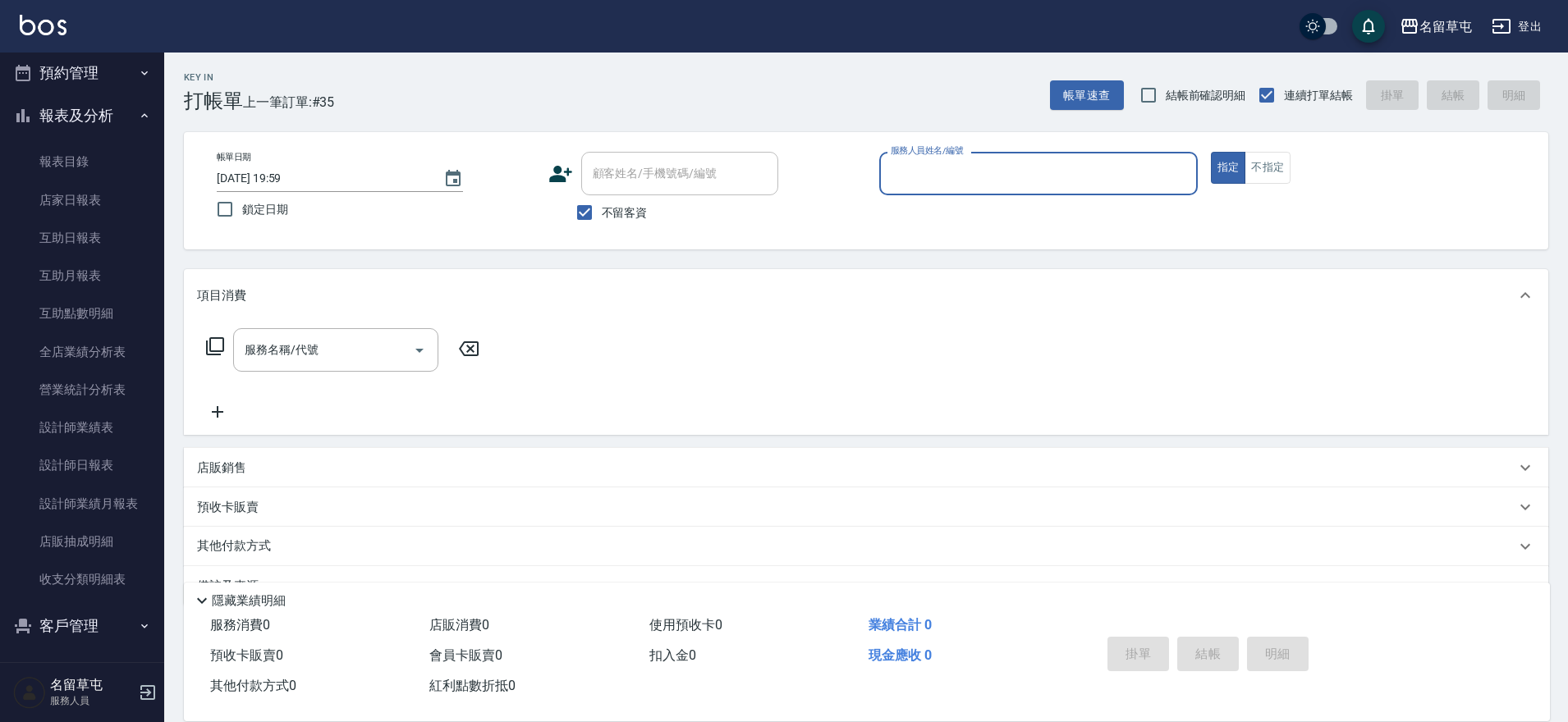
type input "陳奎奼/0900112152/"
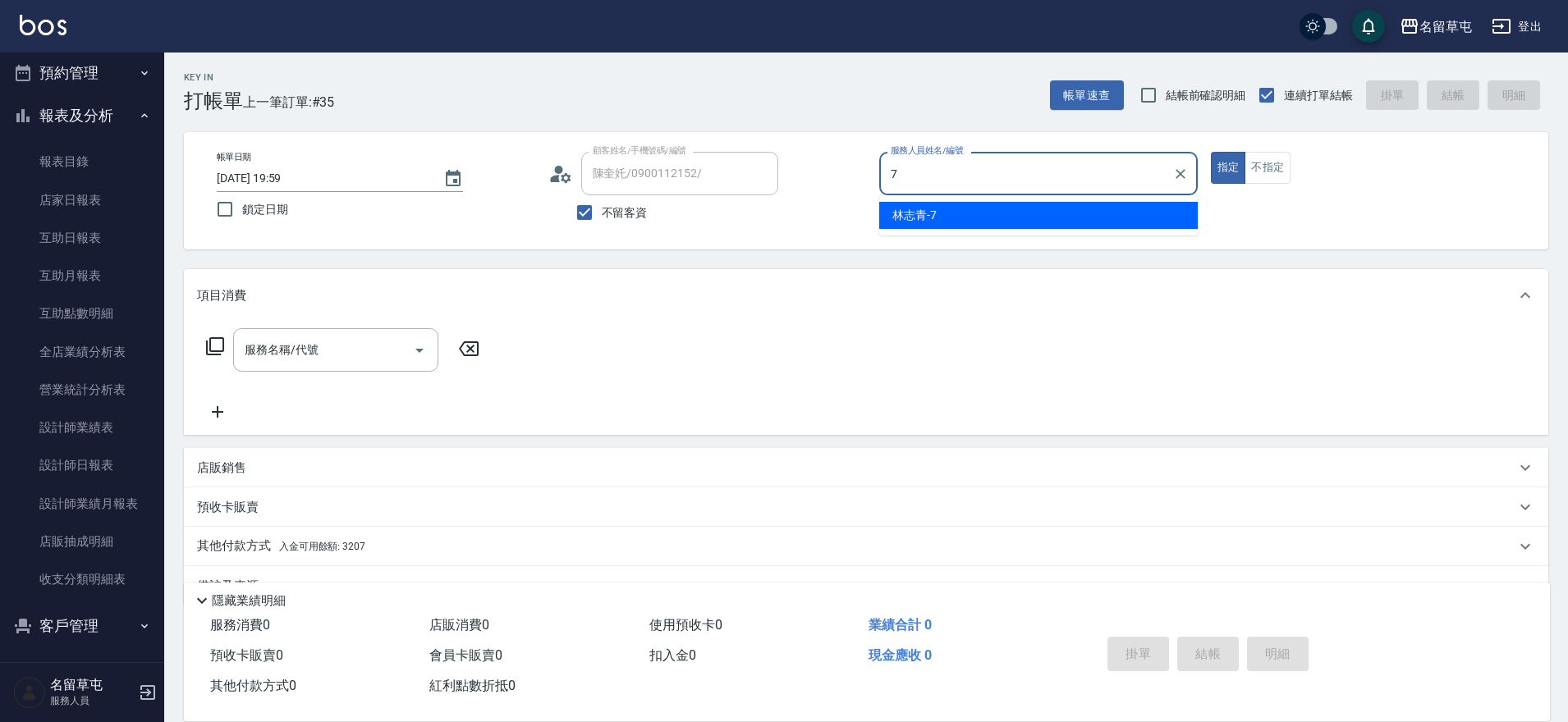
type input "[PERSON_NAME]-7"
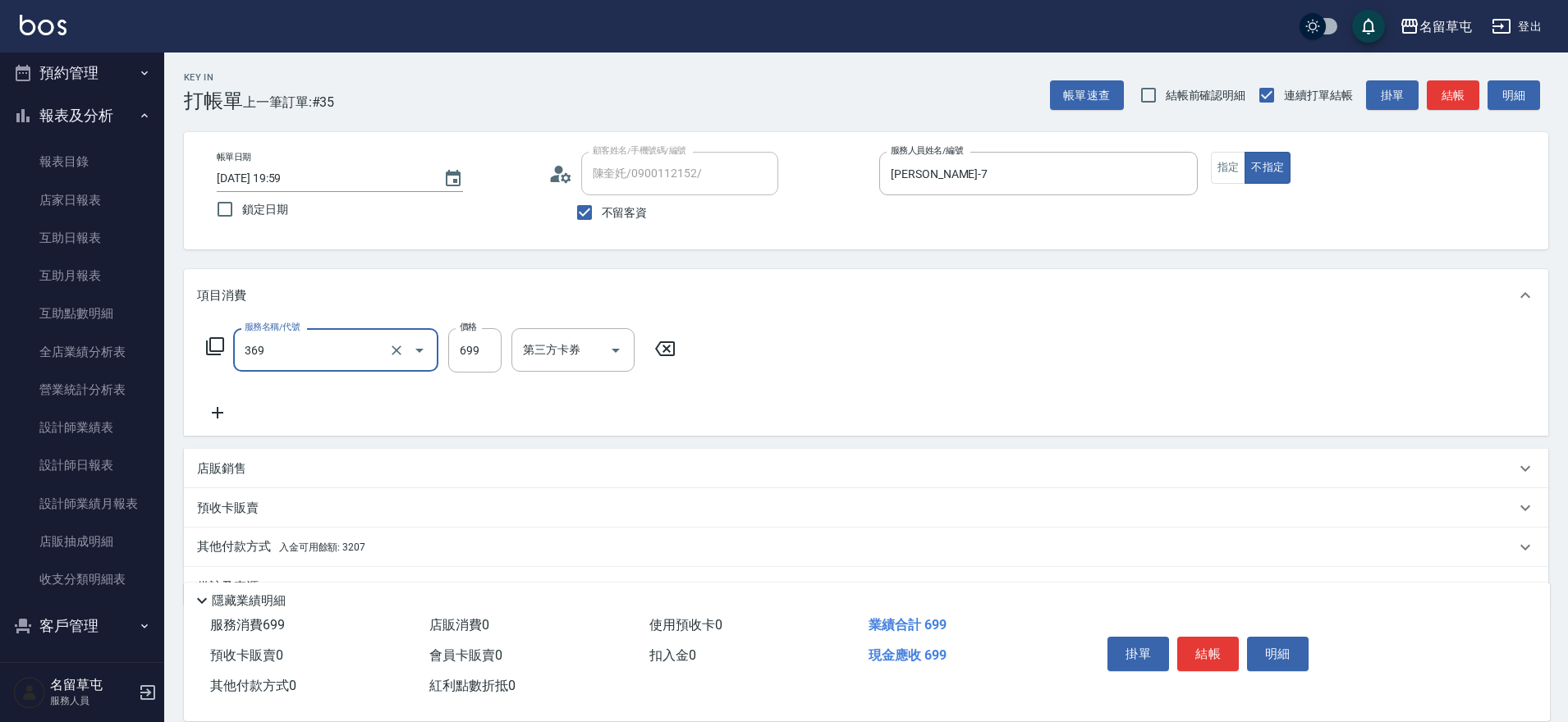
type input "基礎燙699(369)"
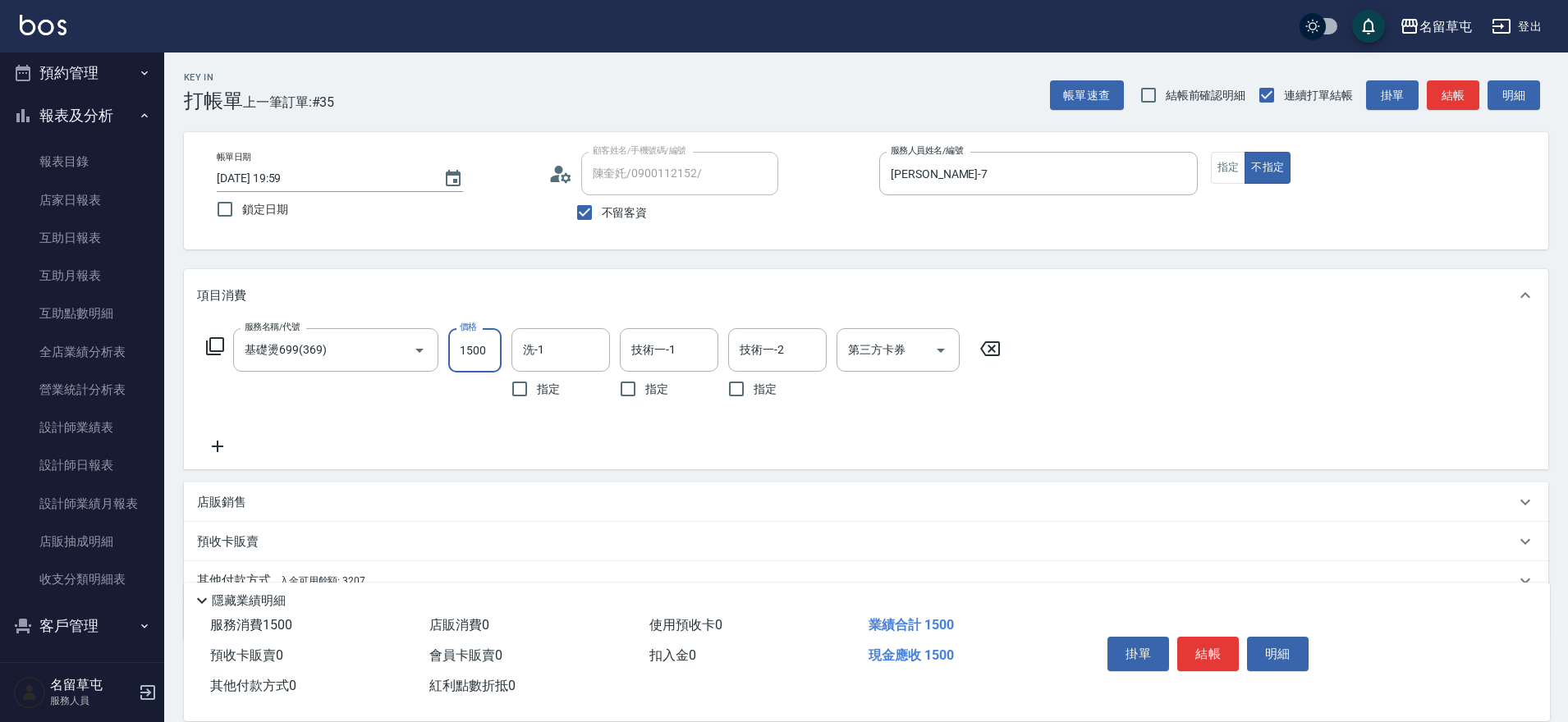
type input "1500"
type input "[PERSON_NAME]-36"
click at [1225, 662] on button "結帳" at bounding box center [1208, 654] width 61 height 35
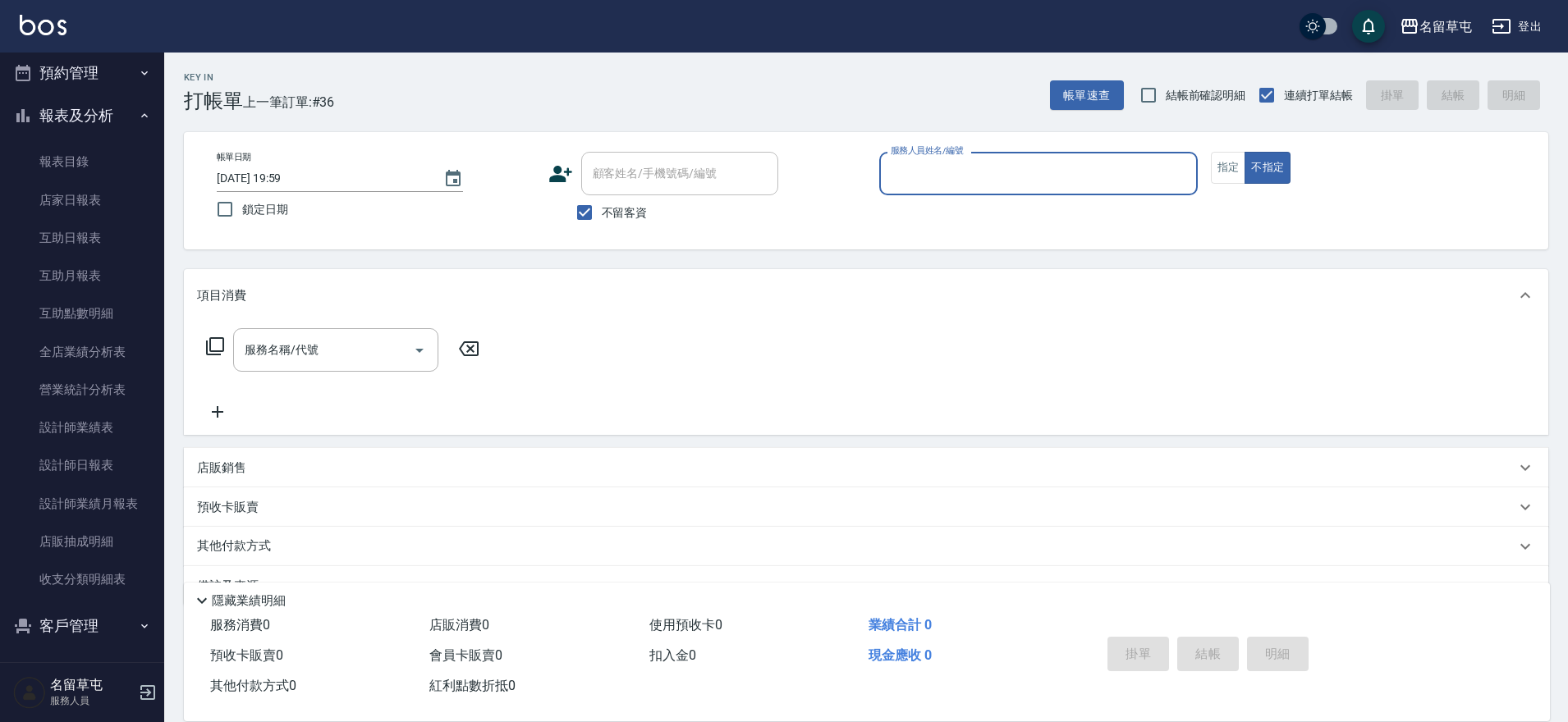
click at [958, 193] on div "服務人員姓名/編號" at bounding box center [1038, 174] width 319 height 44
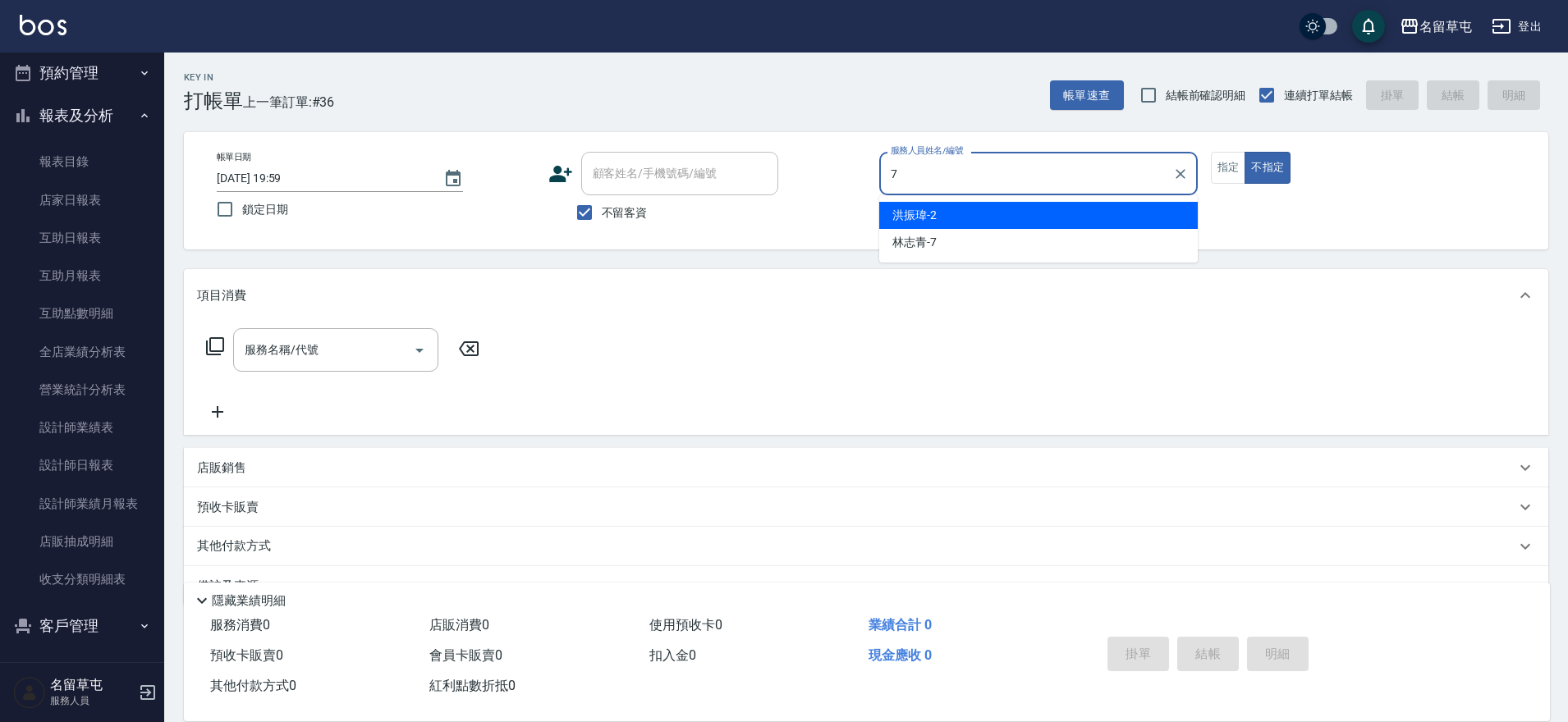
type input "[PERSON_NAME]-7"
type button "false"
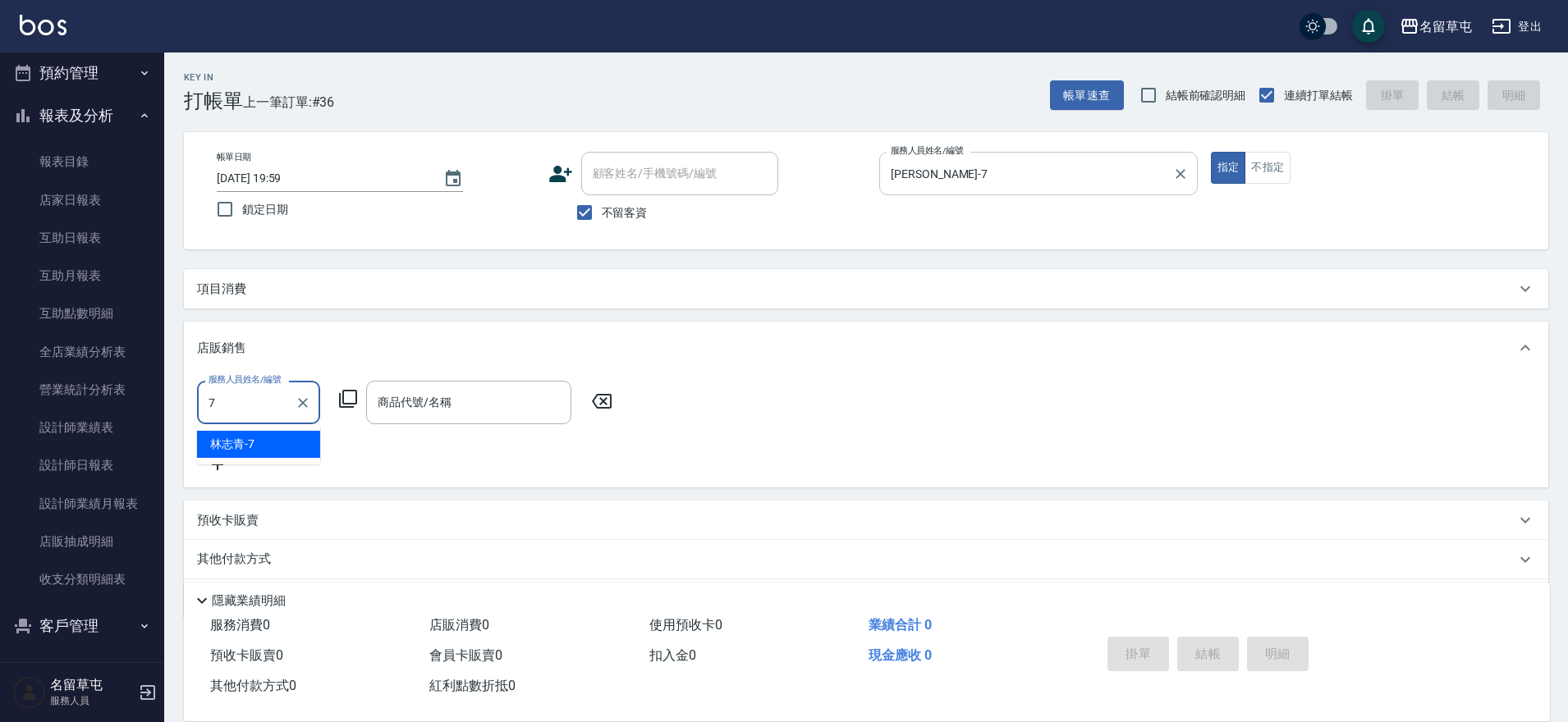
type input "[PERSON_NAME]-7"
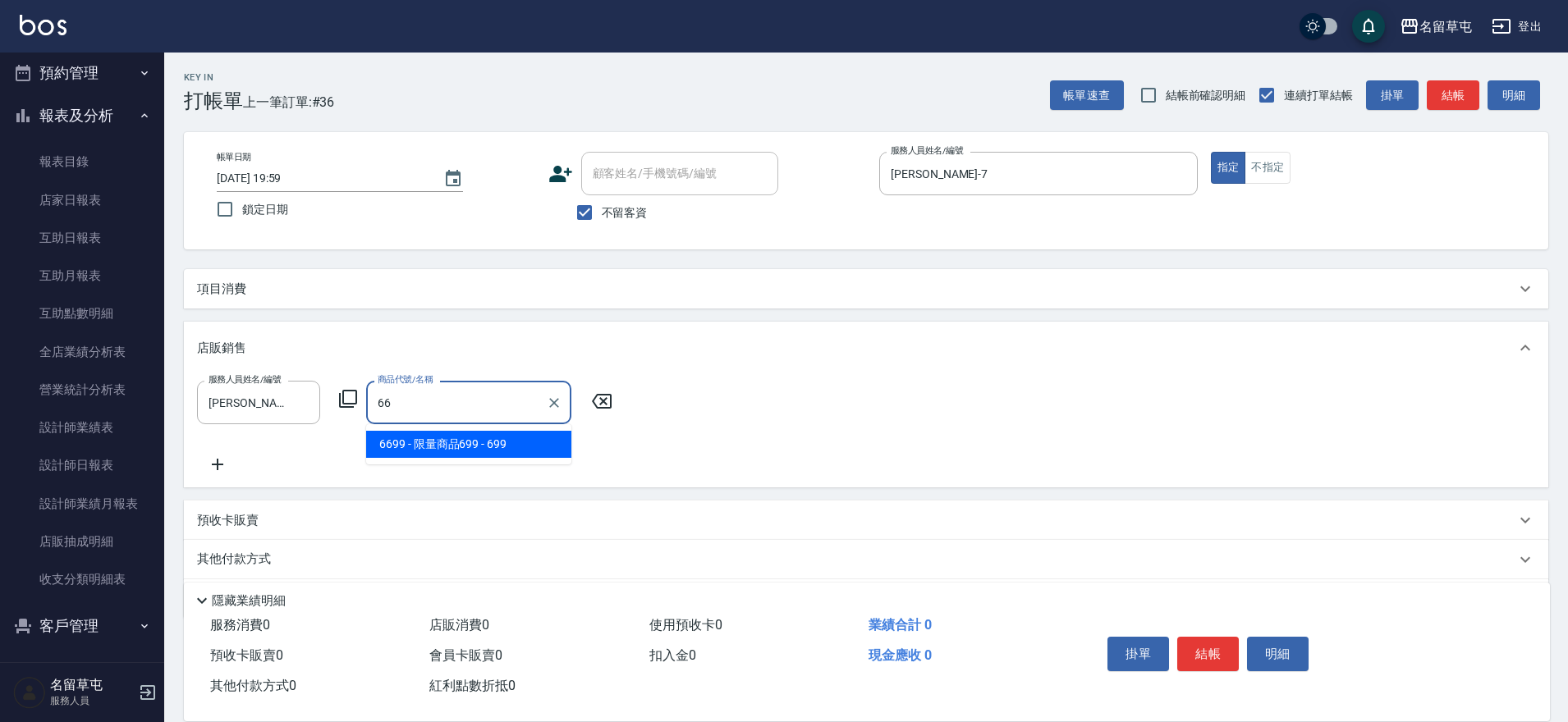
type input "6"
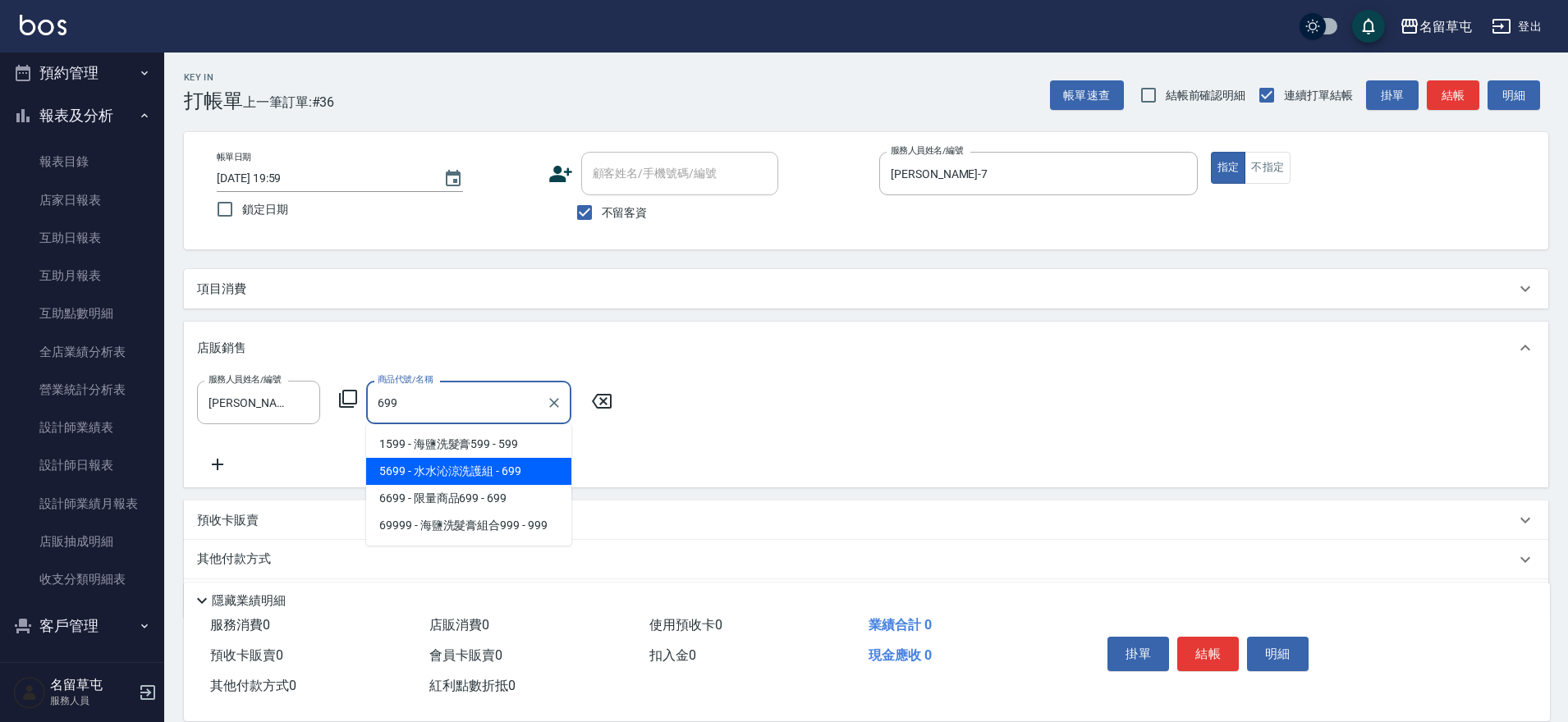
type input "[PERSON_NAME]涼洗護組"
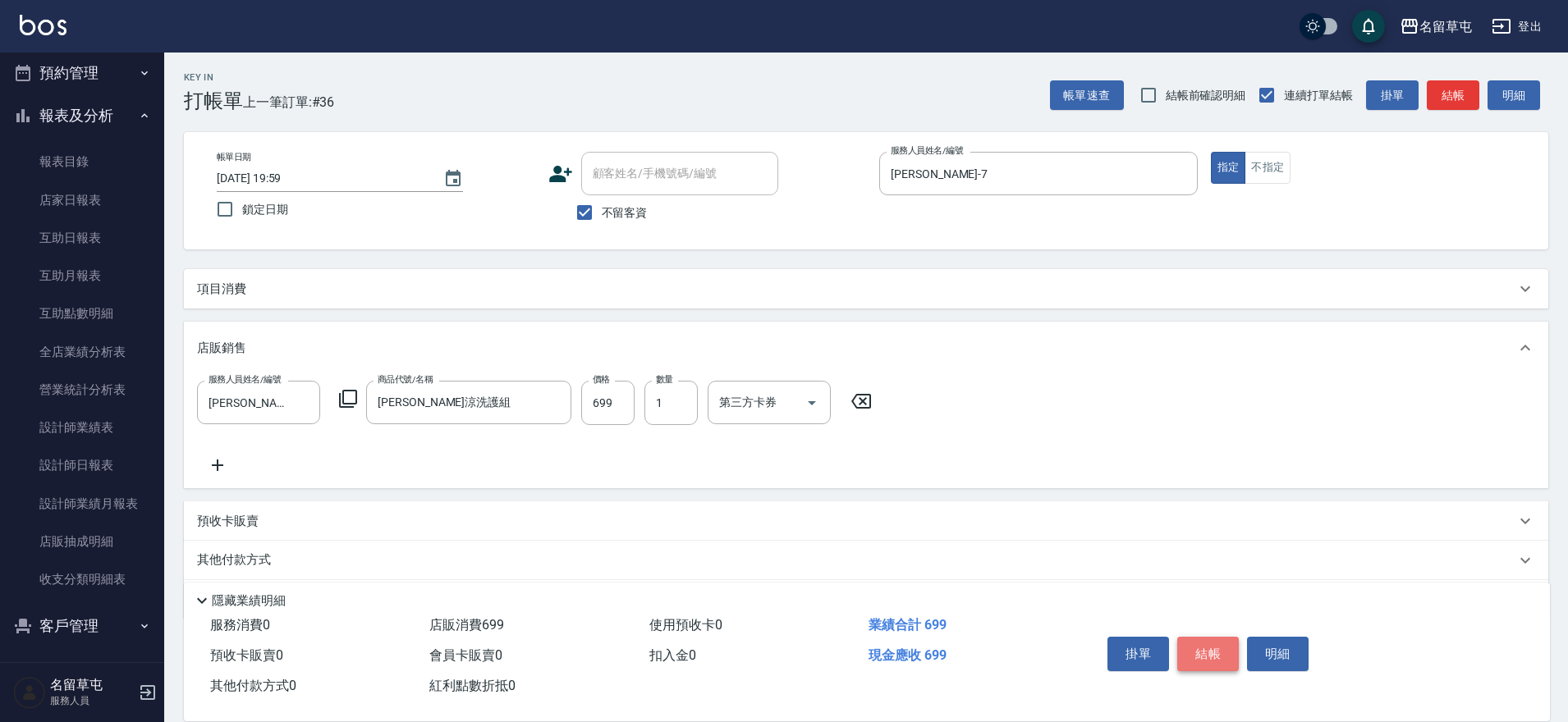
click at [1194, 637] on button "結帳" at bounding box center [1208, 654] width 61 height 35
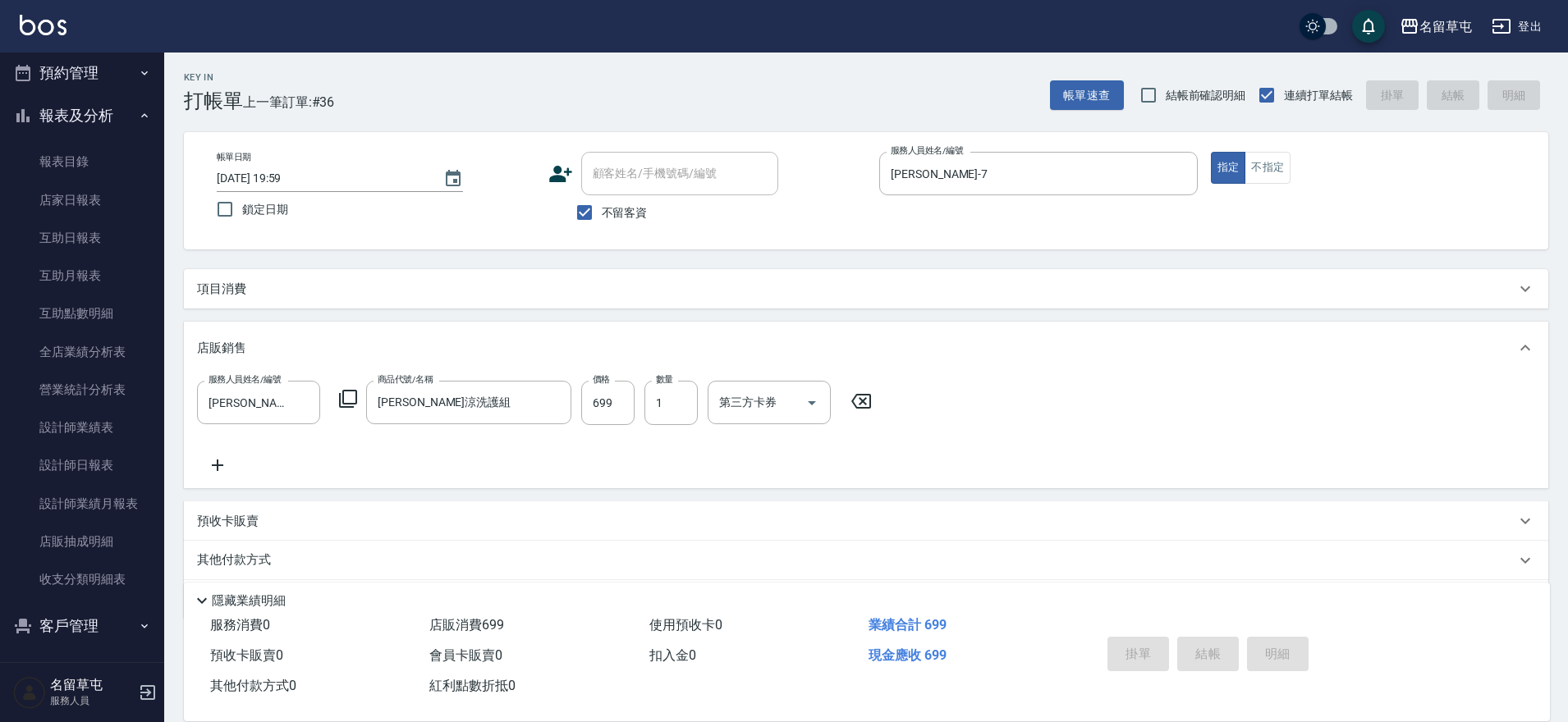
type input "[DATE] 20:00"
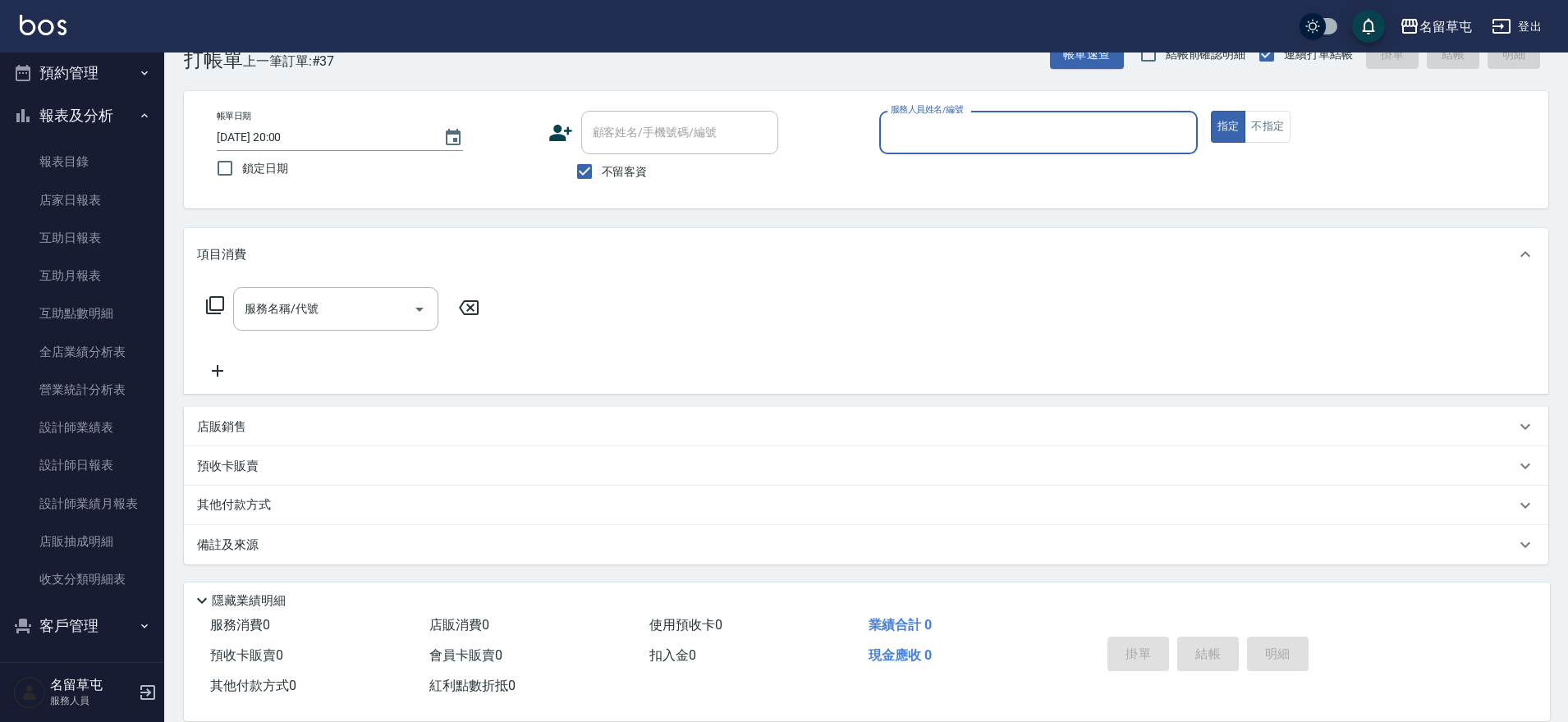
scroll to position [333, 0]
click at [104, 452] on link "設計師日報表" at bounding box center [82, 461] width 151 height 38
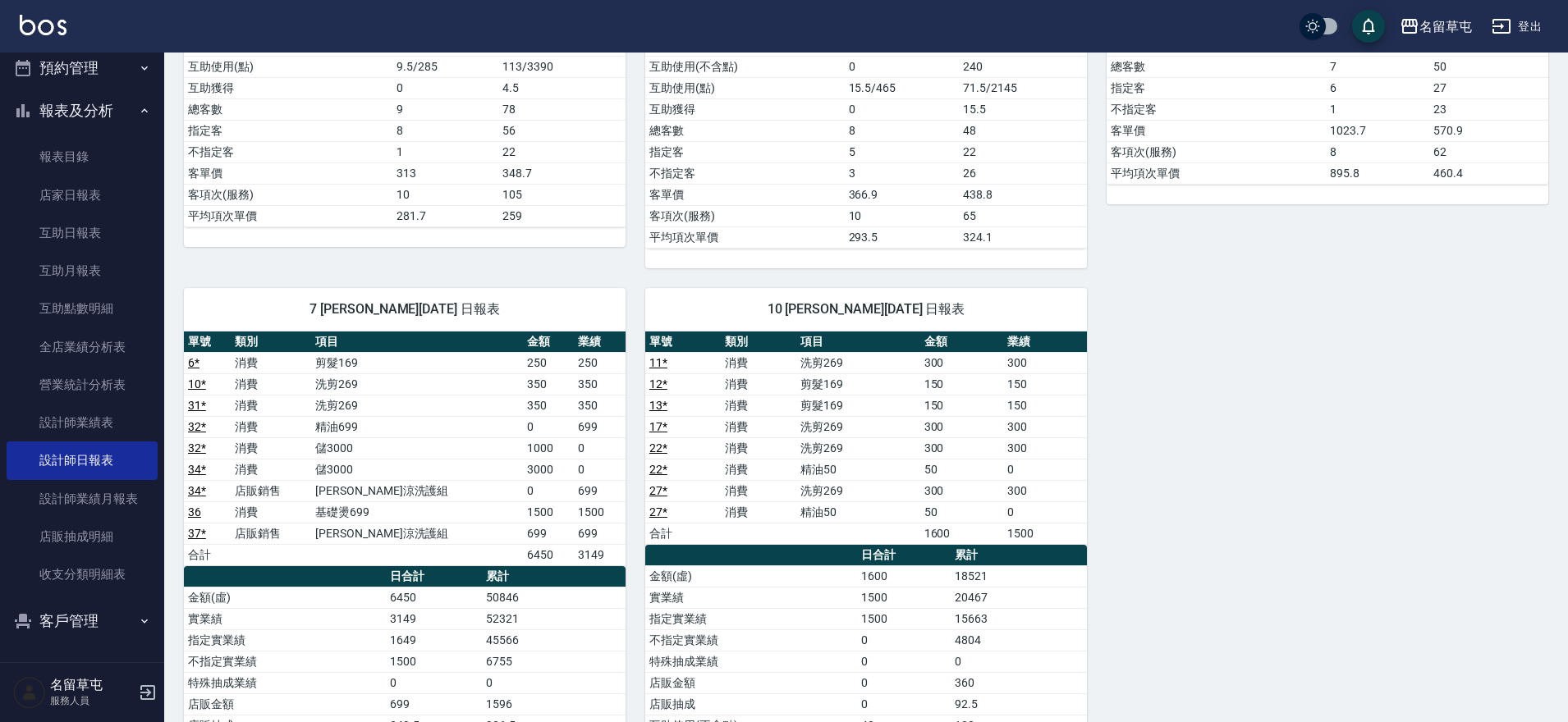
scroll to position [863, 0]
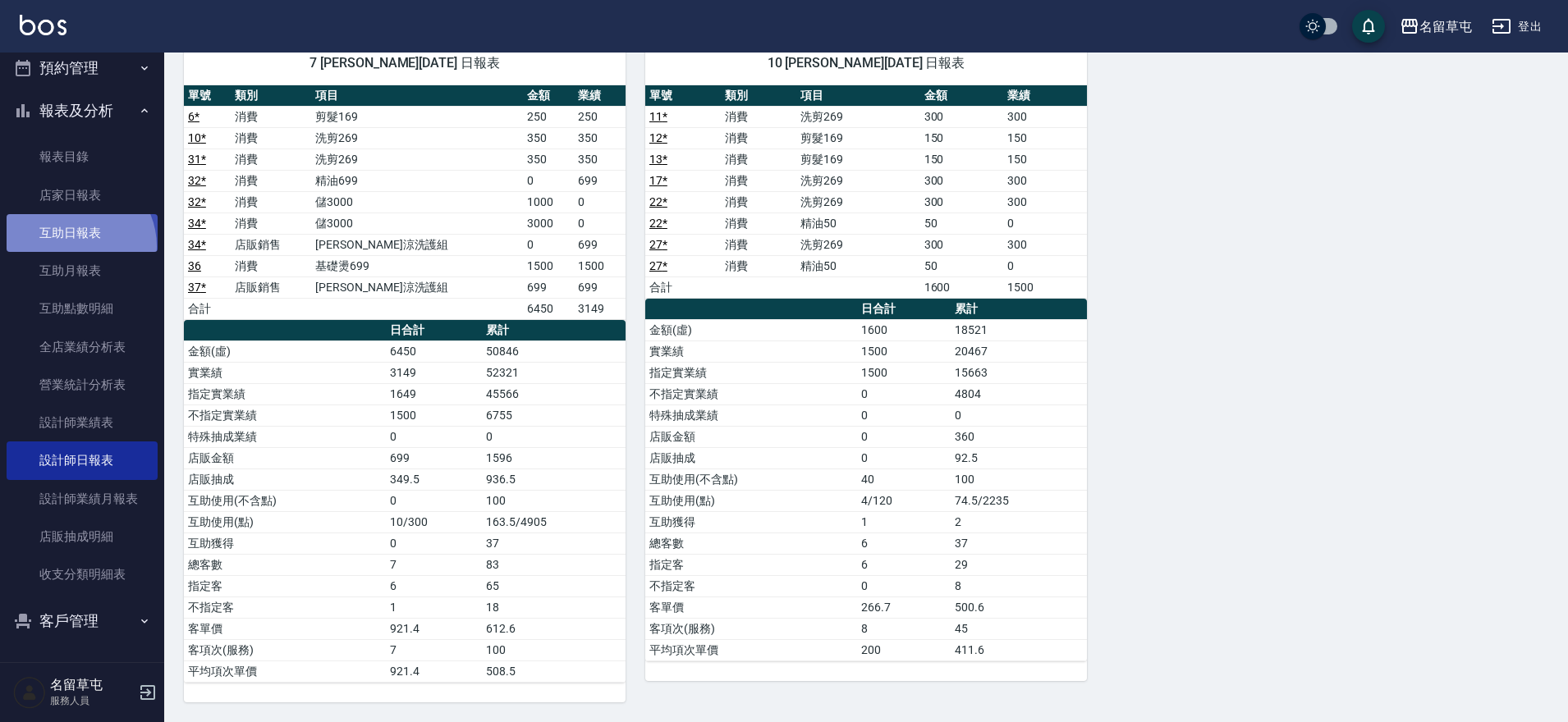
click at [74, 246] on link "互助日報表" at bounding box center [82, 233] width 151 height 38
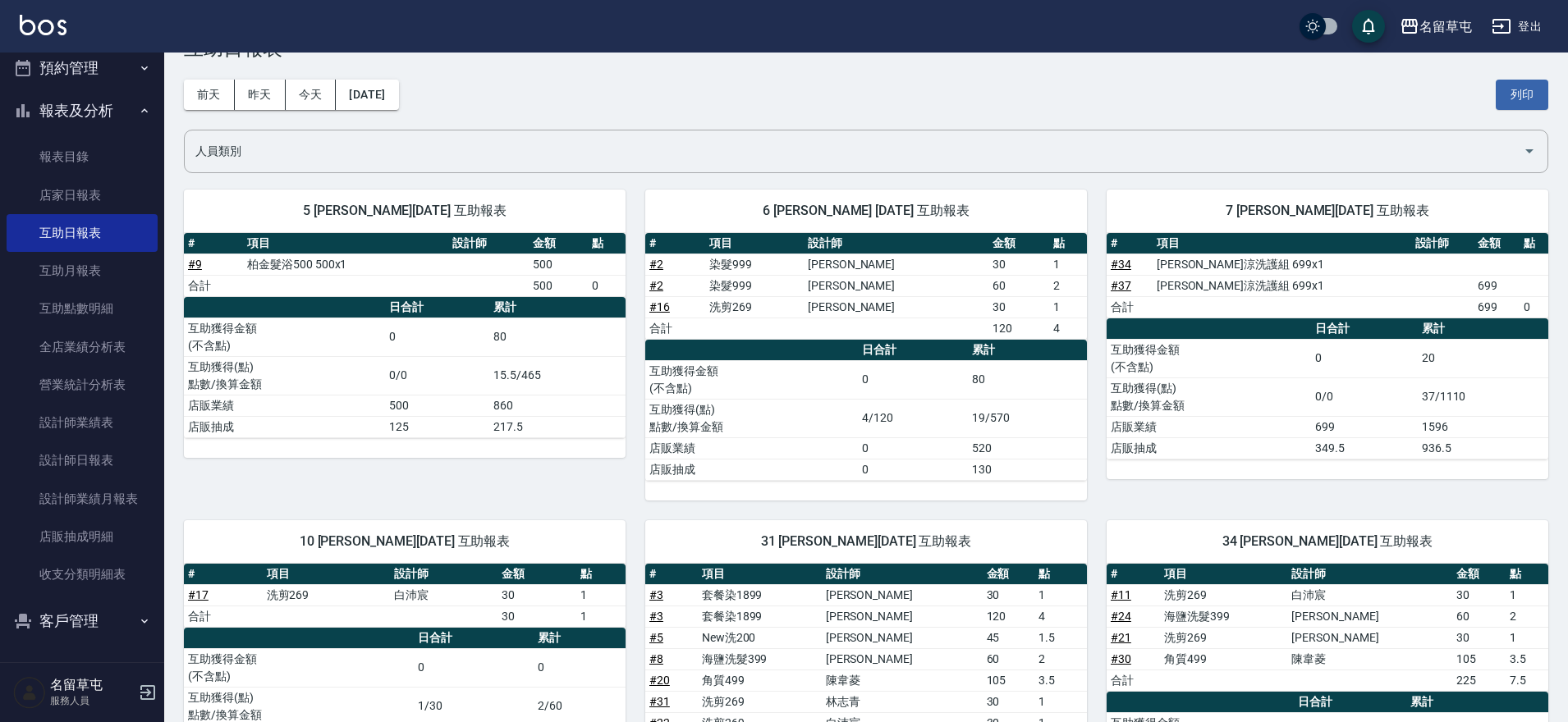
scroll to position [82, 0]
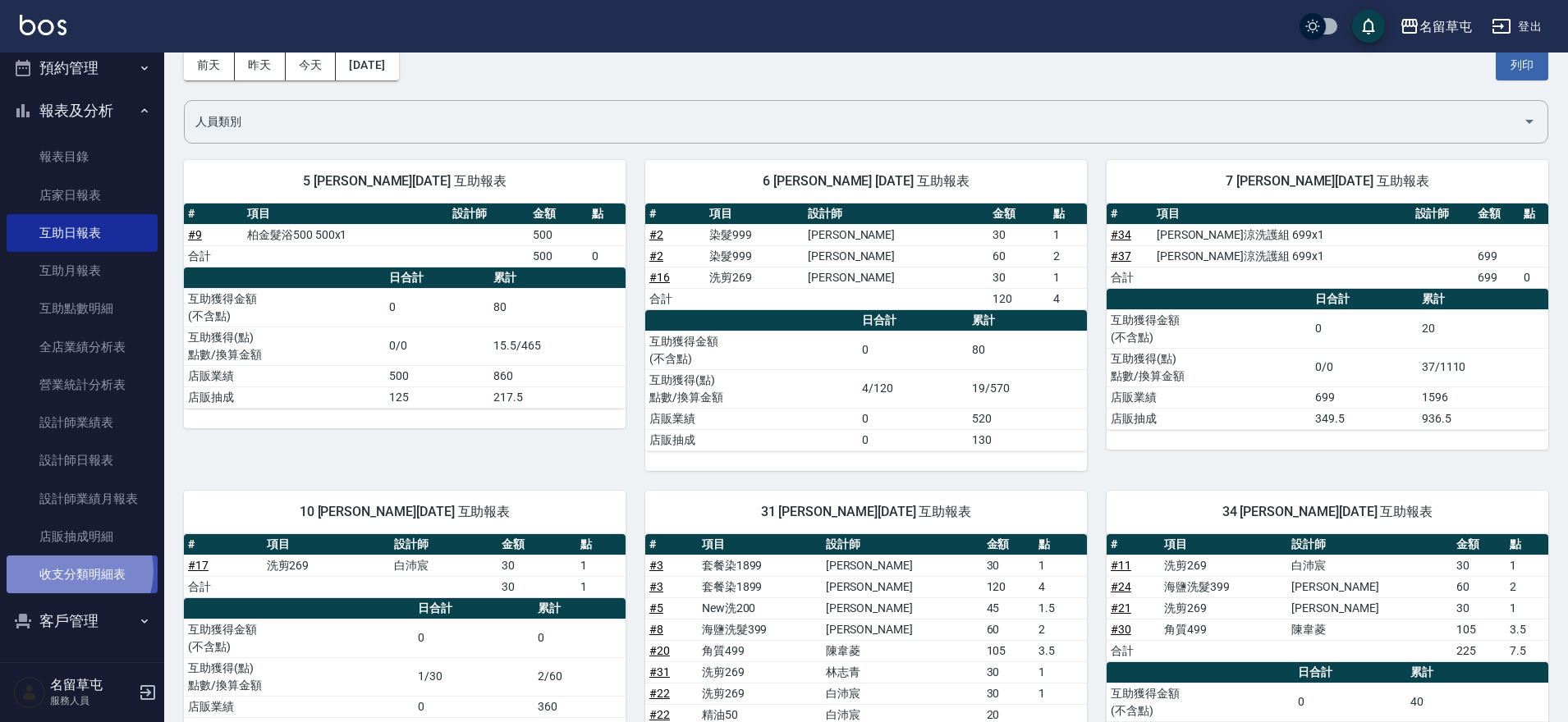
click at [74, 571] on link "收支分類明細表" at bounding box center [82, 575] width 151 height 38
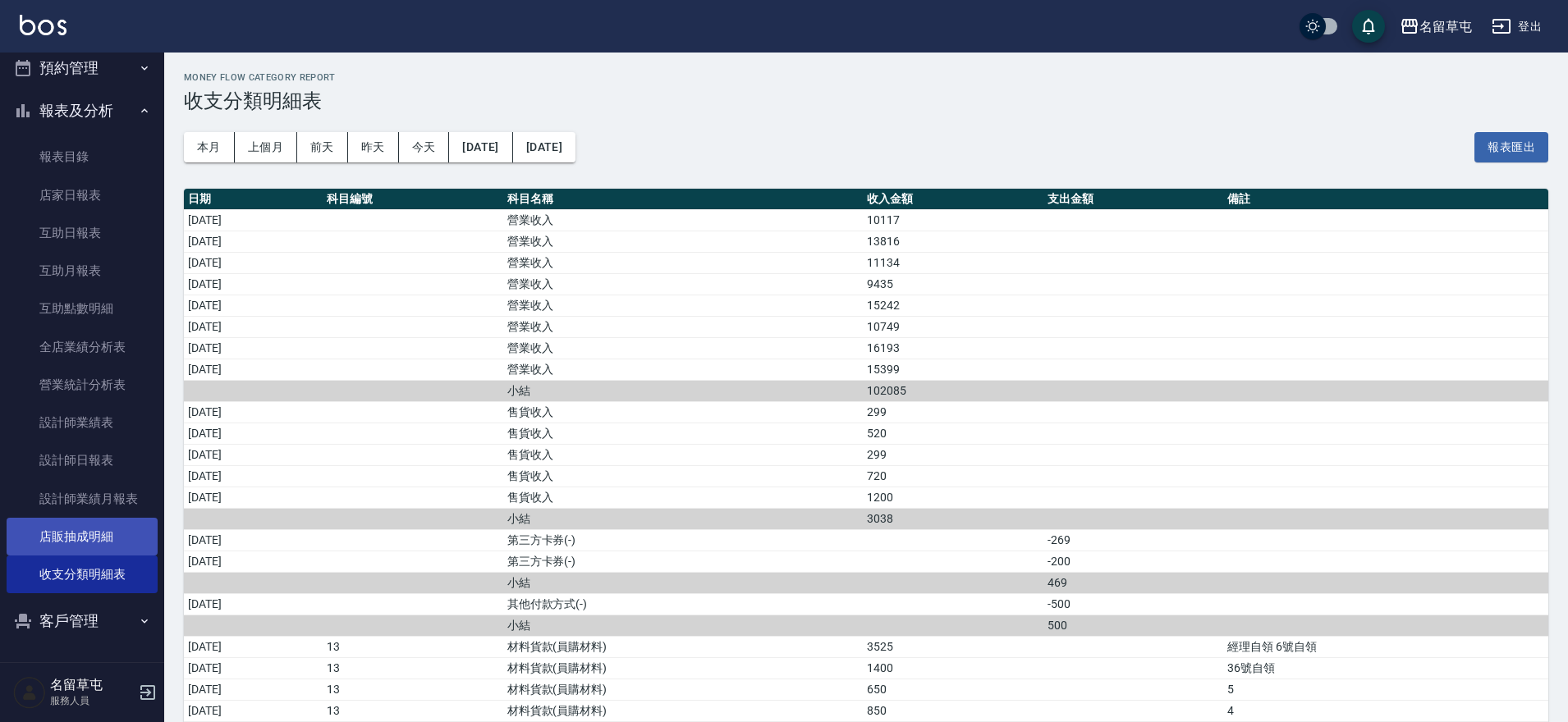
click at [62, 543] on link "店販抽成明細" at bounding box center [82, 537] width 151 height 38
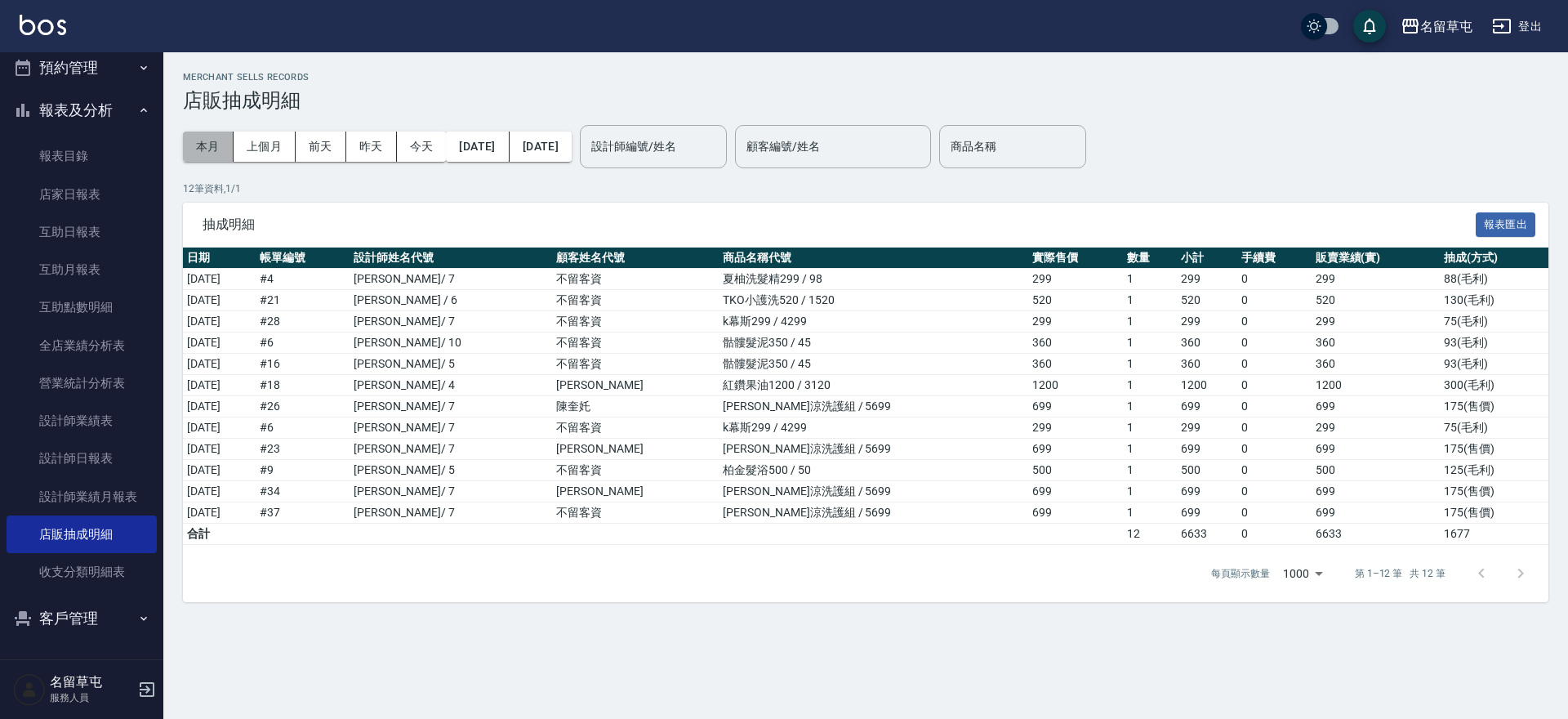
click at [207, 148] on button "本月" at bounding box center [208, 147] width 51 height 30
click at [719, 147] on input "設計師編號/姓名" at bounding box center [653, 147] width 133 height 29
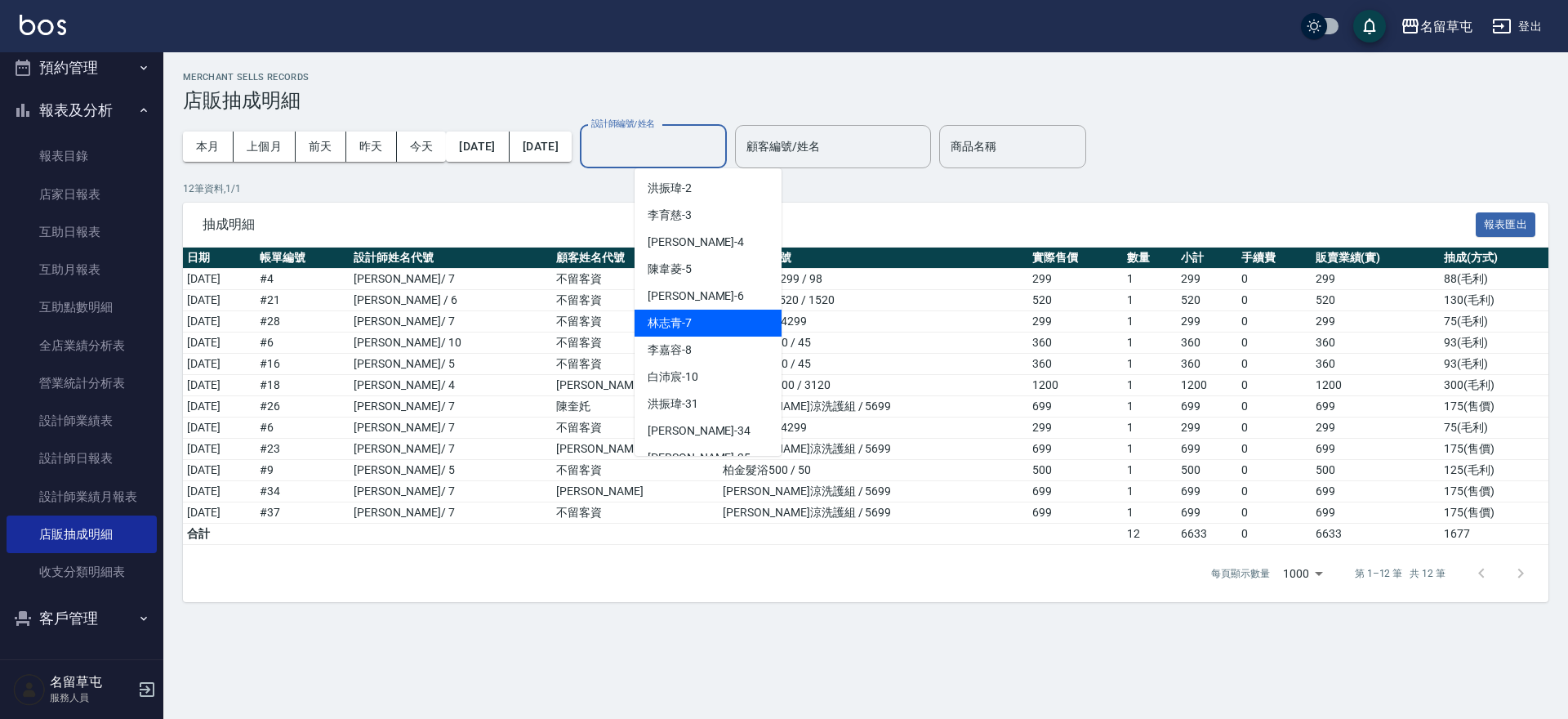
click at [680, 325] on span "[PERSON_NAME]-7" at bounding box center [670, 323] width 44 height 17
type input "[PERSON_NAME]-7"
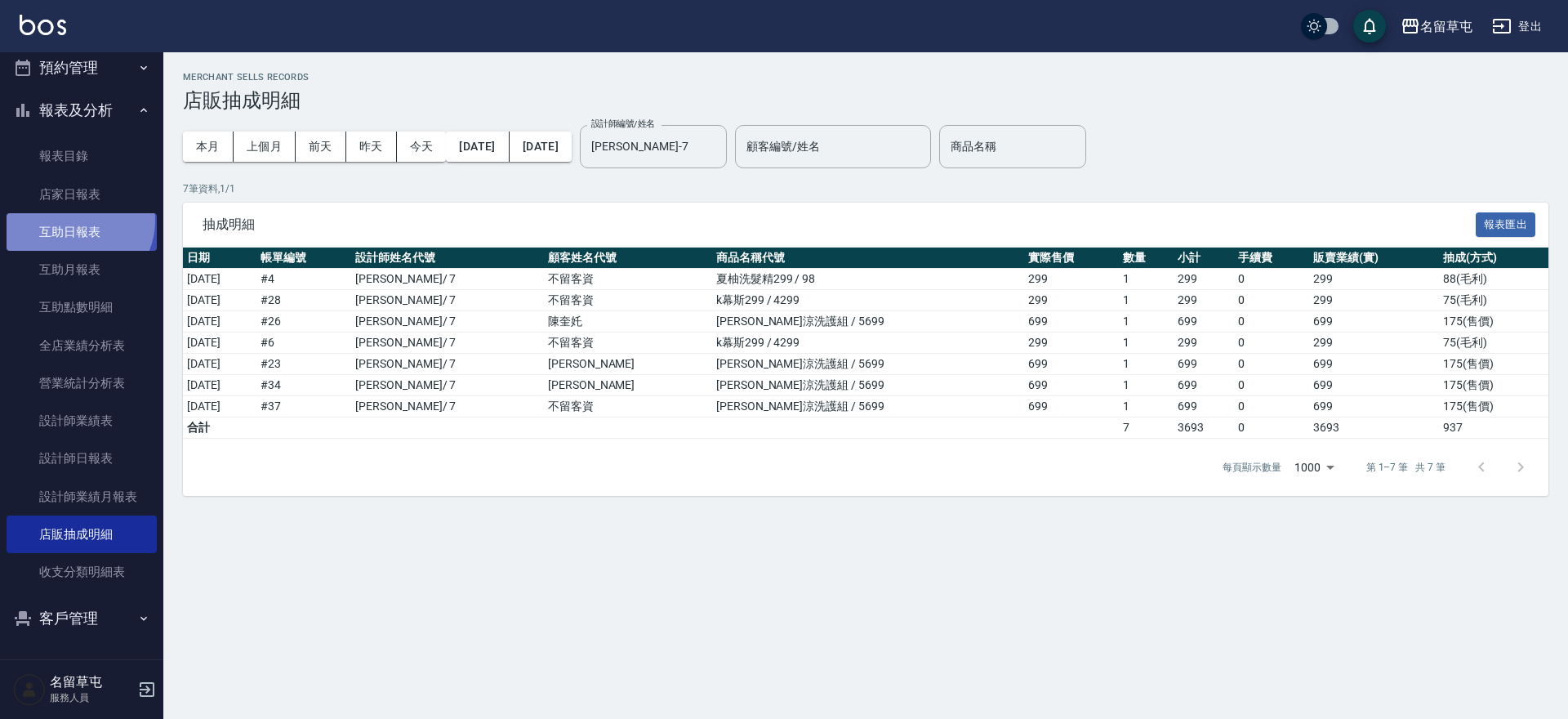
click at [73, 221] on link "互助日報表" at bounding box center [81, 232] width 151 height 38
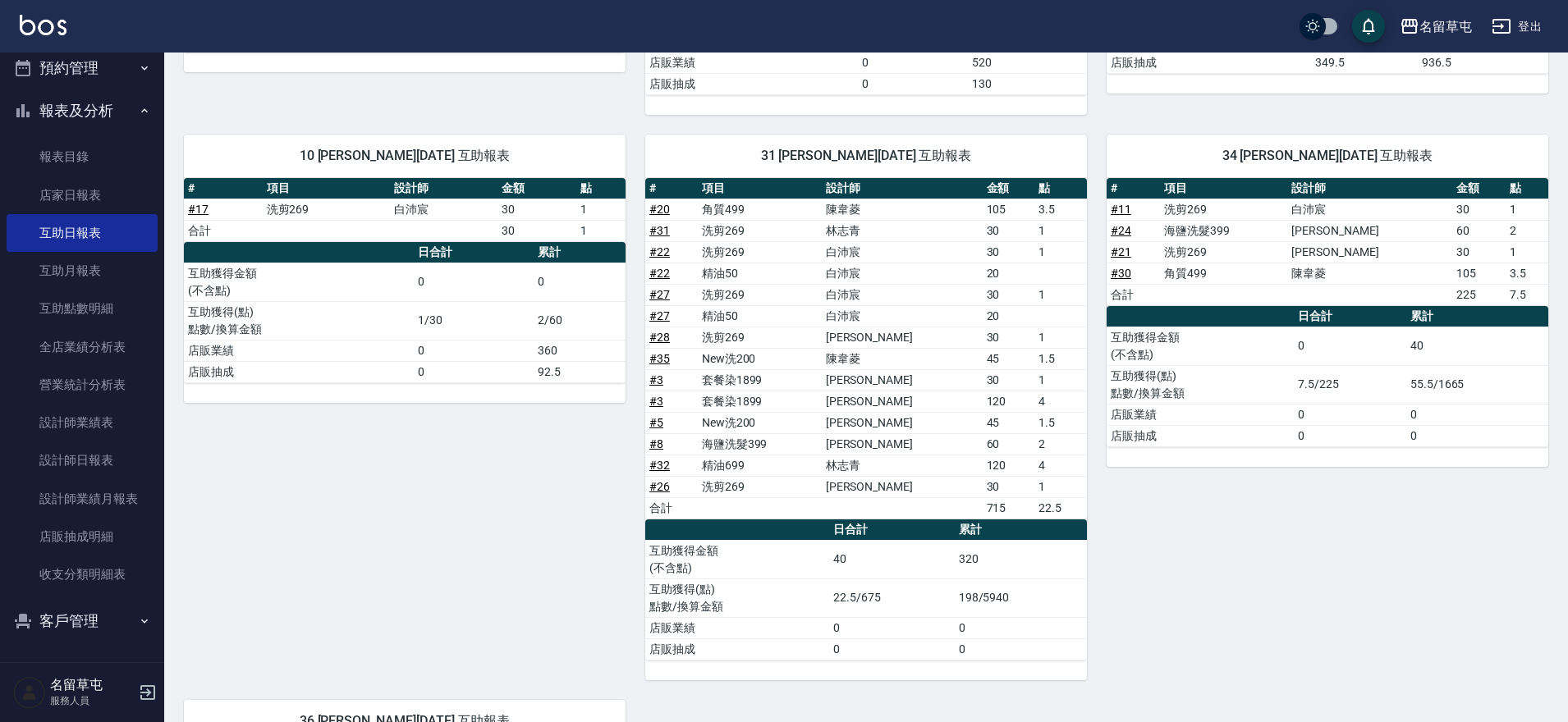
scroll to position [425, 0]
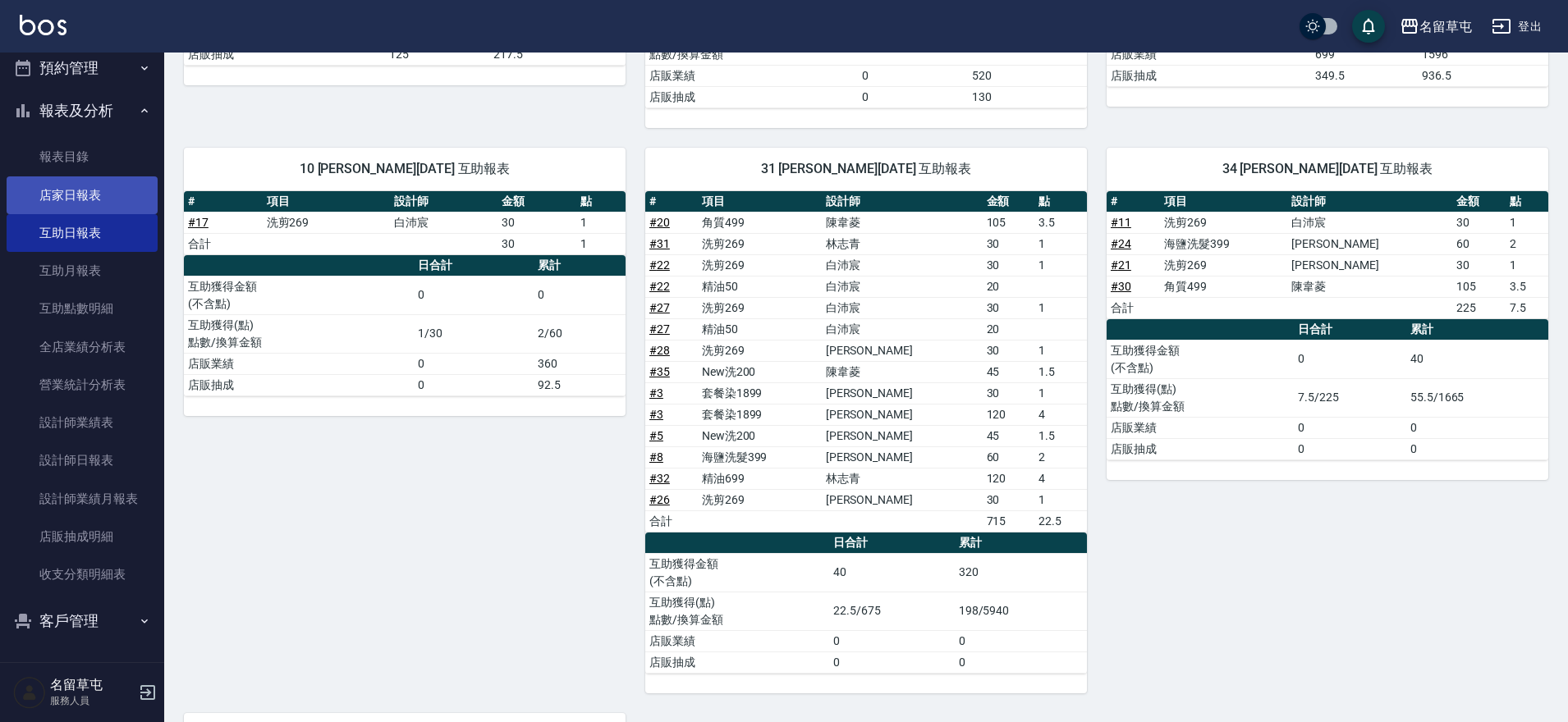
click at [74, 200] on link "店家日報表" at bounding box center [82, 195] width 151 height 38
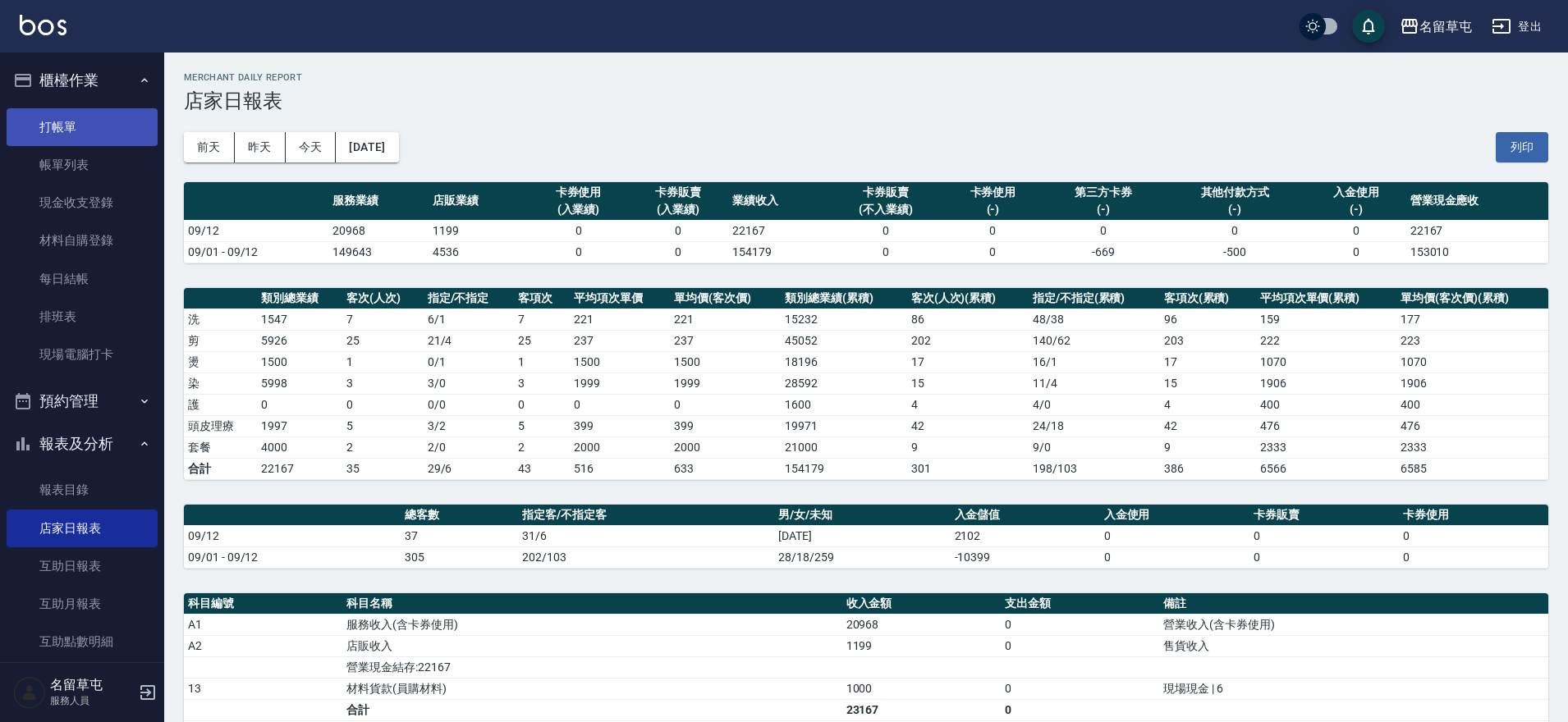
click at [66, 137] on link "打帳單" at bounding box center [82, 127] width 151 height 38
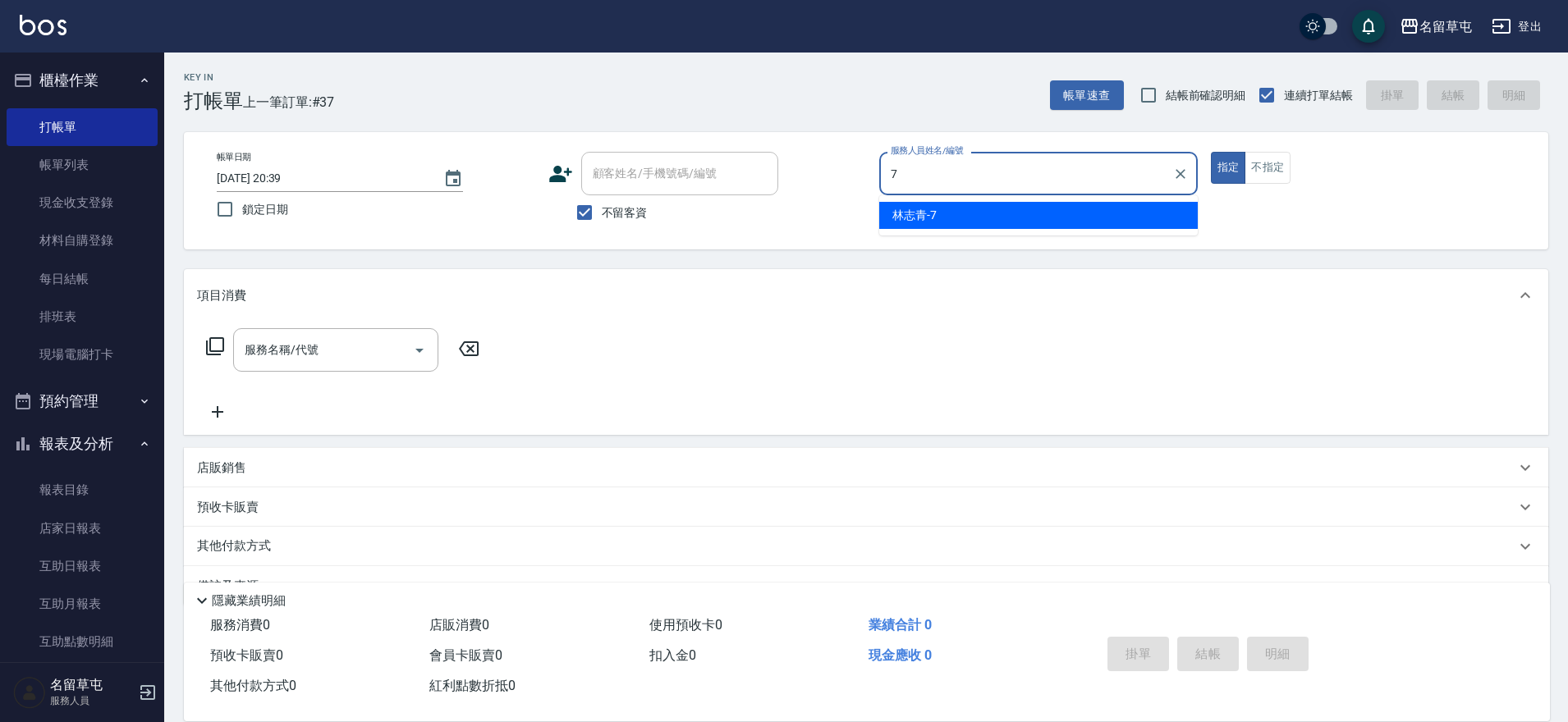
type input "[PERSON_NAME]-7"
type button "true"
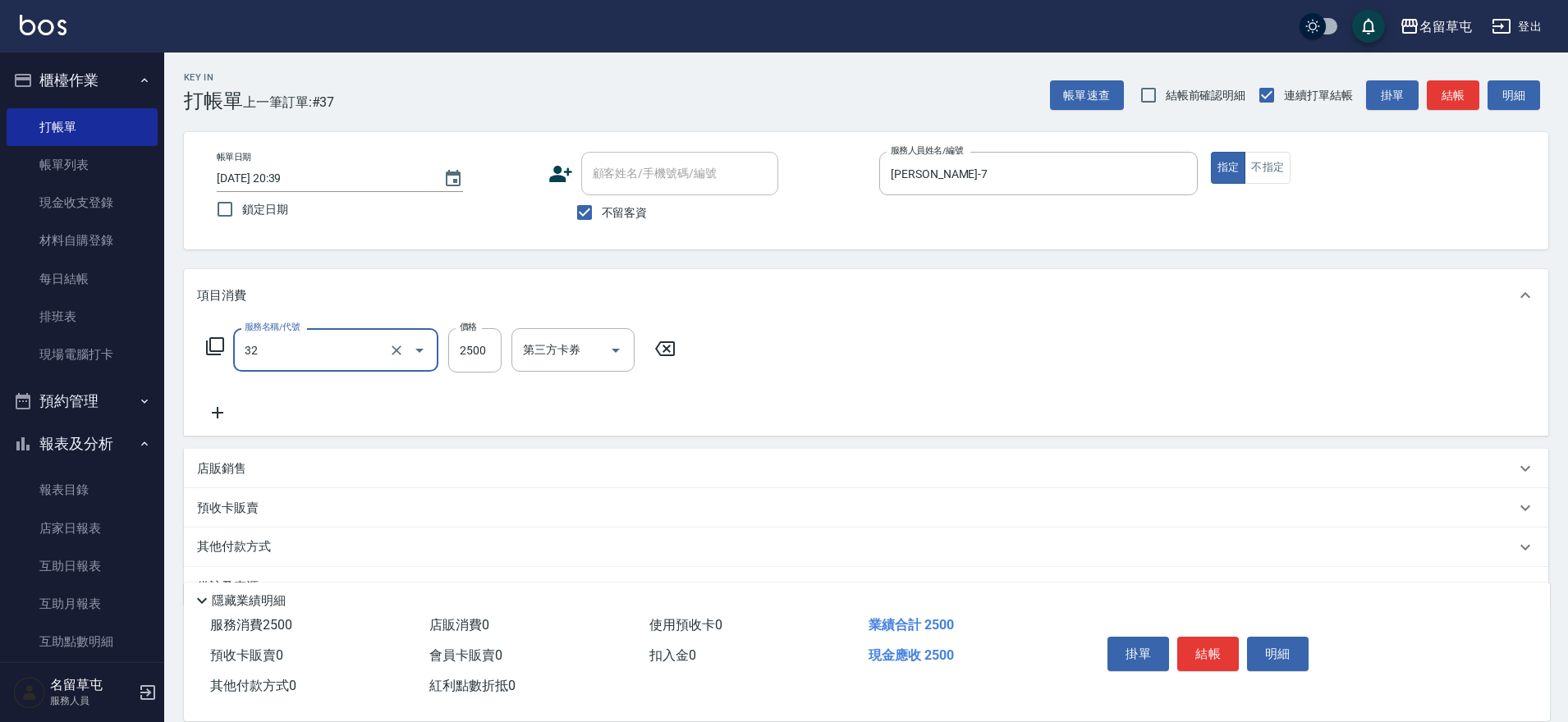
type input "燙B2500(32)"
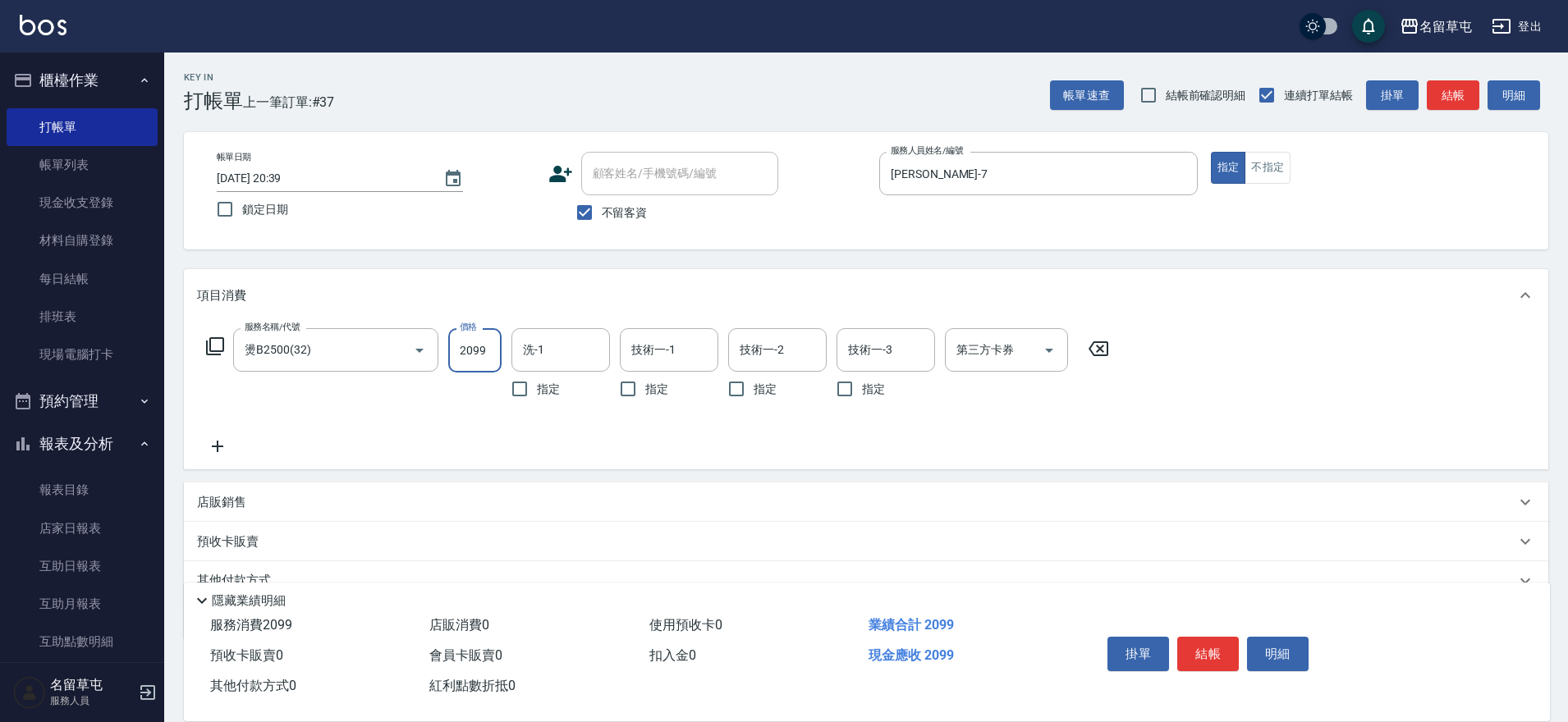
type input "2099"
type input "[PERSON_NAME]-31"
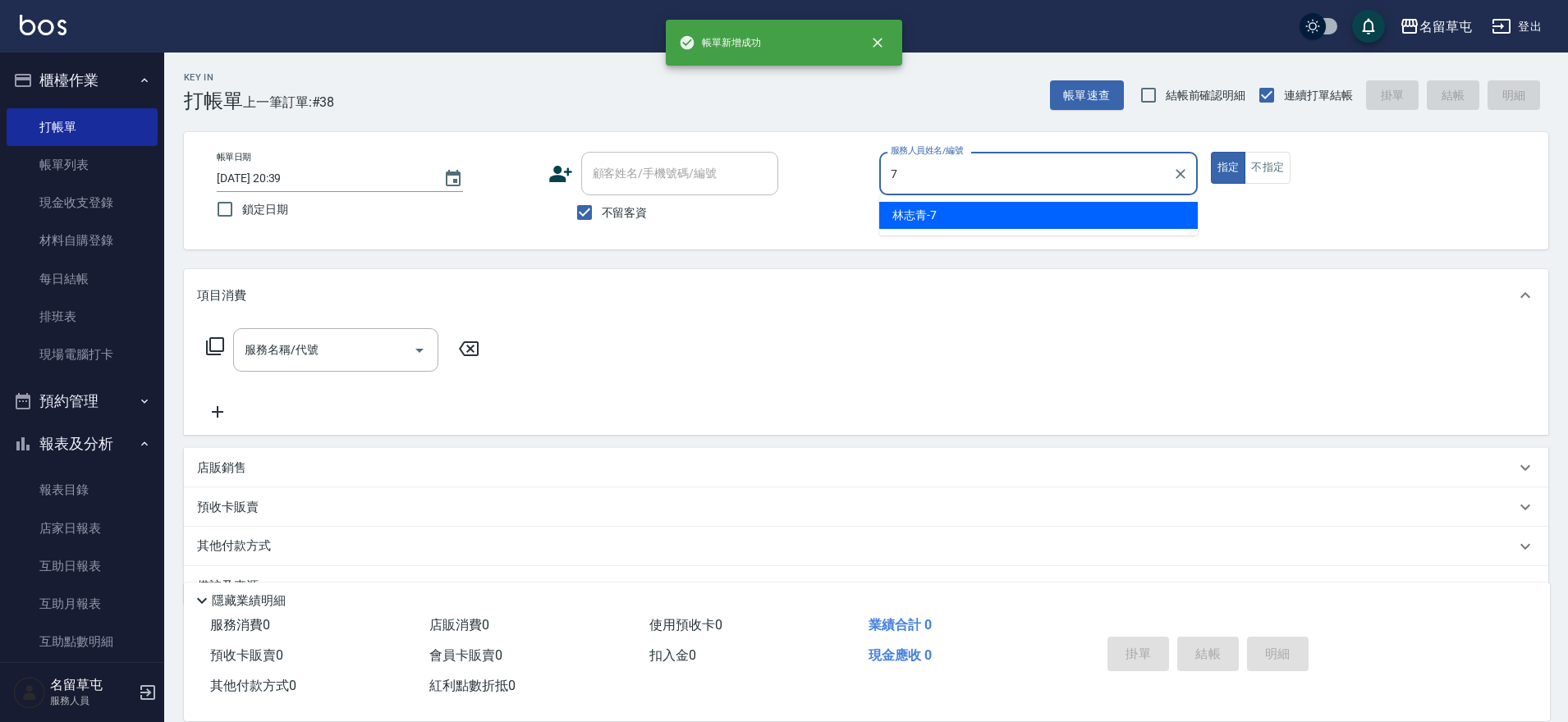
type input "[PERSON_NAME]-7"
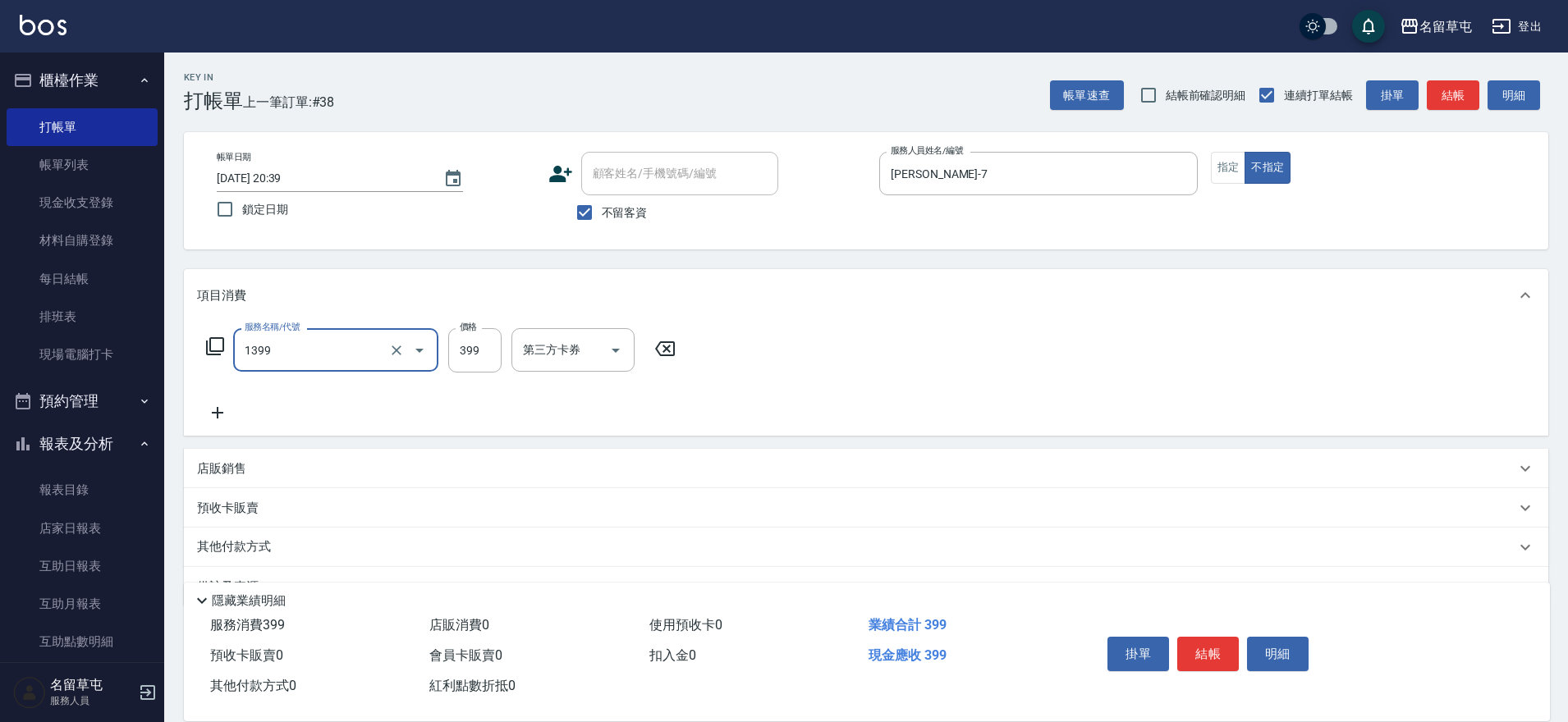
type input "海鹽洗髮399(1399)"
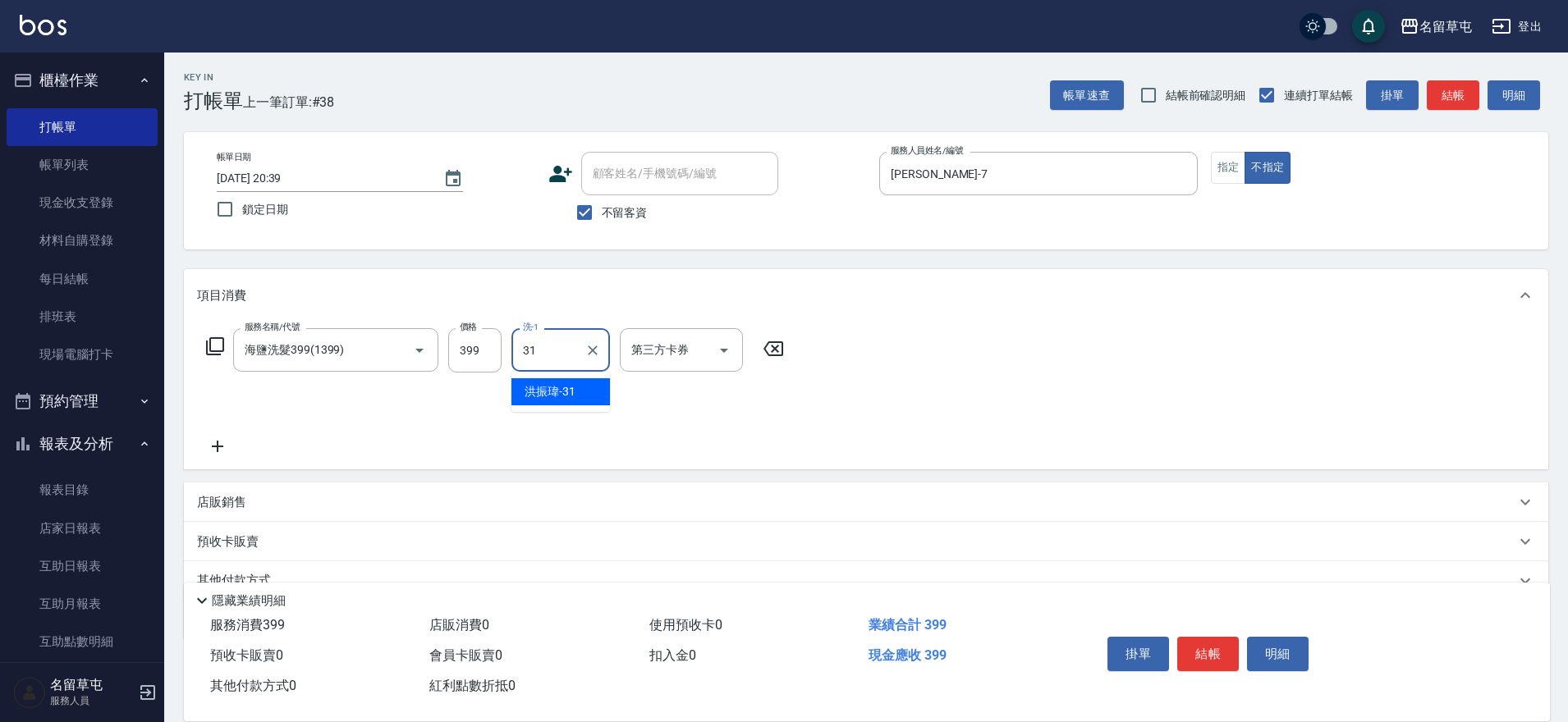
type input "[PERSON_NAME]-31"
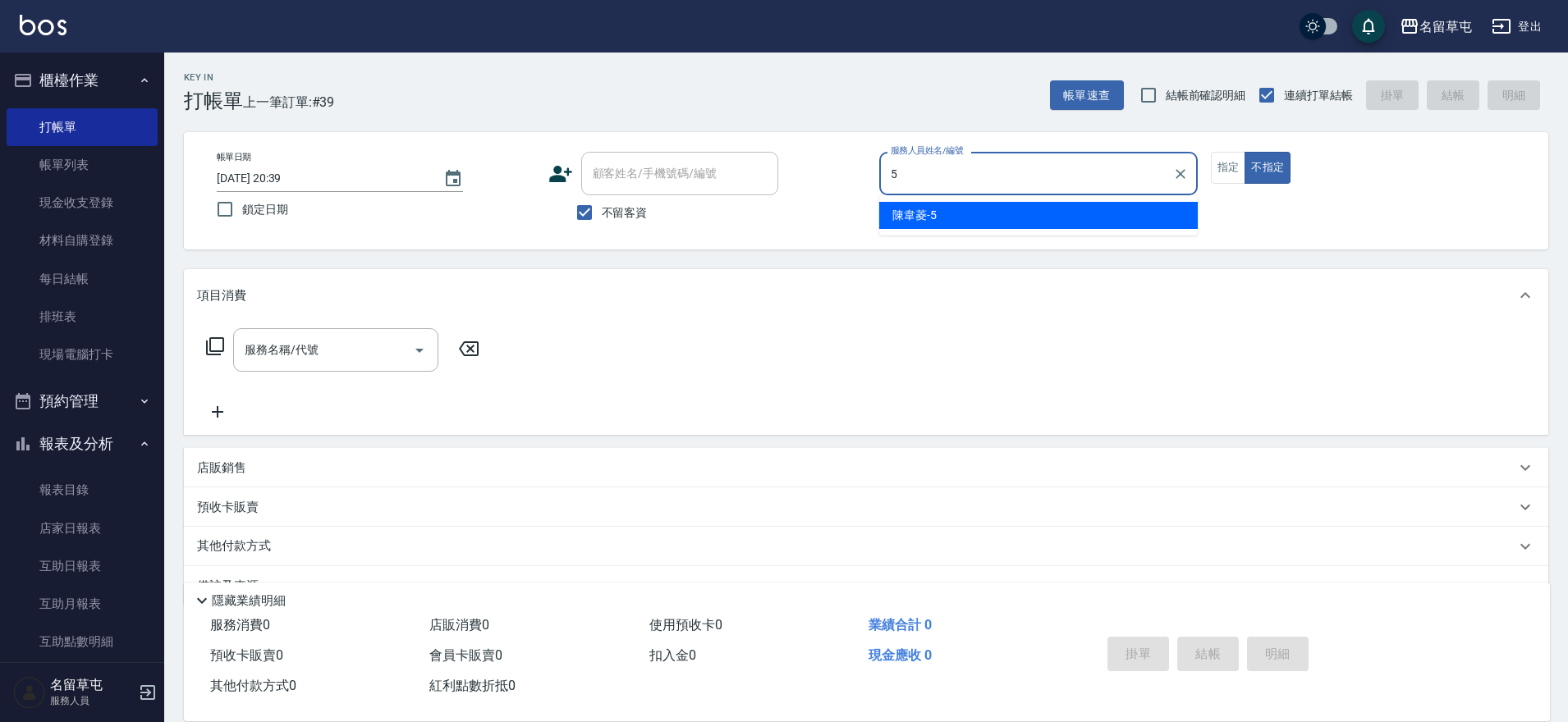
type input "[PERSON_NAME]-5"
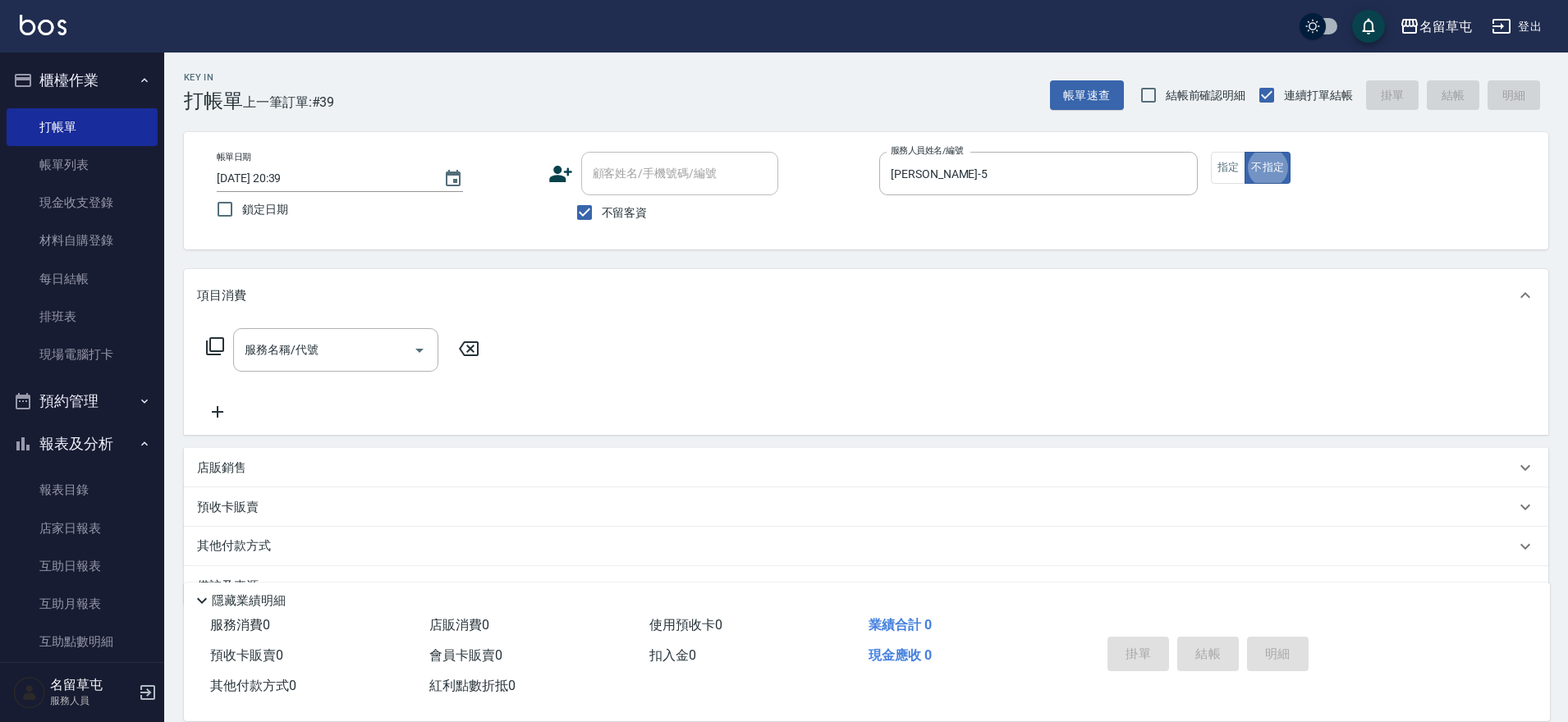
type button "false"
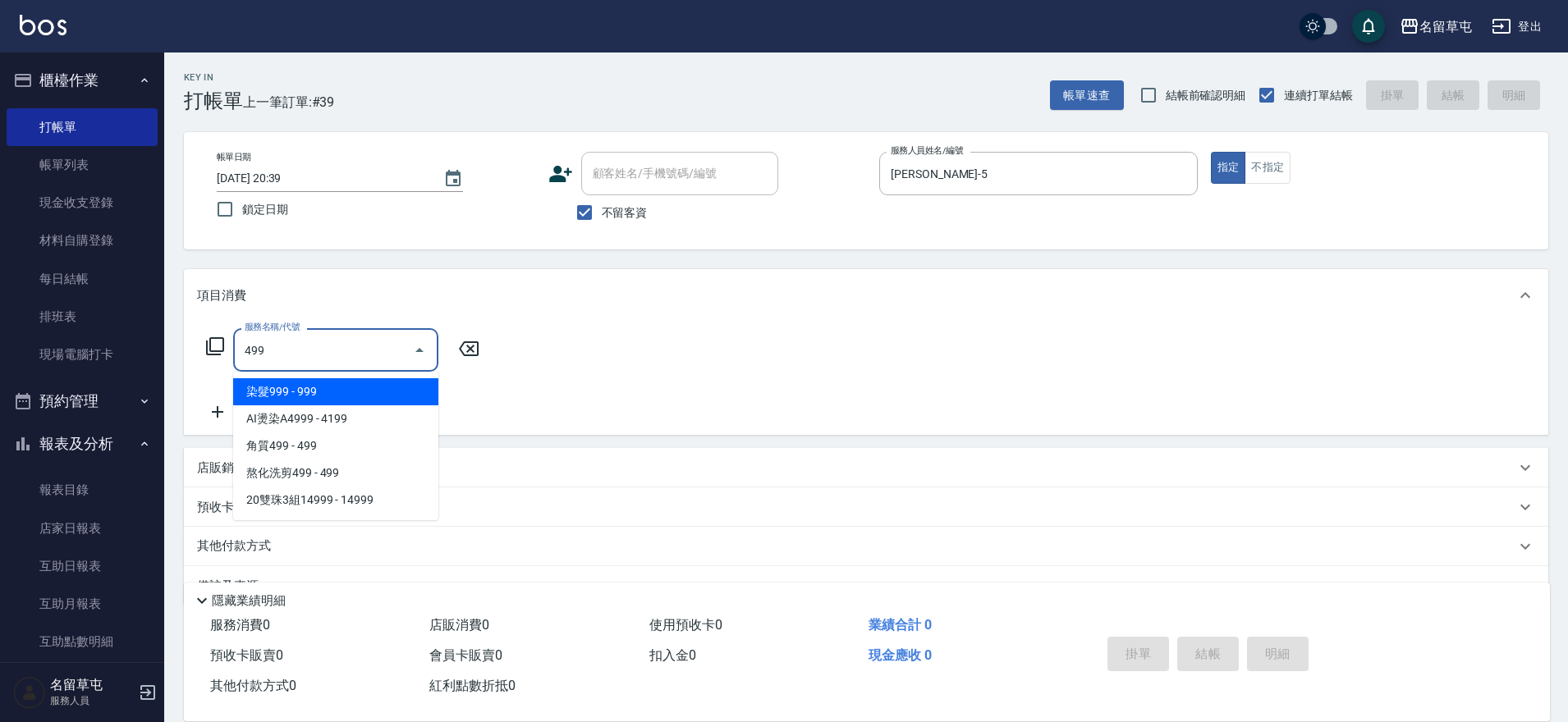
type input "染髮999(499)"
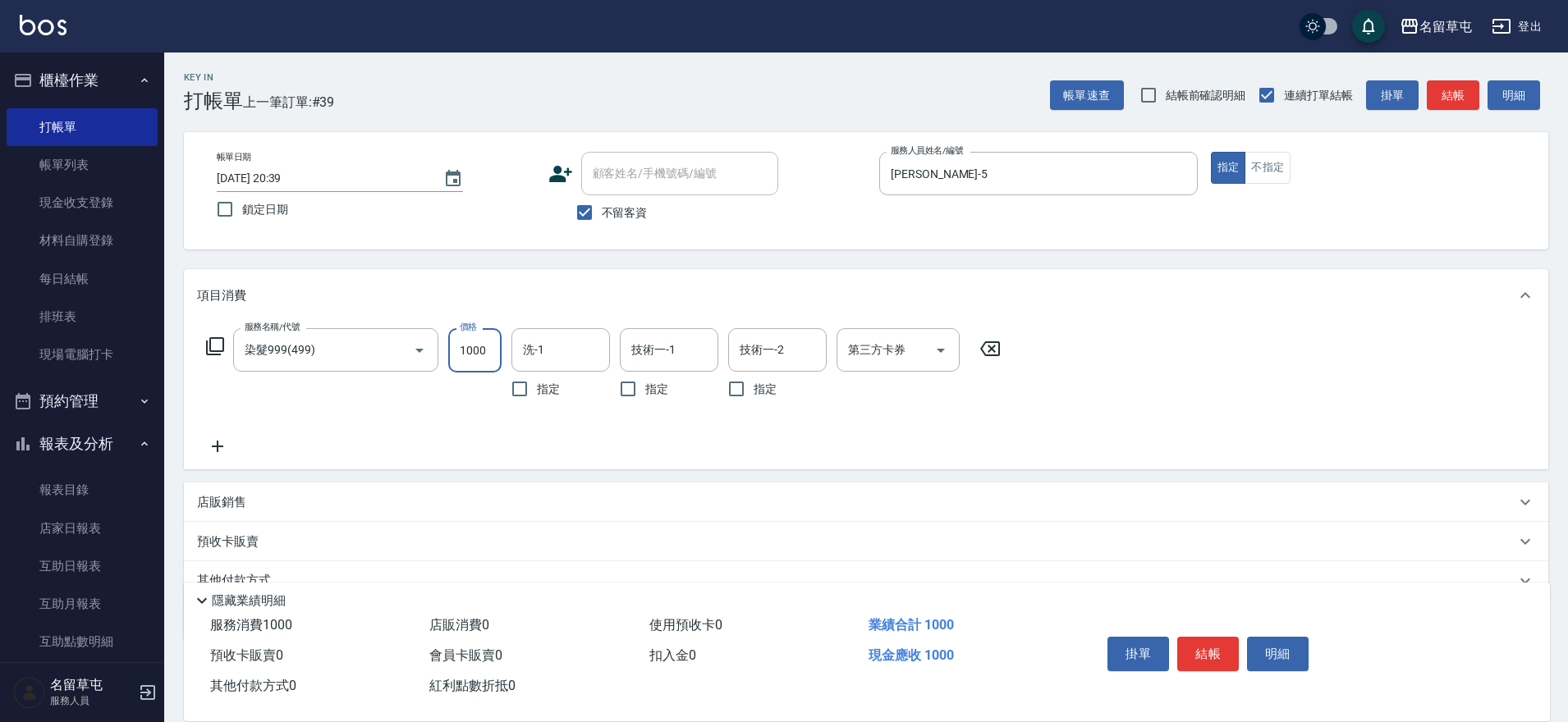
type input "1000"
type input "[PERSON_NAME]-36"
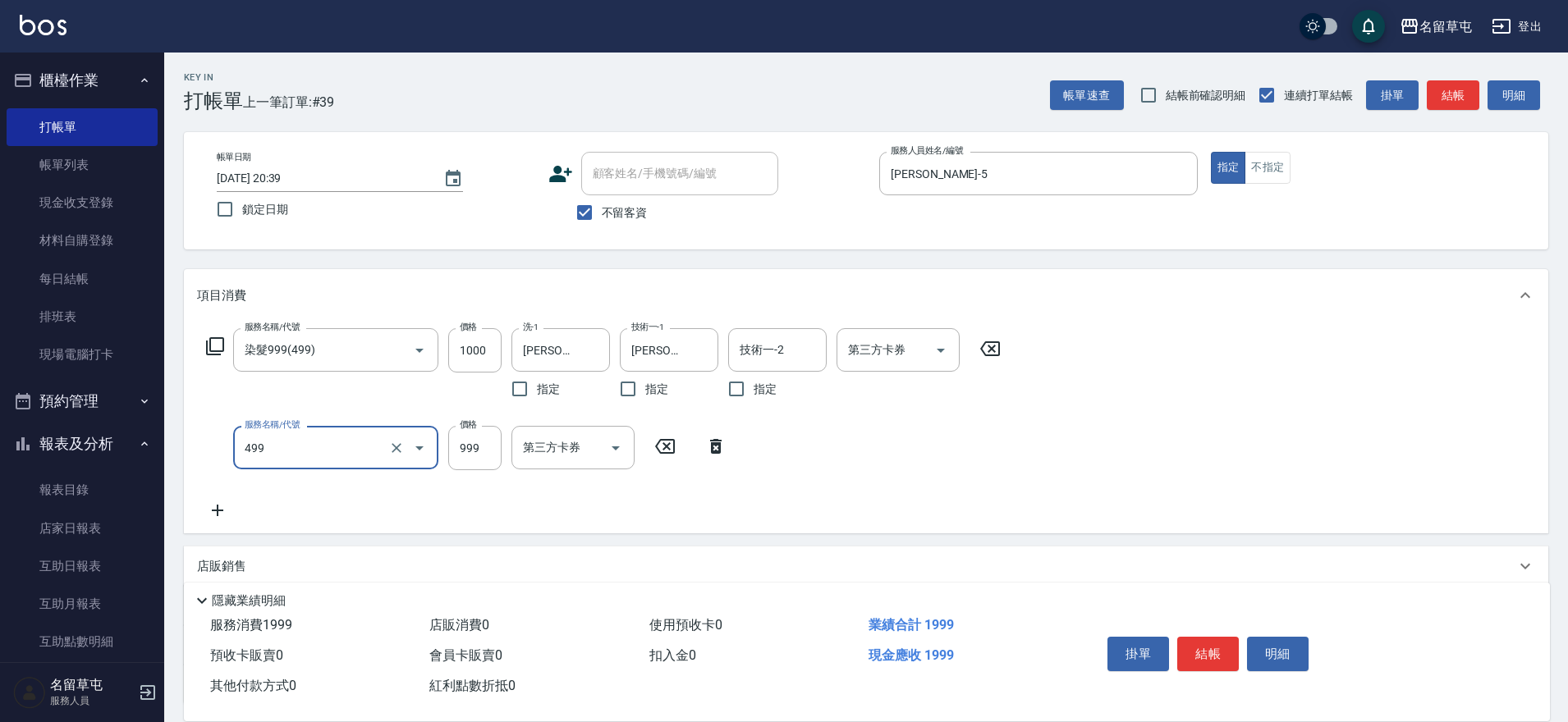
type input "染髮999(499)"
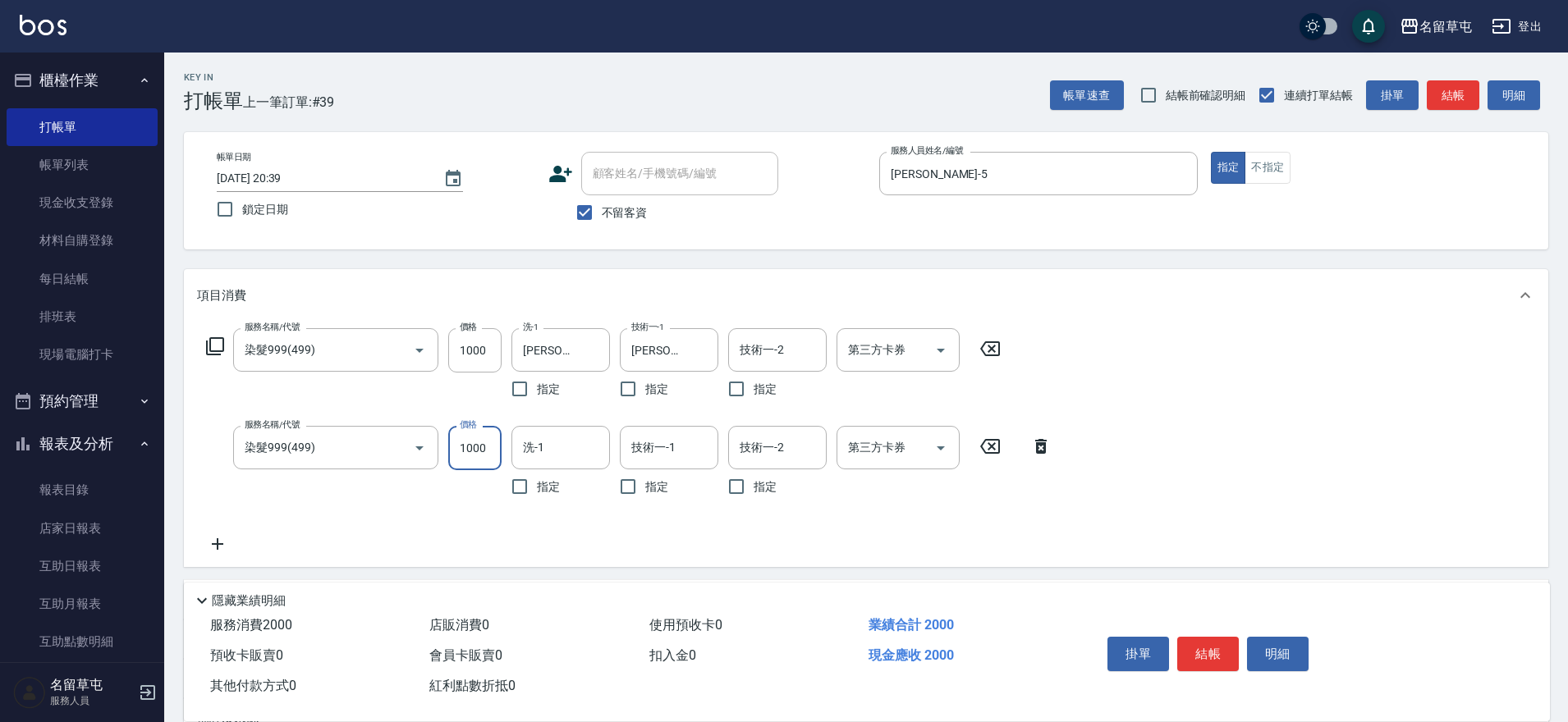
type input "1000"
type input "[PERSON_NAME]-36"
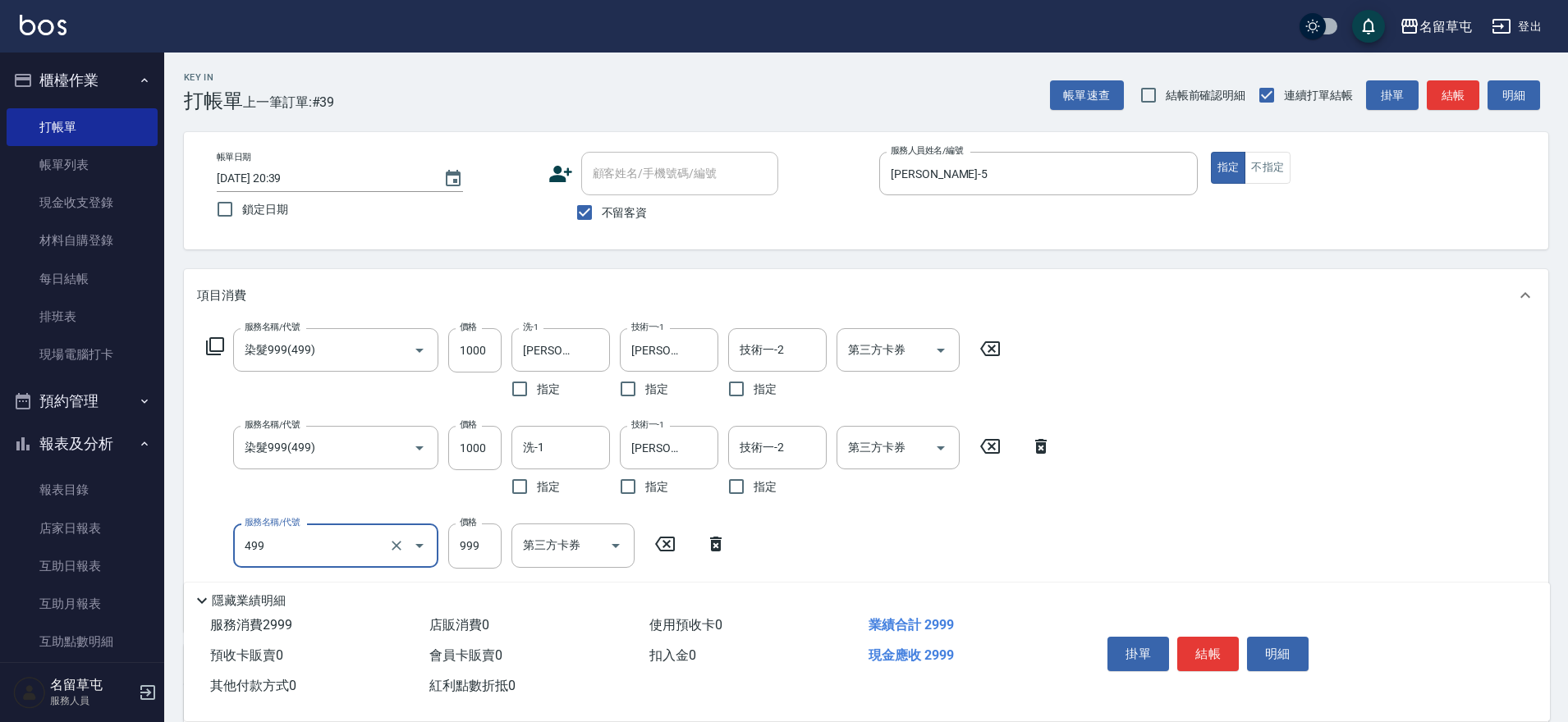
type input "染髮999(499)"
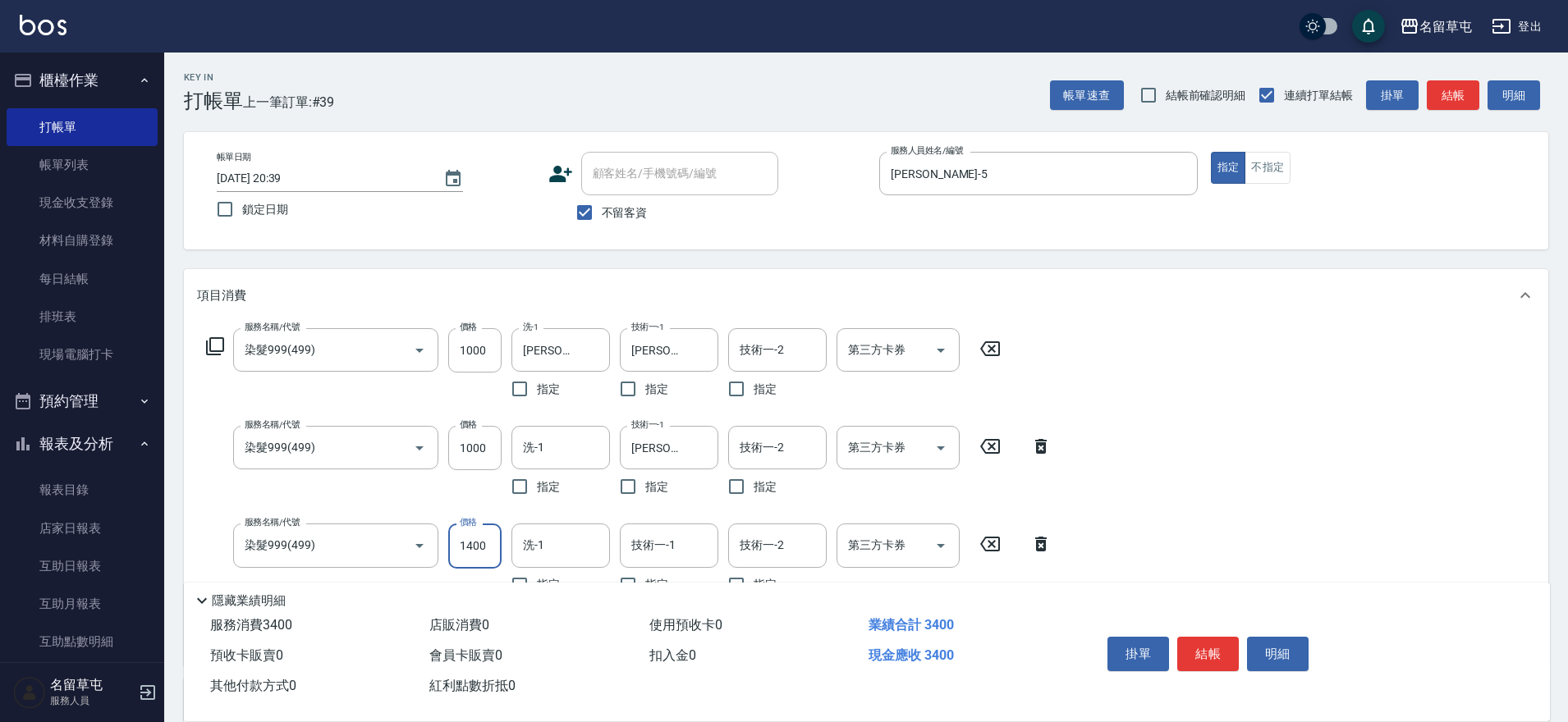
type input "1400"
type input "[PERSON_NAME]-36"
type input "200護髮(520)"
type input "[PERSON_NAME]-36"
click at [1232, 610] on div "掛單 結帳 明細" at bounding box center [1306, 656] width 449 height 91
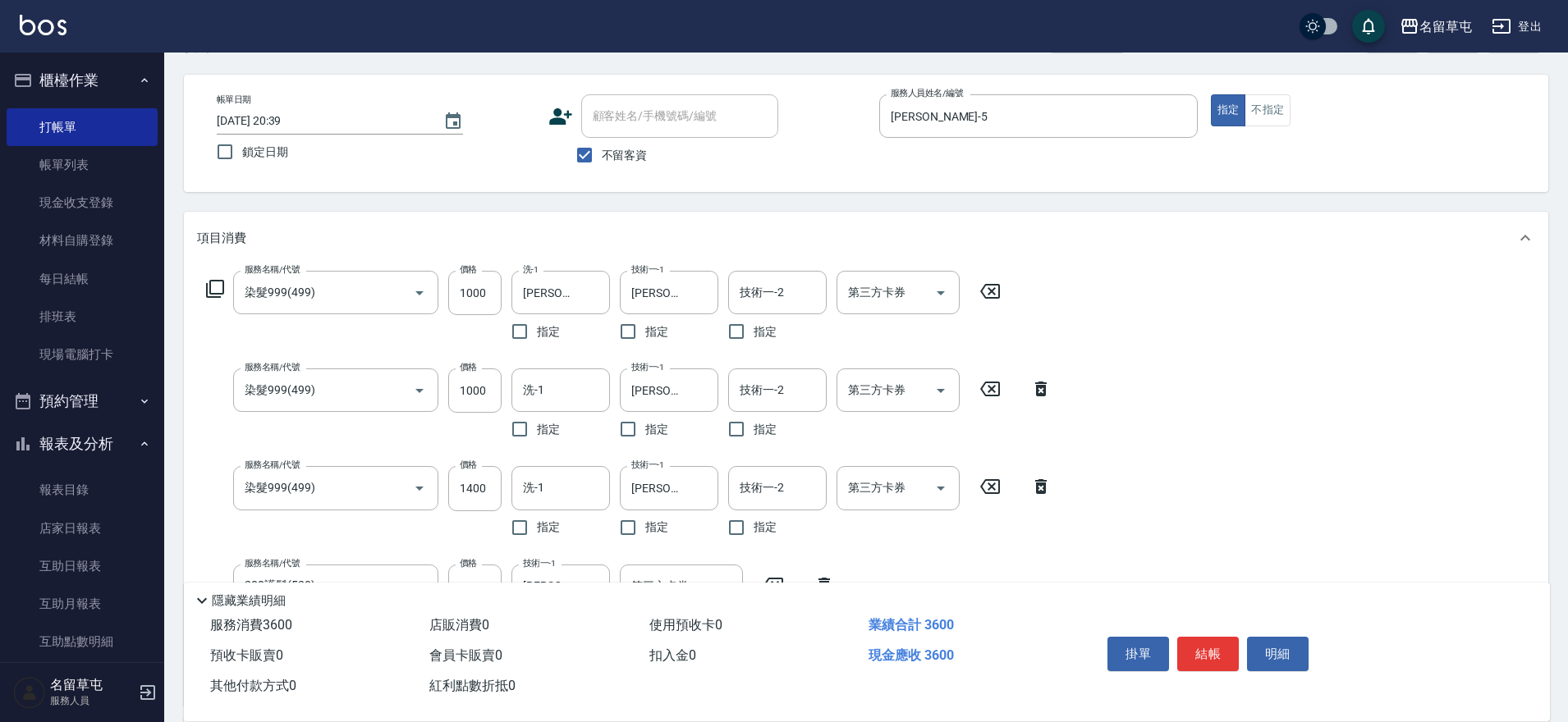
scroll to position [164, 0]
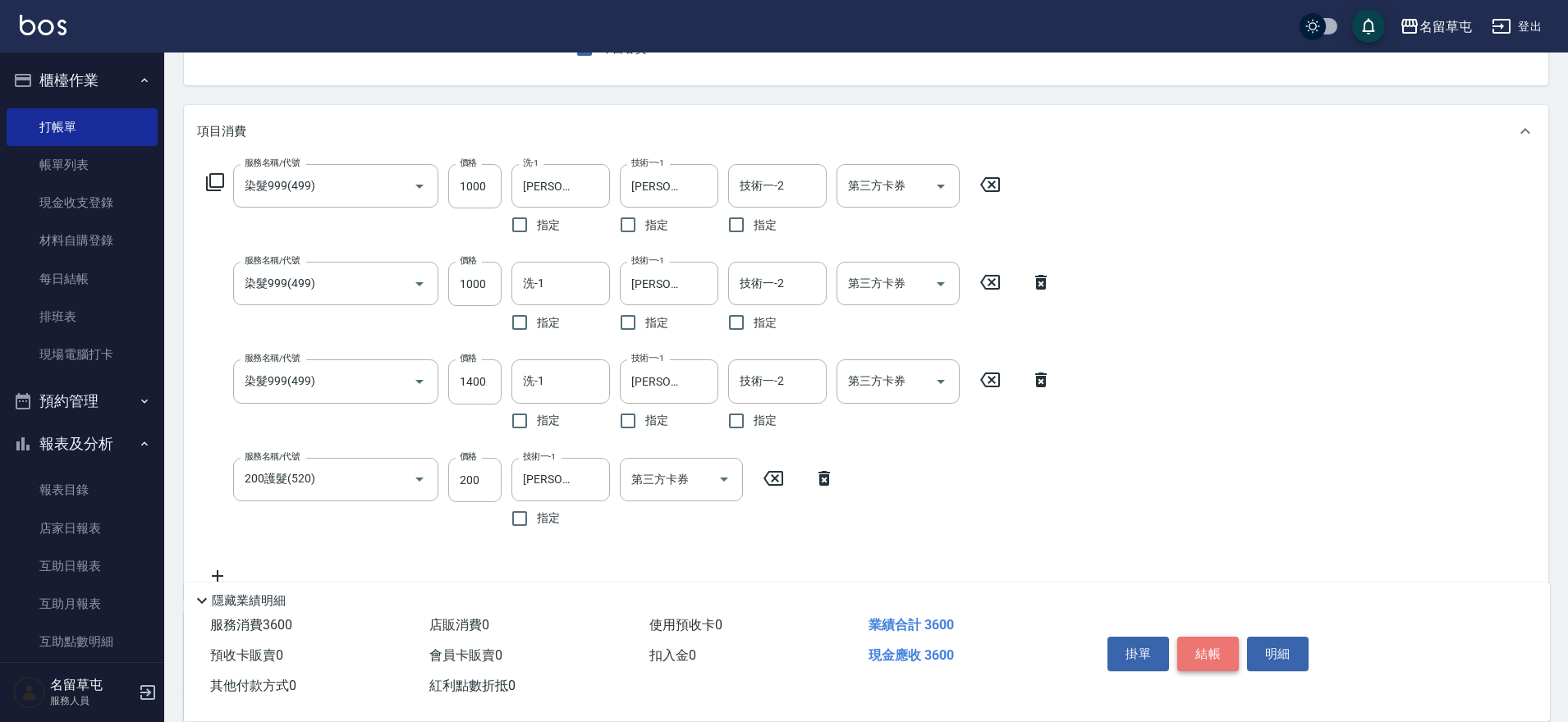
click at [1201, 657] on button "結帳" at bounding box center [1208, 654] width 61 height 35
type input "[DATE] 20:40"
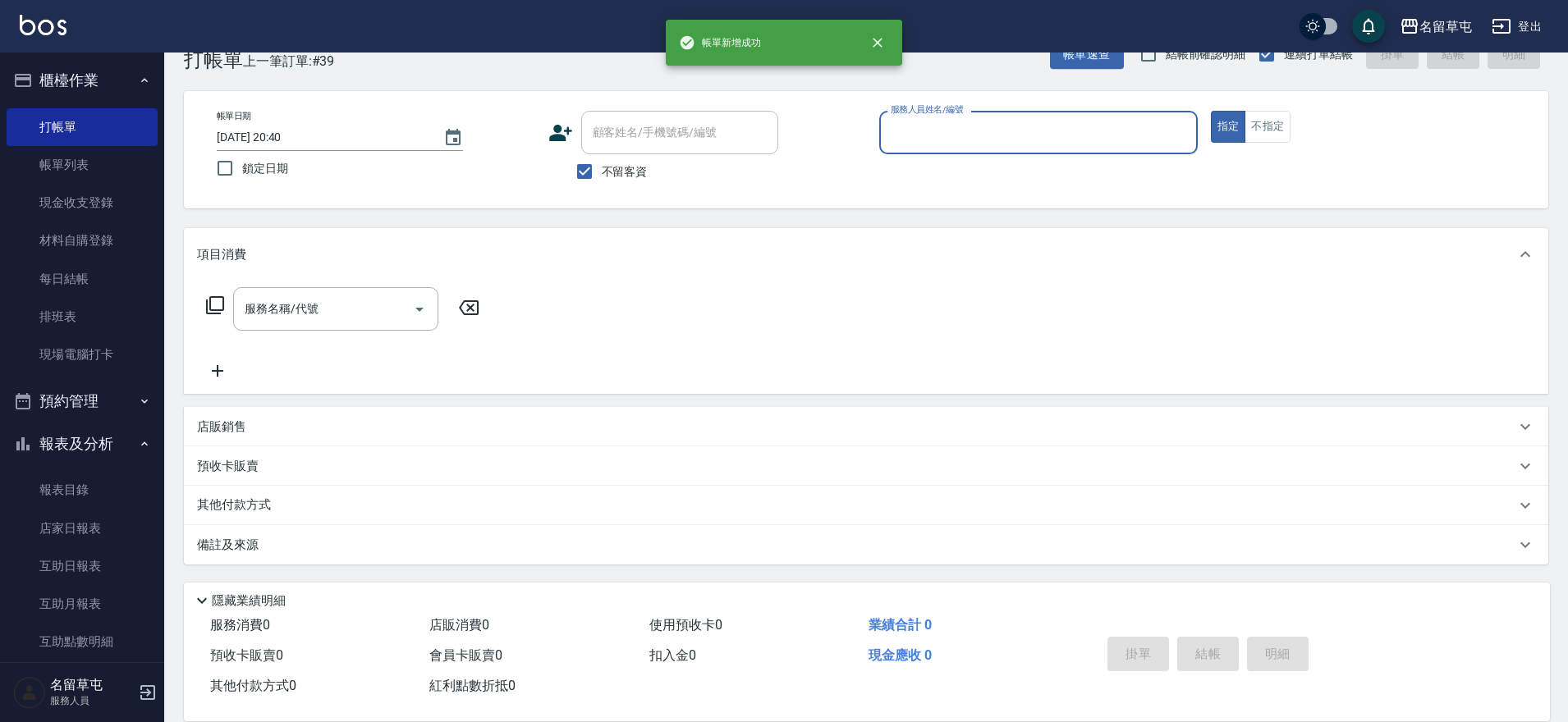
scroll to position [41, 0]
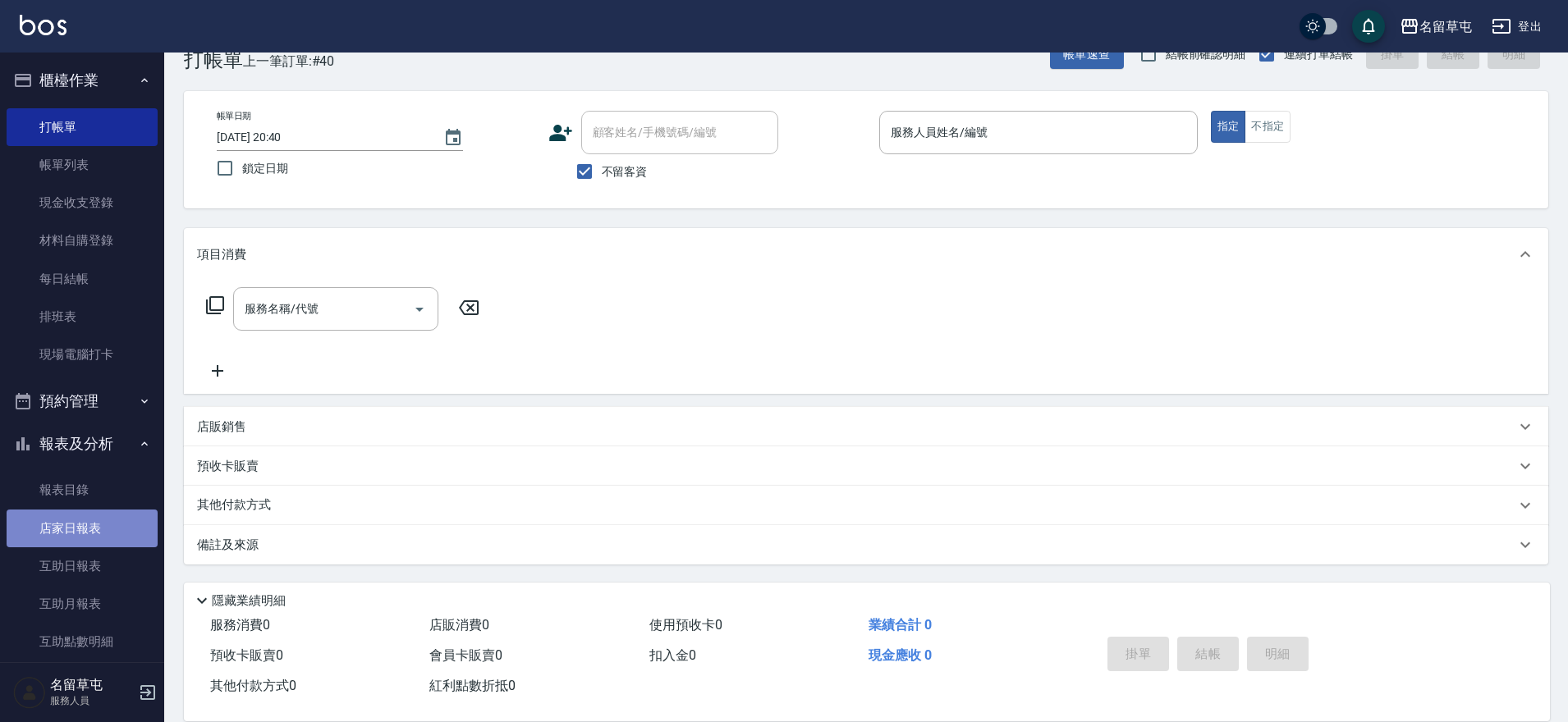
click at [134, 519] on link "店家日報表" at bounding box center [82, 528] width 151 height 38
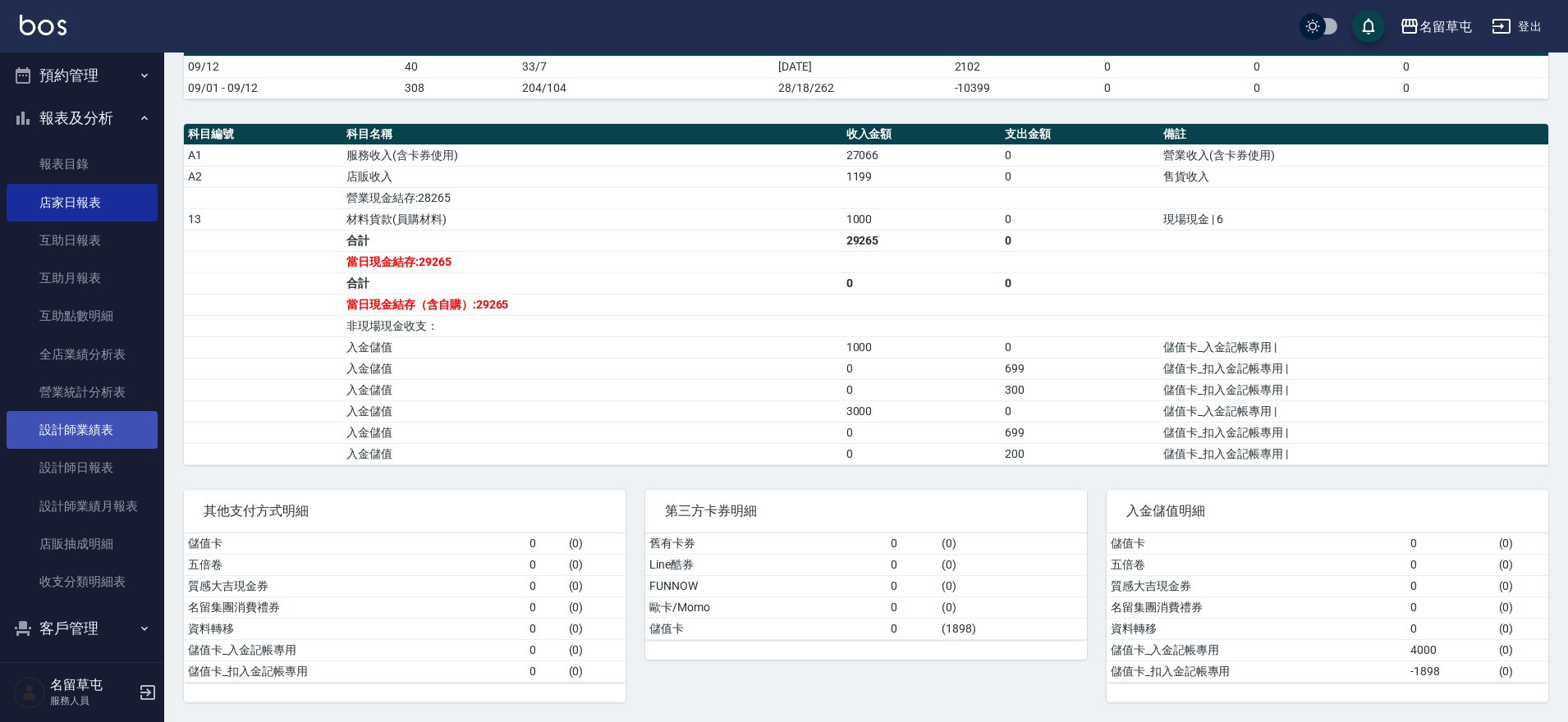
scroll to position [333, 0]
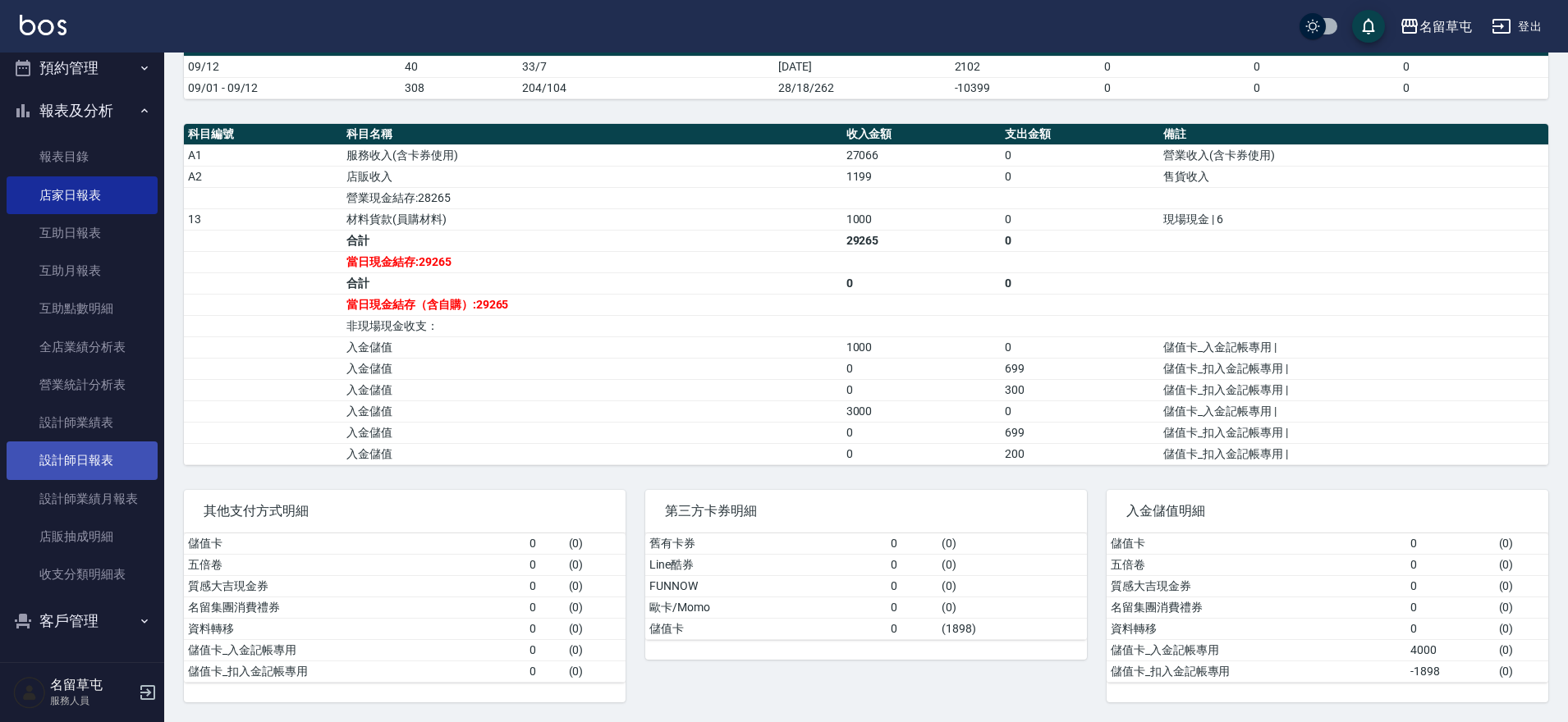
click at [85, 467] on link "設計師日報表" at bounding box center [82, 461] width 151 height 38
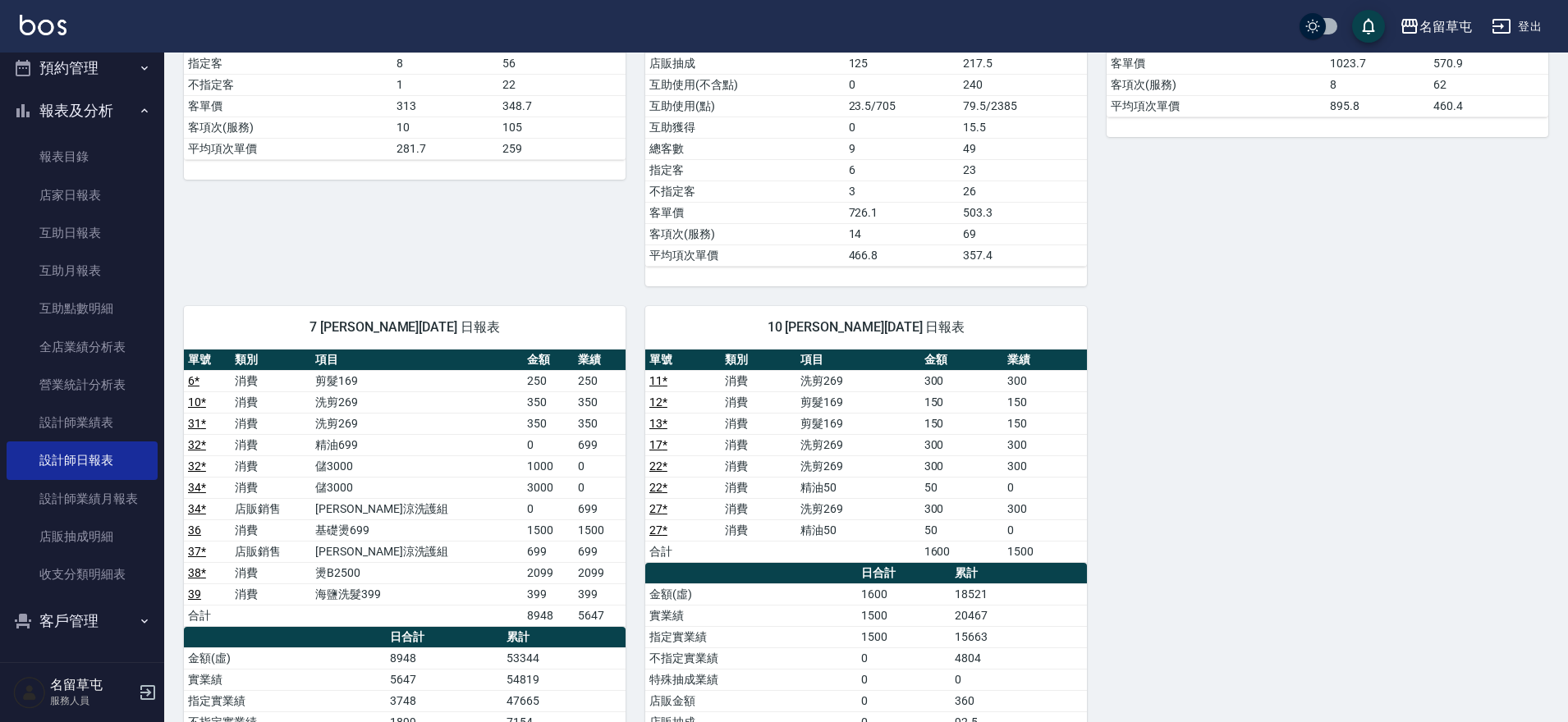
scroll to position [657, 0]
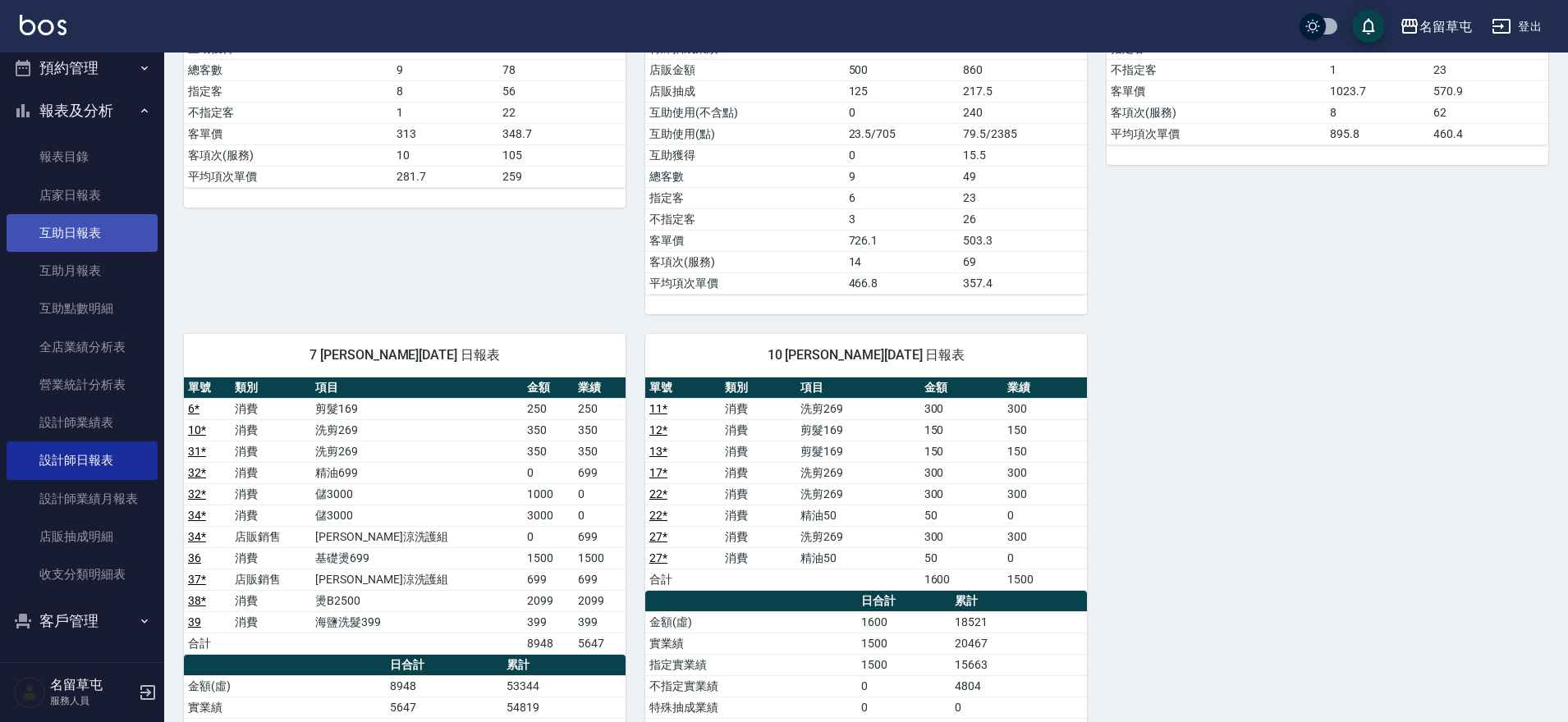
click at [87, 218] on link "互助日報表" at bounding box center [82, 233] width 151 height 38
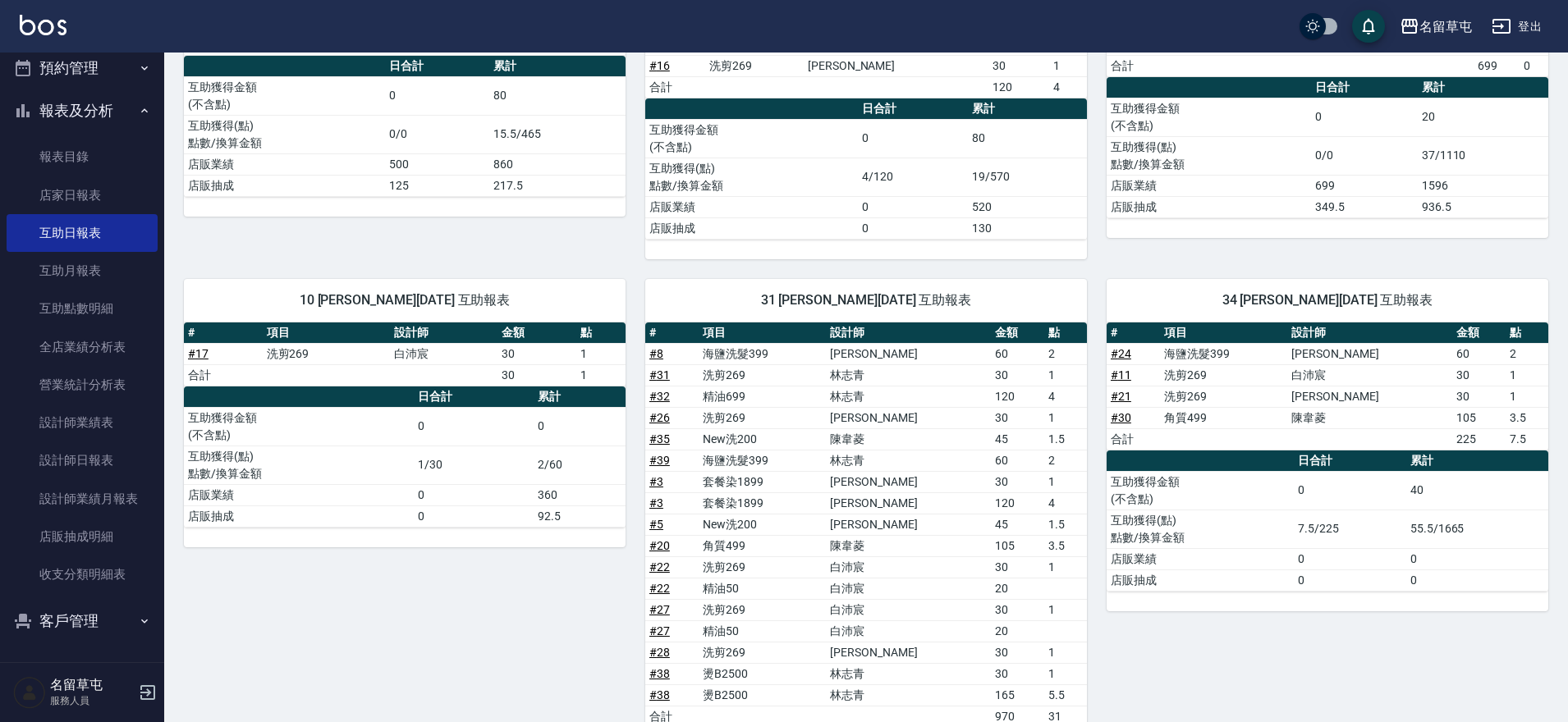
scroll to position [82, 0]
